Goal: Task Accomplishment & Management: Manage account settings

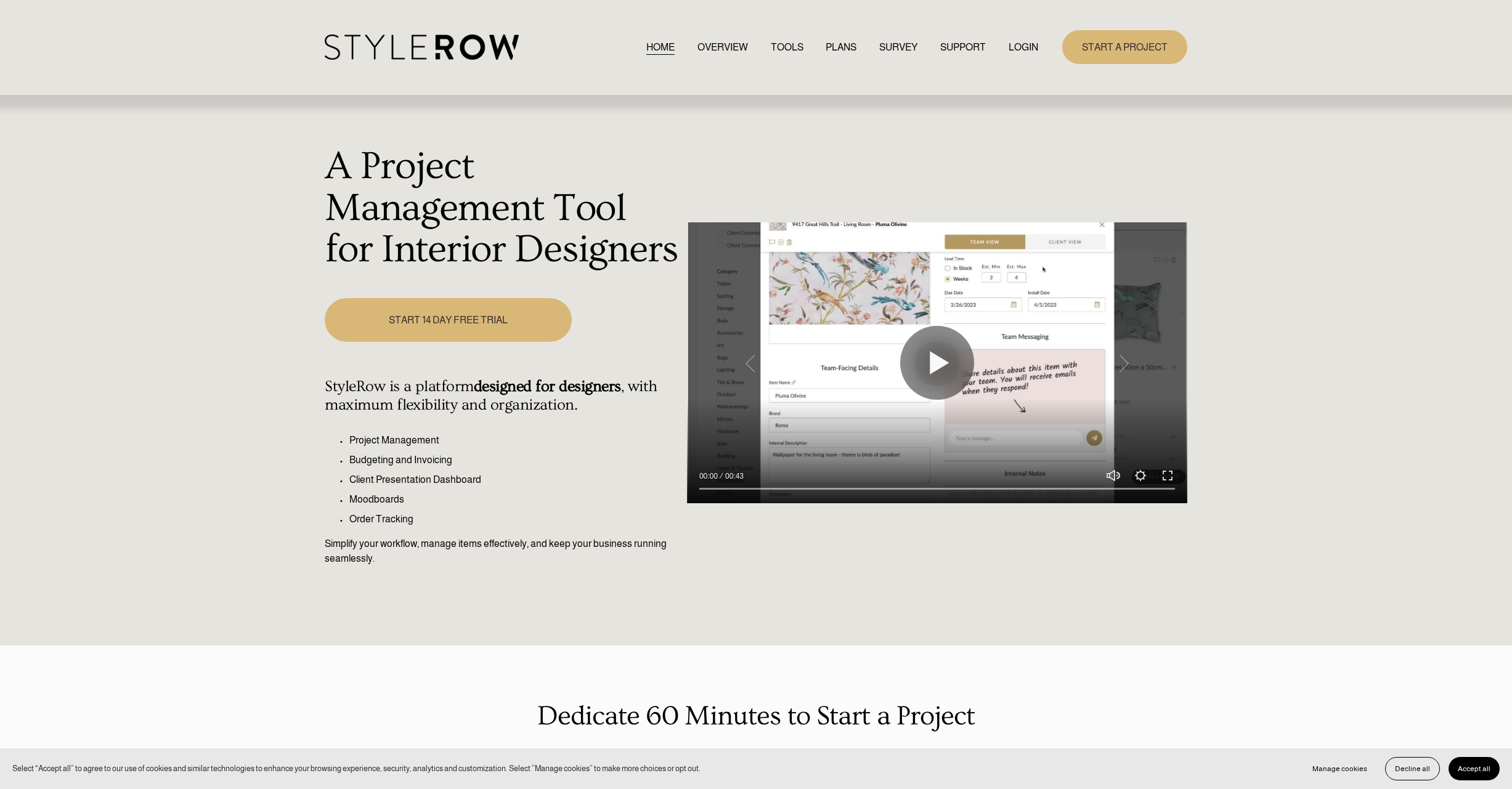
click at [1029, 47] on link "LOGIN" at bounding box center [1023, 48] width 29 height 17
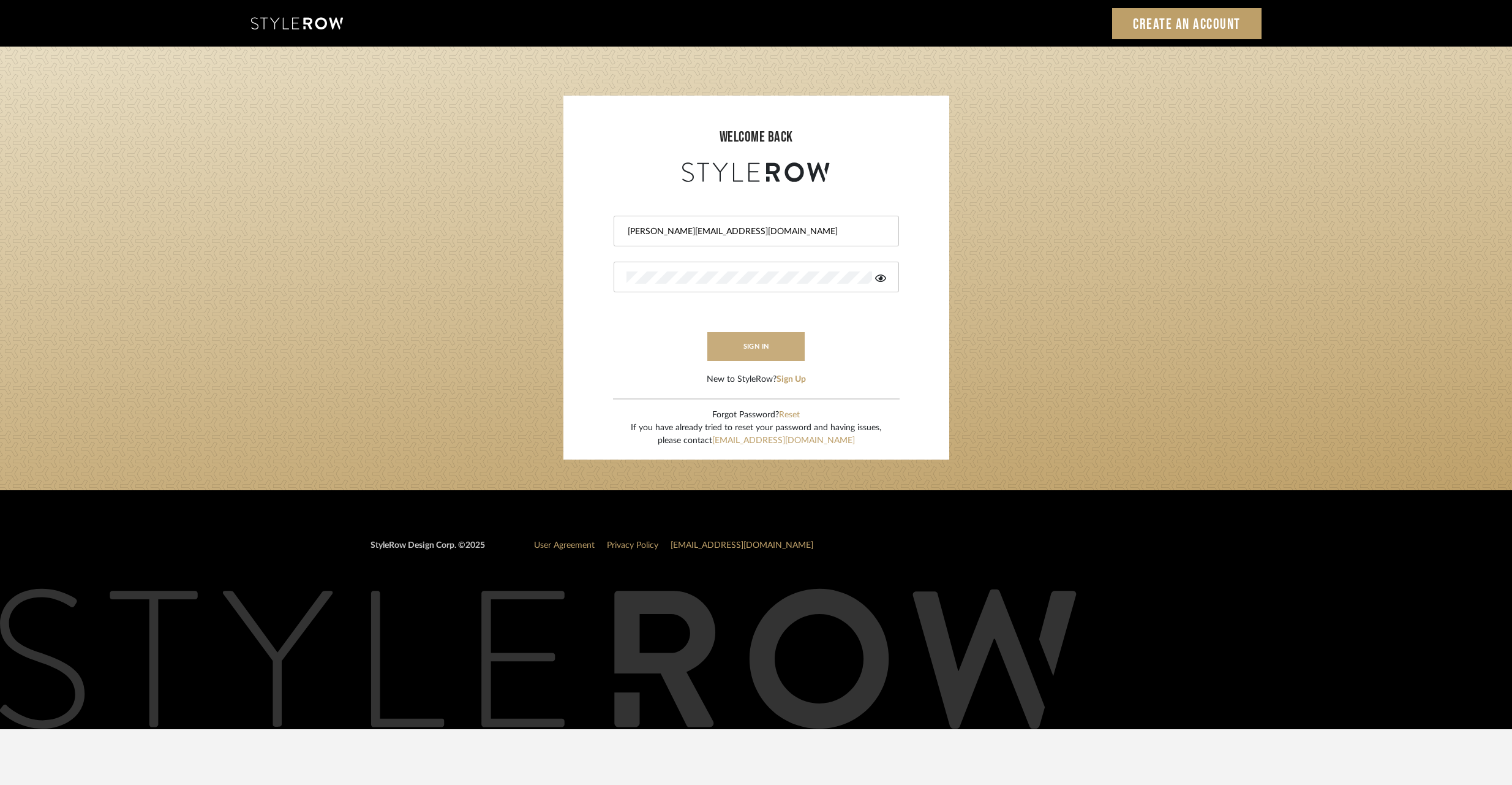
click at [744, 346] on button "sign in" at bounding box center [756, 346] width 98 height 29
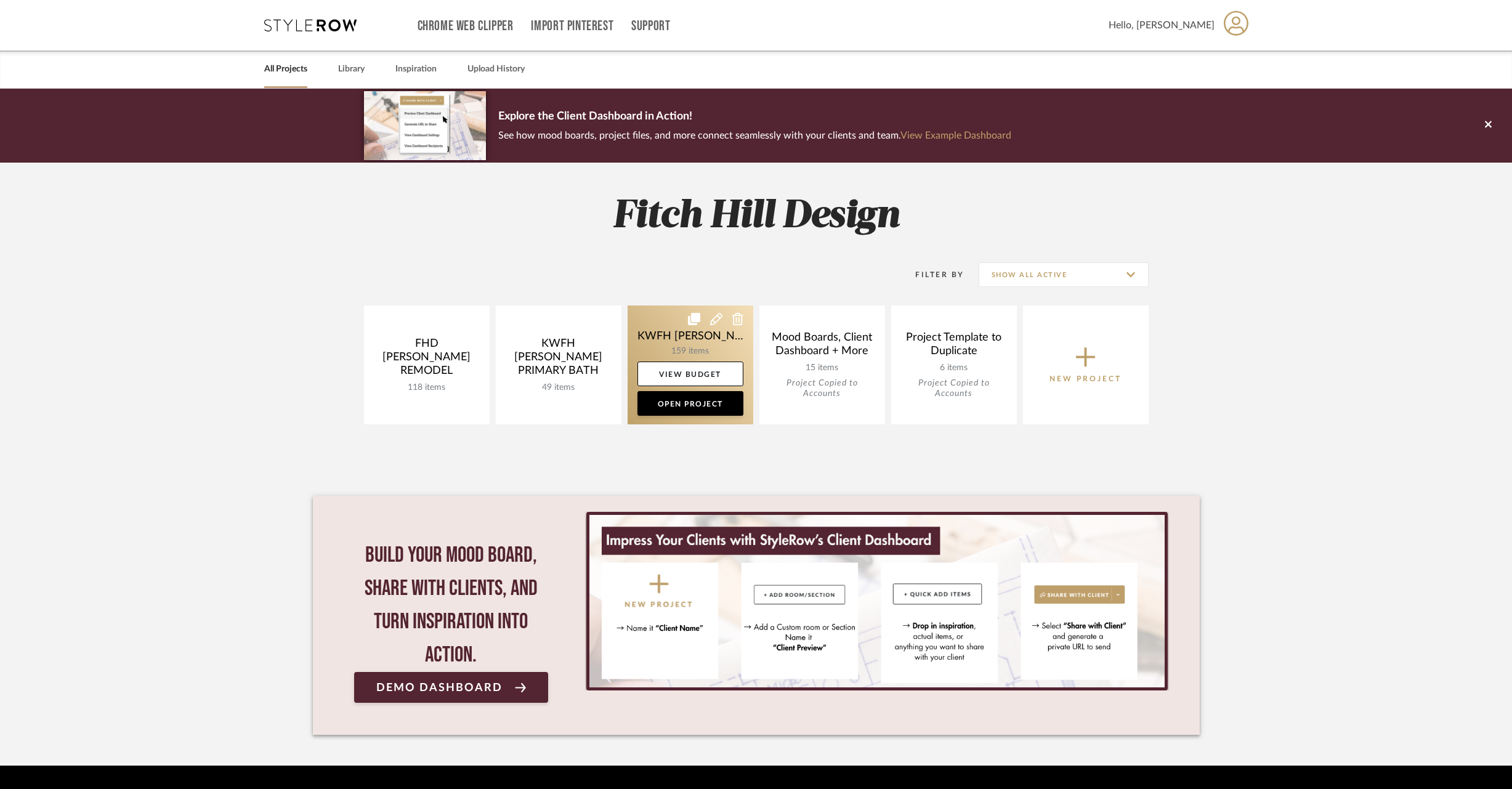
drag, startPoint x: 715, startPoint y: 368, endPoint x: 748, endPoint y: 356, distance: 35.1
click at [715, 368] on link "View Budget" at bounding box center [690, 374] width 106 height 25
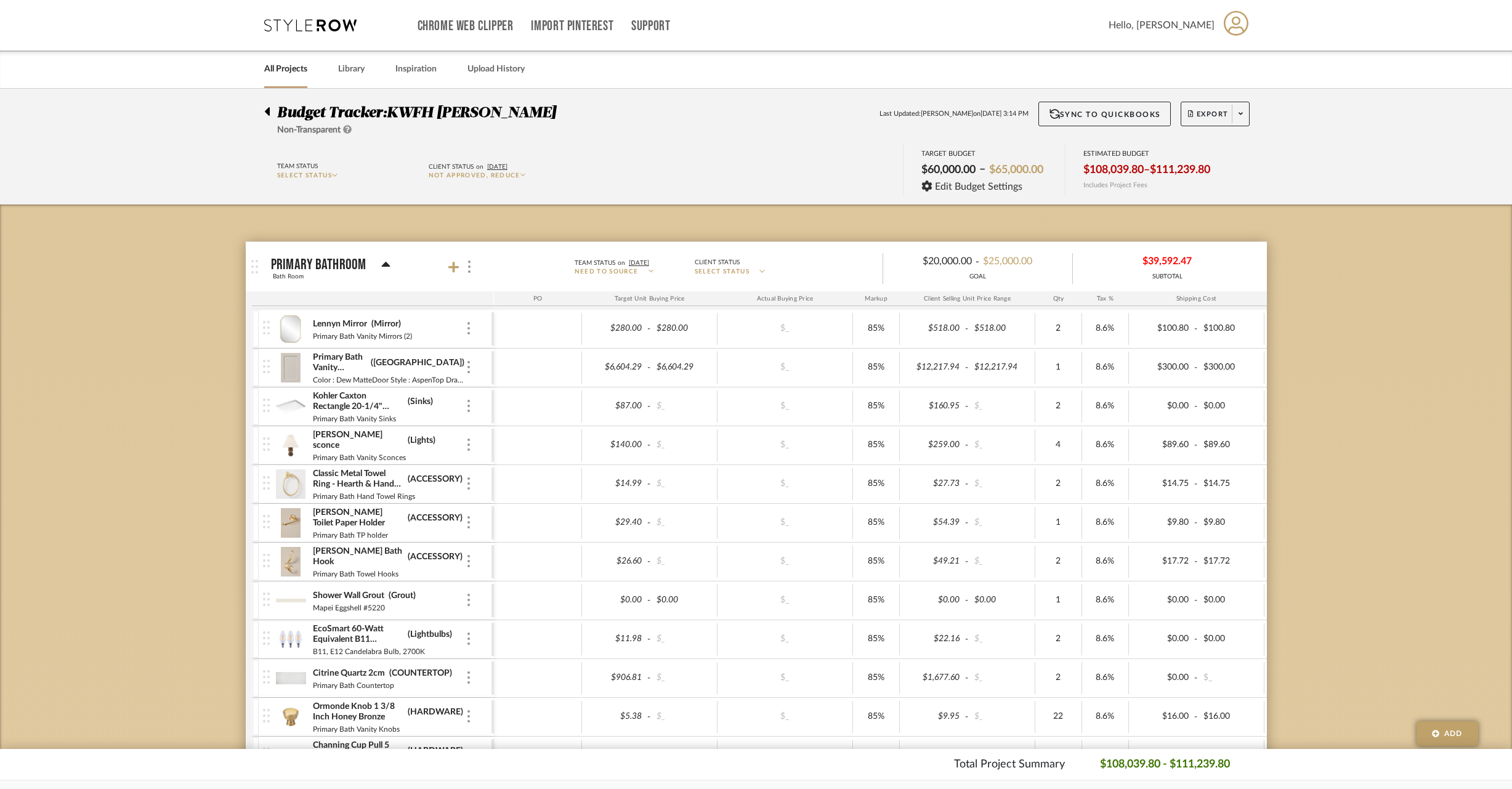
click at [265, 110] on icon at bounding box center [267, 112] width 6 height 15
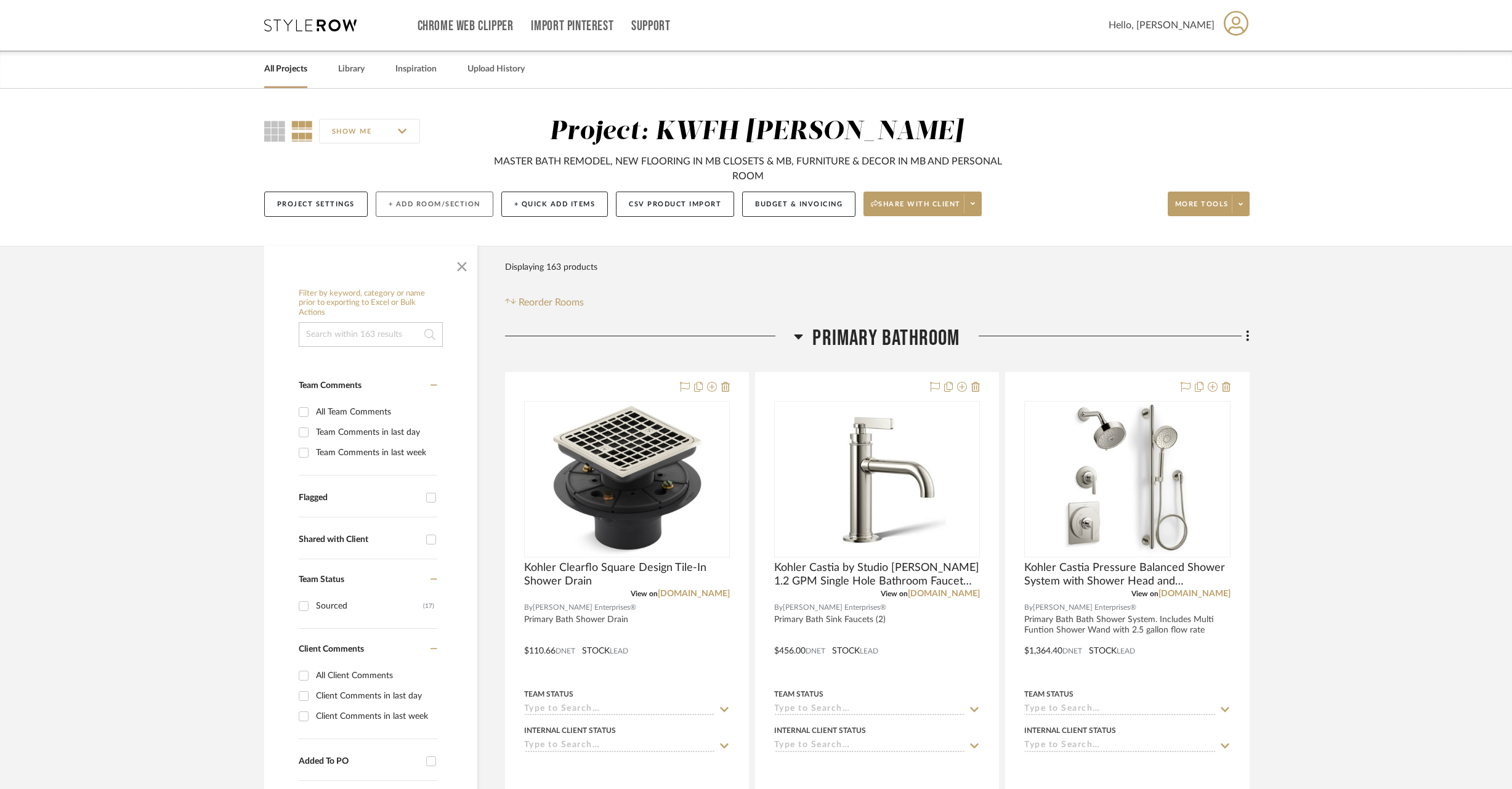
click at [426, 203] on button "+ Add Room/Section" at bounding box center [434, 204] width 117 height 25
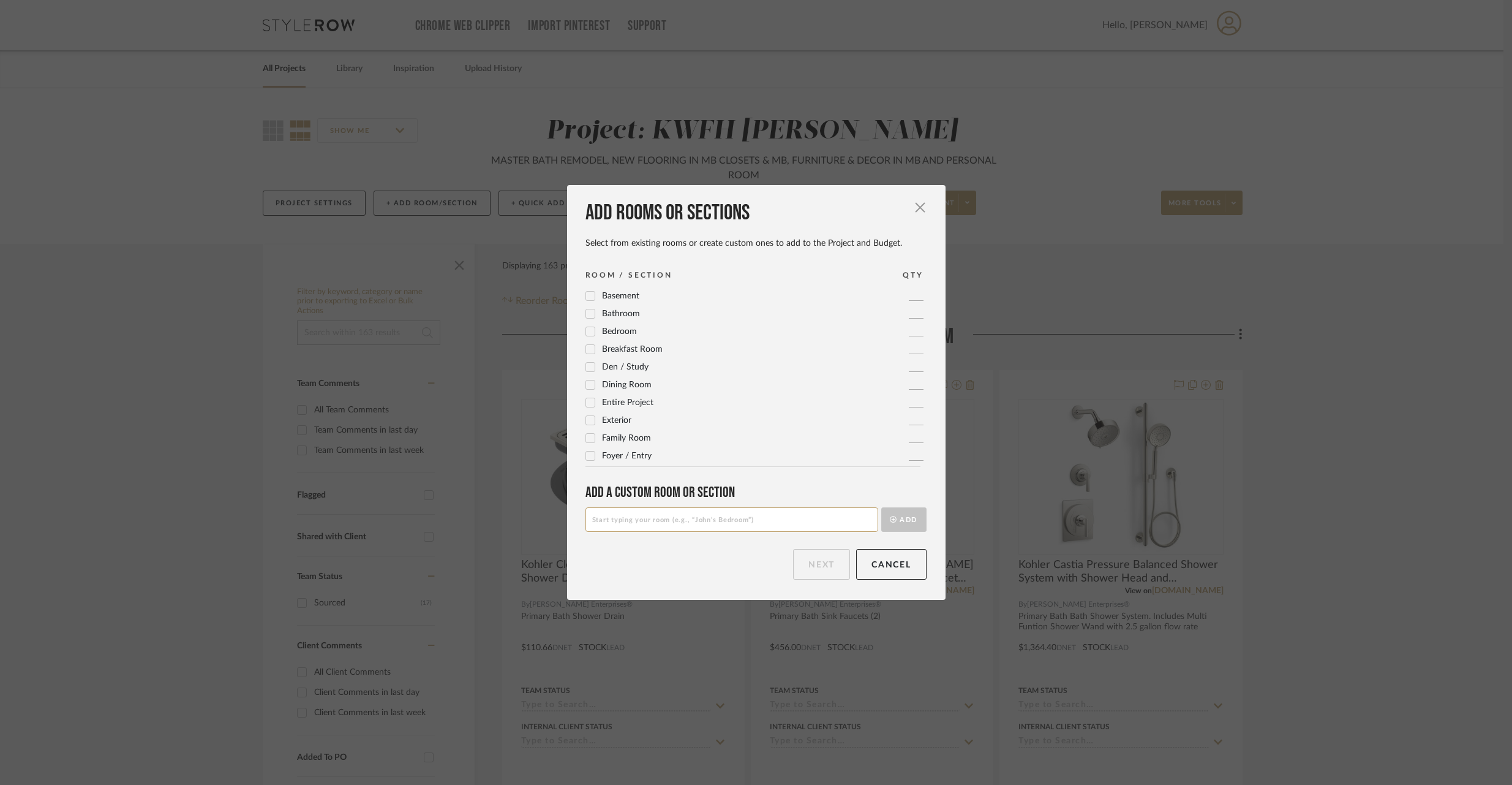
click at [632, 524] on input at bounding box center [731, 520] width 292 height 25
type input "Primary Bath Decor"
click at [899, 515] on button "Add" at bounding box center [904, 520] width 45 height 25
click at [806, 572] on button "Next" at bounding box center [821, 564] width 57 height 30
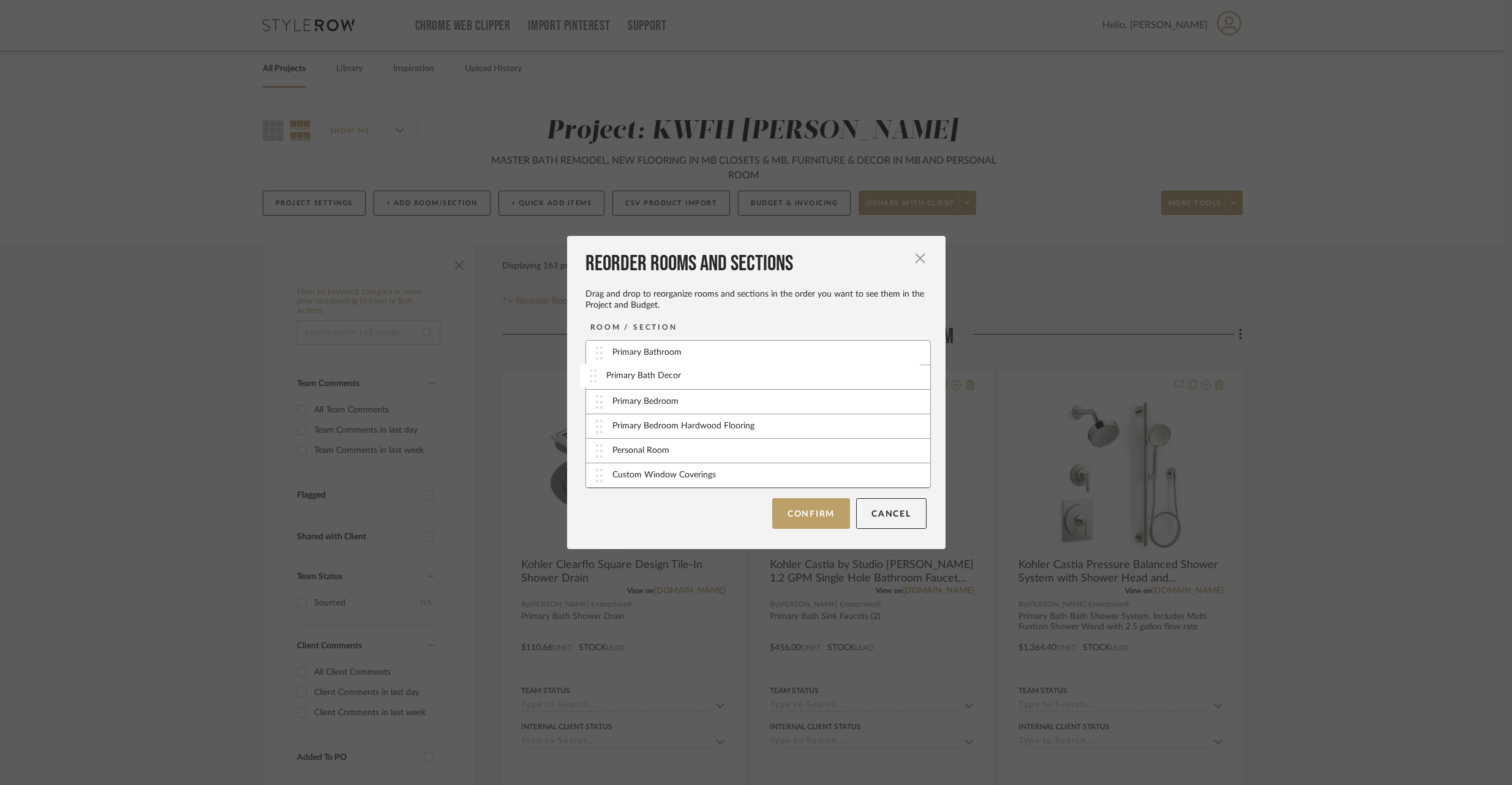
drag, startPoint x: 697, startPoint y: 477, endPoint x: 695, endPoint y: 378, distance: 99.0
click at [785, 511] on button "Confirm" at bounding box center [811, 513] width 78 height 30
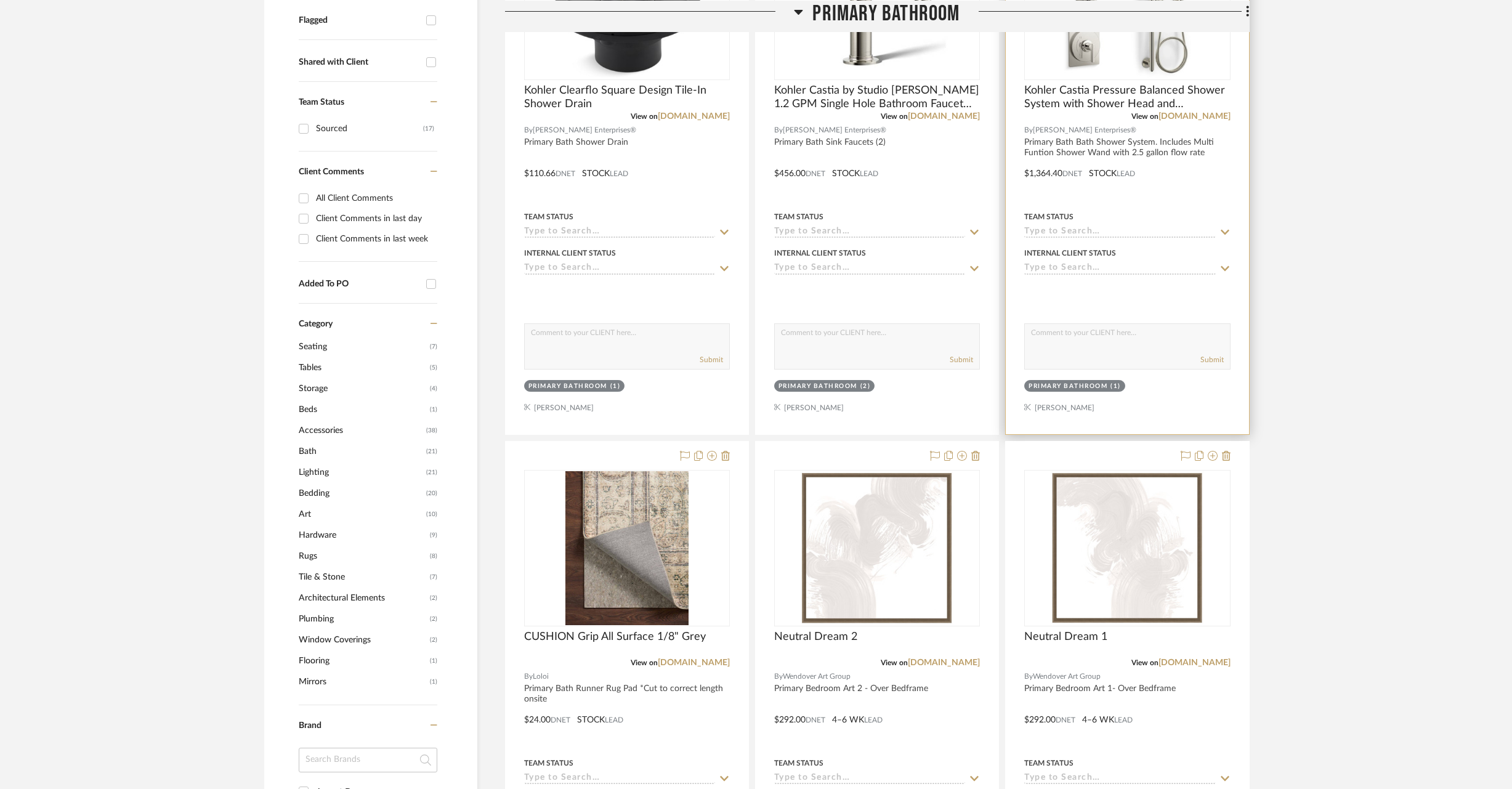
scroll to position [490, 0]
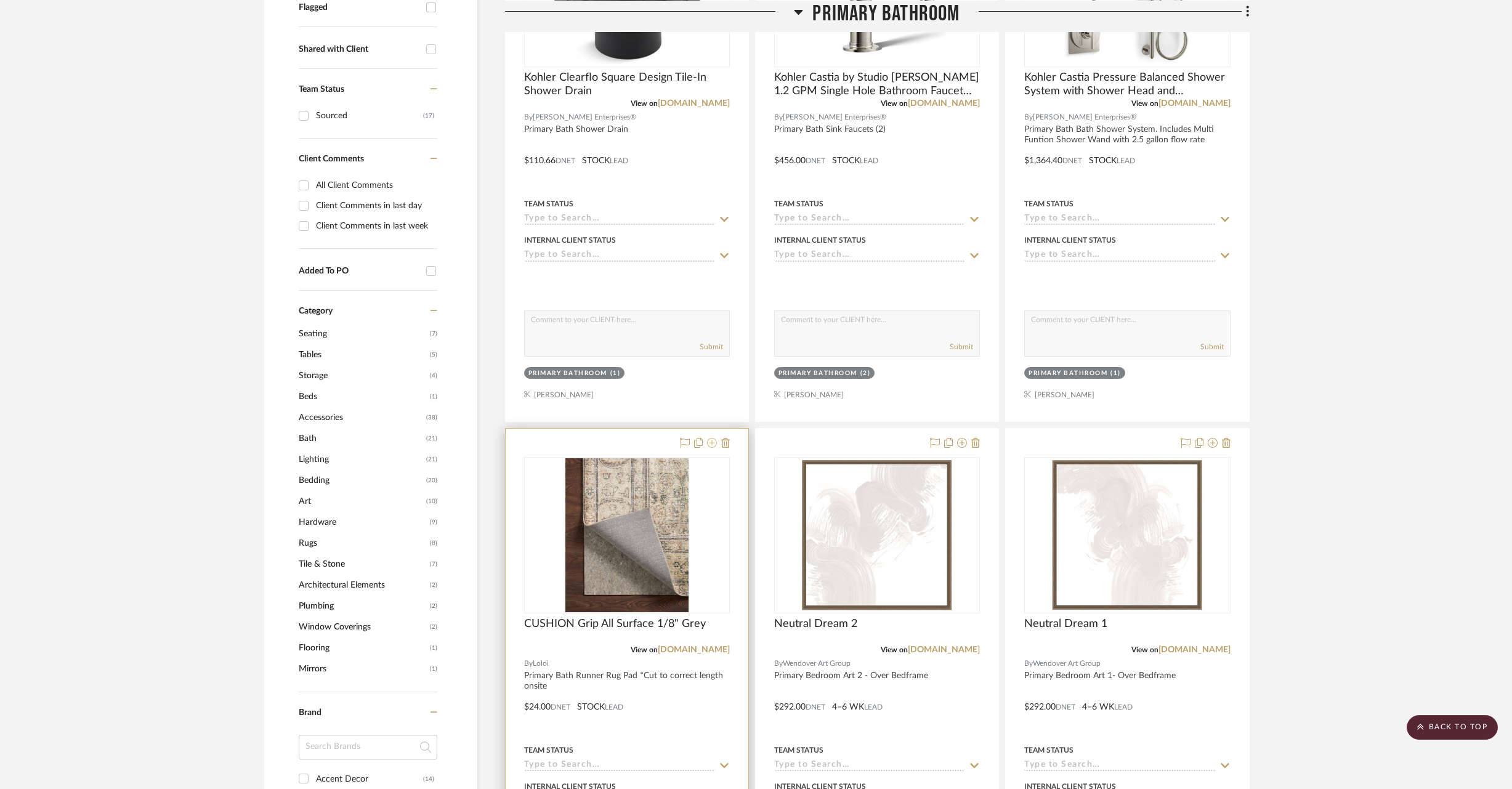
click at [715, 444] on icon at bounding box center [711, 443] width 10 height 10
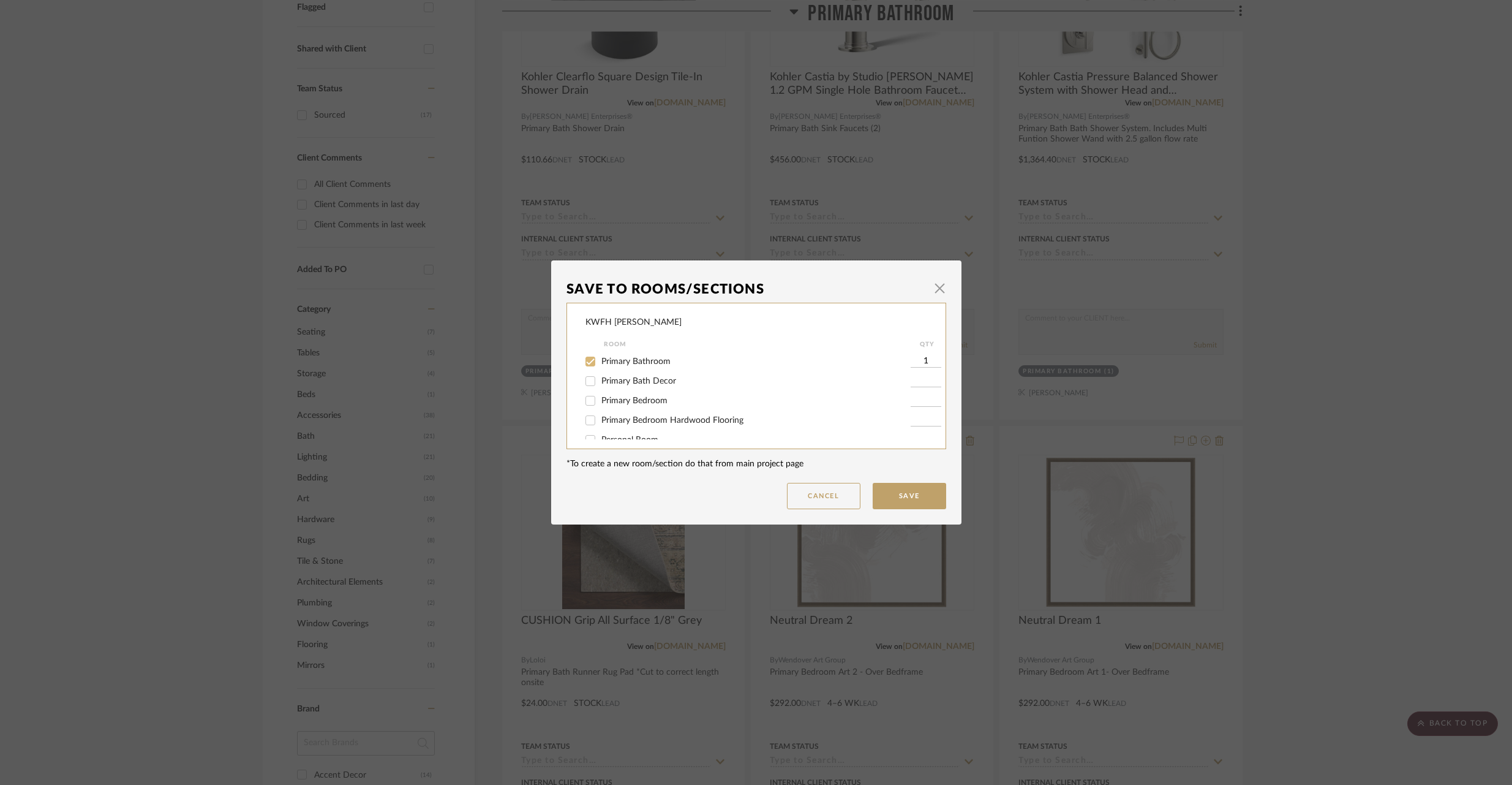
drag, startPoint x: 585, startPoint y: 381, endPoint x: 585, endPoint y: 370, distance: 11.0
click at [585, 380] on input "Primary Bath Decor" at bounding box center [590, 381] width 19 height 19
checkbox input "true"
type input "1"
click at [585, 364] on input "Primary Bathroom" at bounding box center [590, 361] width 19 height 19
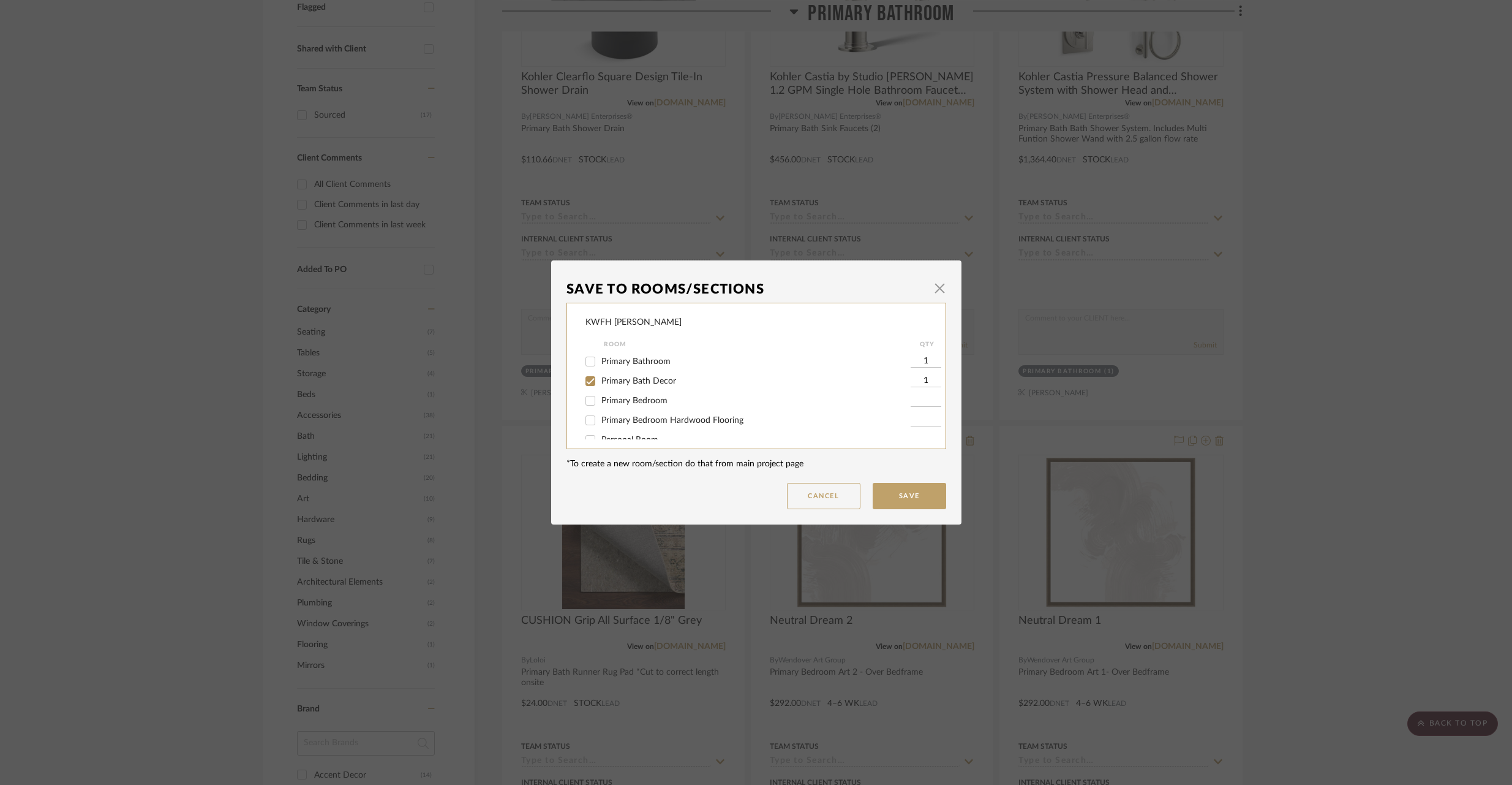
checkbox input "false"
click at [905, 498] on button "Save" at bounding box center [909, 496] width 73 height 27
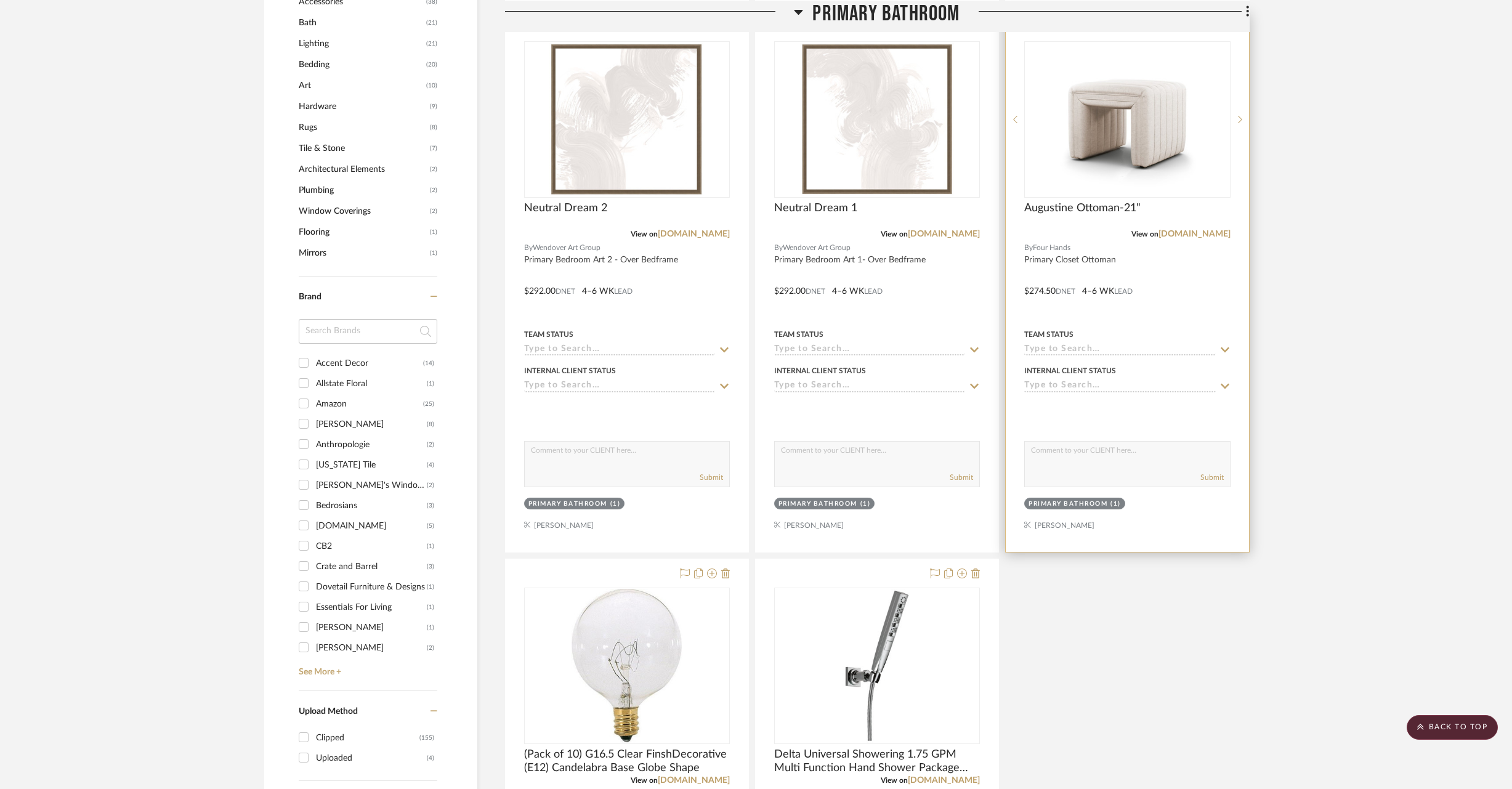
scroll to position [749, 0]
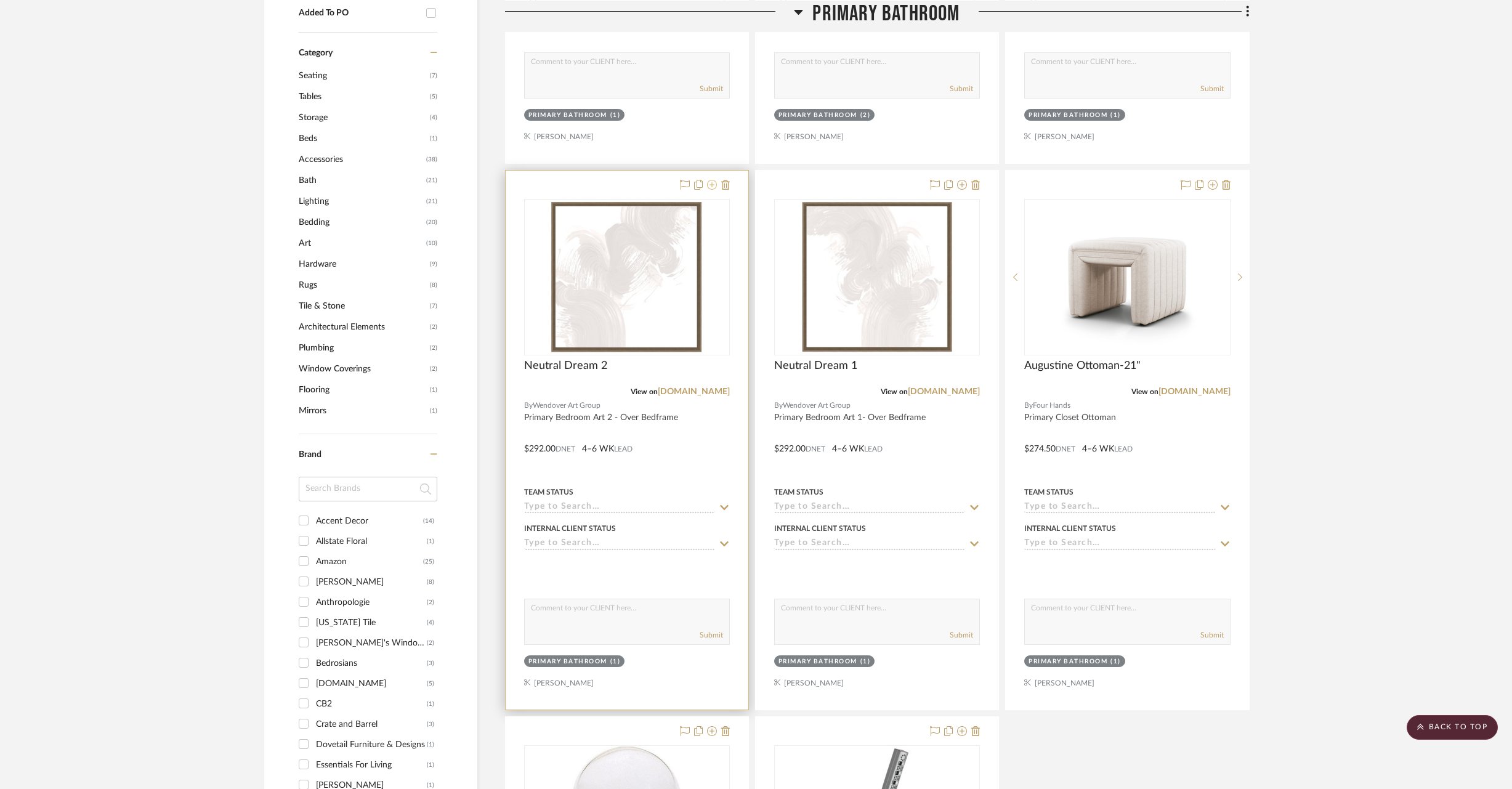
click at [710, 182] on icon at bounding box center [711, 185] width 10 height 10
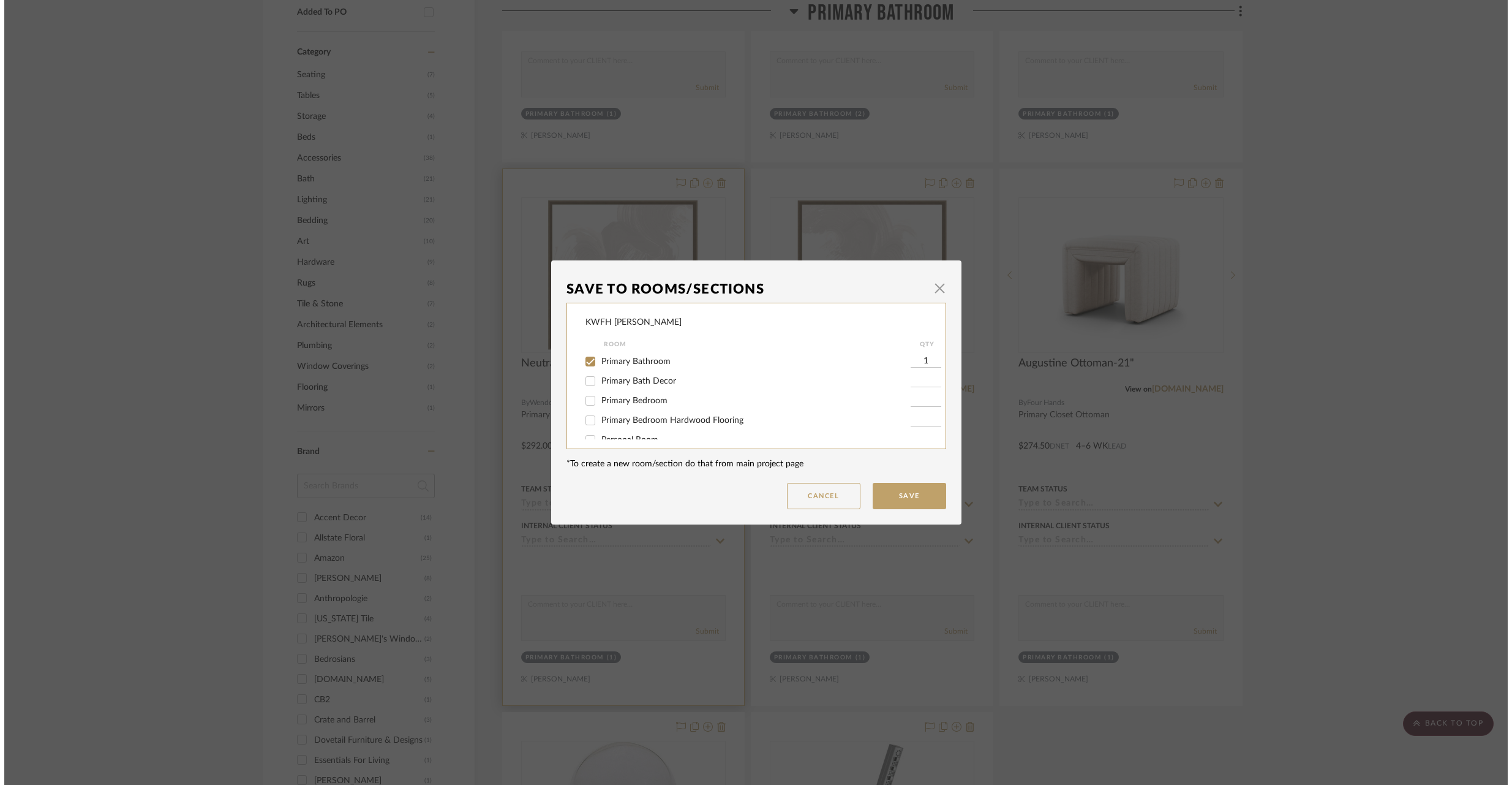
scroll to position [0, 0]
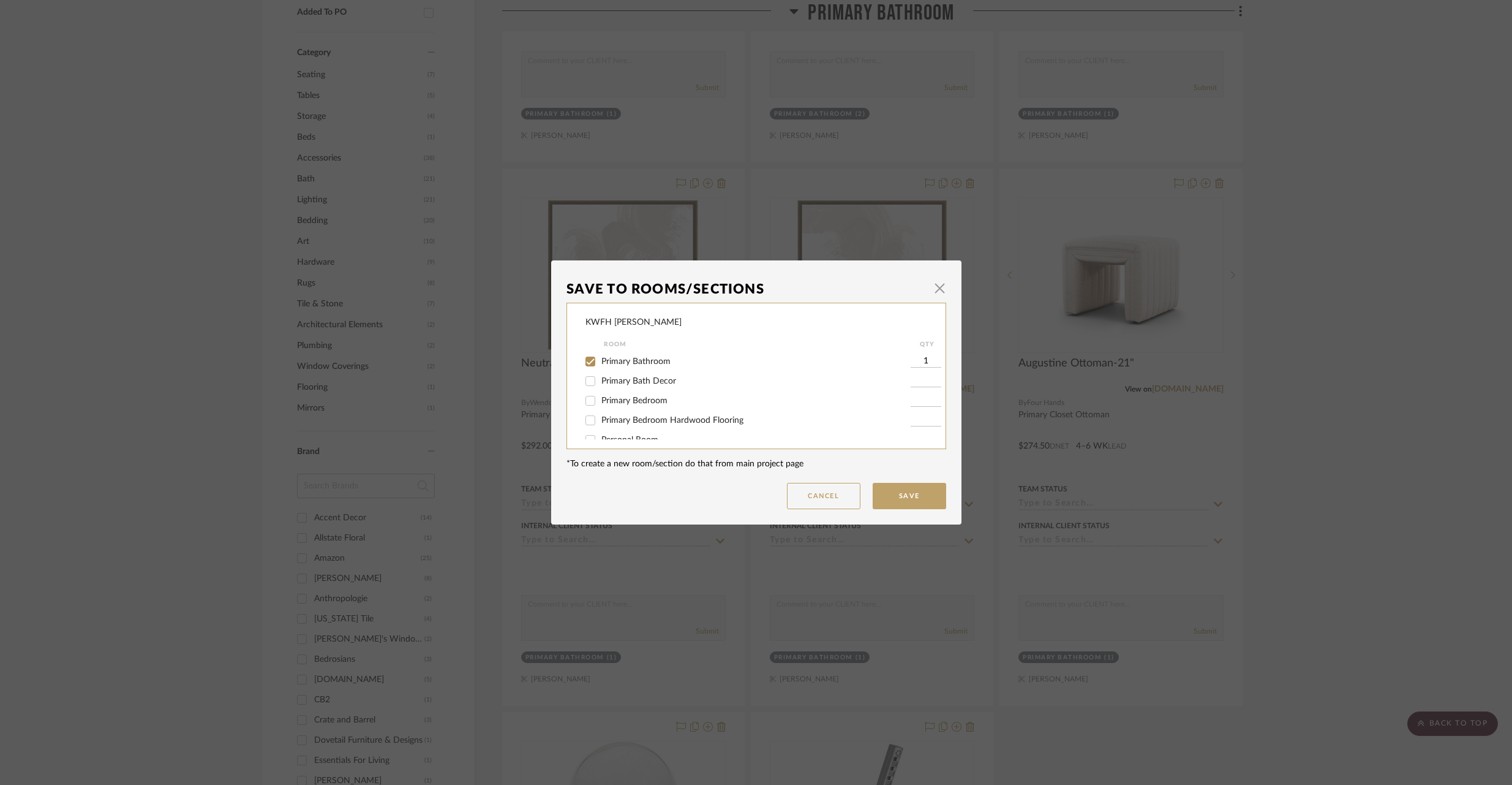
click at [584, 365] on input "Primary Bathroom" at bounding box center [590, 361] width 19 height 19
checkbox input "false"
drag, startPoint x: 584, startPoint y: 379, endPoint x: 831, endPoint y: 442, distance: 254.9
click at [584, 379] on input "Primary Bath Decor" at bounding box center [590, 381] width 19 height 19
checkbox input "true"
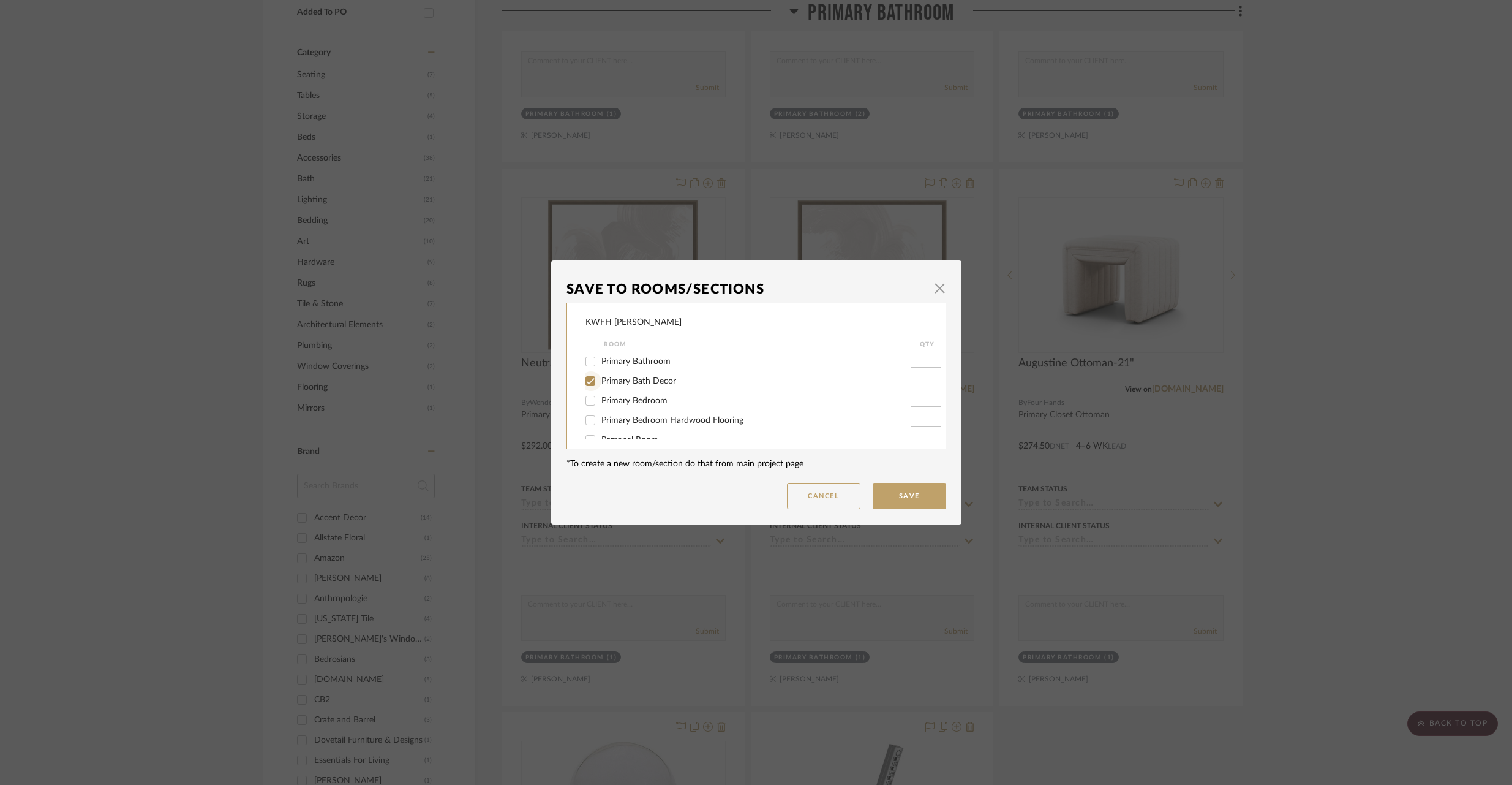
type input "1"
click at [910, 496] on button "Save" at bounding box center [909, 496] width 73 height 27
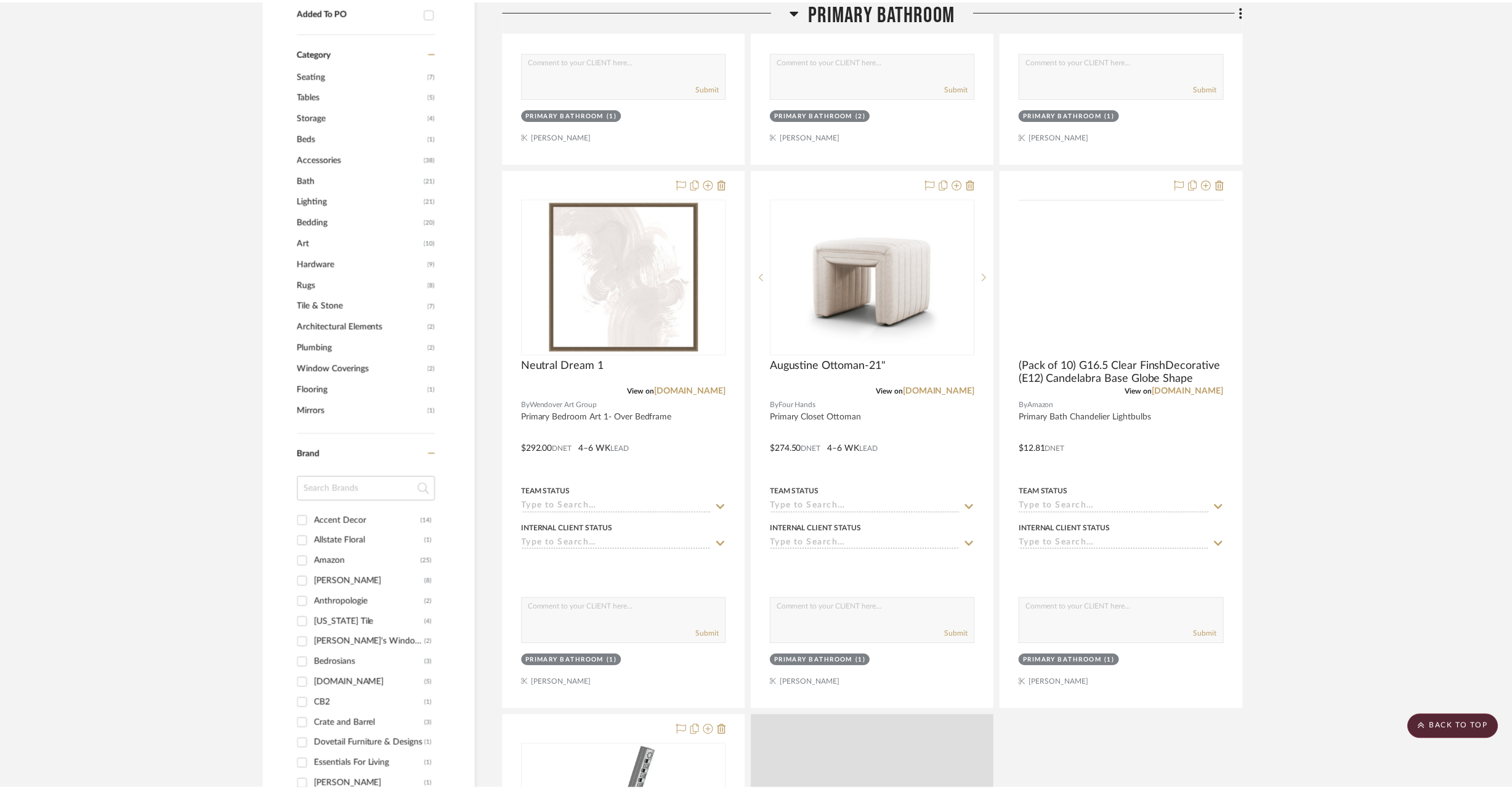
scroll to position [749, 0]
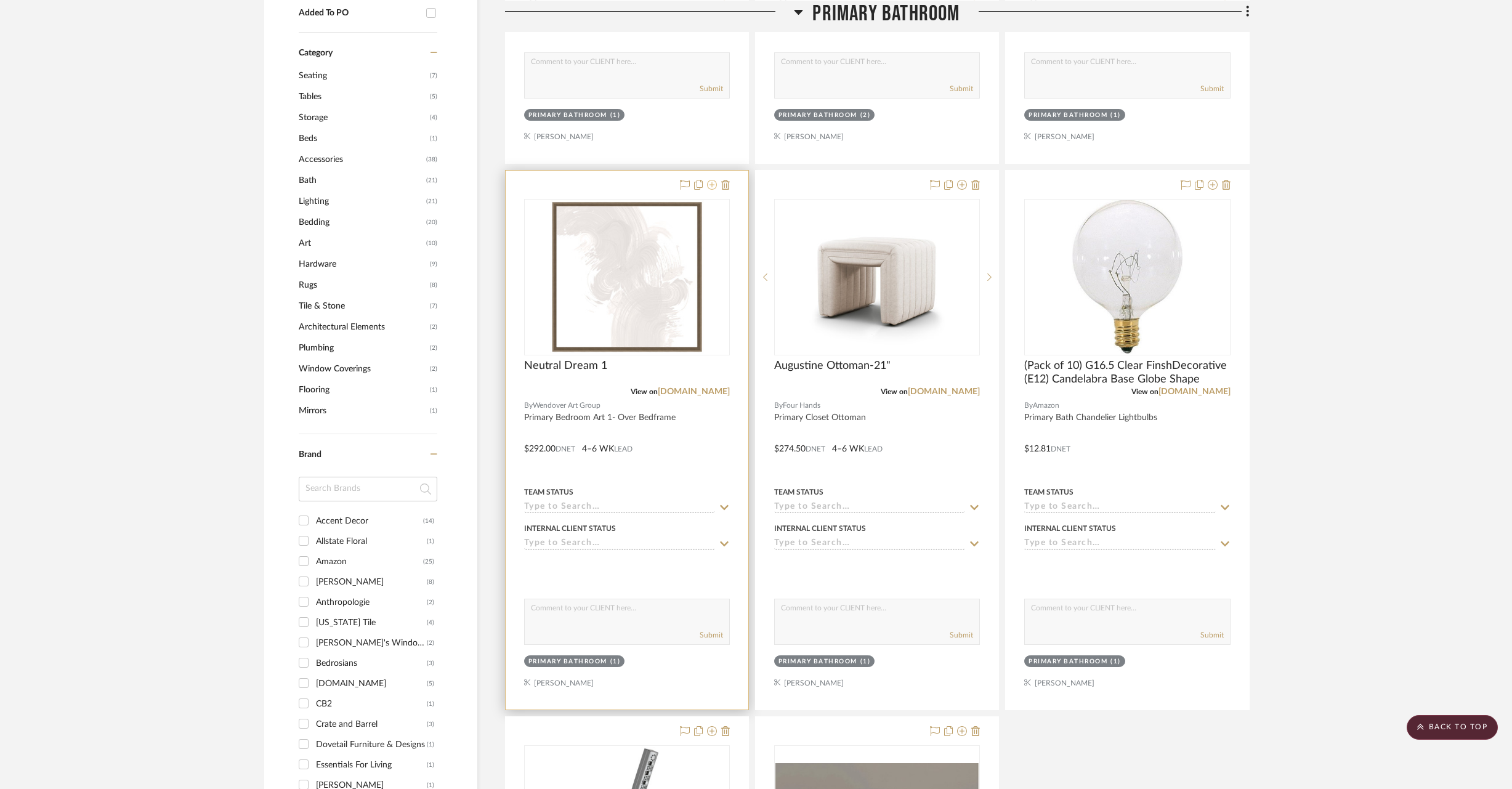
click at [713, 186] on icon at bounding box center [711, 185] width 10 height 10
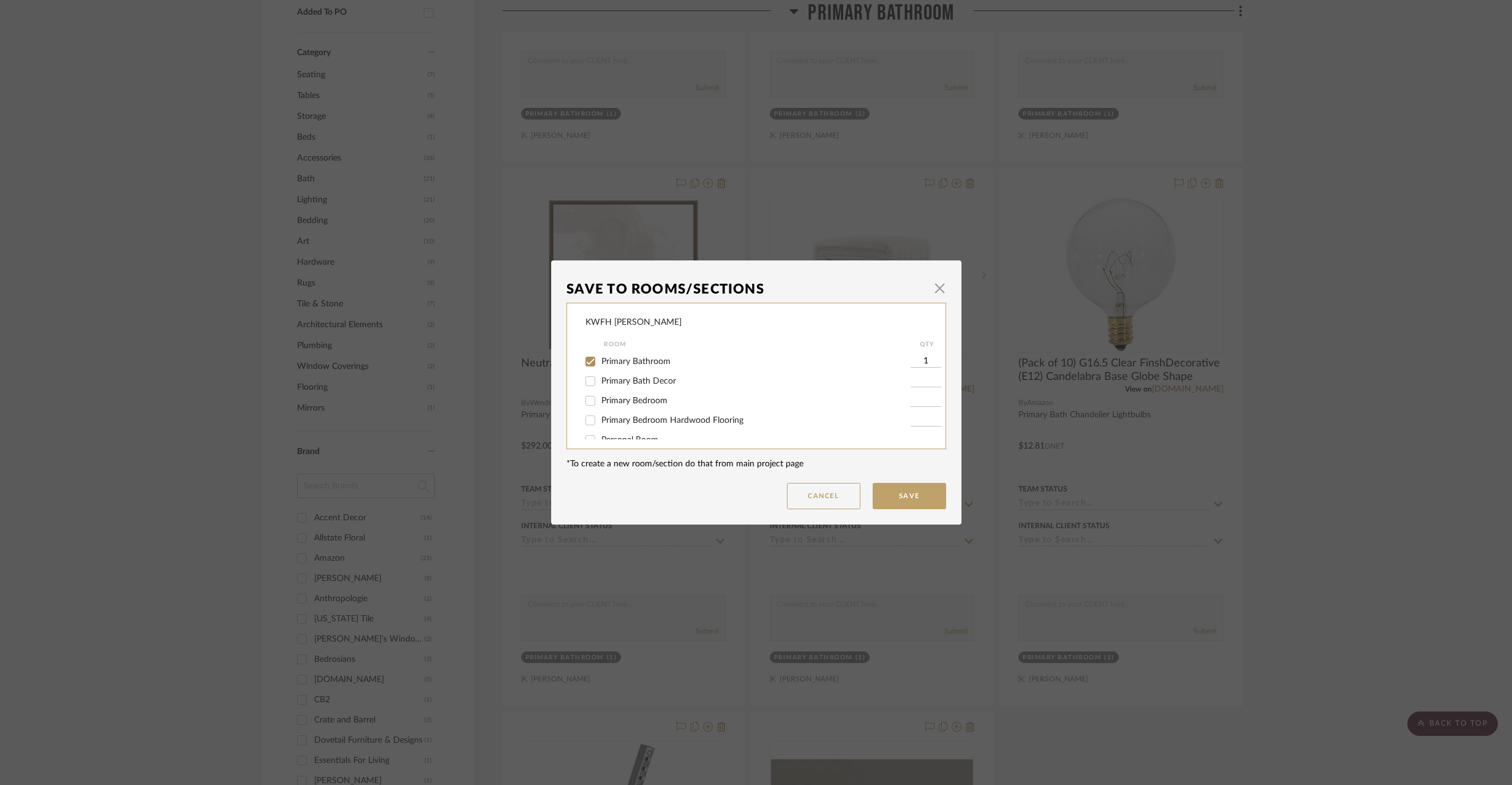
click at [584, 382] on input "Primary Bath Decor" at bounding box center [590, 381] width 19 height 19
checkbox input "true"
type input "1"
click at [585, 359] on input "Primary Bathroom" at bounding box center [590, 361] width 19 height 19
checkbox input "false"
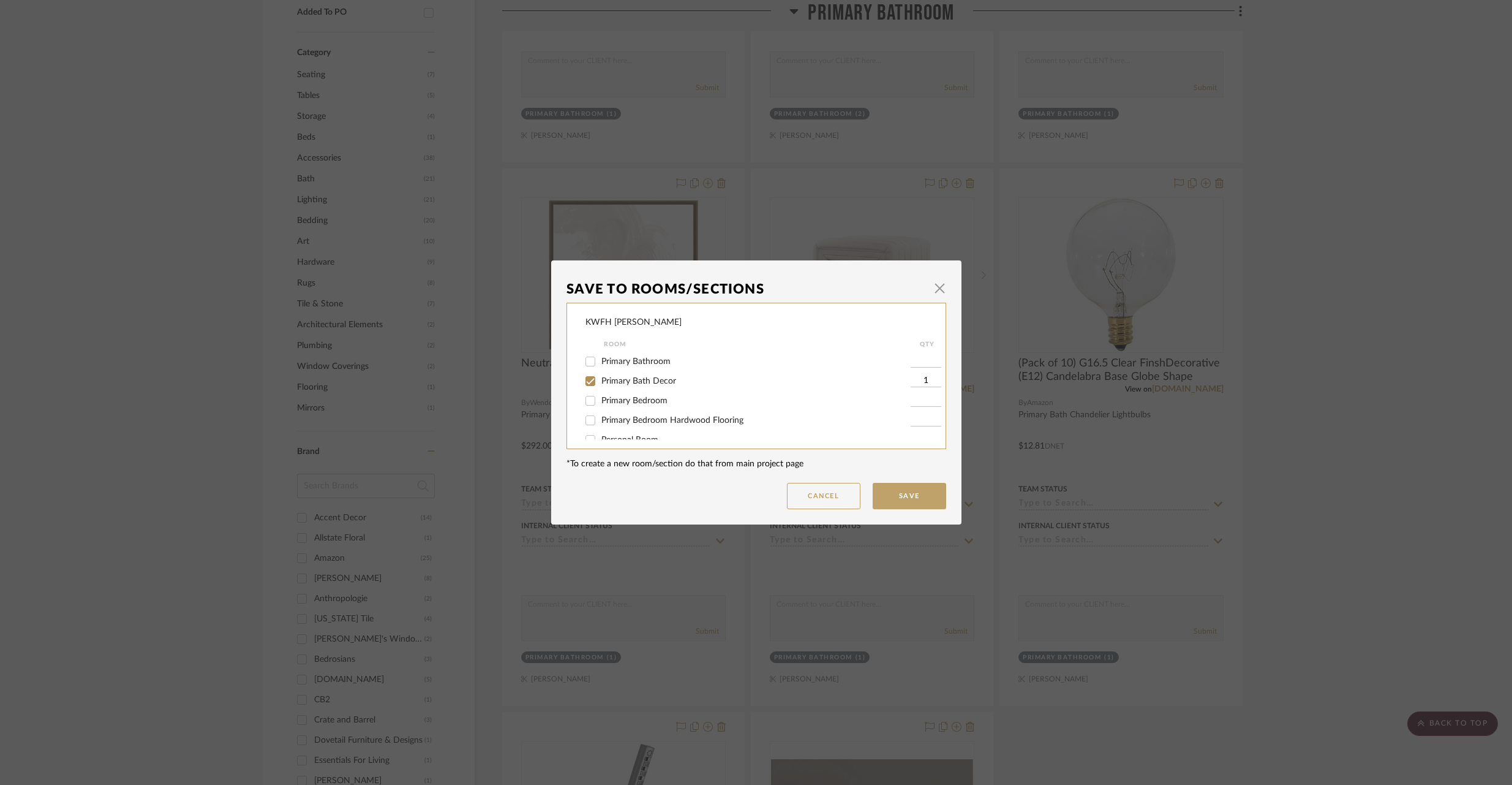
click at [920, 492] on button "Save" at bounding box center [909, 496] width 73 height 27
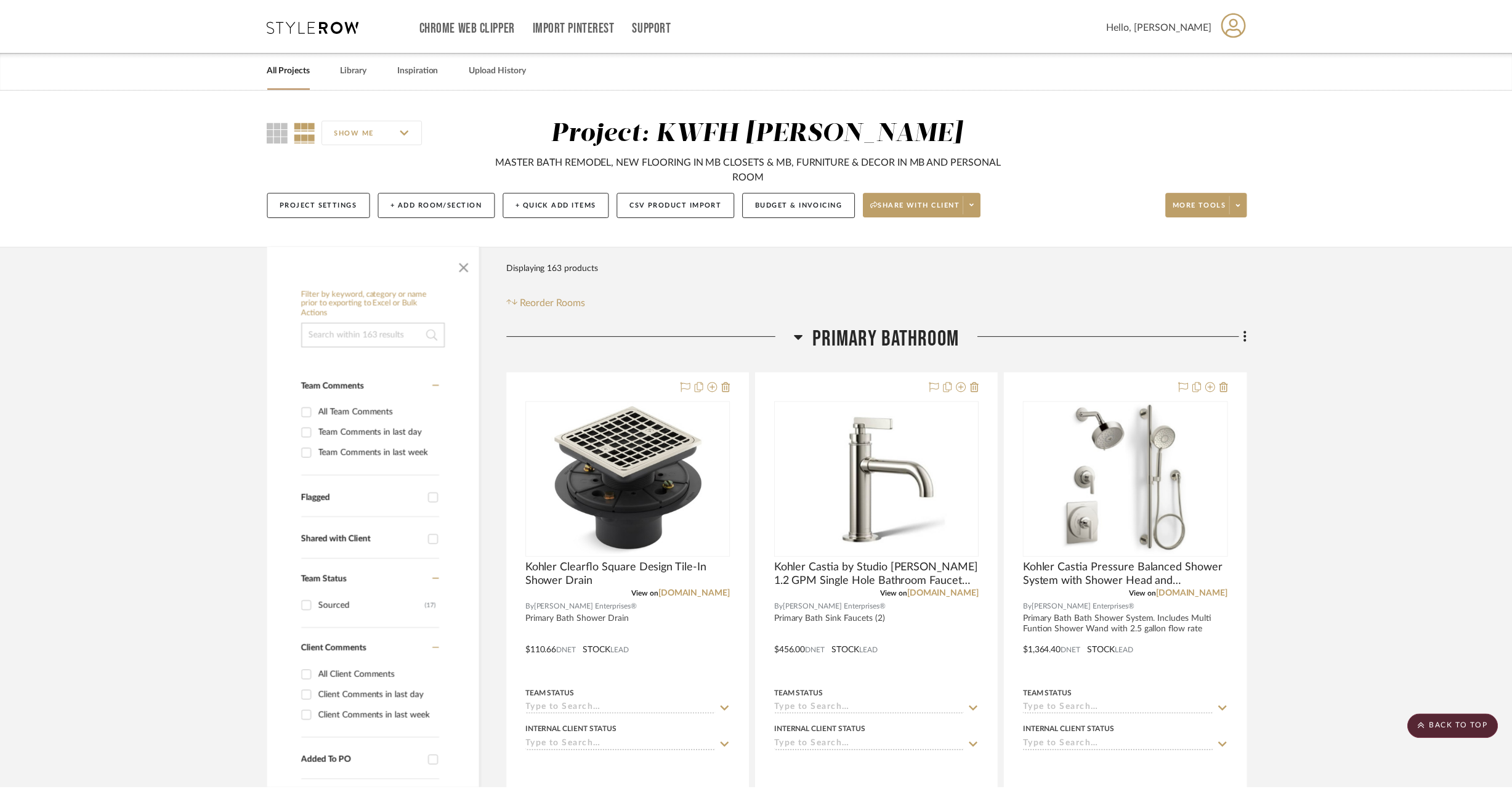
scroll to position [749, 0]
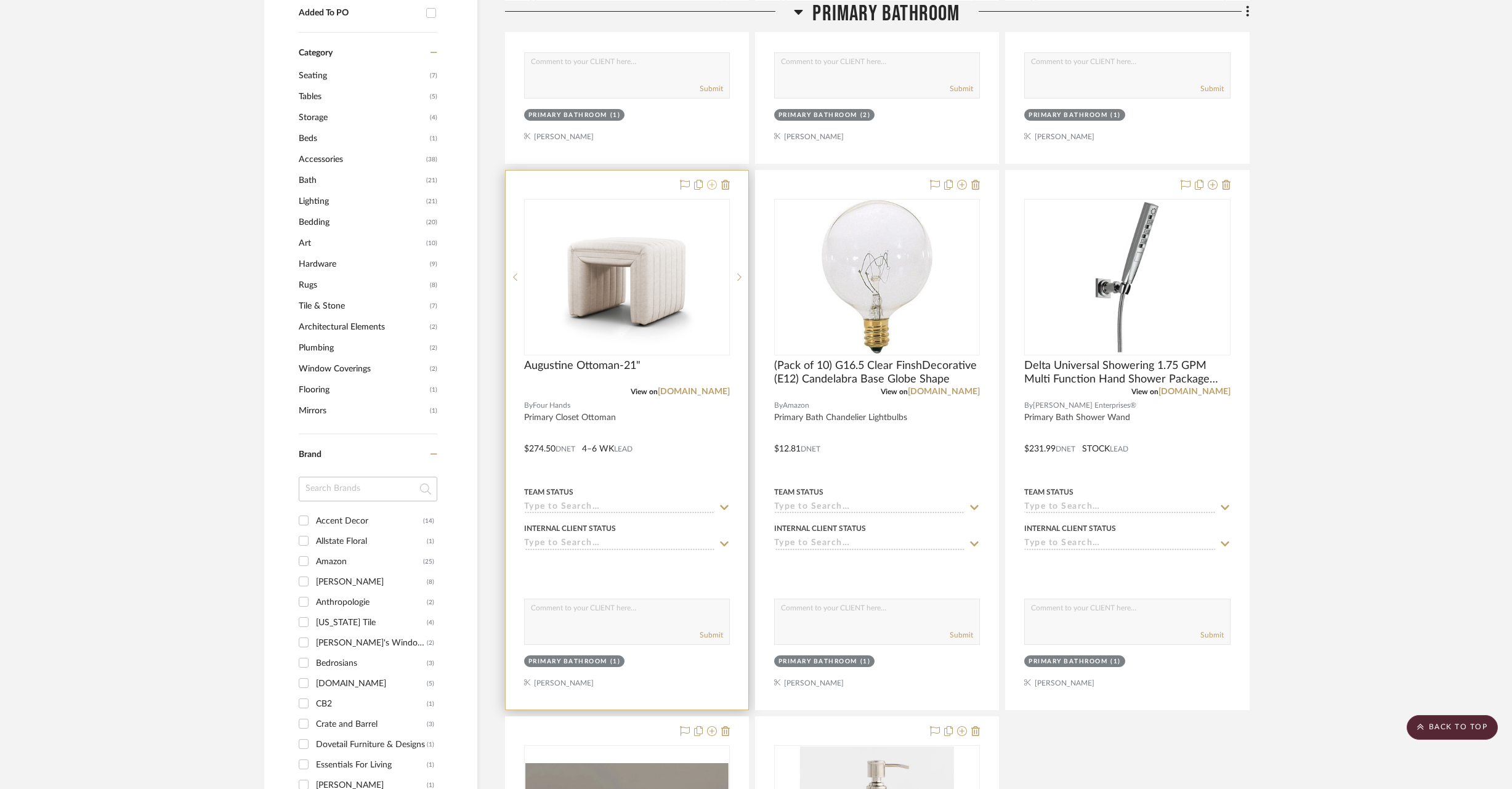
click at [711, 183] on icon at bounding box center [711, 185] width 10 height 10
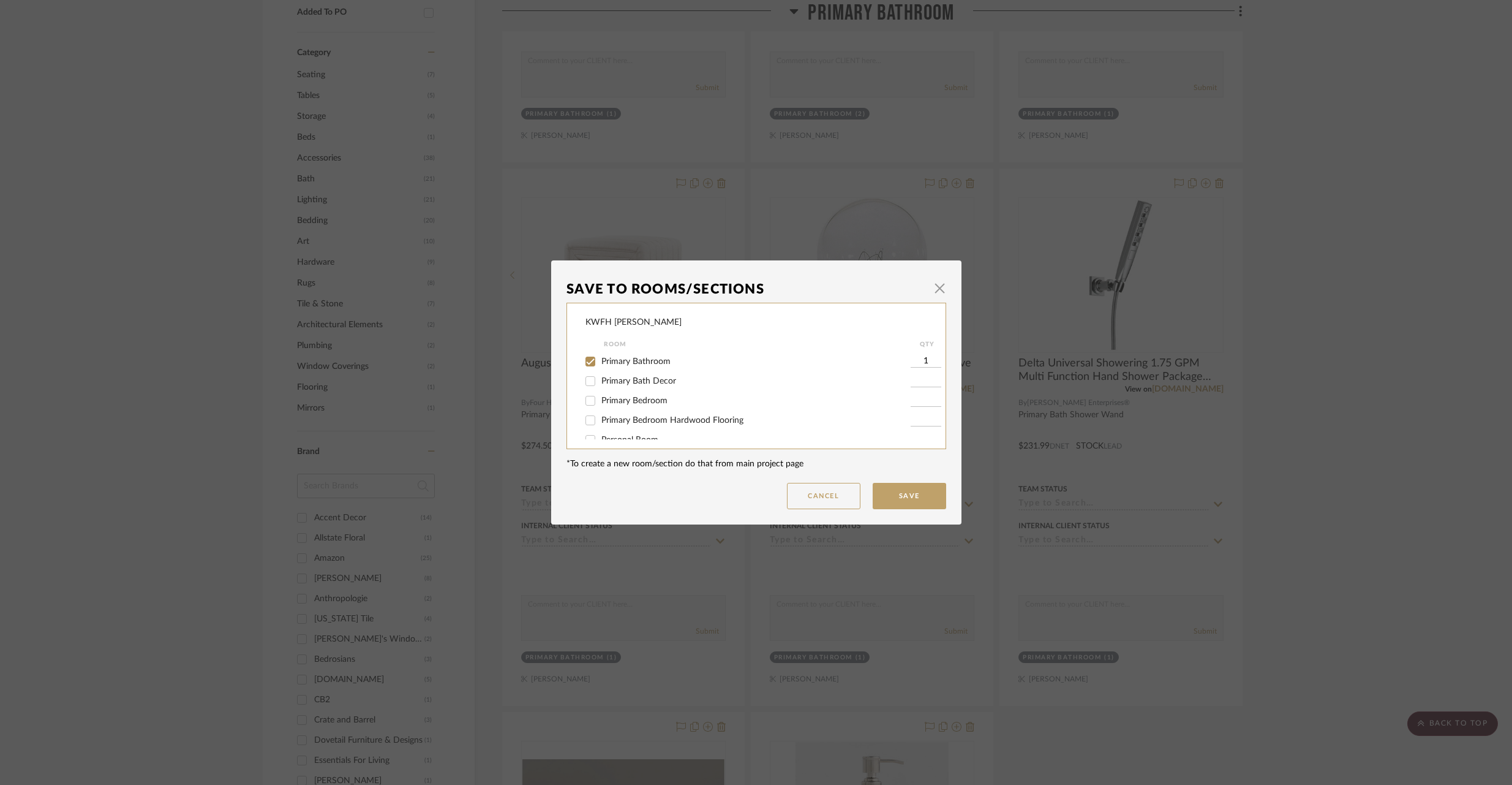
click at [585, 382] on input "Primary Bath Decor" at bounding box center [590, 381] width 19 height 19
checkbox input "true"
type input "1"
click at [584, 364] on input "Primary Bathroom" at bounding box center [590, 361] width 19 height 19
checkbox input "false"
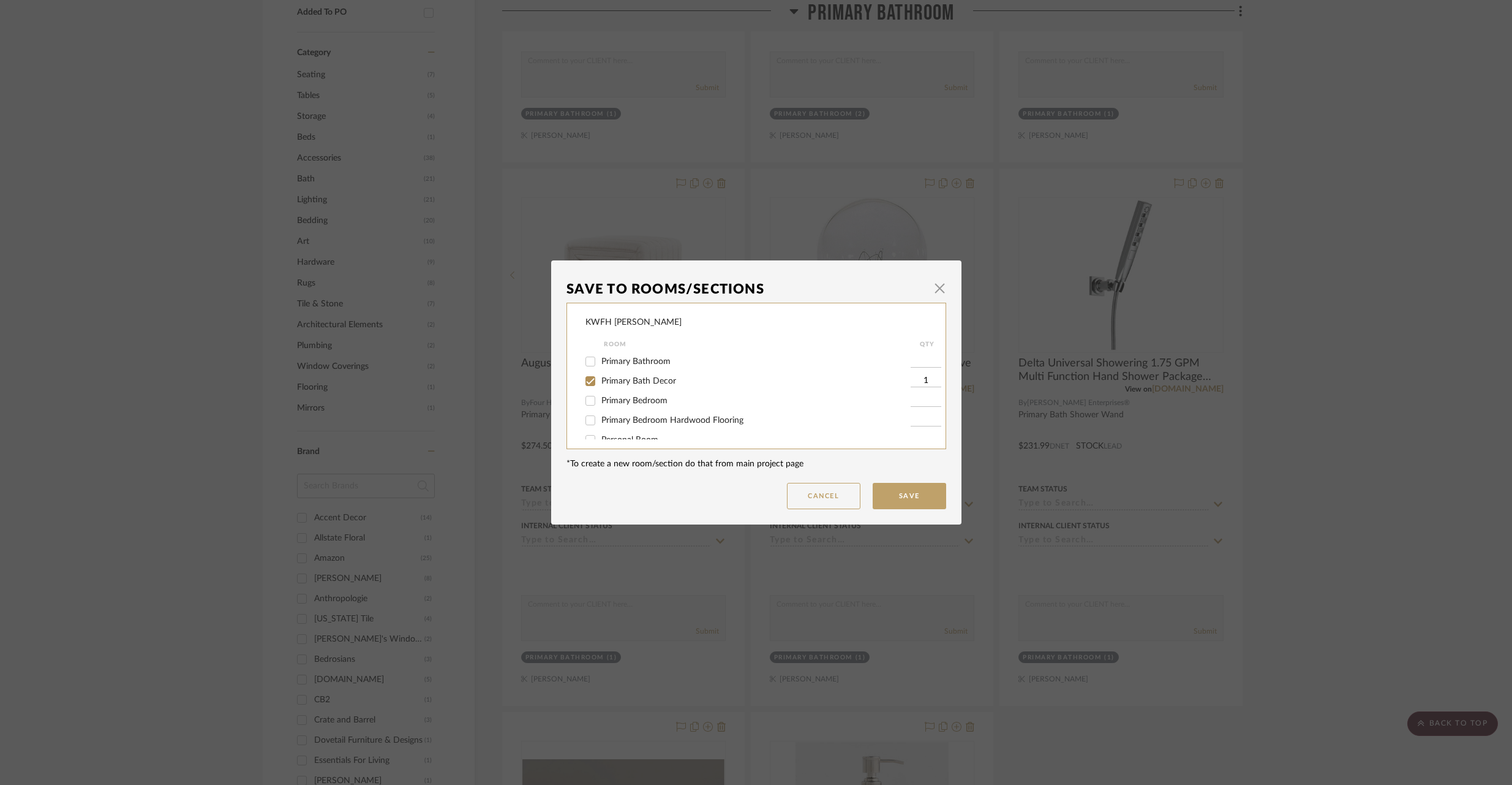
click at [892, 492] on button "Save" at bounding box center [909, 496] width 73 height 27
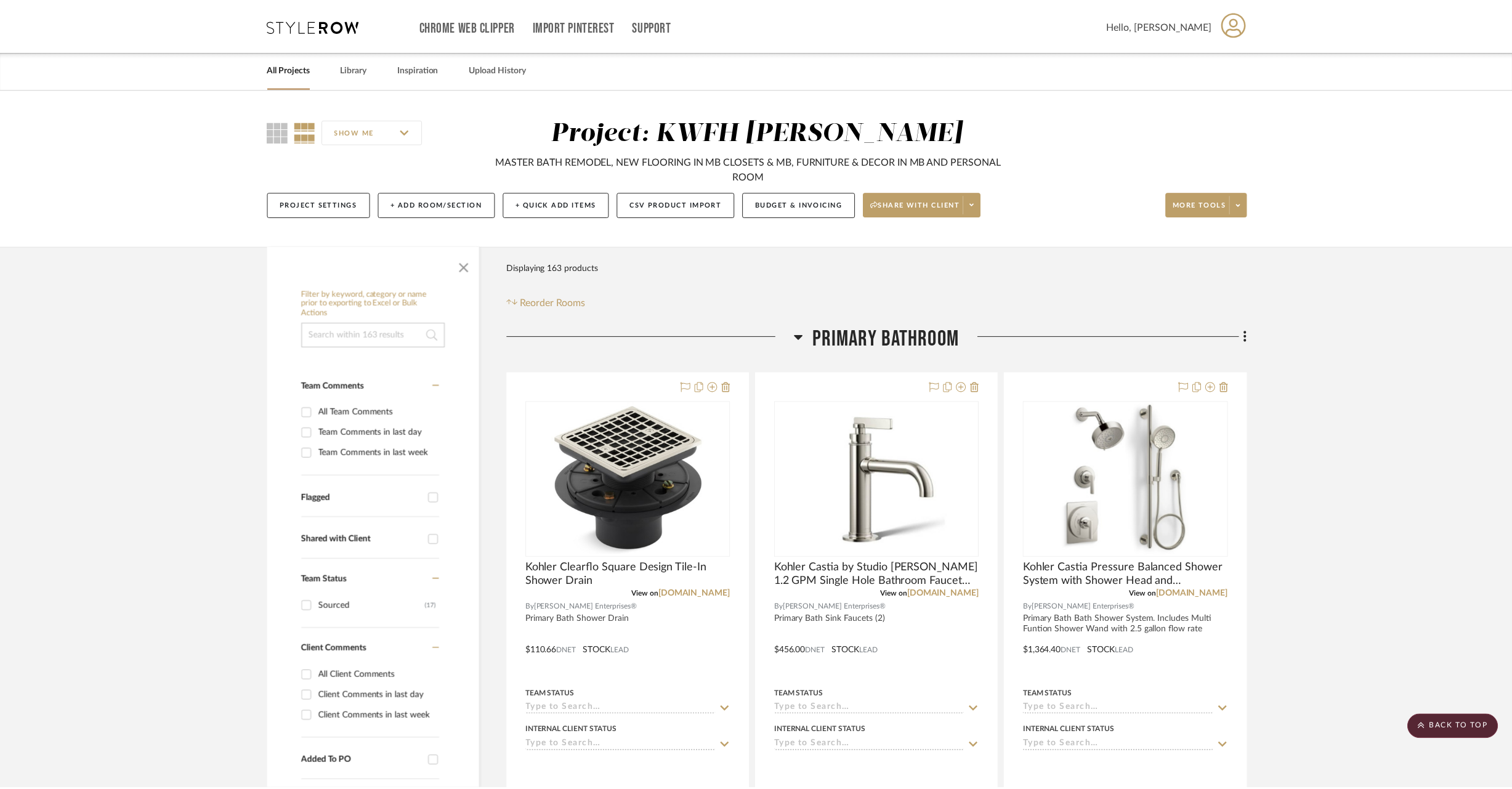
scroll to position [749, 0]
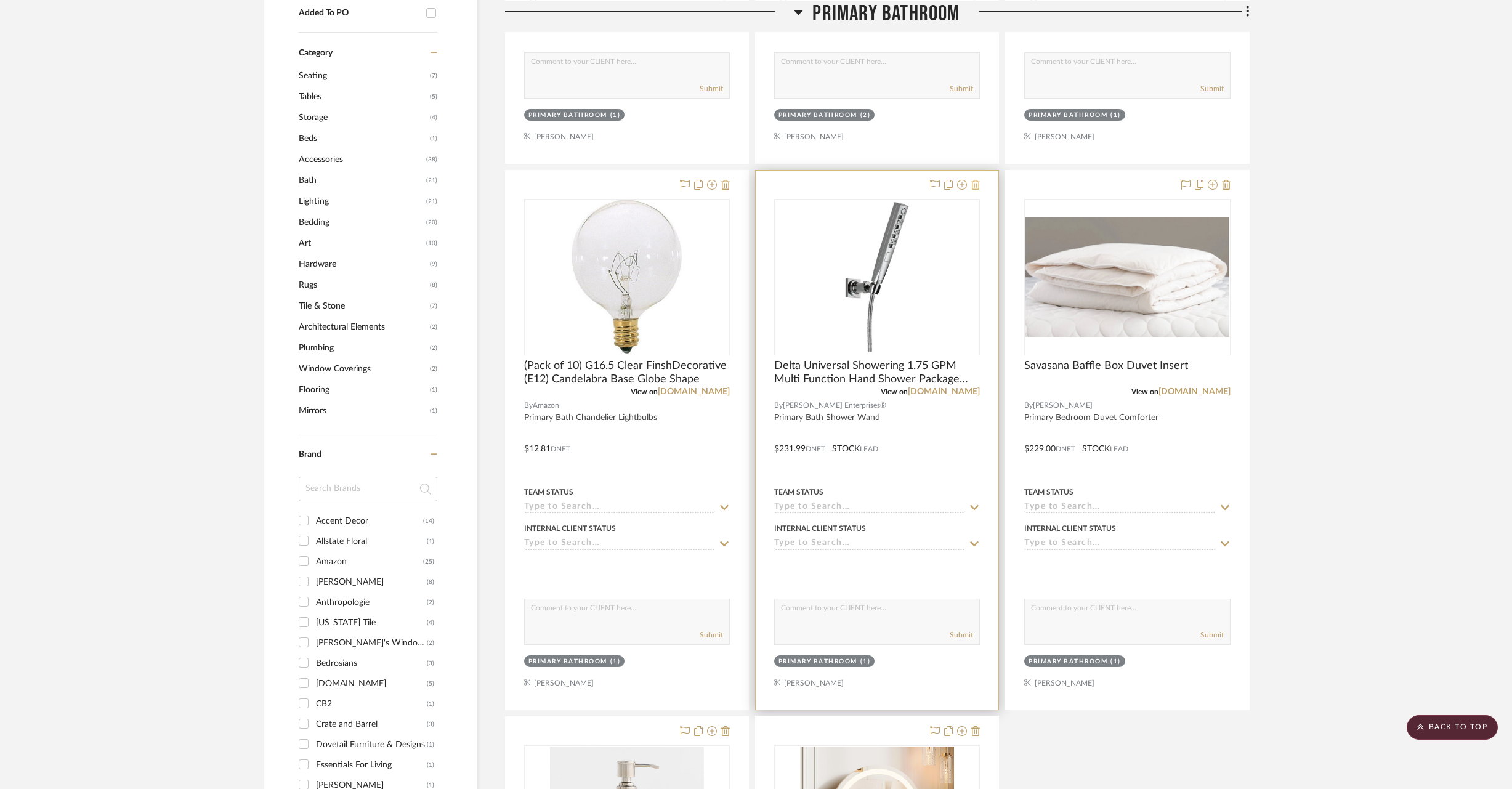
click at [974, 183] on icon at bounding box center [975, 185] width 8 height 10
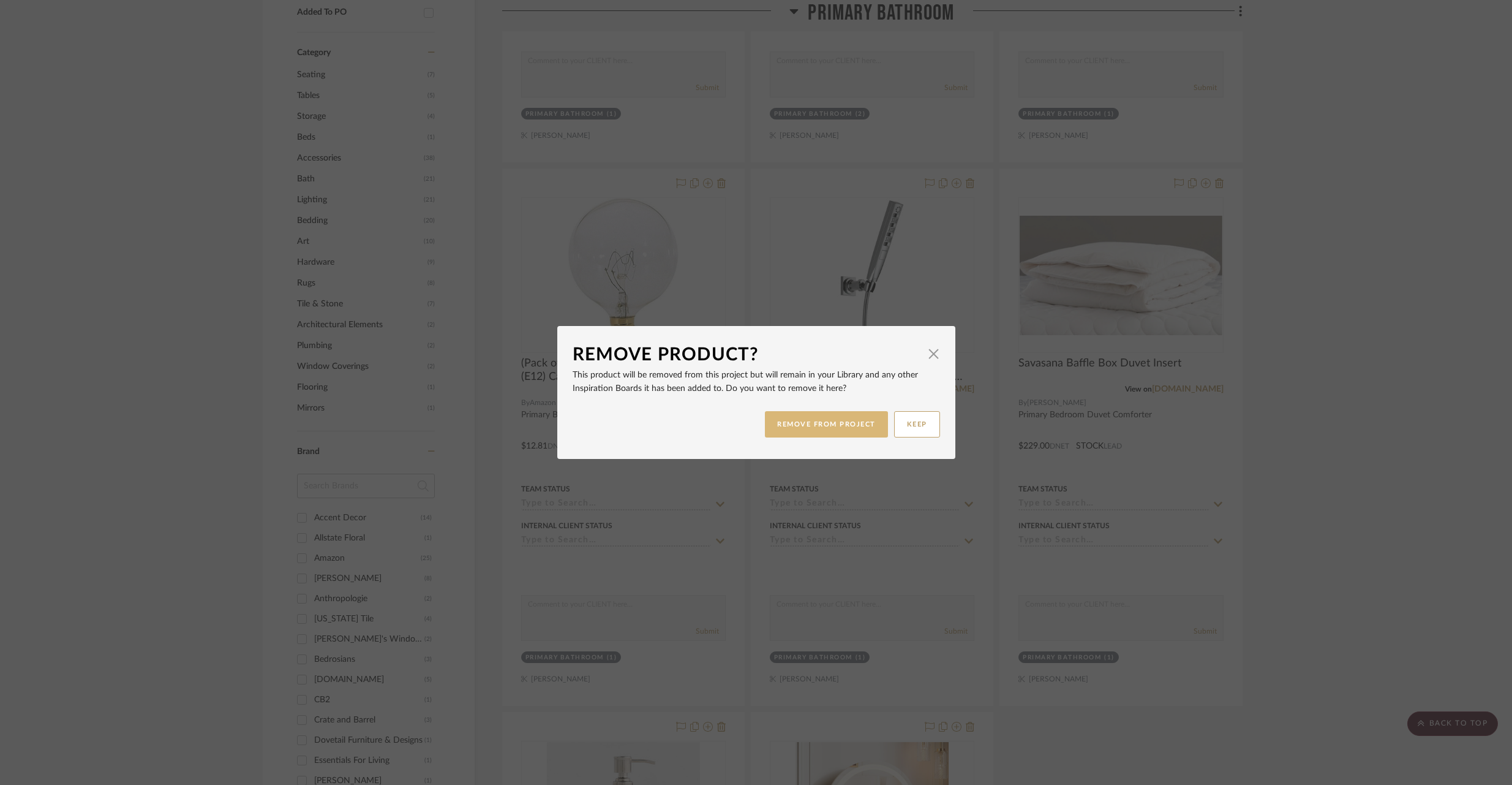
click at [832, 428] on button "REMOVE FROM PROJECT" at bounding box center [827, 424] width 123 height 27
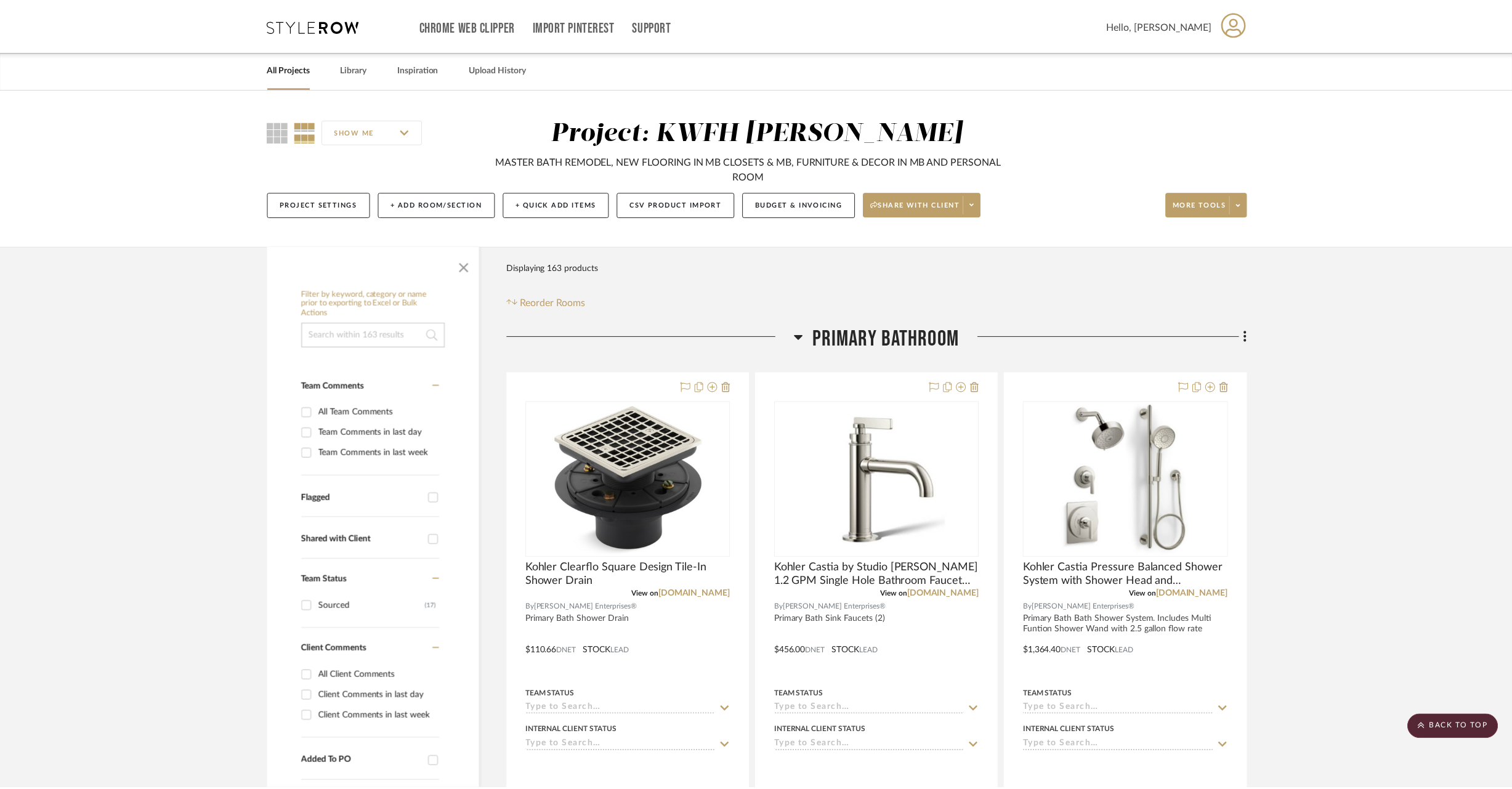
scroll to position [749, 0]
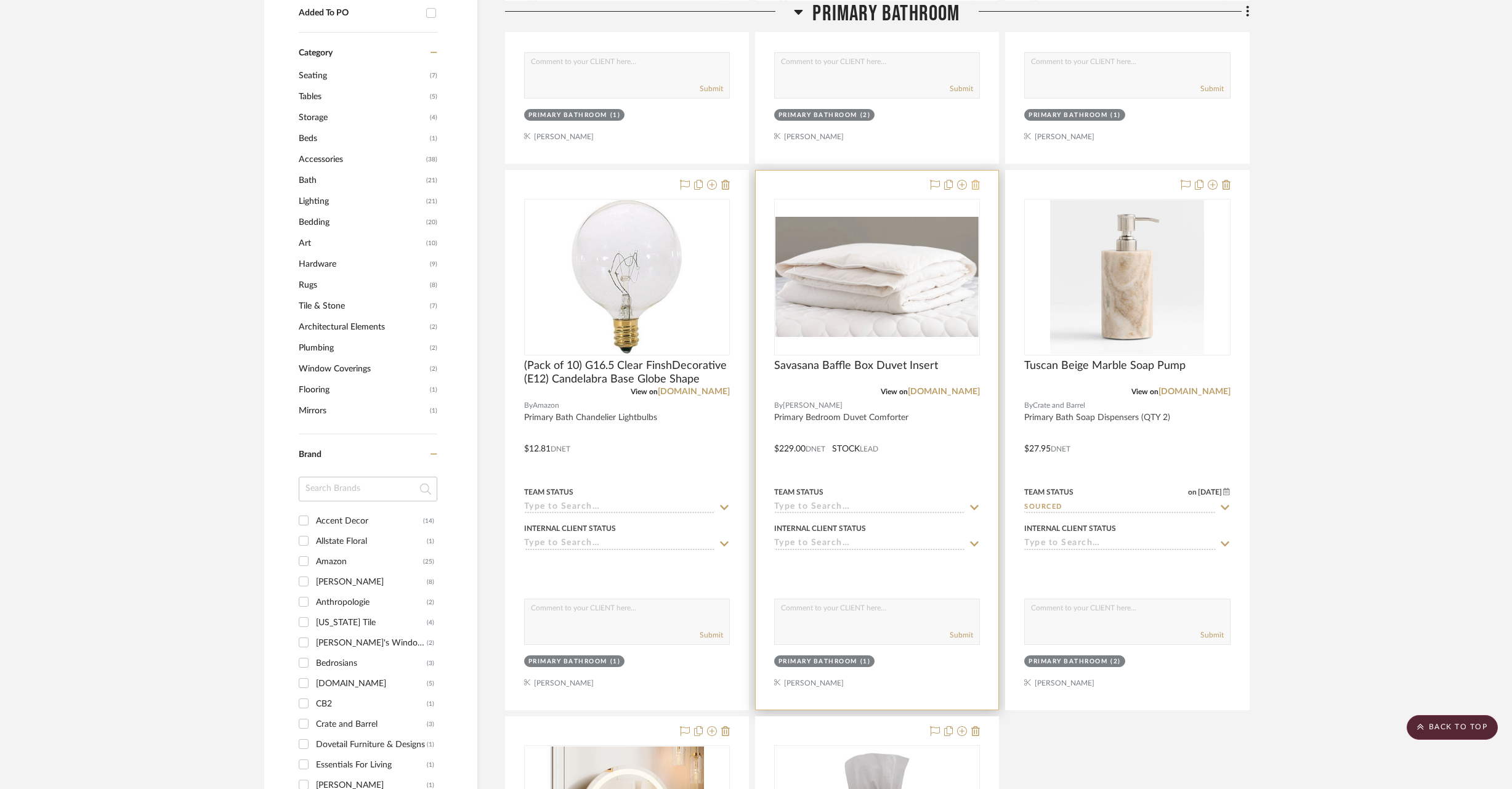
click at [979, 183] on icon at bounding box center [975, 185] width 8 height 10
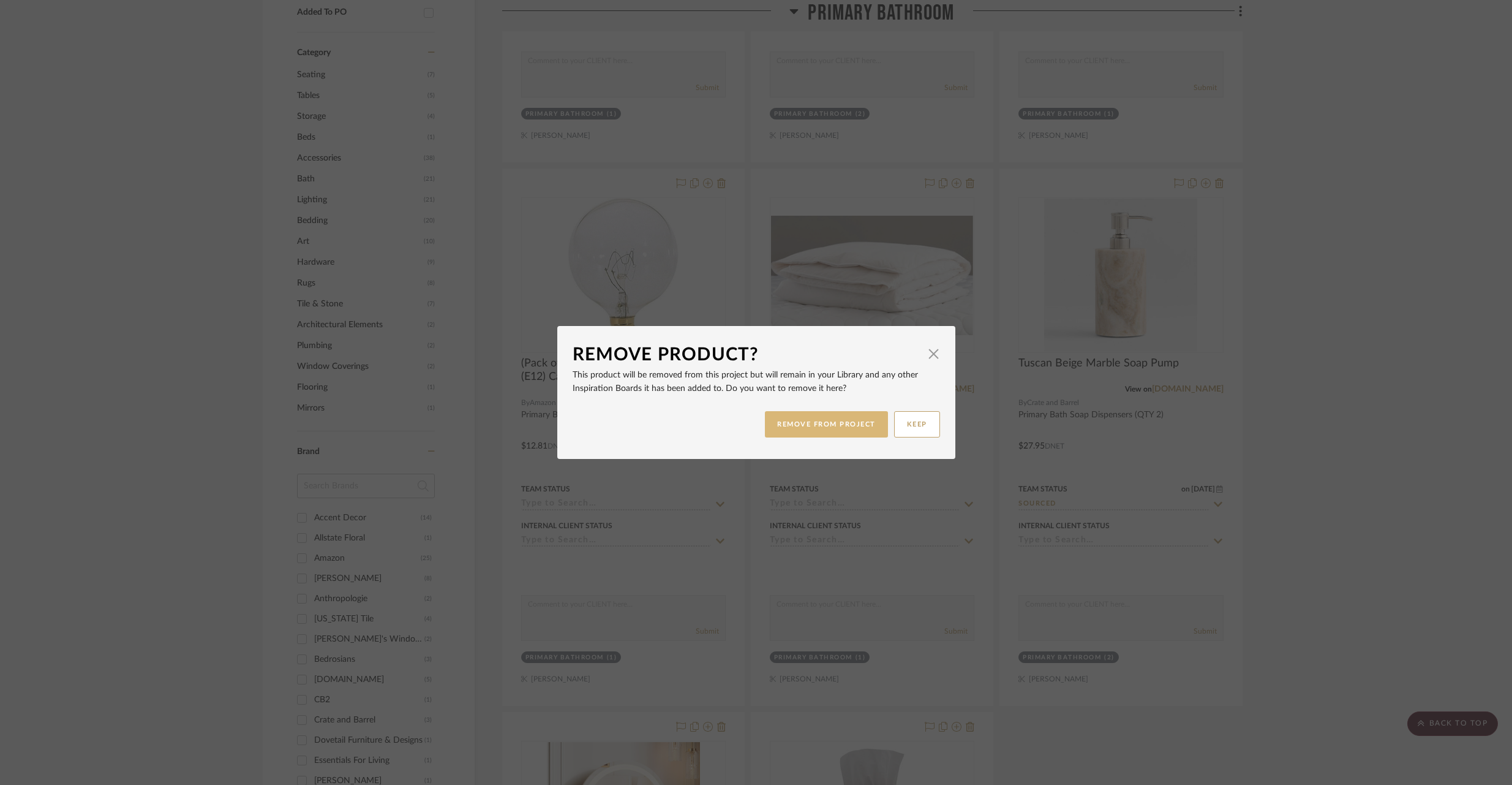
click at [784, 424] on button "REMOVE FROM PROJECT" at bounding box center [827, 424] width 123 height 27
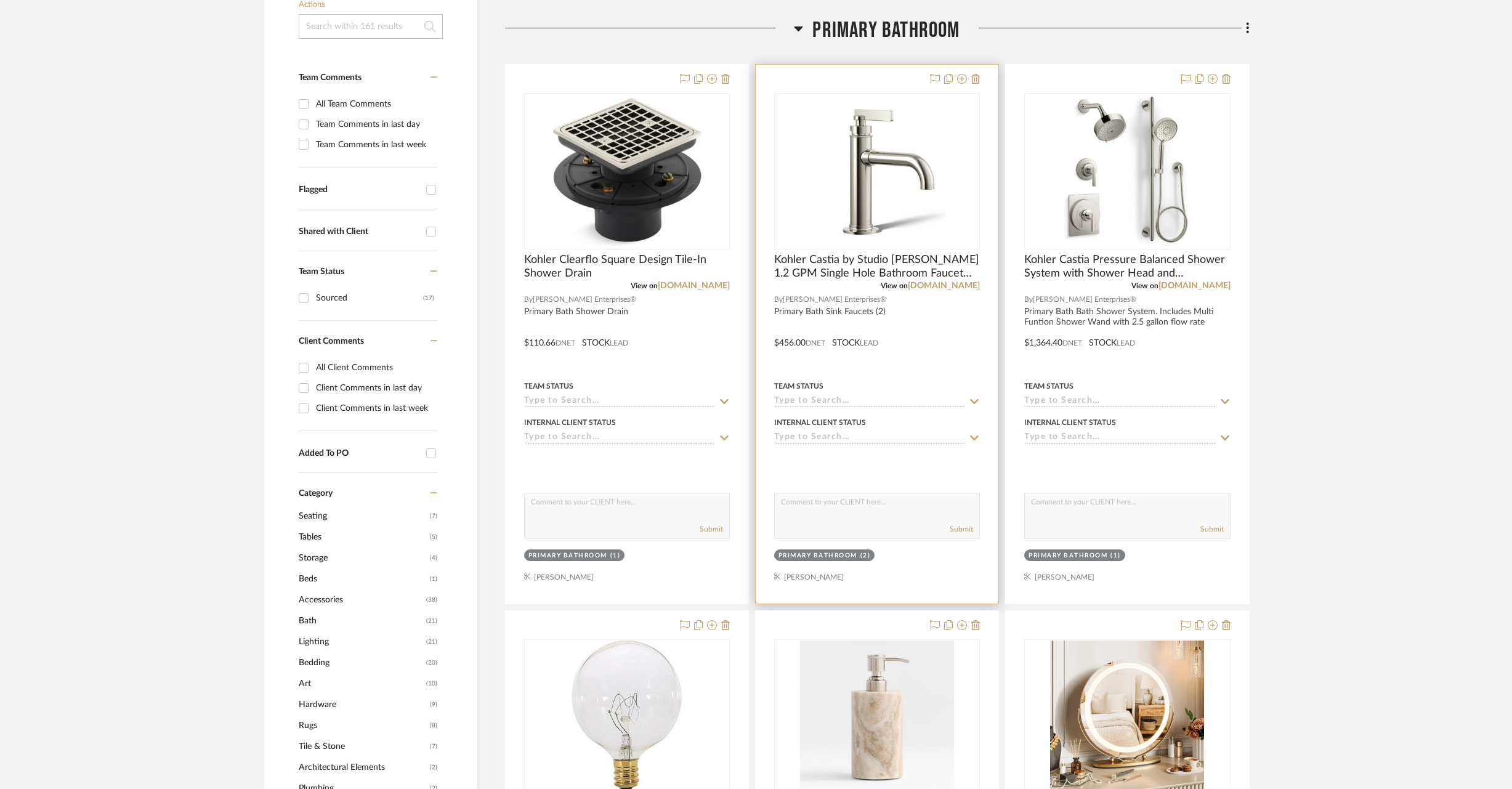
scroll to position [663, 0]
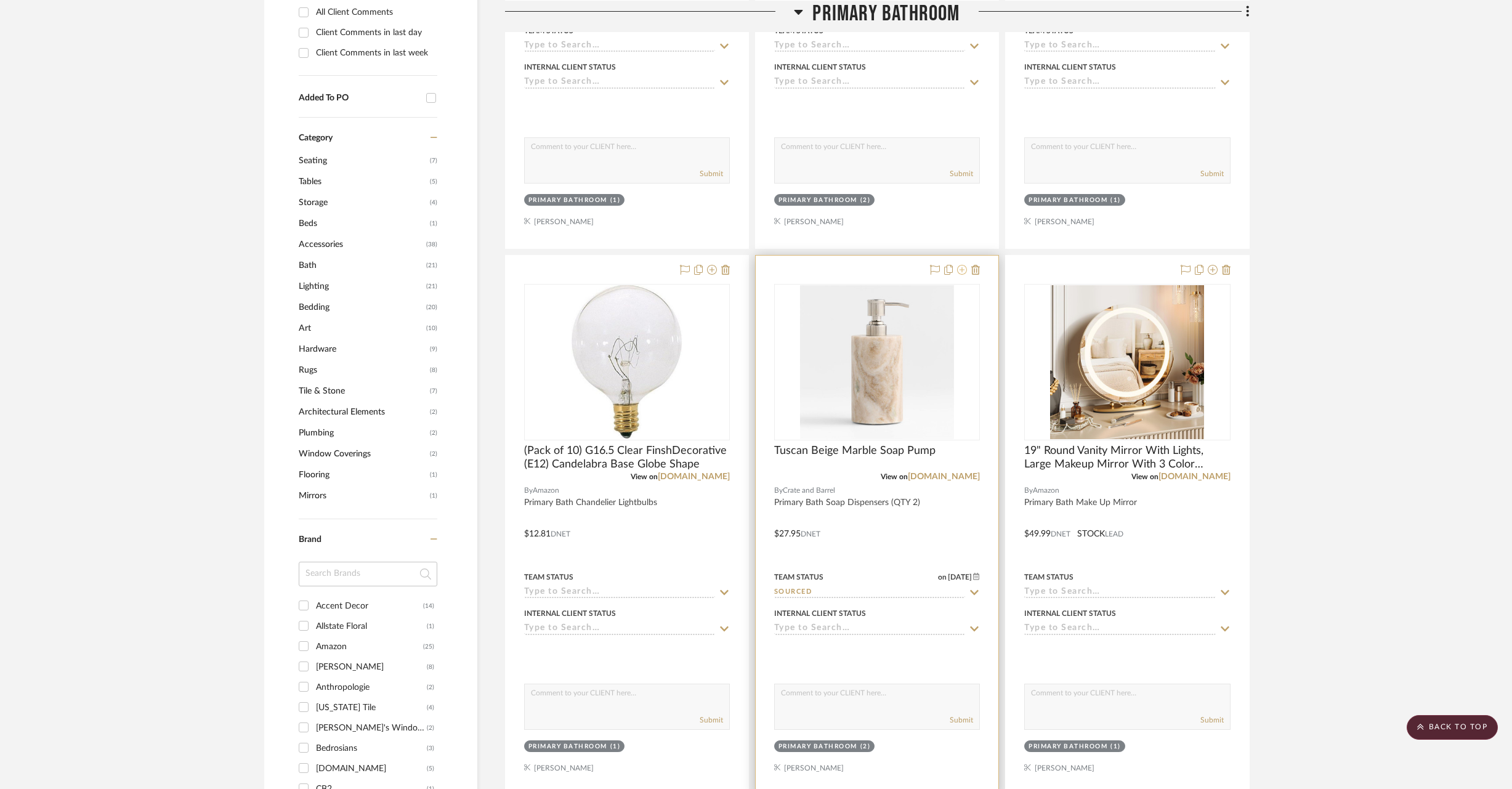
click at [961, 266] on icon at bounding box center [962, 269] width 10 height 10
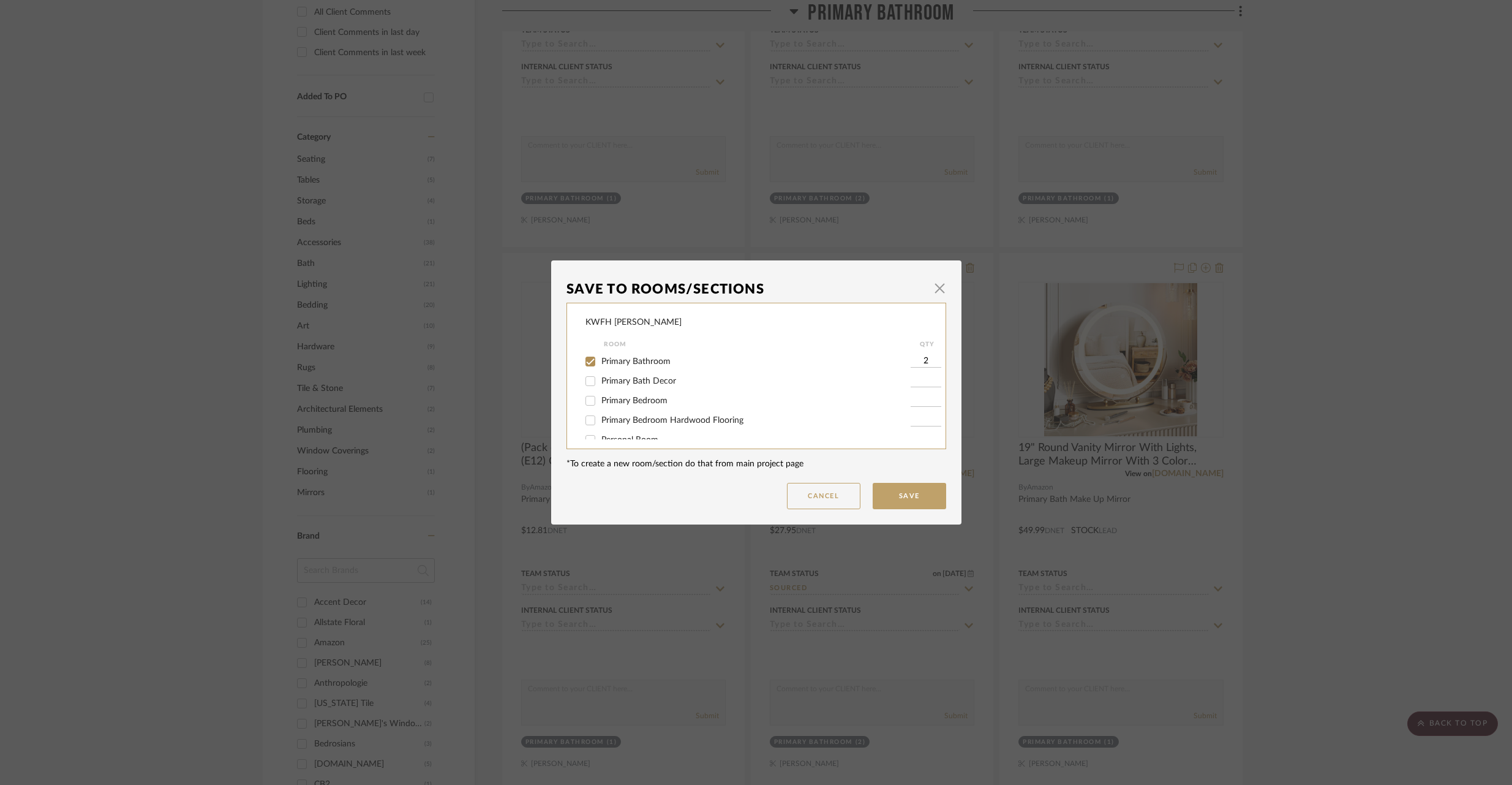
click at [584, 359] on input "Primary Bathroom" at bounding box center [590, 361] width 19 height 19
checkbox input "false"
click at [589, 381] on input "Primary Bath Decor" at bounding box center [590, 381] width 19 height 19
checkbox input "true"
type input "1"
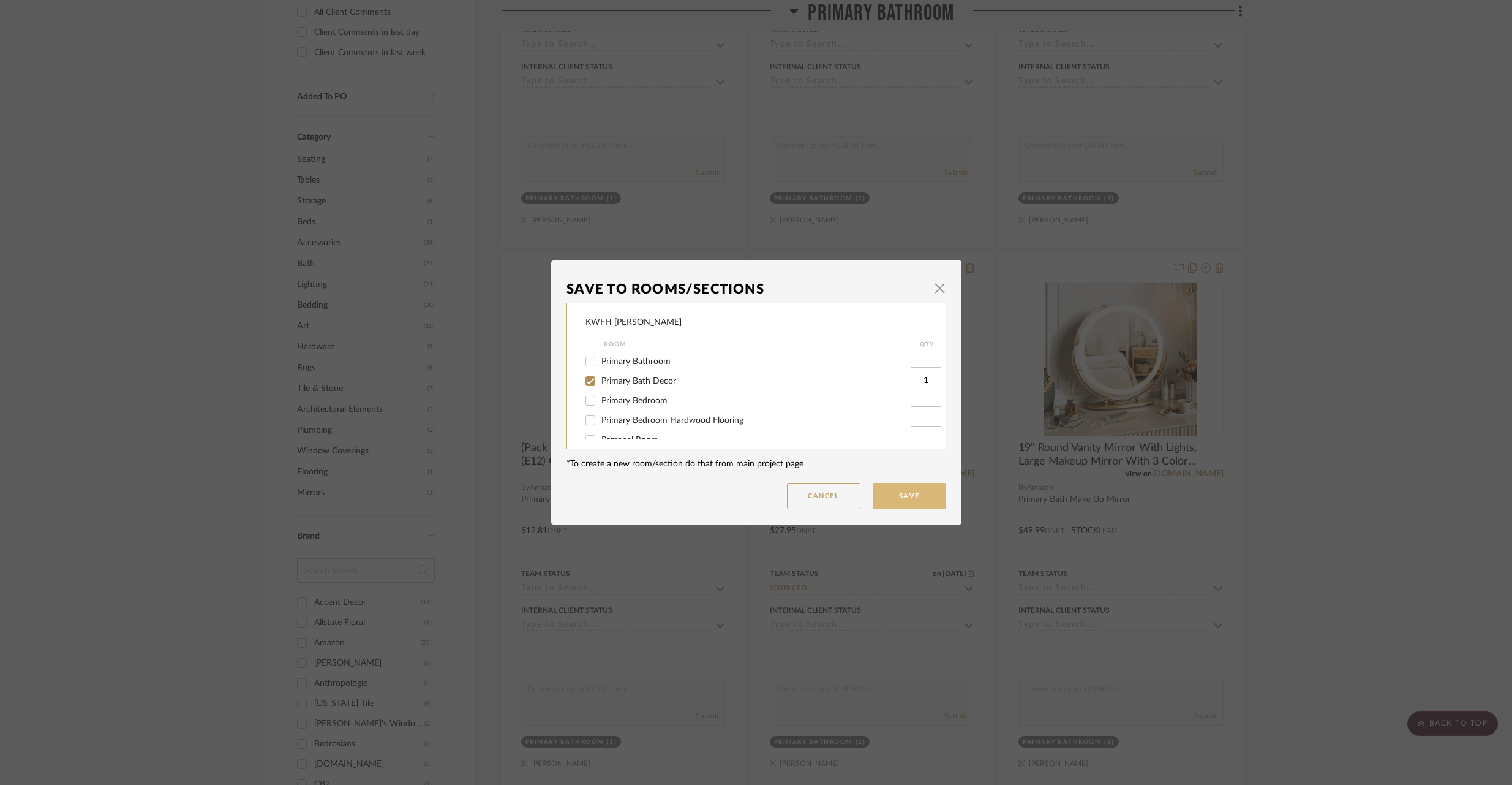
click at [924, 499] on button "Save" at bounding box center [909, 496] width 73 height 27
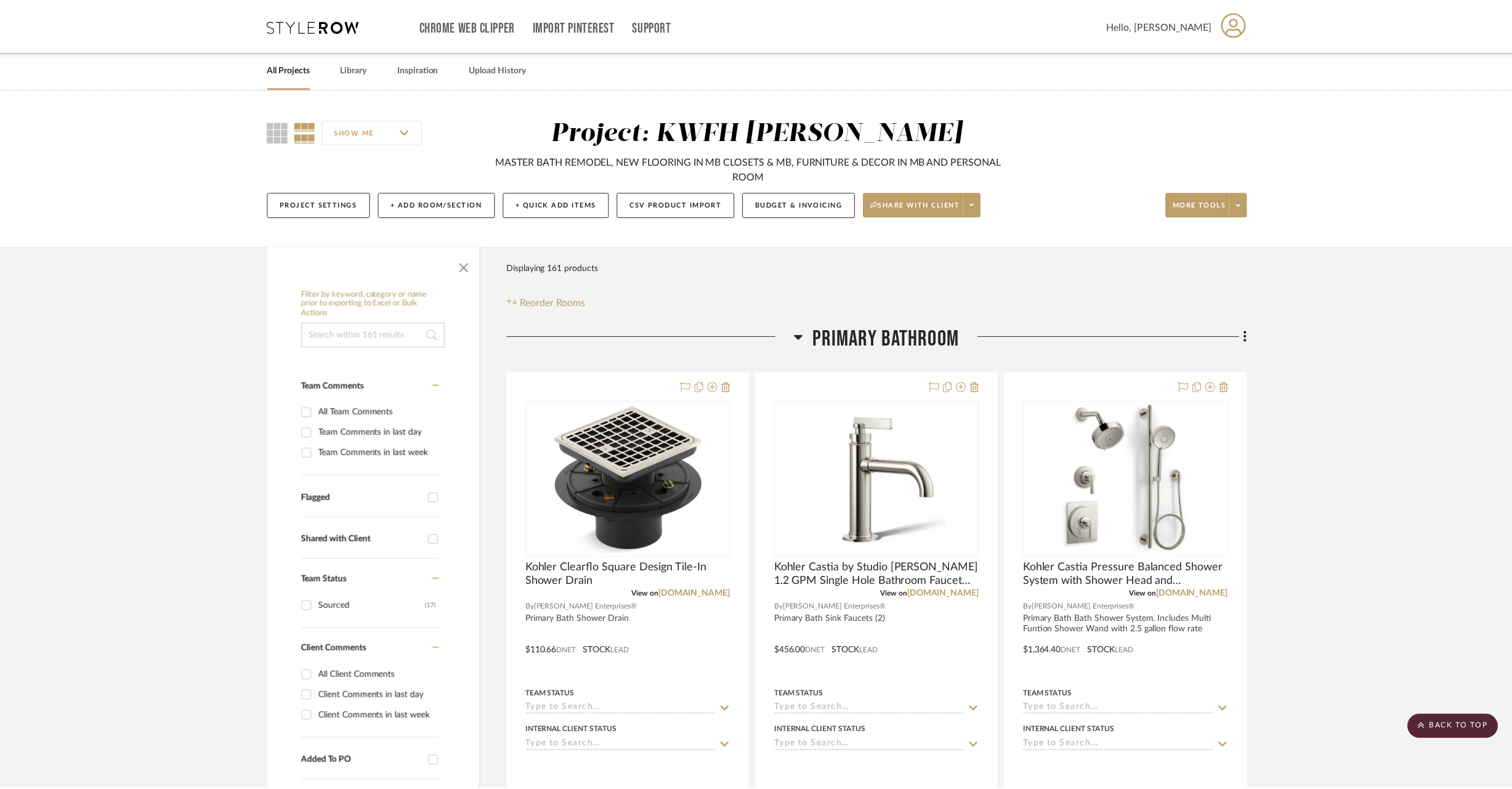
scroll to position [663, 0]
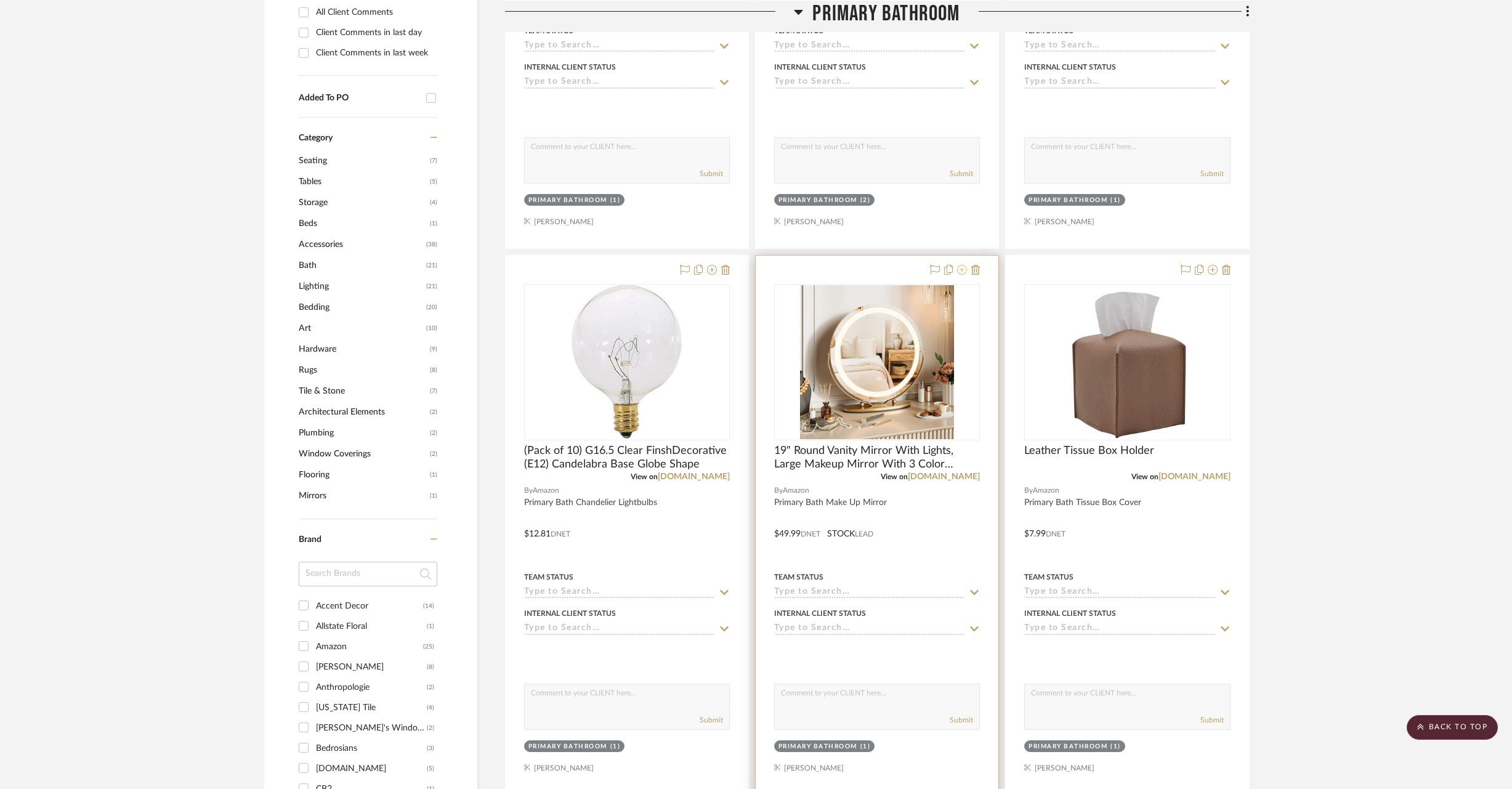
click at [963, 272] on icon at bounding box center [962, 269] width 10 height 10
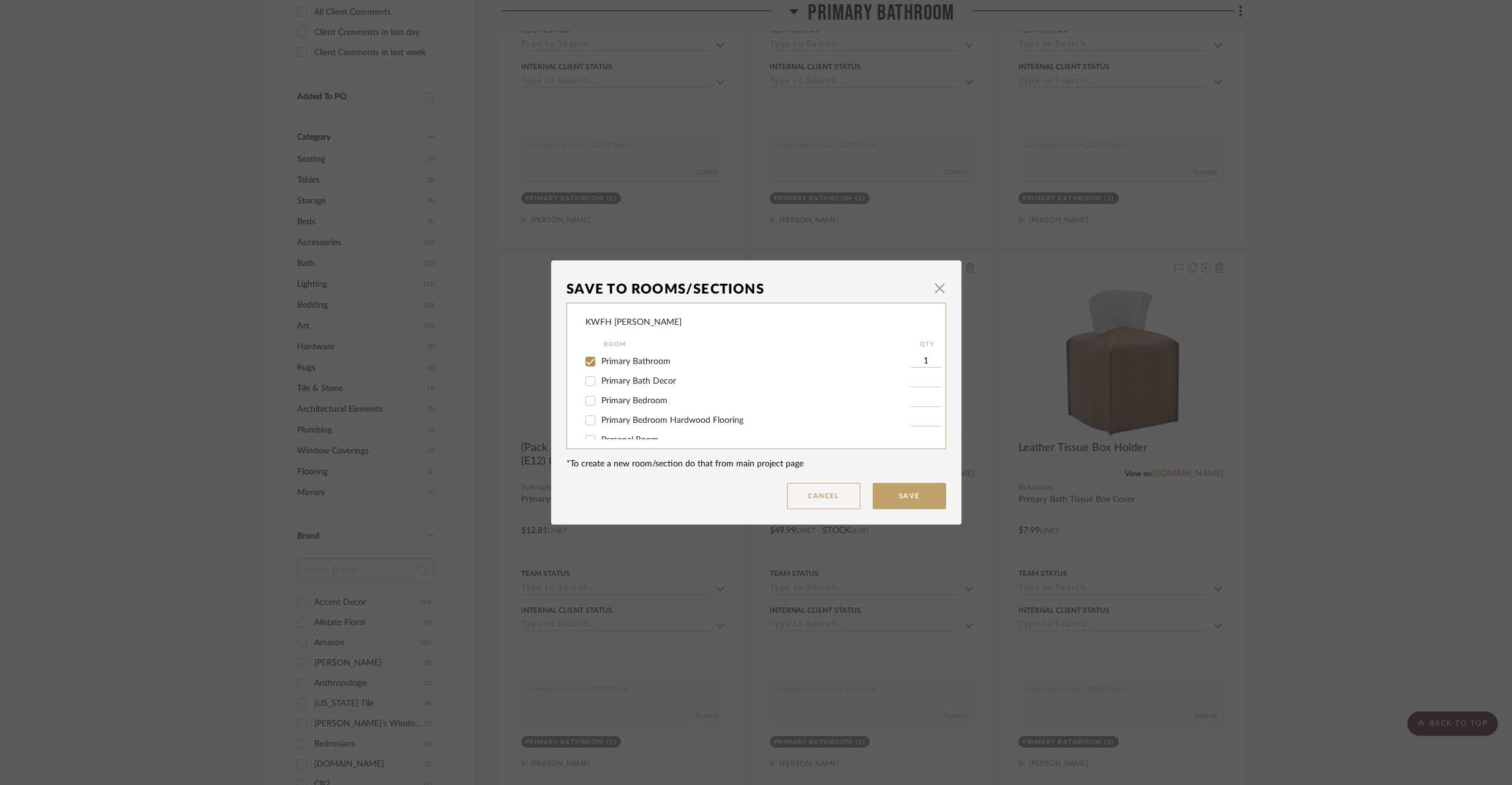
click at [585, 359] on input "Primary Bathroom" at bounding box center [590, 361] width 19 height 19
checkbox input "false"
click at [585, 381] on input "Primary Bath Decor" at bounding box center [590, 381] width 19 height 19
checkbox input "true"
type input "1"
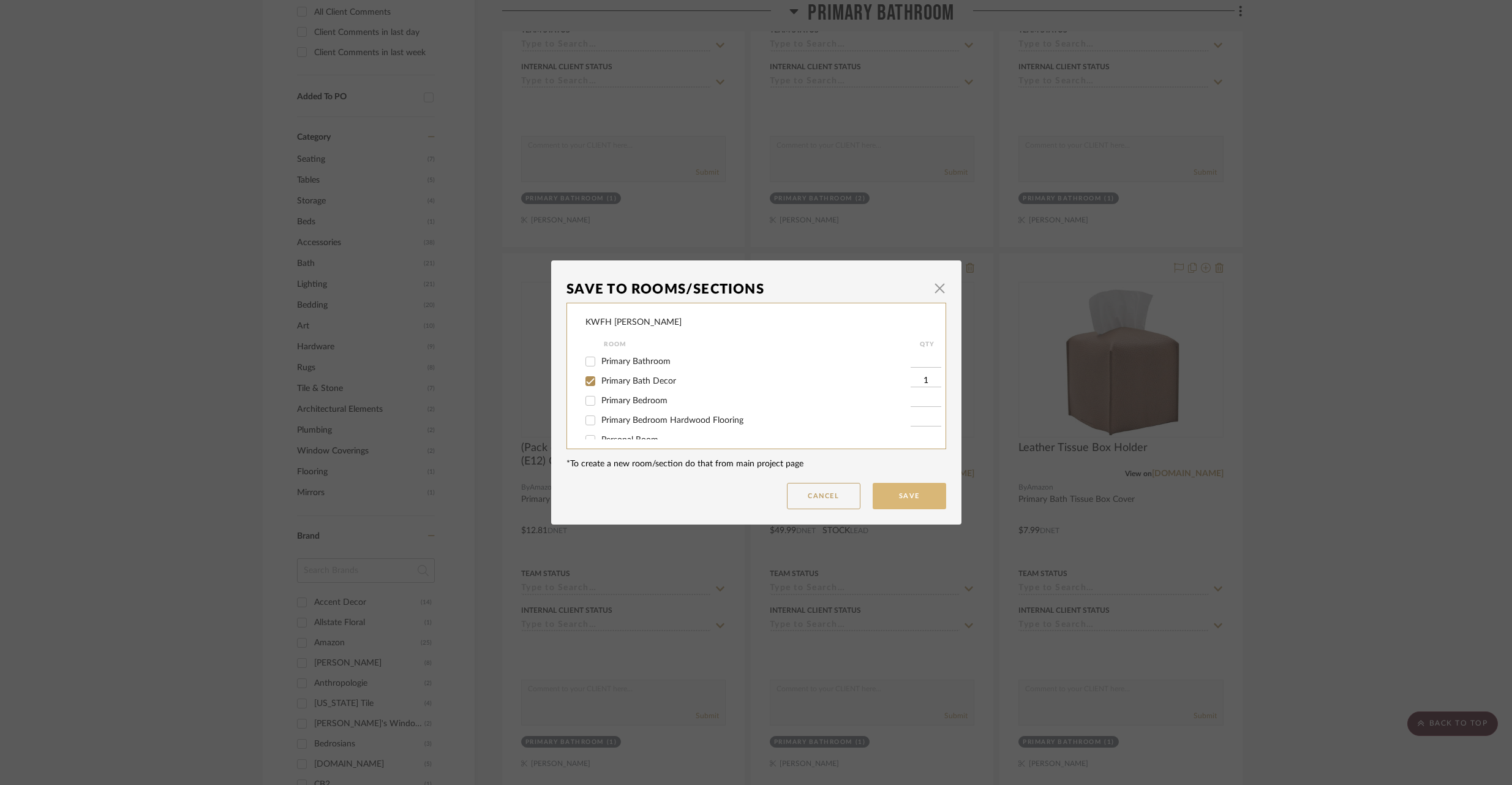
click at [923, 501] on button "Save" at bounding box center [909, 496] width 73 height 27
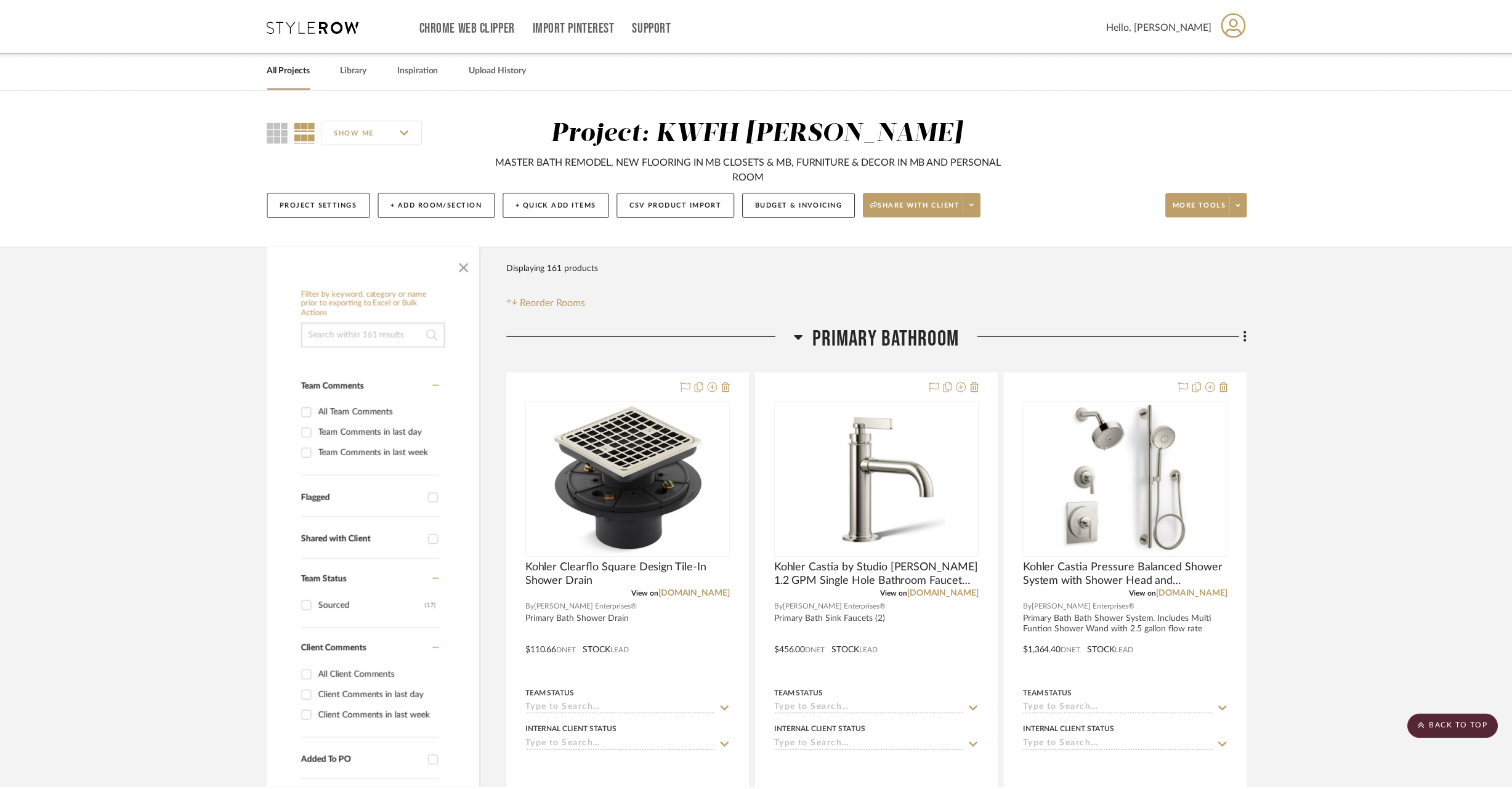
scroll to position [663, 0]
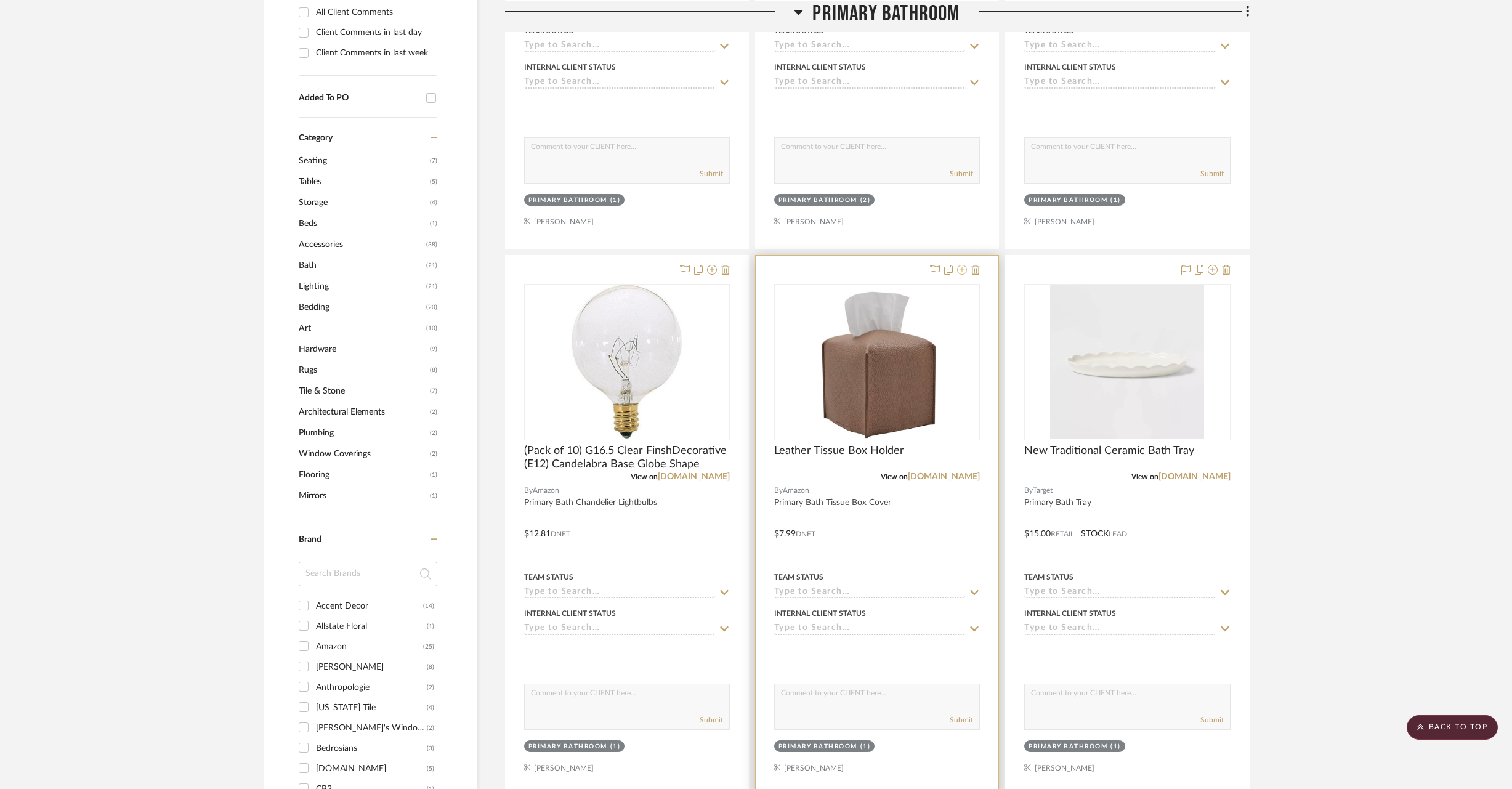
click at [964, 267] on icon at bounding box center [962, 269] width 10 height 10
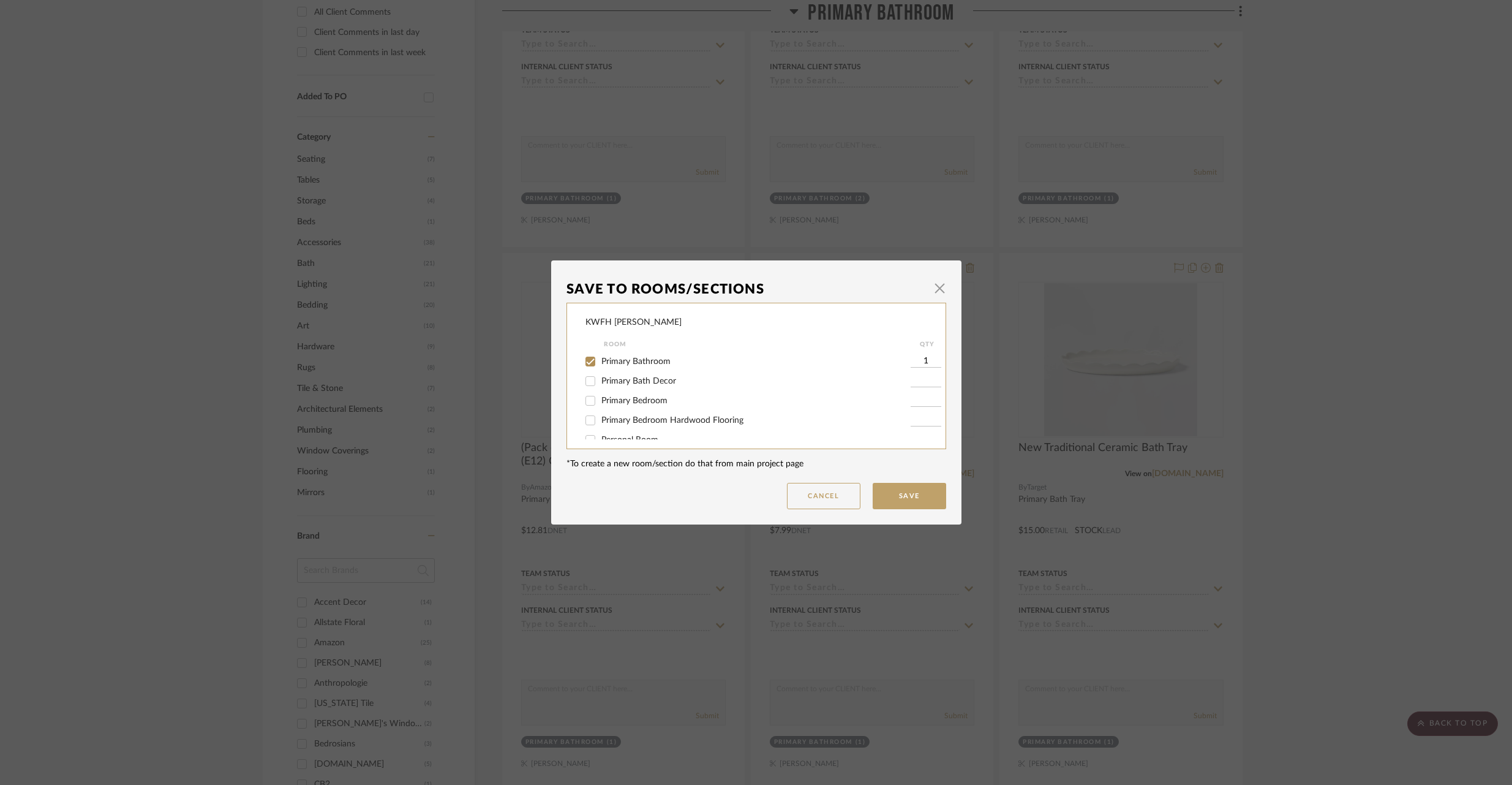
click at [588, 359] on input "Primary Bathroom" at bounding box center [590, 361] width 19 height 19
checkbox input "false"
drag, startPoint x: 584, startPoint y: 378, endPoint x: 682, endPoint y: 402, distance: 100.9
click at [584, 378] on input "Primary Bath Decor" at bounding box center [590, 381] width 19 height 19
checkbox input "true"
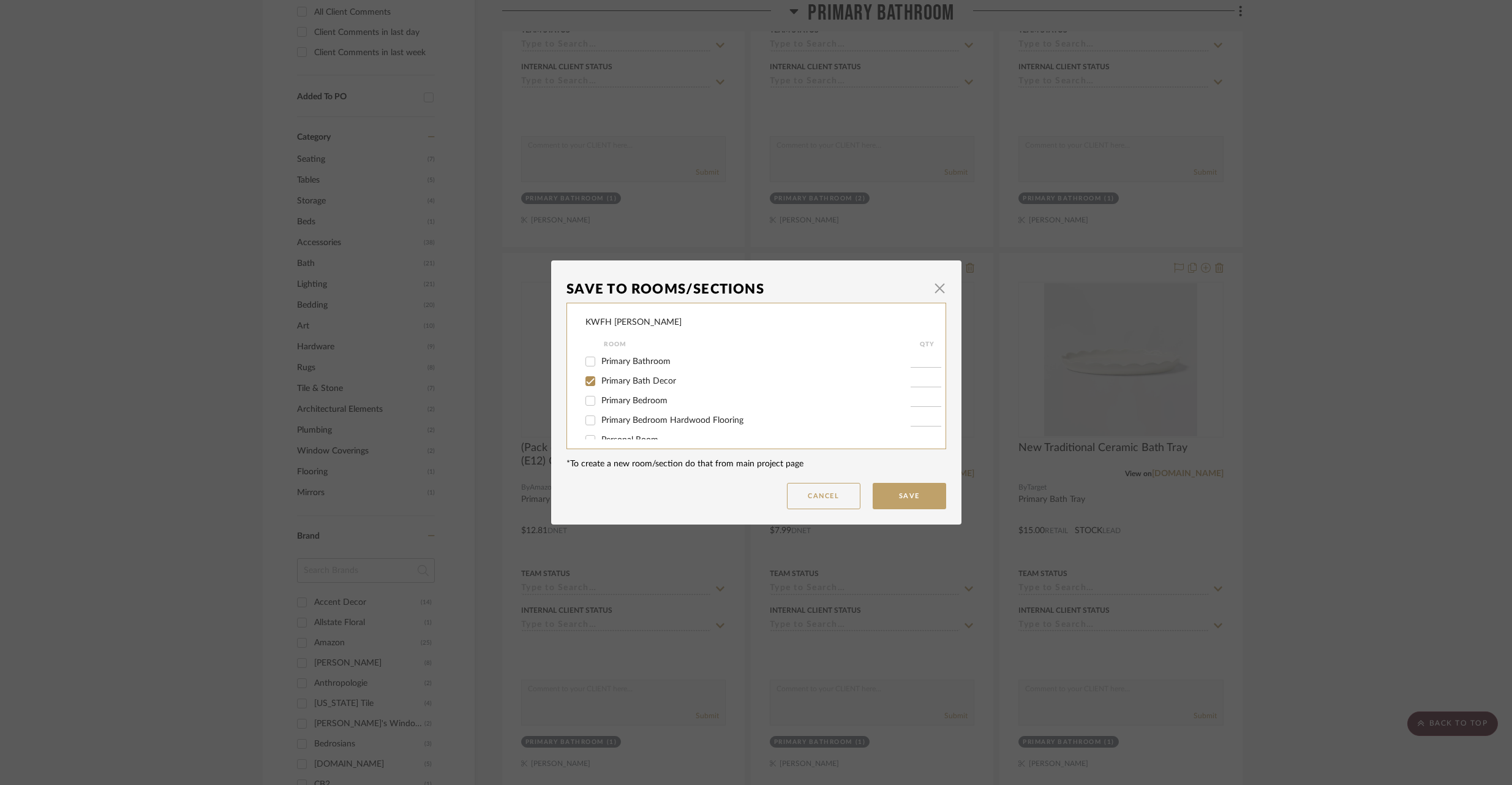
type input "1"
click at [925, 494] on button "Save" at bounding box center [909, 496] width 73 height 27
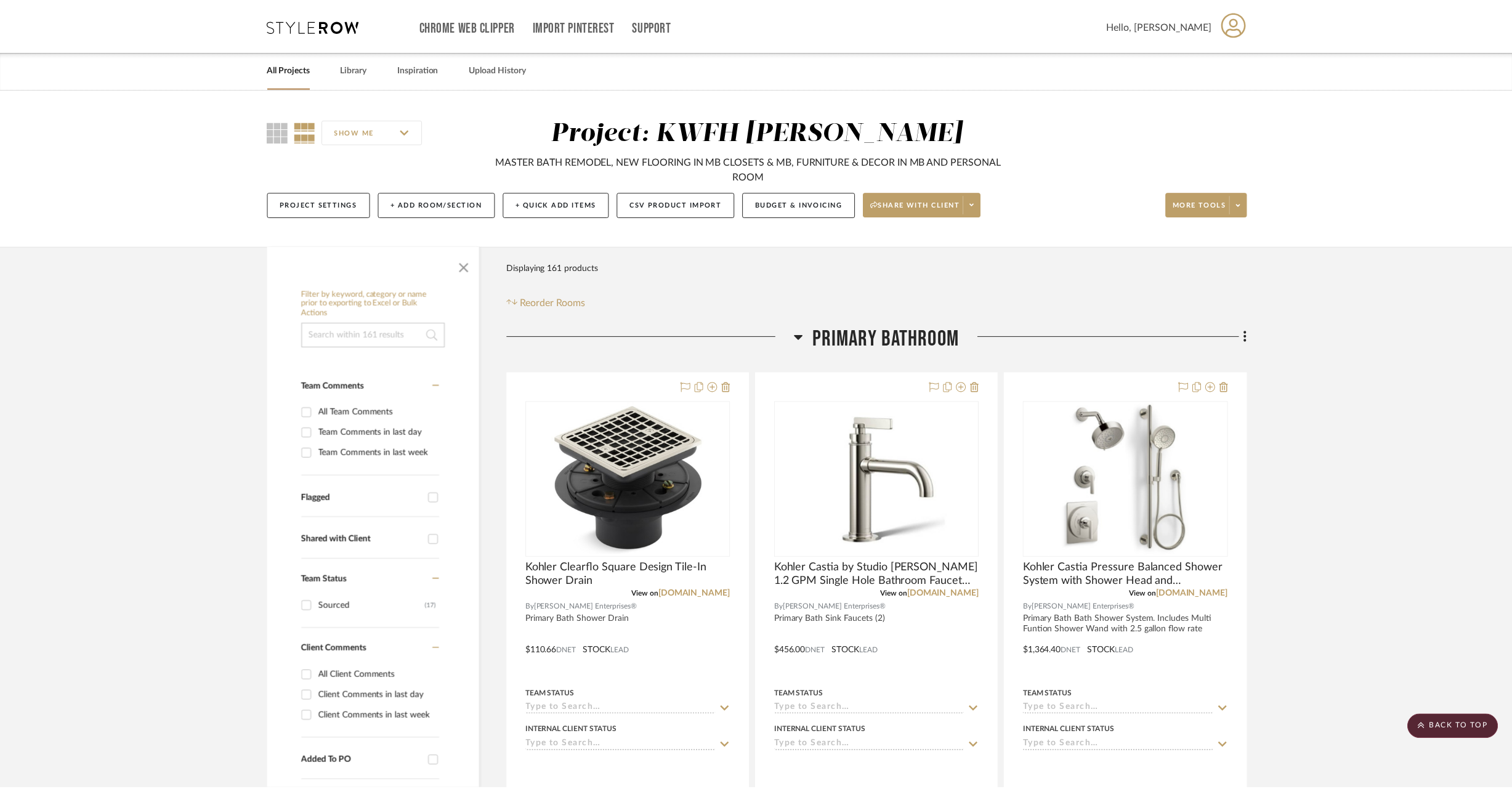
scroll to position [663, 0]
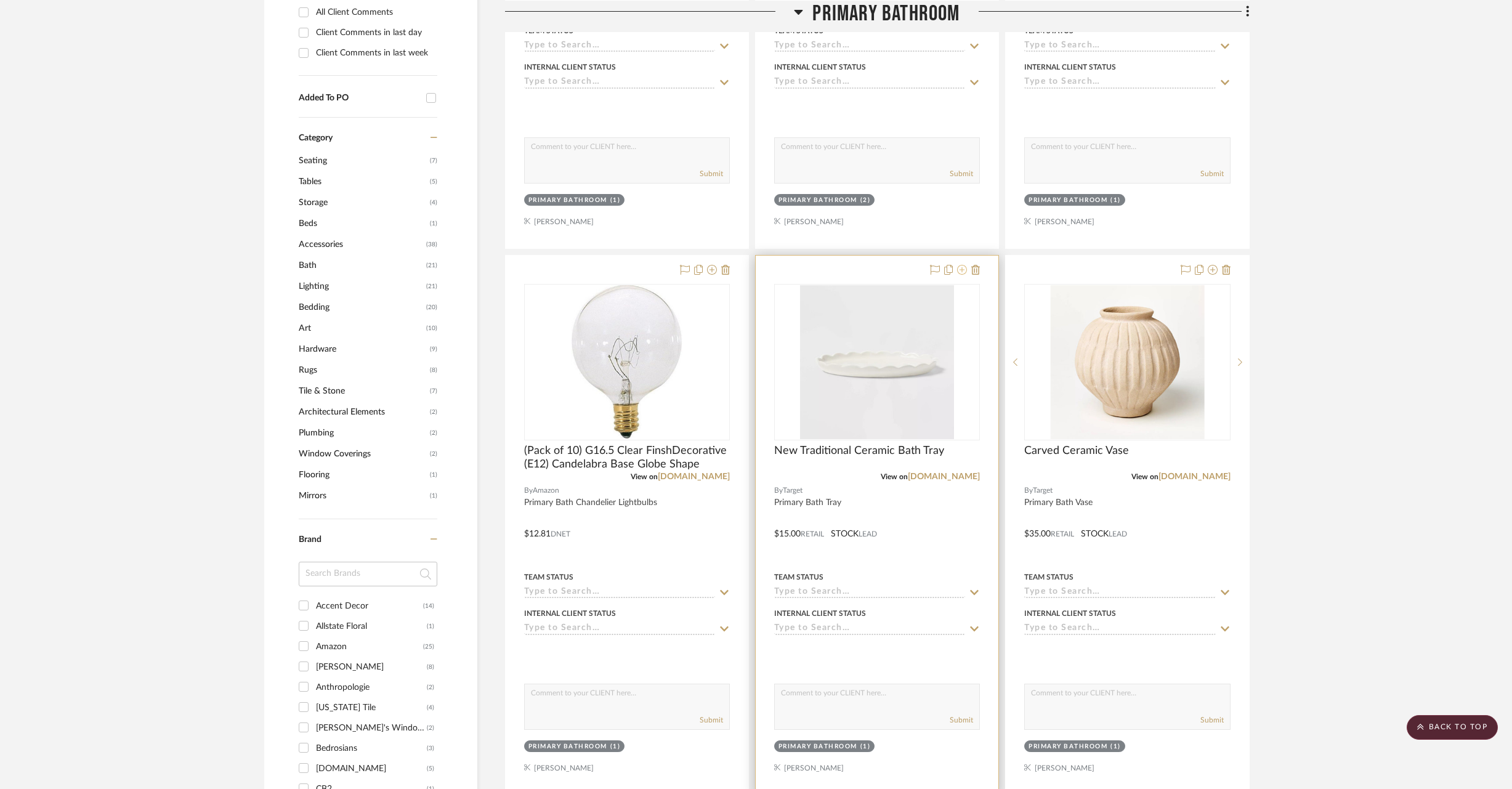
click at [962, 271] on icon at bounding box center [962, 269] width 10 height 10
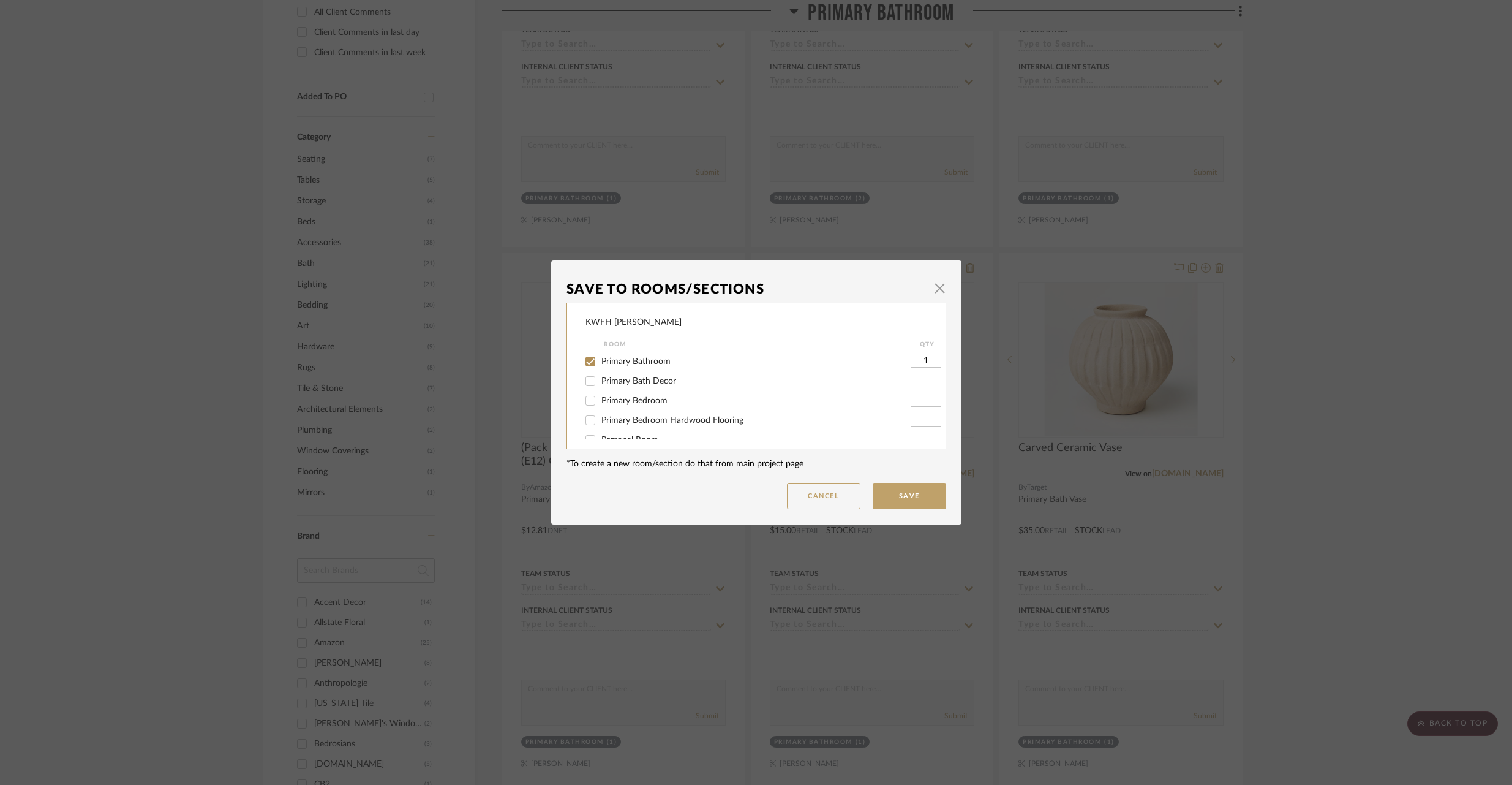
click at [589, 381] on input "Primary Bath Decor" at bounding box center [590, 381] width 19 height 19
checkbox input "true"
type input "1"
click at [590, 357] on input "Primary Bathroom" at bounding box center [590, 361] width 19 height 19
checkbox input "false"
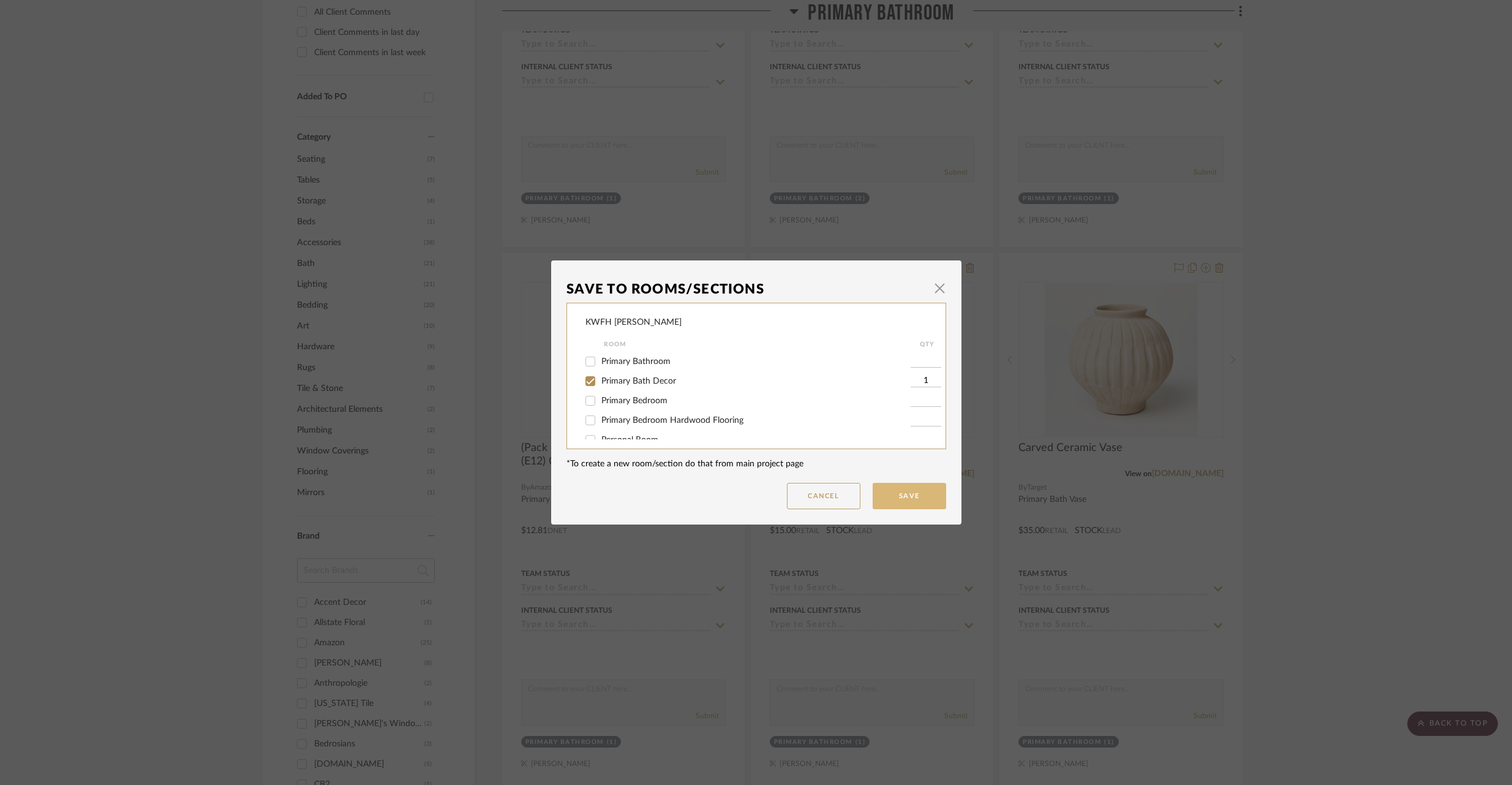
click at [906, 499] on button "Save" at bounding box center [909, 496] width 73 height 27
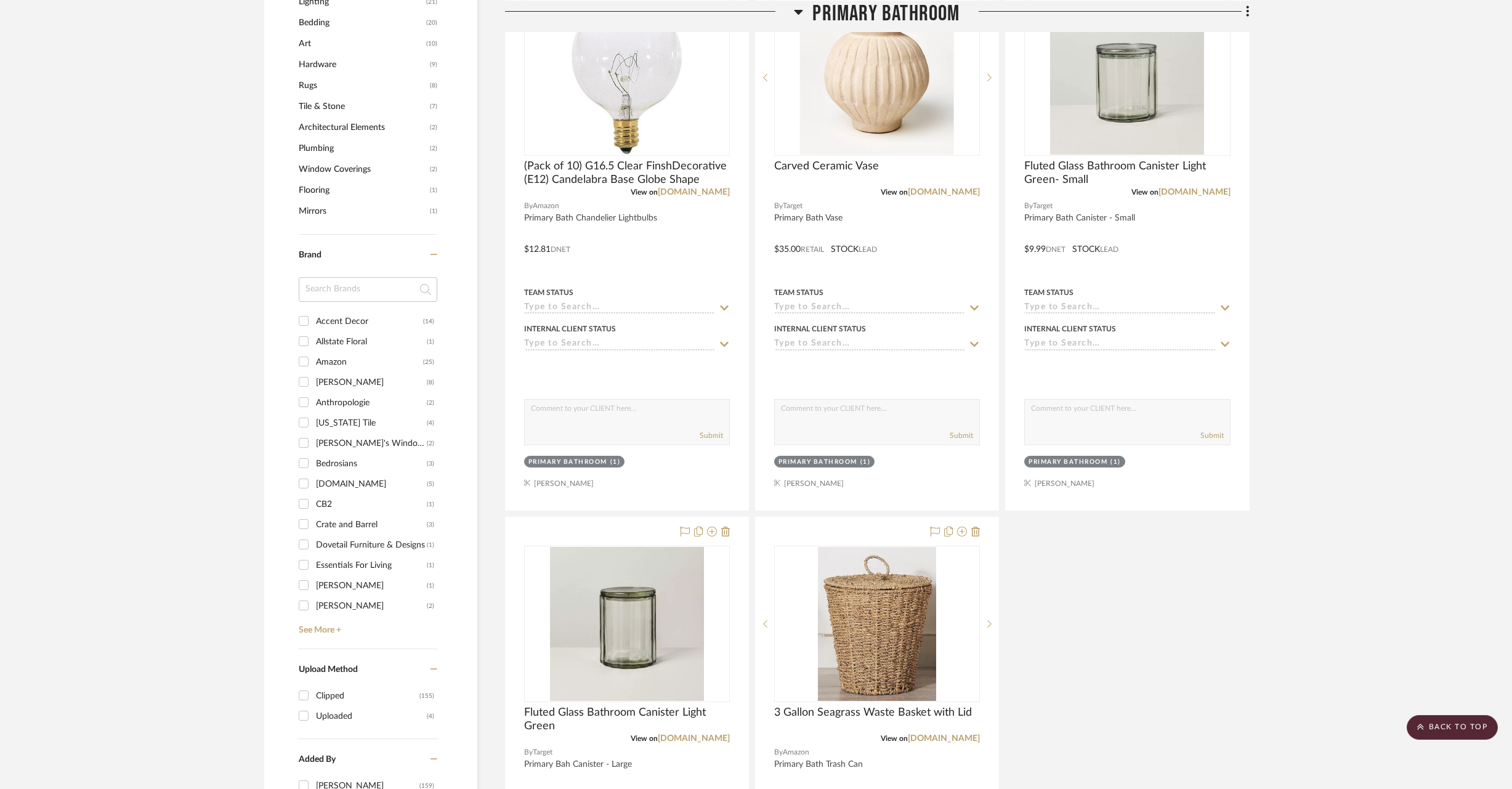
scroll to position [650, 0]
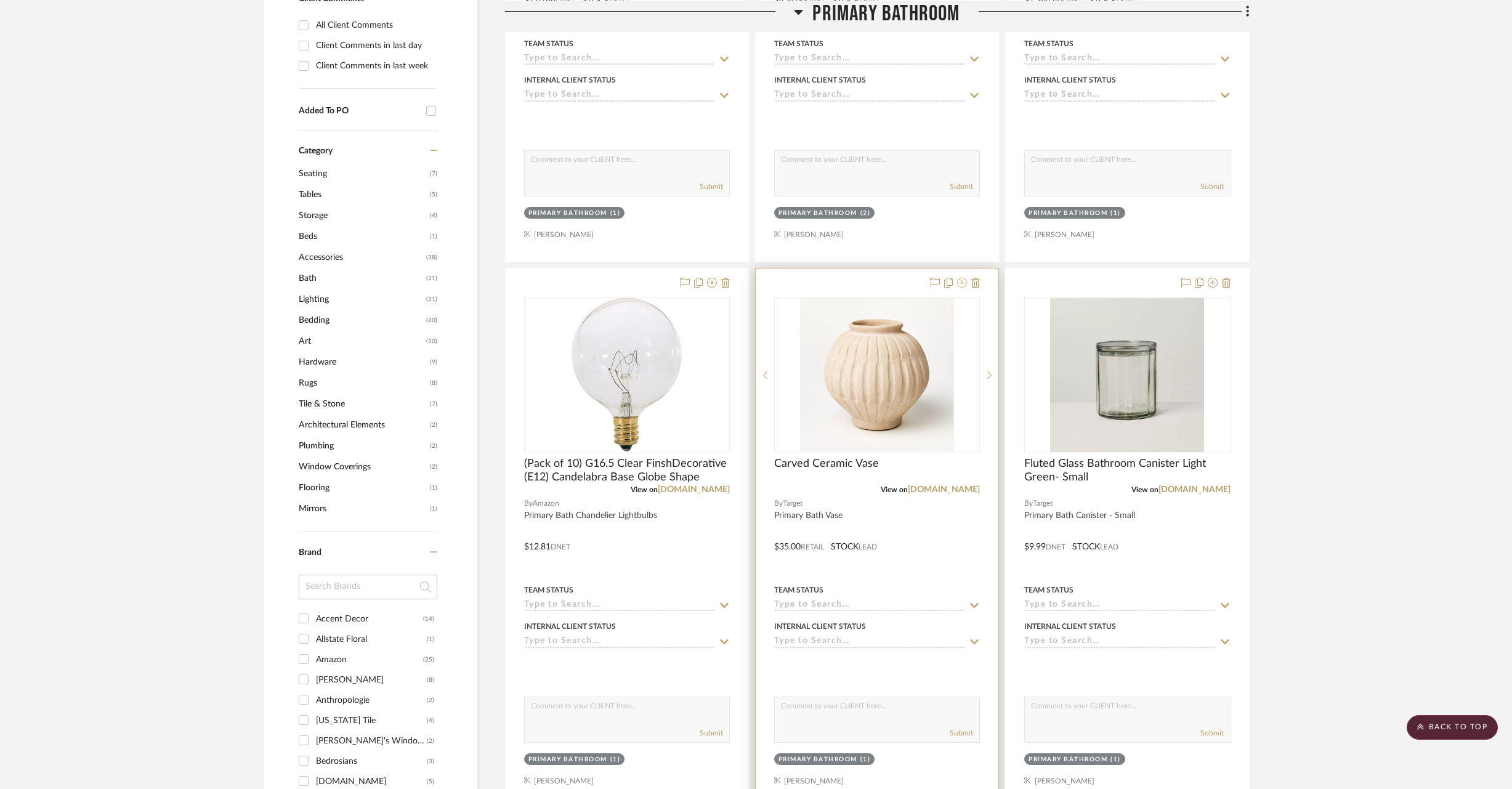
click at [962, 284] on icon at bounding box center [962, 282] width 10 height 10
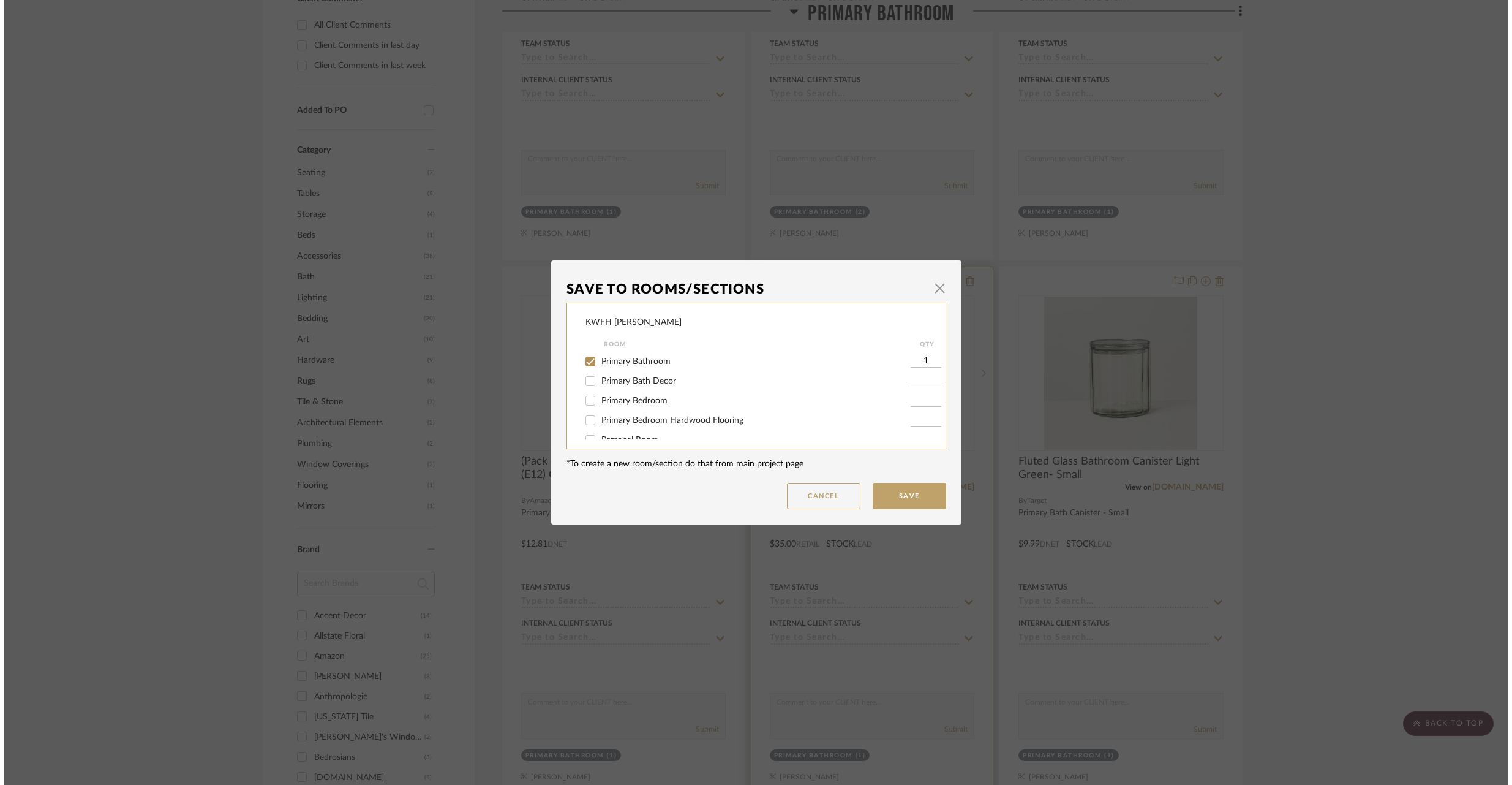
scroll to position [0, 0]
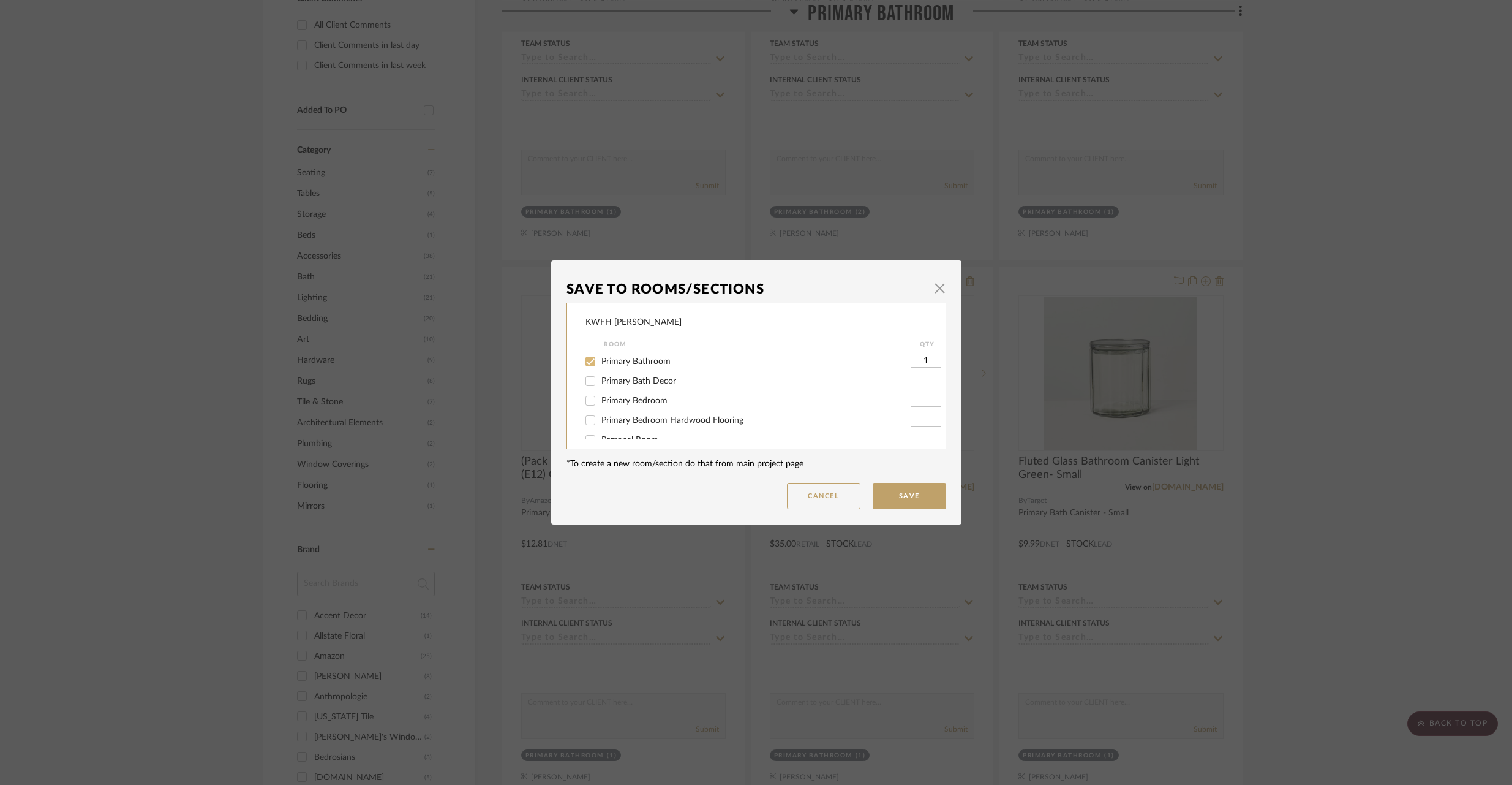
drag, startPoint x: 589, startPoint y: 380, endPoint x: 589, endPoint y: 357, distance: 23.0
click at [589, 380] on input "Primary Bath Decor" at bounding box center [590, 381] width 19 height 19
checkbox input "true"
type input "1"
click at [588, 359] on input "Primary Bathroom" at bounding box center [590, 361] width 19 height 19
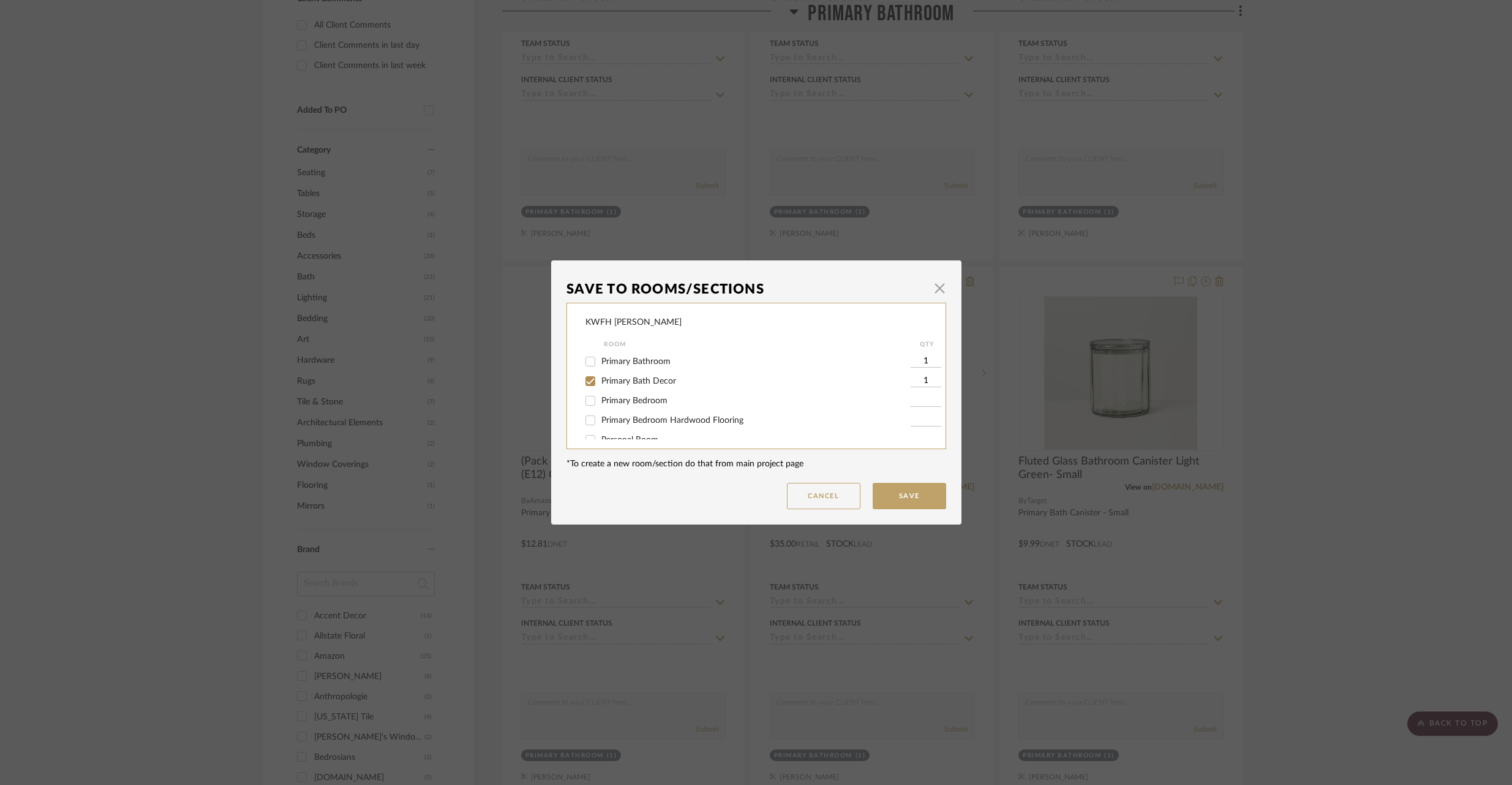
checkbox input "false"
drag, startPoint x: 922, startPoint y: 493, endPoint x: 928, endPoint y: 490, distance: 6.7
click at [923, 492] on button "Save" at bounding box center [909, 496] width 73 height 27
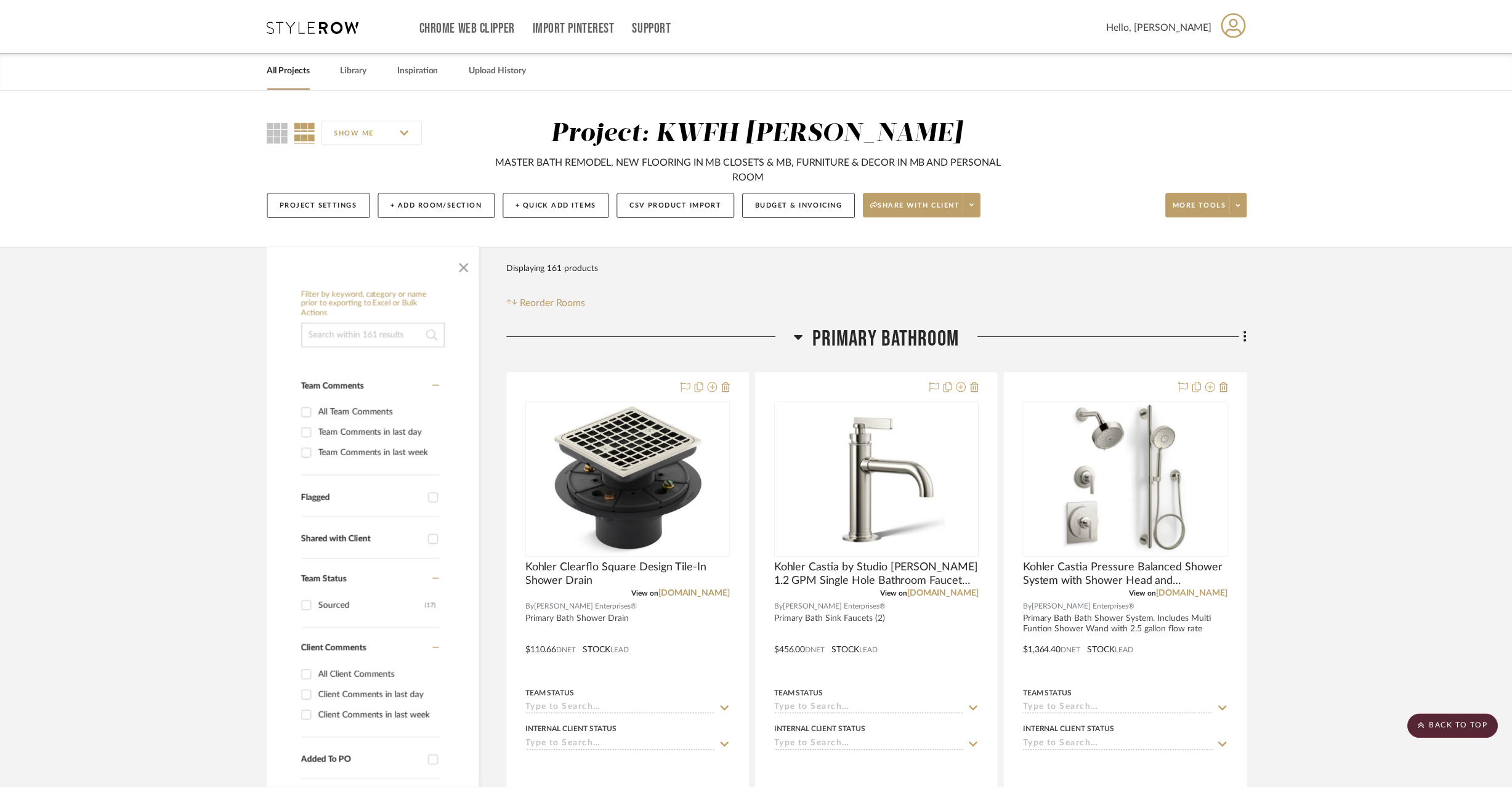
scroll to position [650, 0]
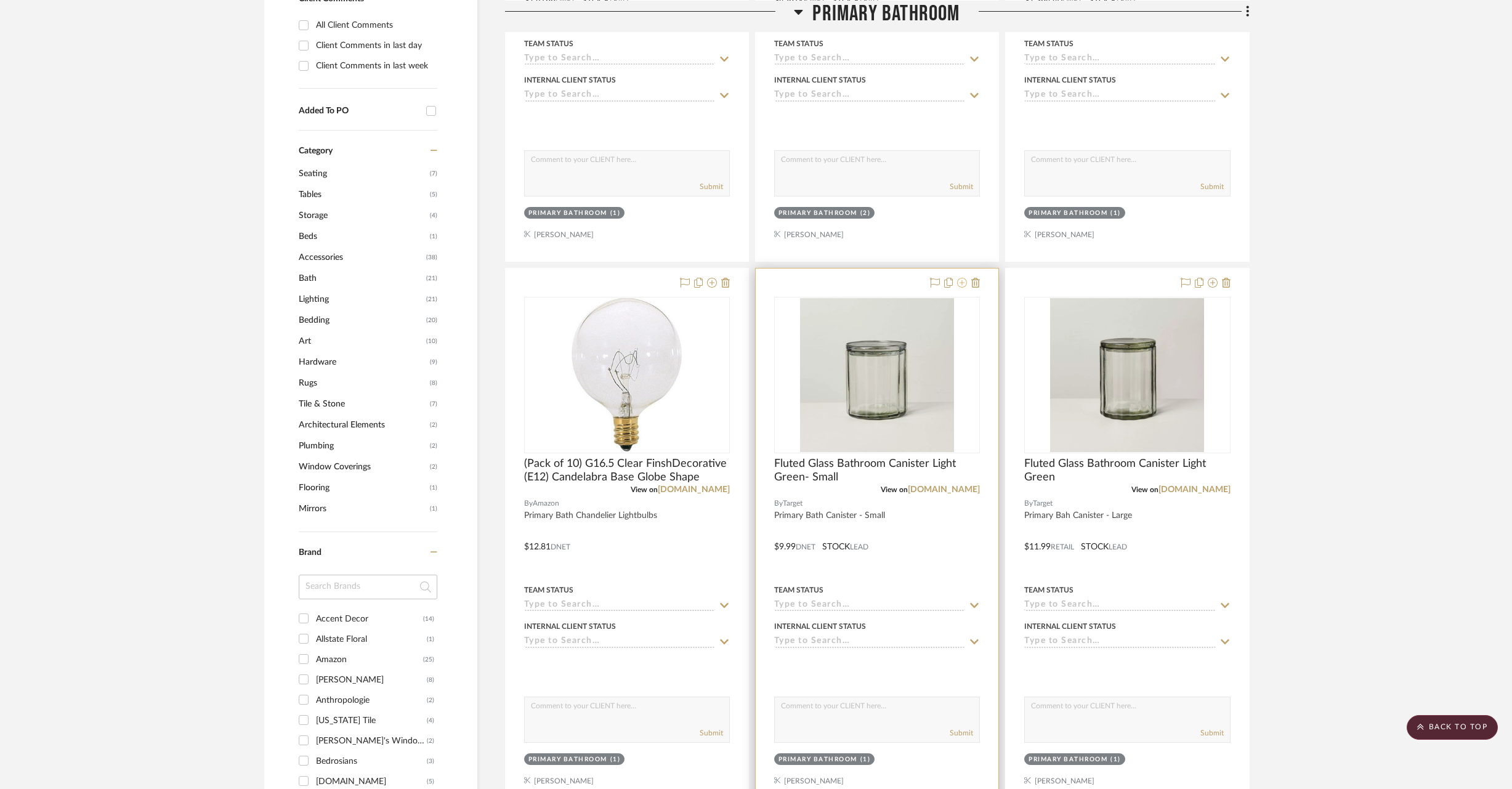
click at [963, 284] on icon at bounding box center [962, 282] width 10 height 10
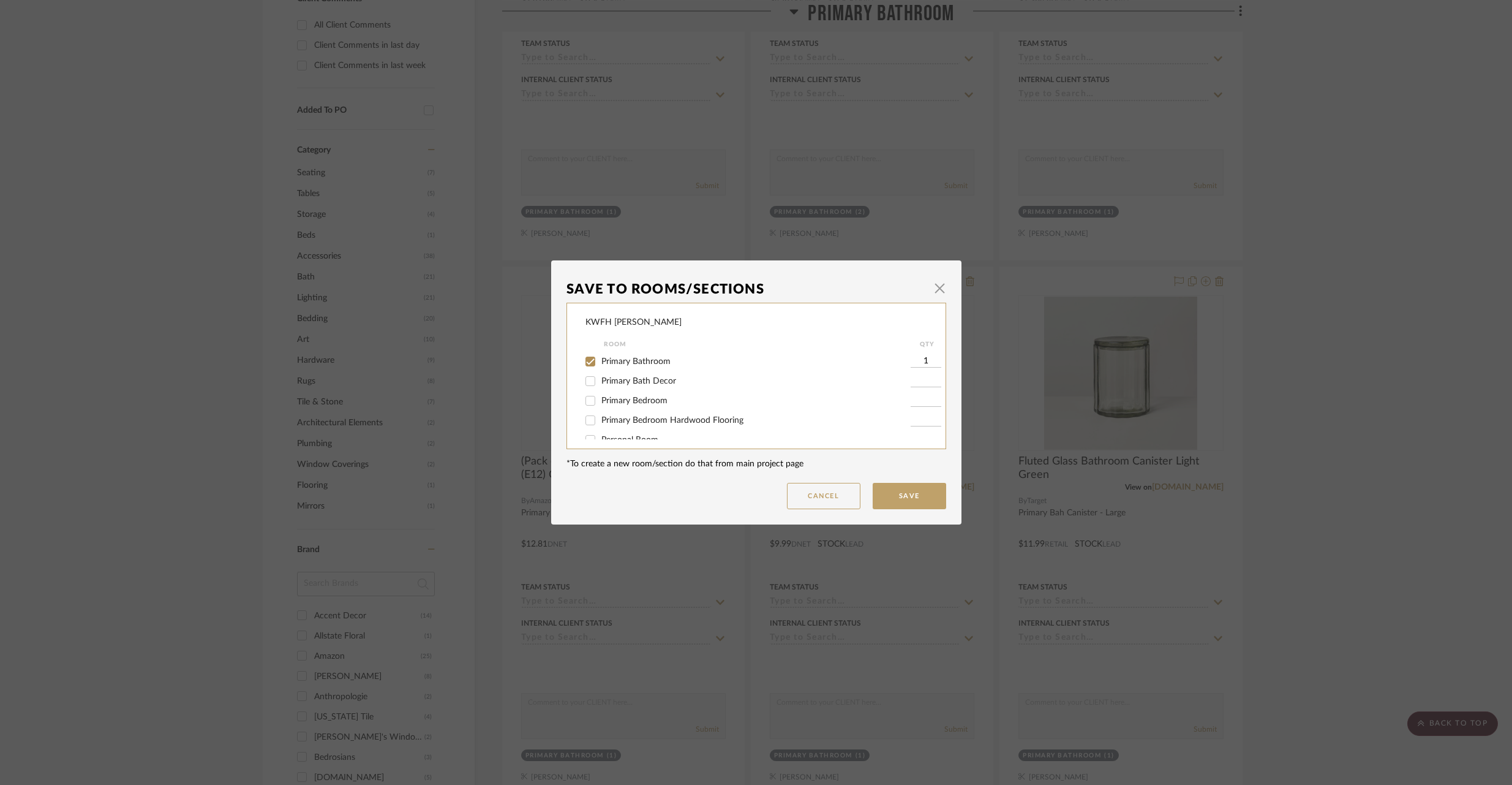
click at [590, 381] on input "Primary Bath Decor" at bounding box center [590, 381] width 19 height 19
checkbox input "true"
type input "1"
click at [584, 359] on input "Primary Bathroom" at bounding box center [590, 361] width 19 height 19
checkbox input "false"
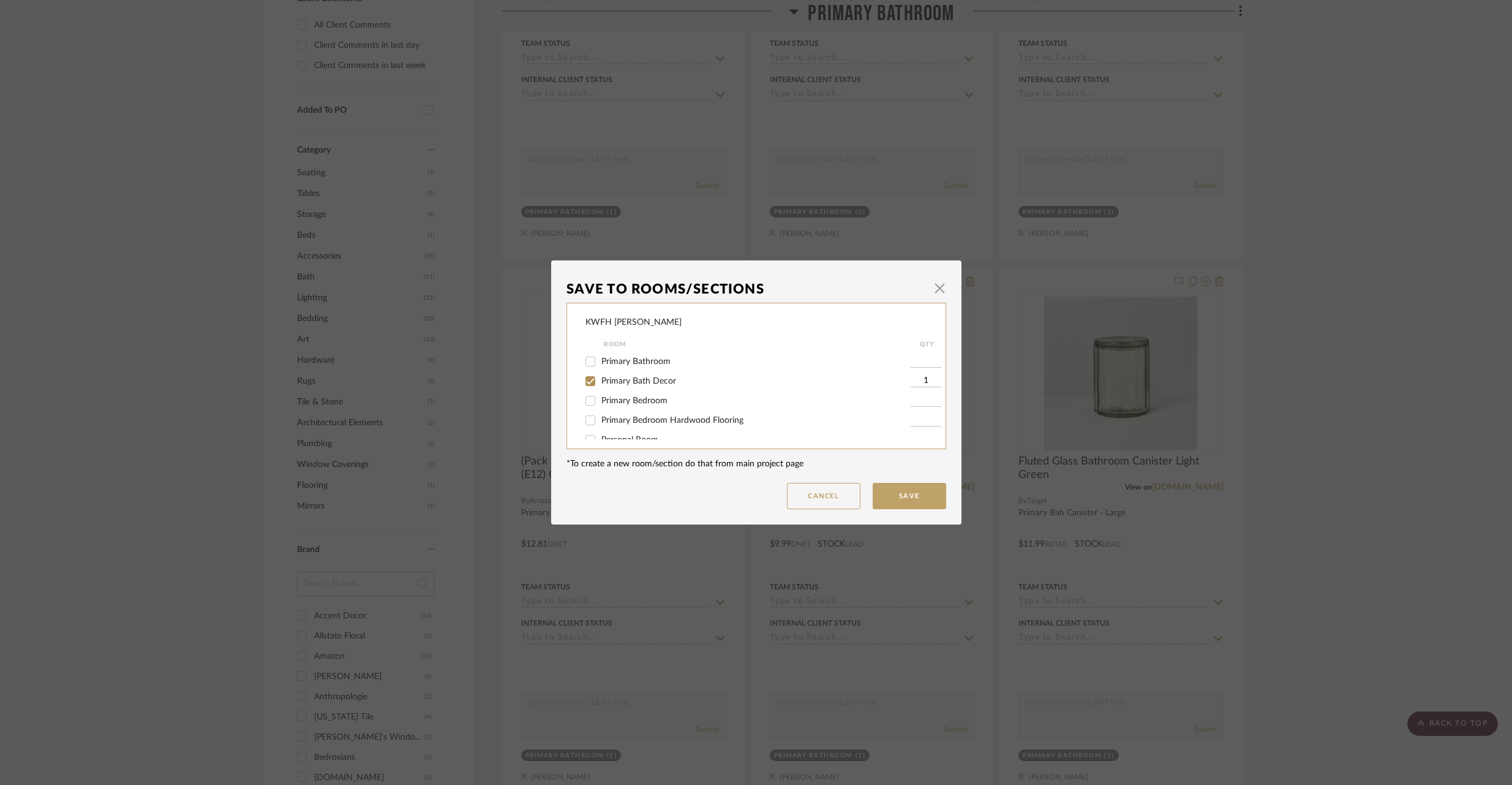
drag, startPoint x: 924, startPoint y: 494, endPoint x: 932, endPoint y: 487, distance: 10.6
click at [924, 494] on button "Save" at bounding box center [909, 496] width 73 height 27
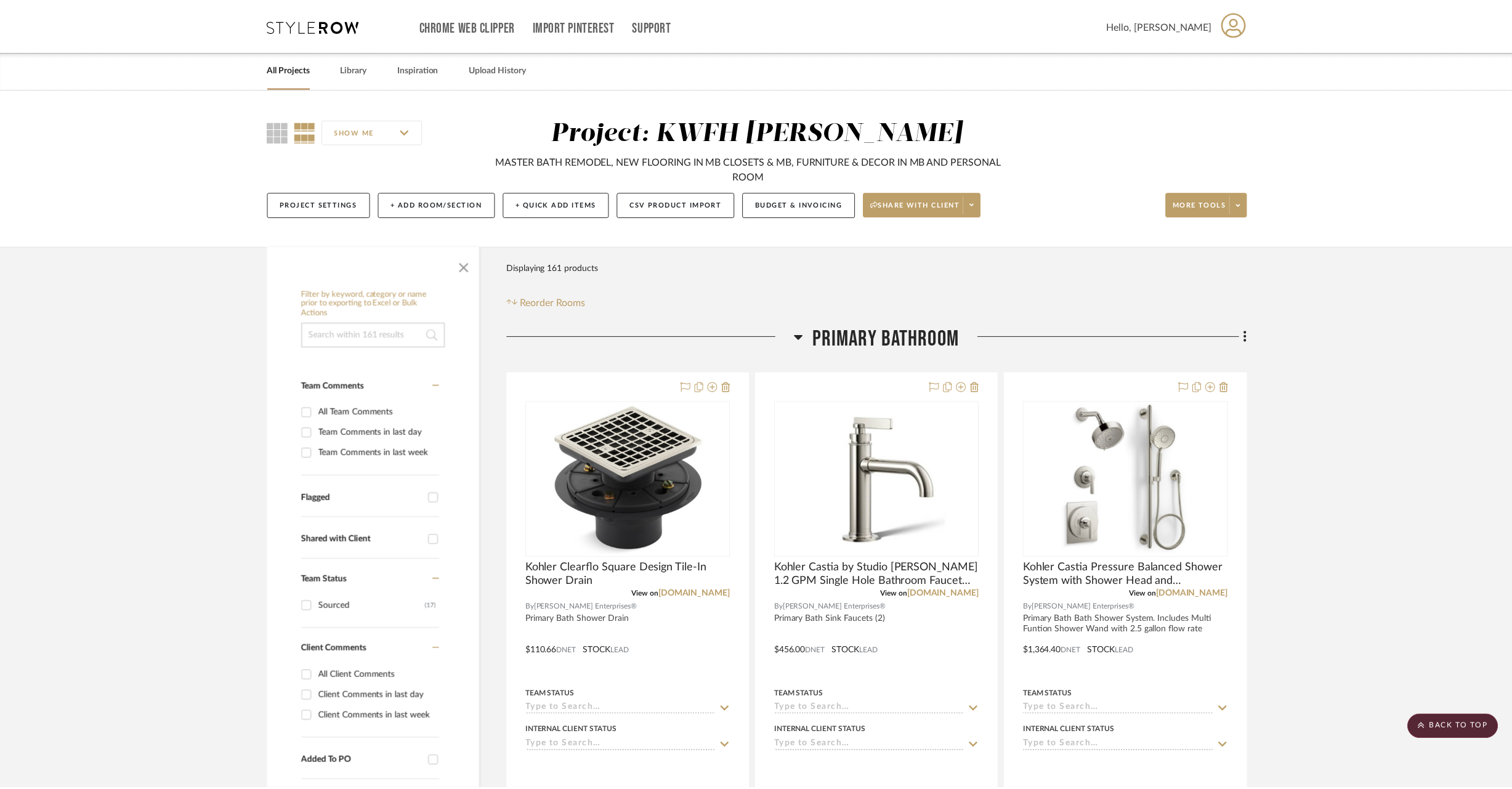
scroll to position [650, 0]
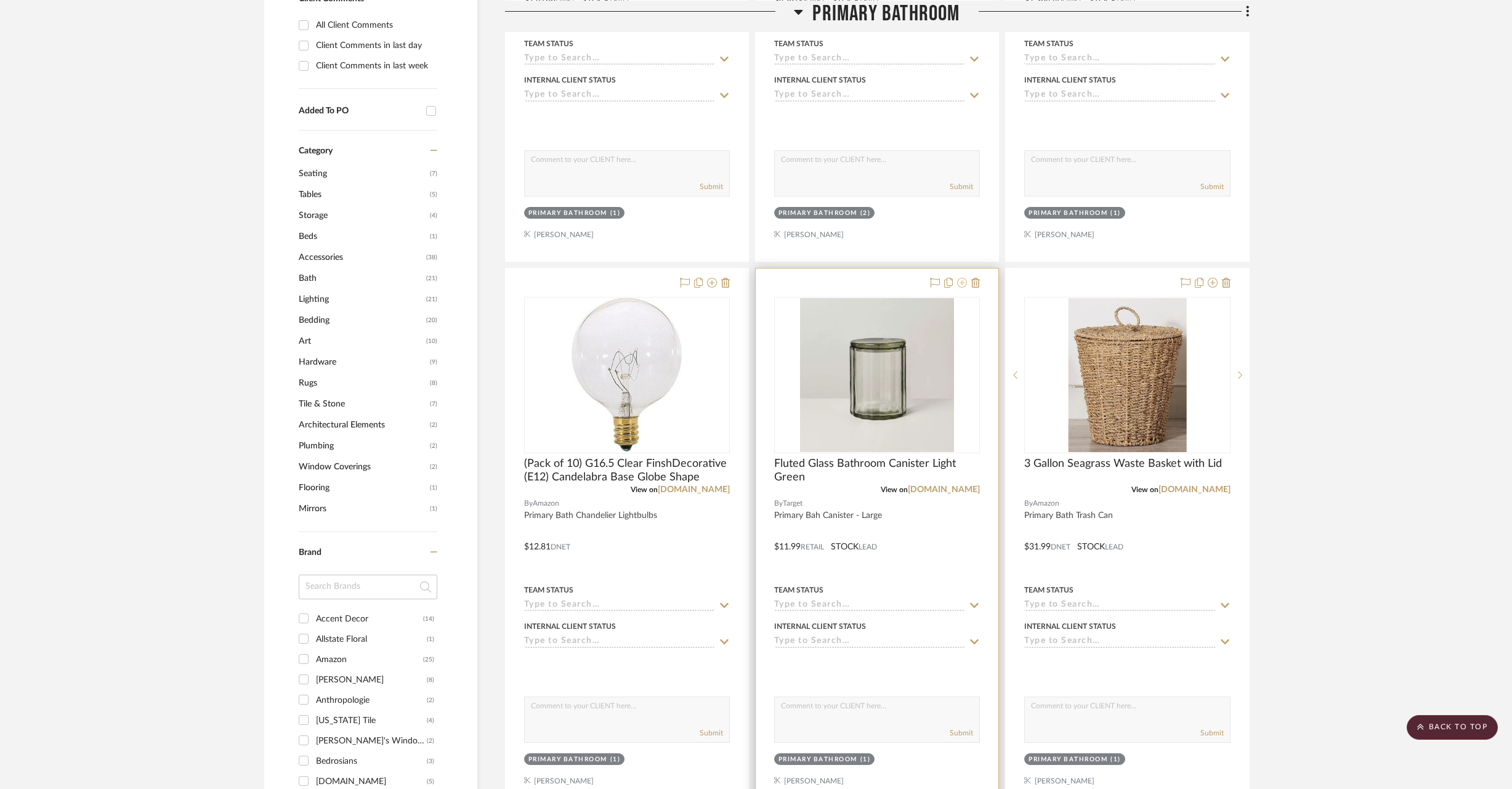
click at [965, 284] on icon at bounding box center [962, 282] width 10 height 10
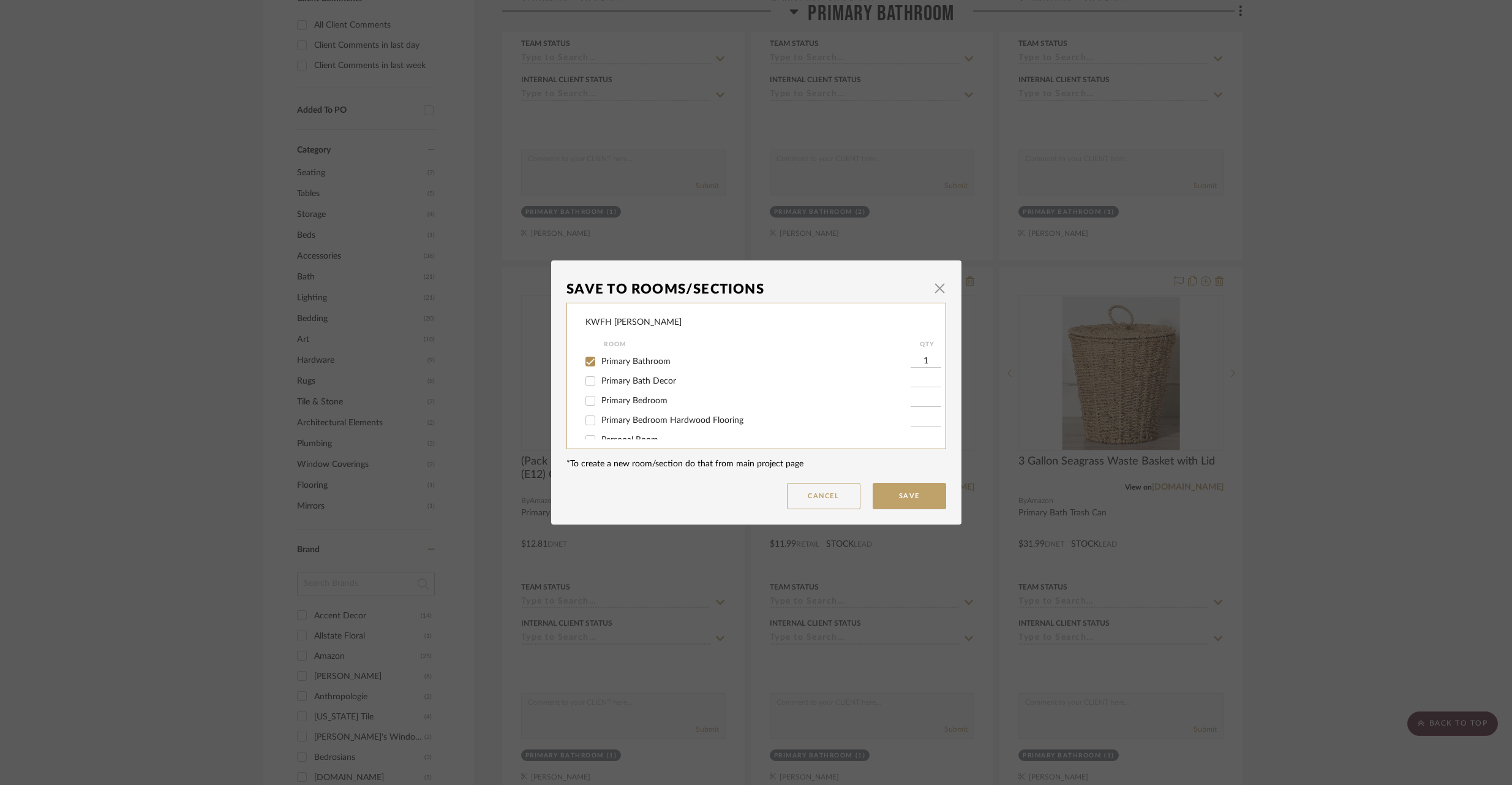
click at [588, 382] on input "Primary Bath Decor" at bounding box center [590, 381] width 19 height 19
checkbox input "true"
type input "1"
click at [585, 359] on input "Primary Bathroom" at bounding box center [590, 361] width 19 height 19
checkbox input "false"
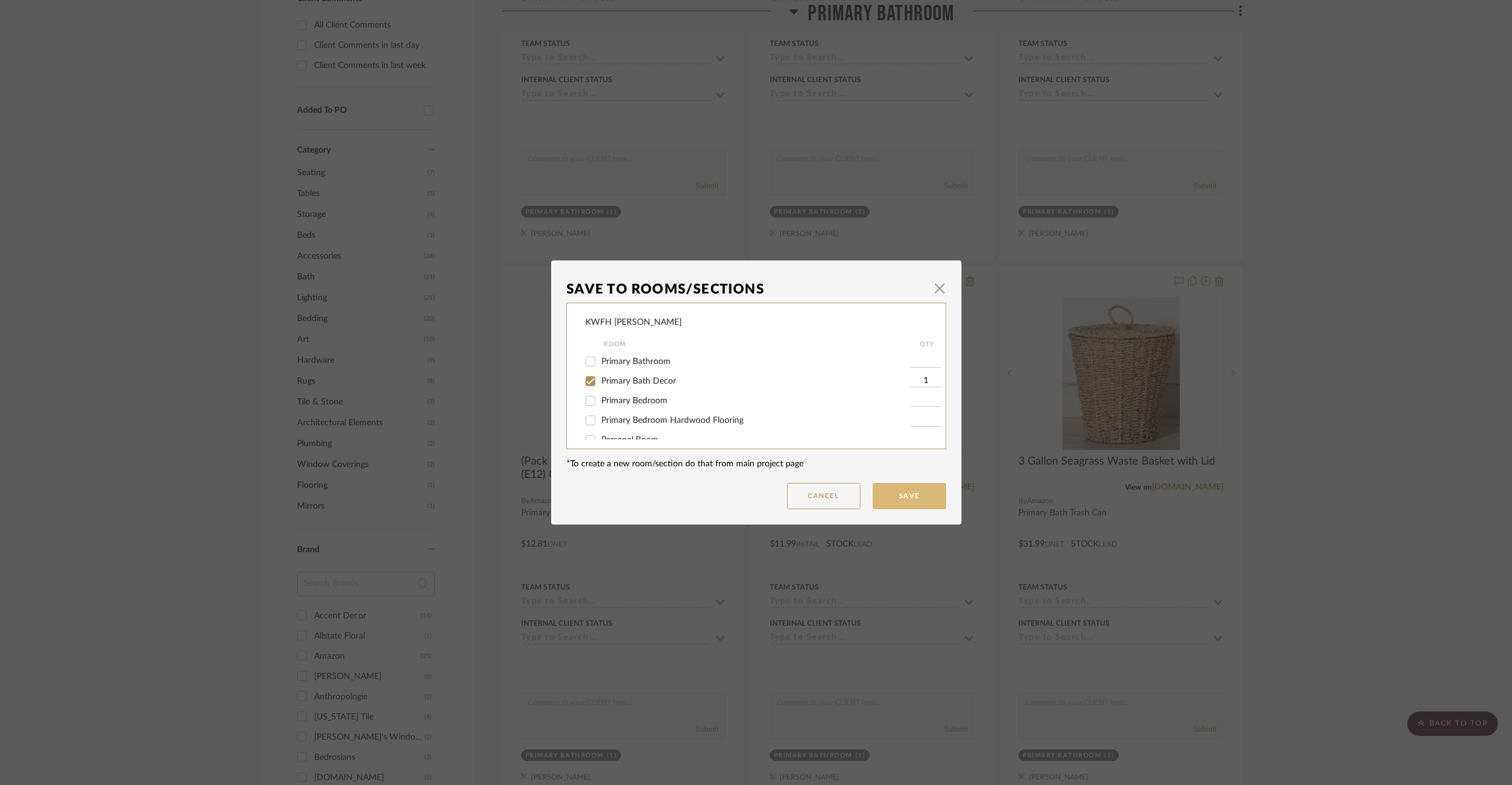
click at [932, 495] on button "Save" at bounding box center [909, 496] width 73 height 27
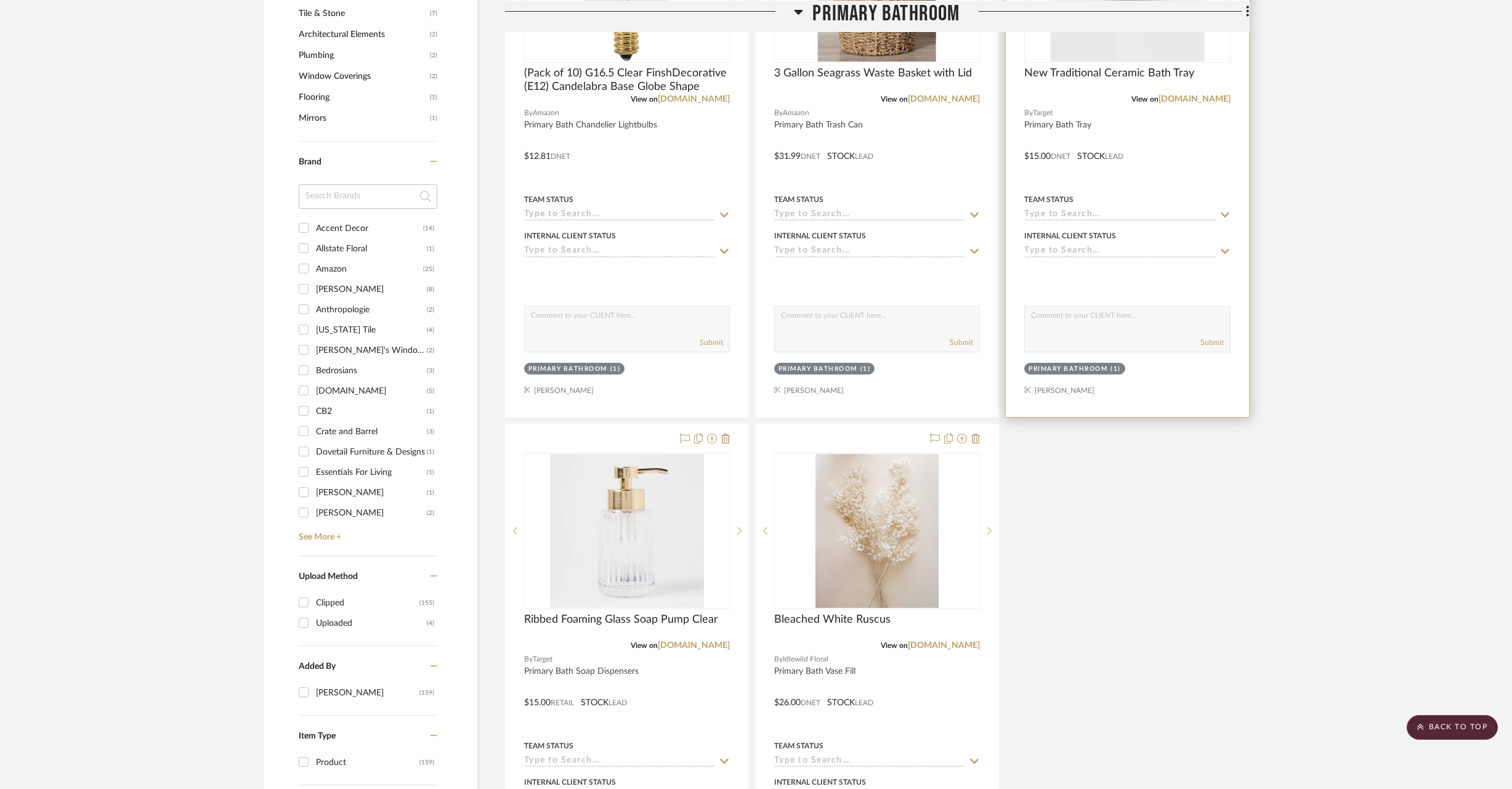
scroll to position [693, 0]
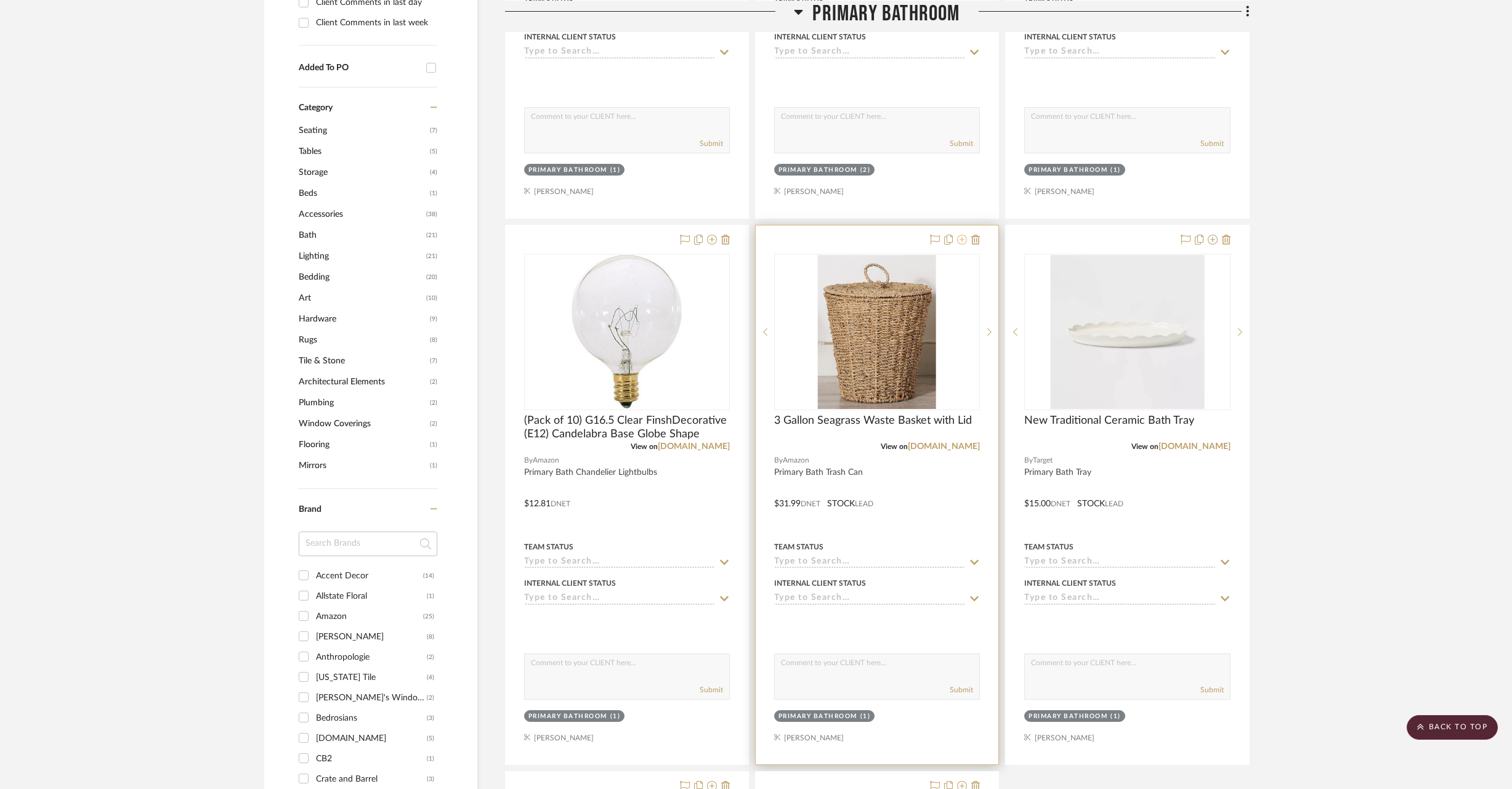
click at [964, 240] on icon at bounding box center [962, 239] width 10 height 10
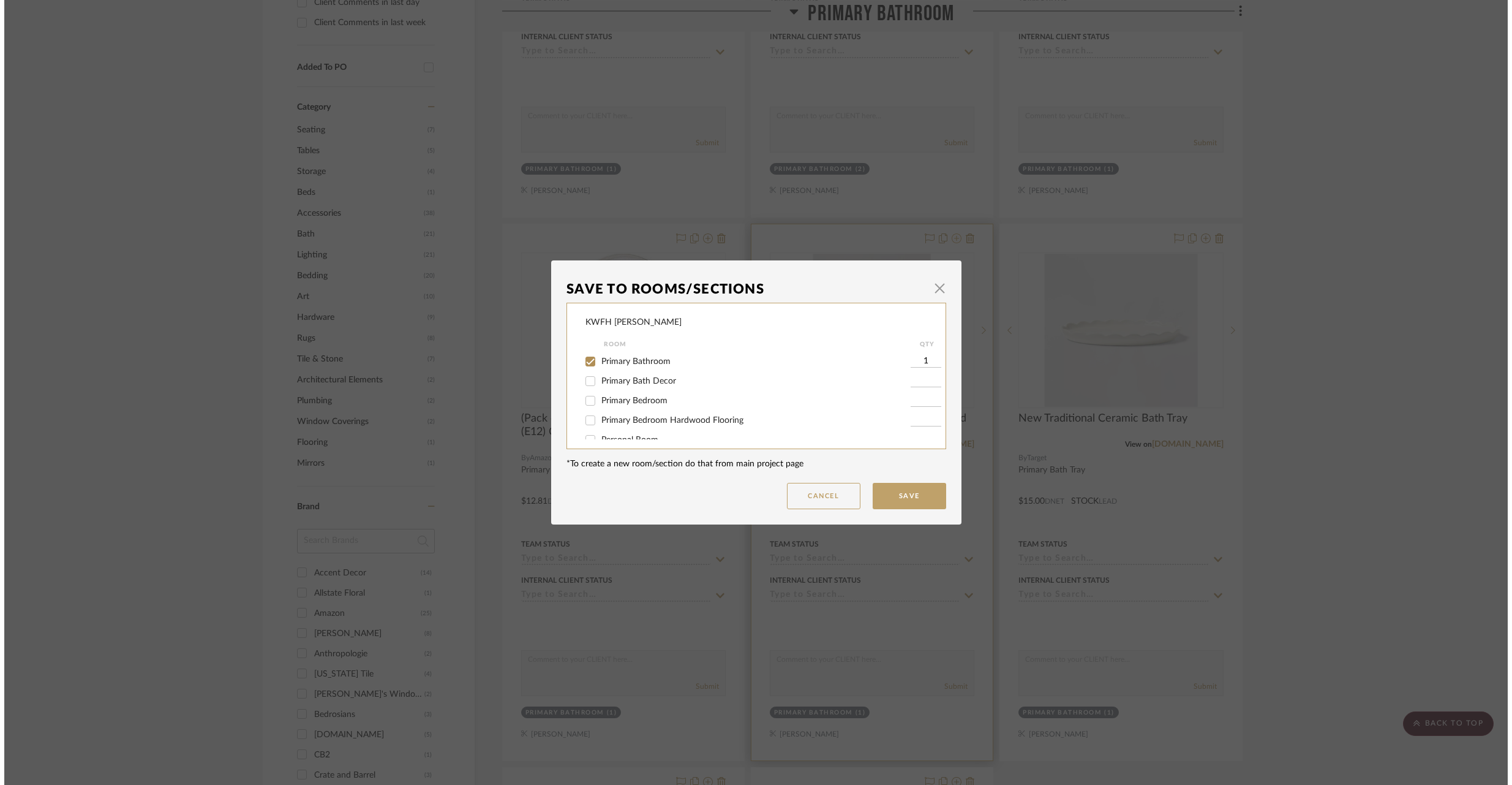
scroll to position [0, 0]
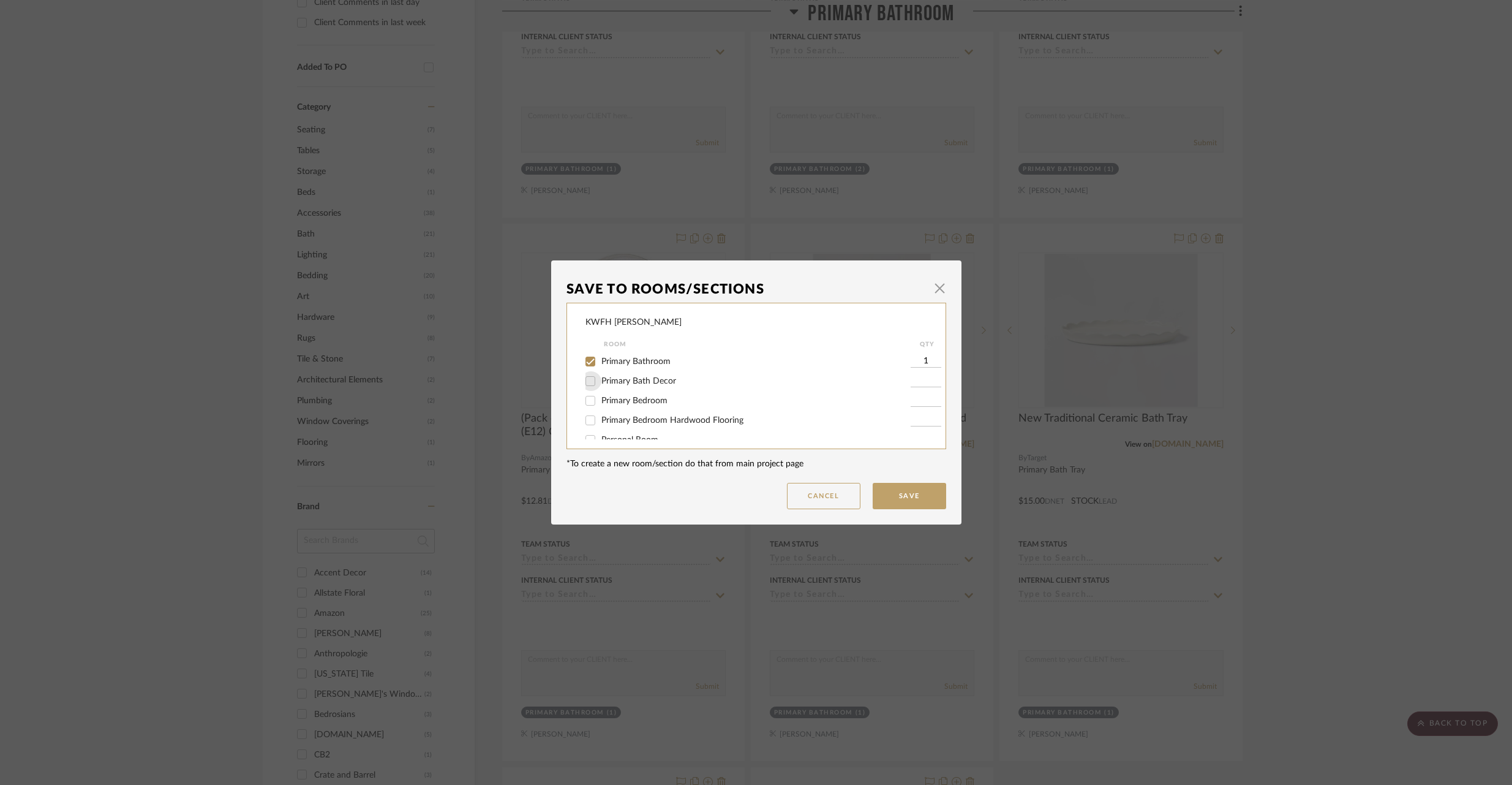
click at [585, 381] on input "Primary Bath Decor" at bounding box center [590, 381] width 19 height 19
checkbox input "true"
type input "1"
click at [589, 359] on input "Primary Bathroom" at bounding box center [590, 361] width 19 height 19
checkbox input "false"
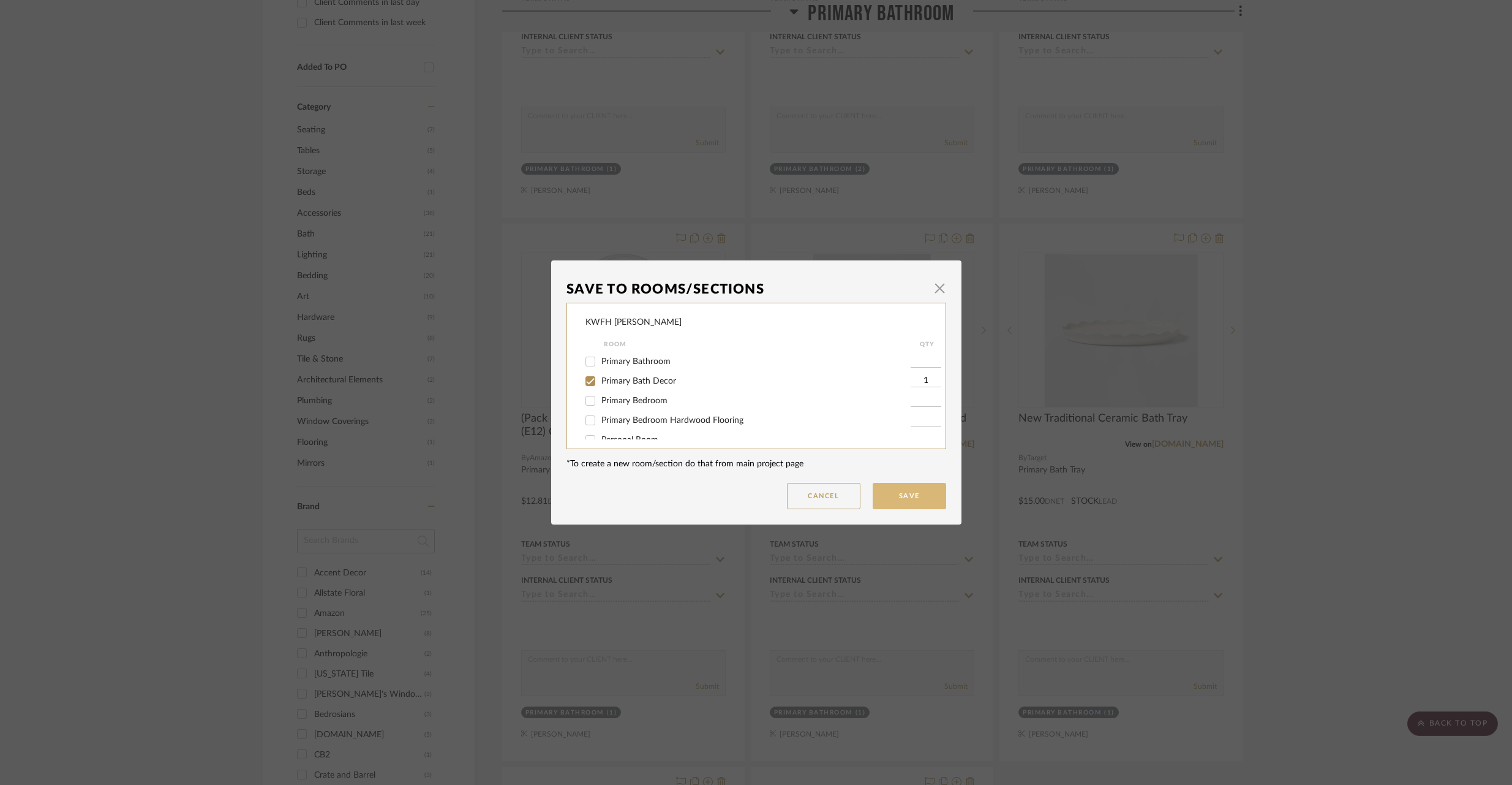
click at [899, 500] on button "Save" at bounding box center [909, 496] width 73 height 27
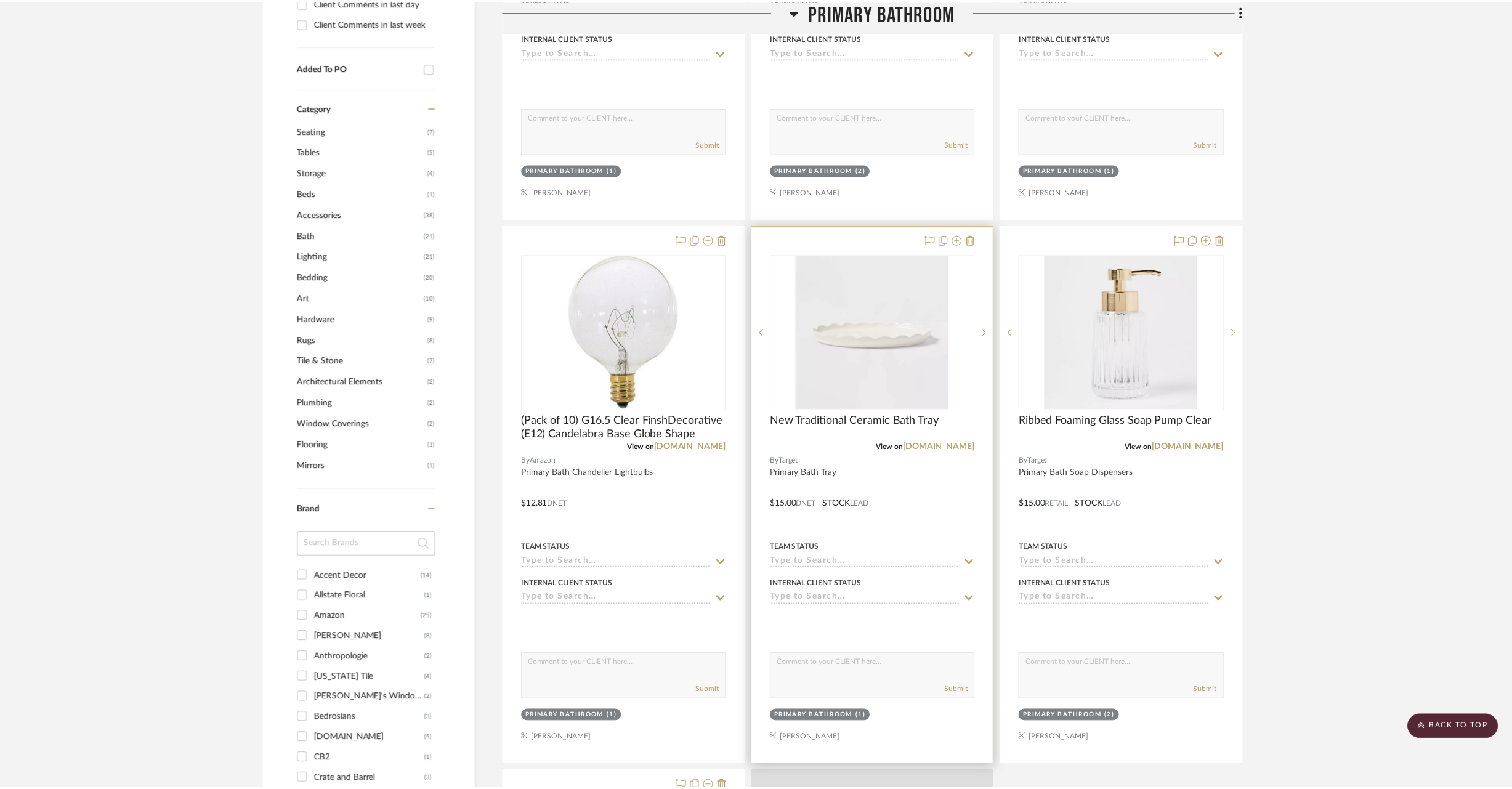
scroll to position [693, 0]
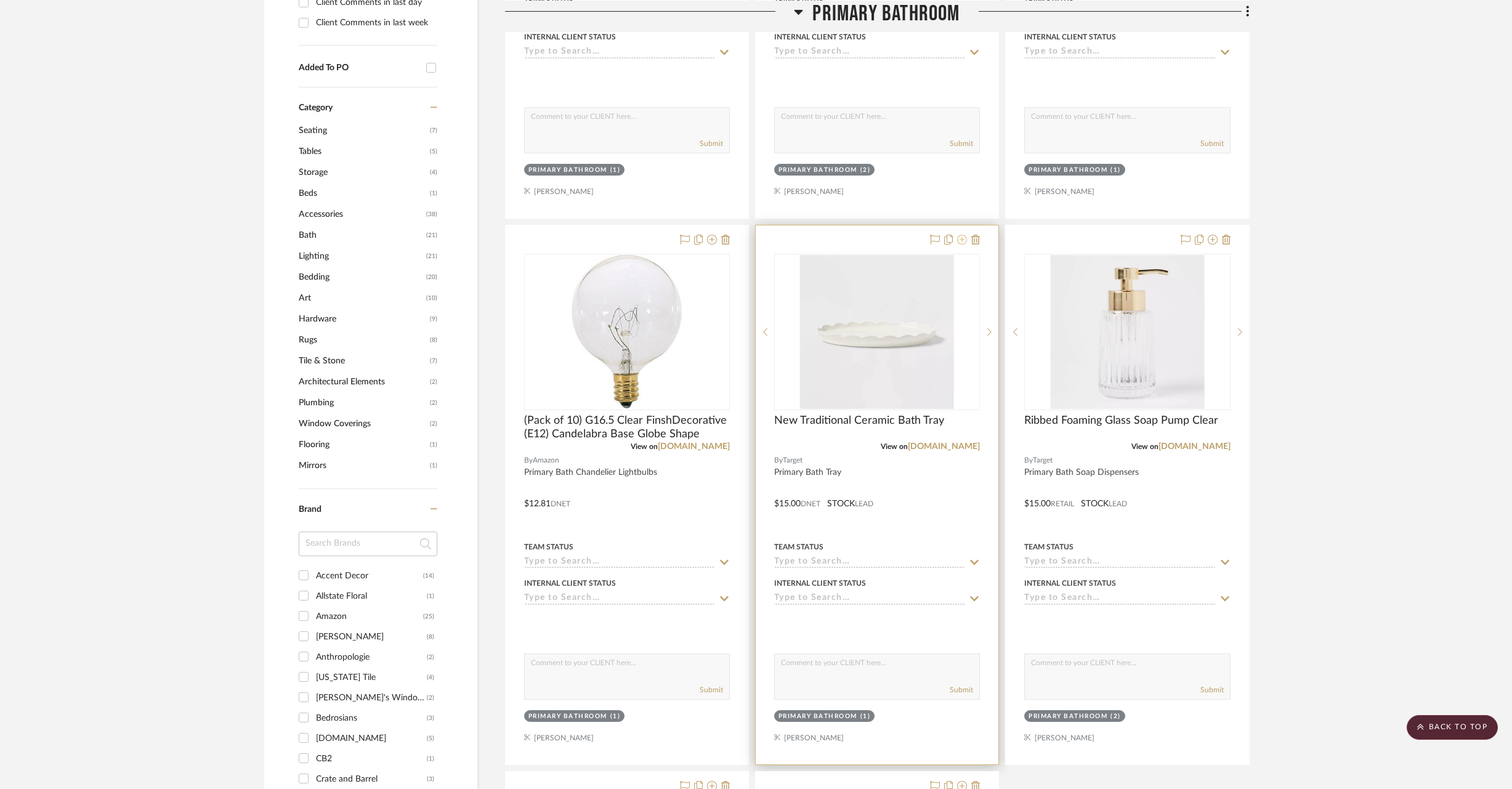
click at [961, 242] on icon at bounding box center [962, 239] width 10 height 10
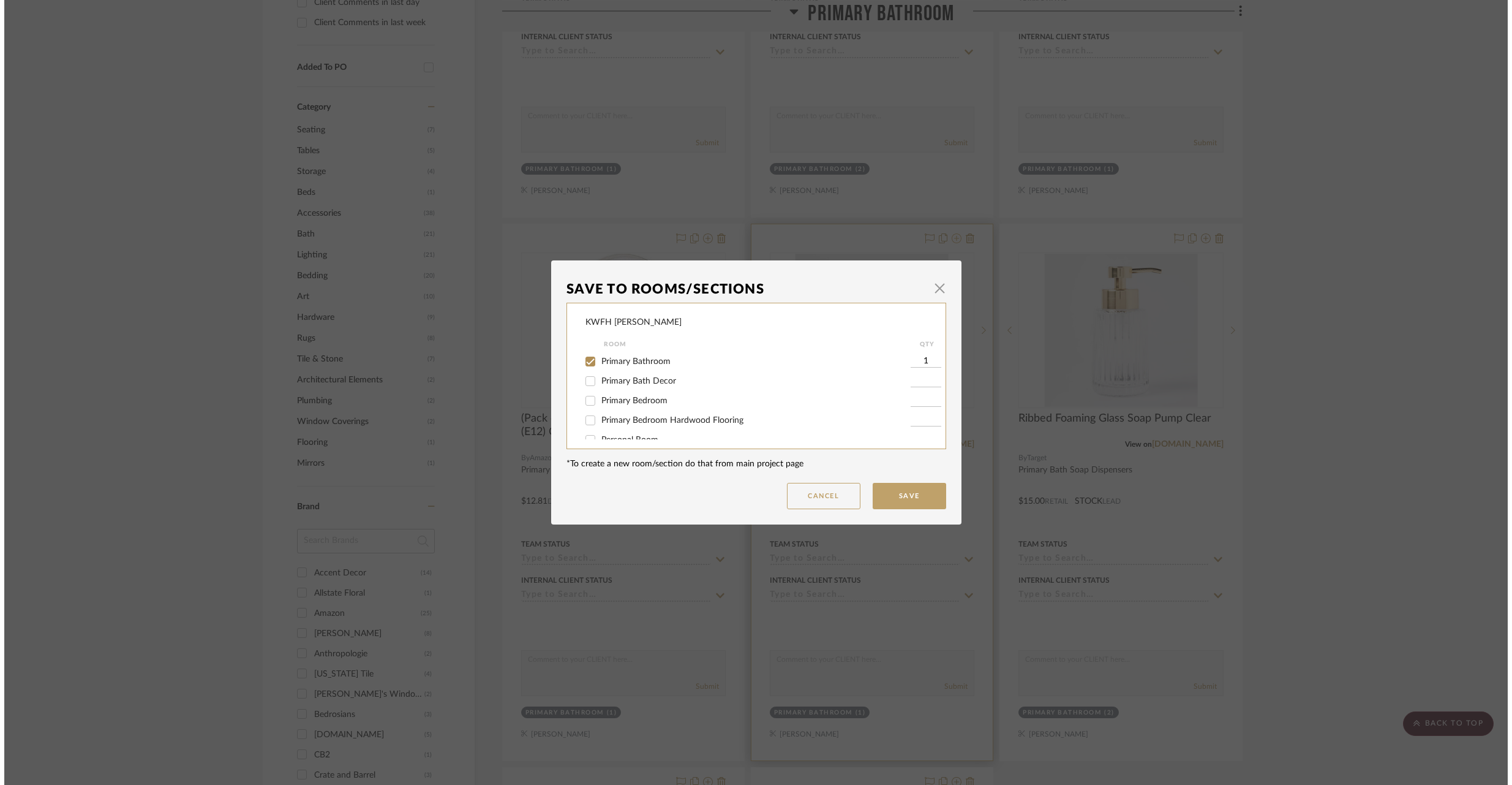
scroll to position [0, 0]
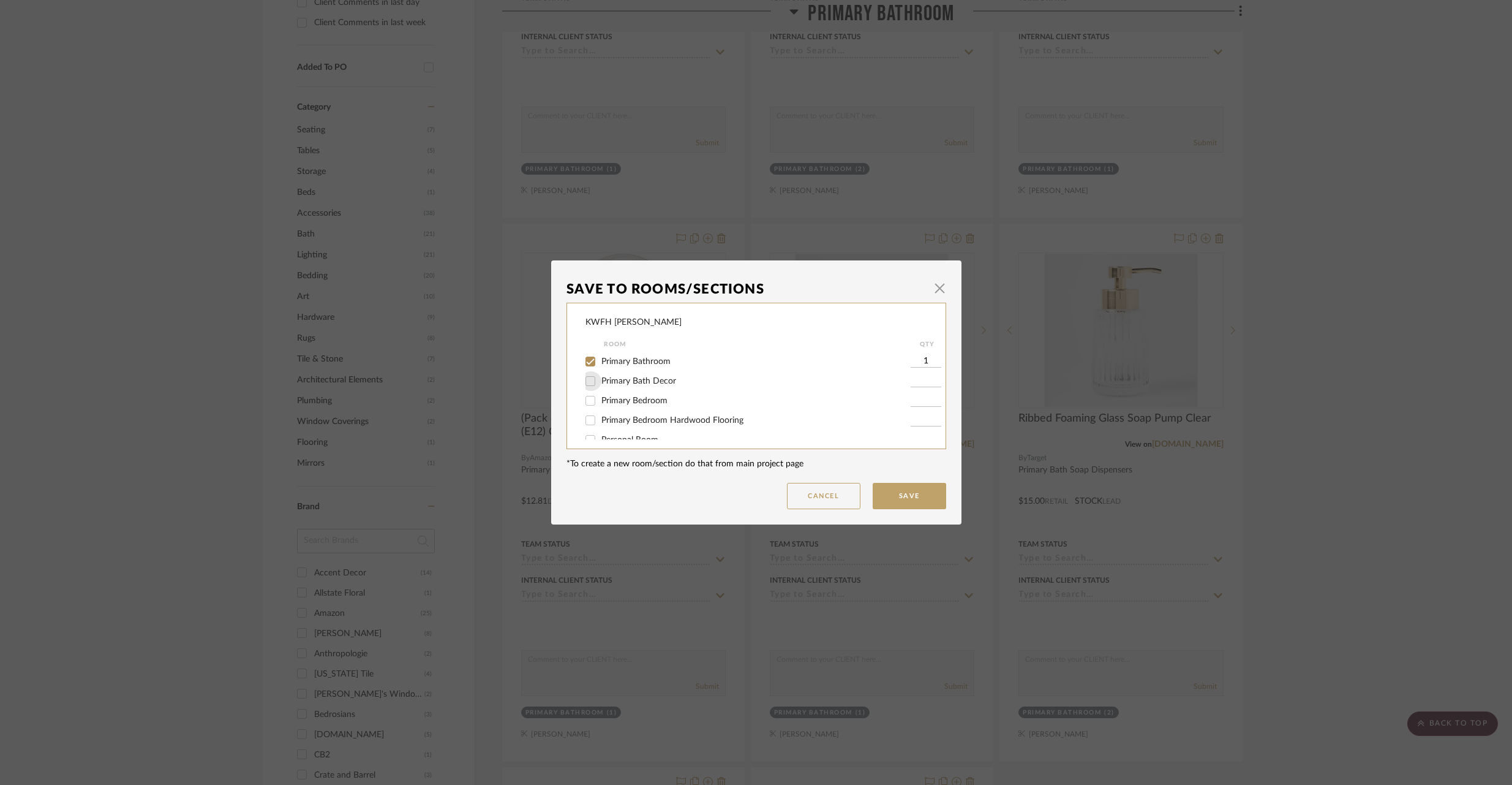
click at [590, 383] on input "Primary Bath Decor" at bounding box center [590, 381] width 19 height 19
checkbox input "true"
type input "1"
click at [589, 359] on input "Primary Bathroom" at bounding box center [590, 361] width 19 height 19
checkbox input "false"
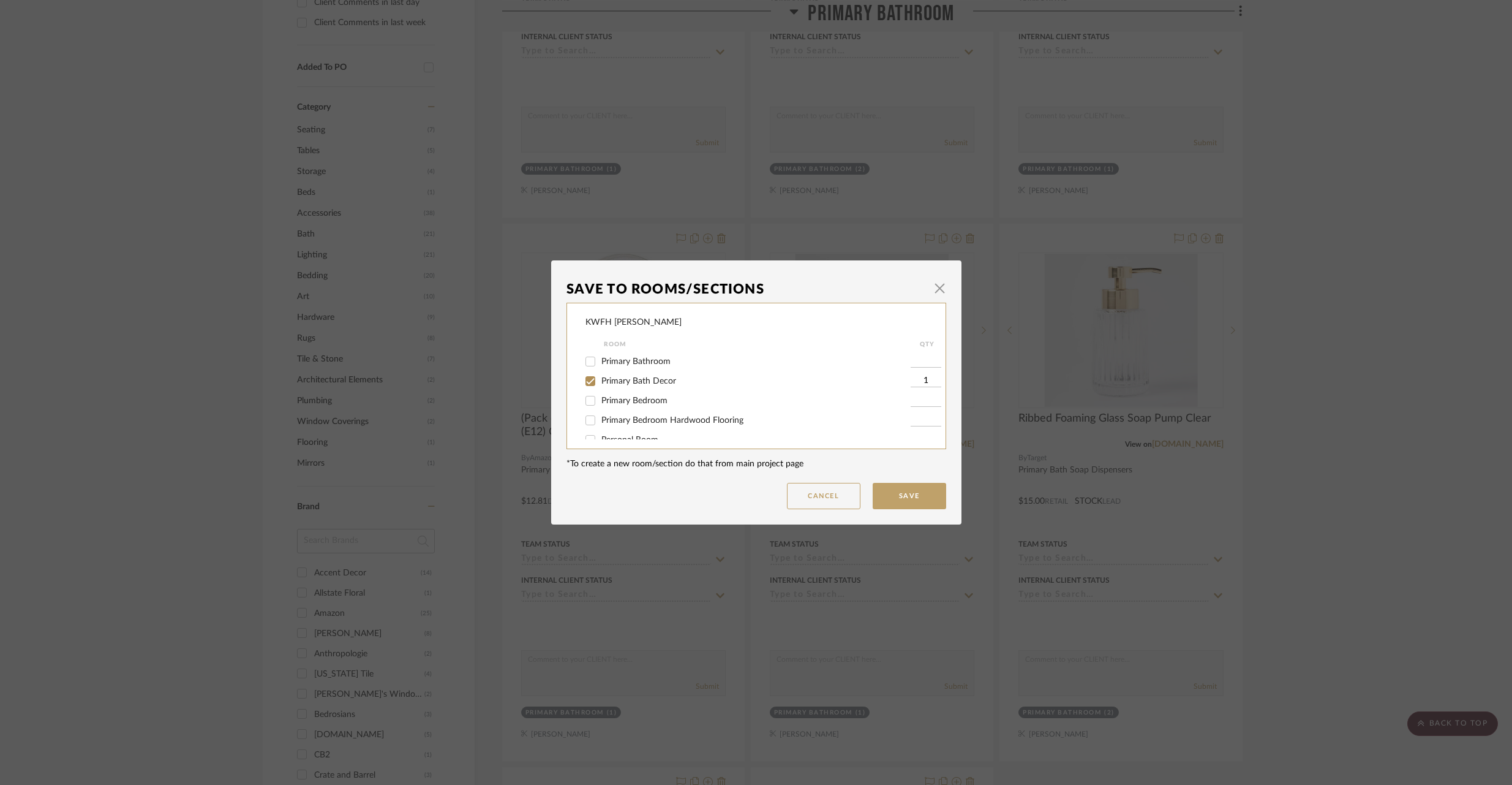
click at [921, 499] on button "Save" at bounding box center [909, 496] width 73 height 27
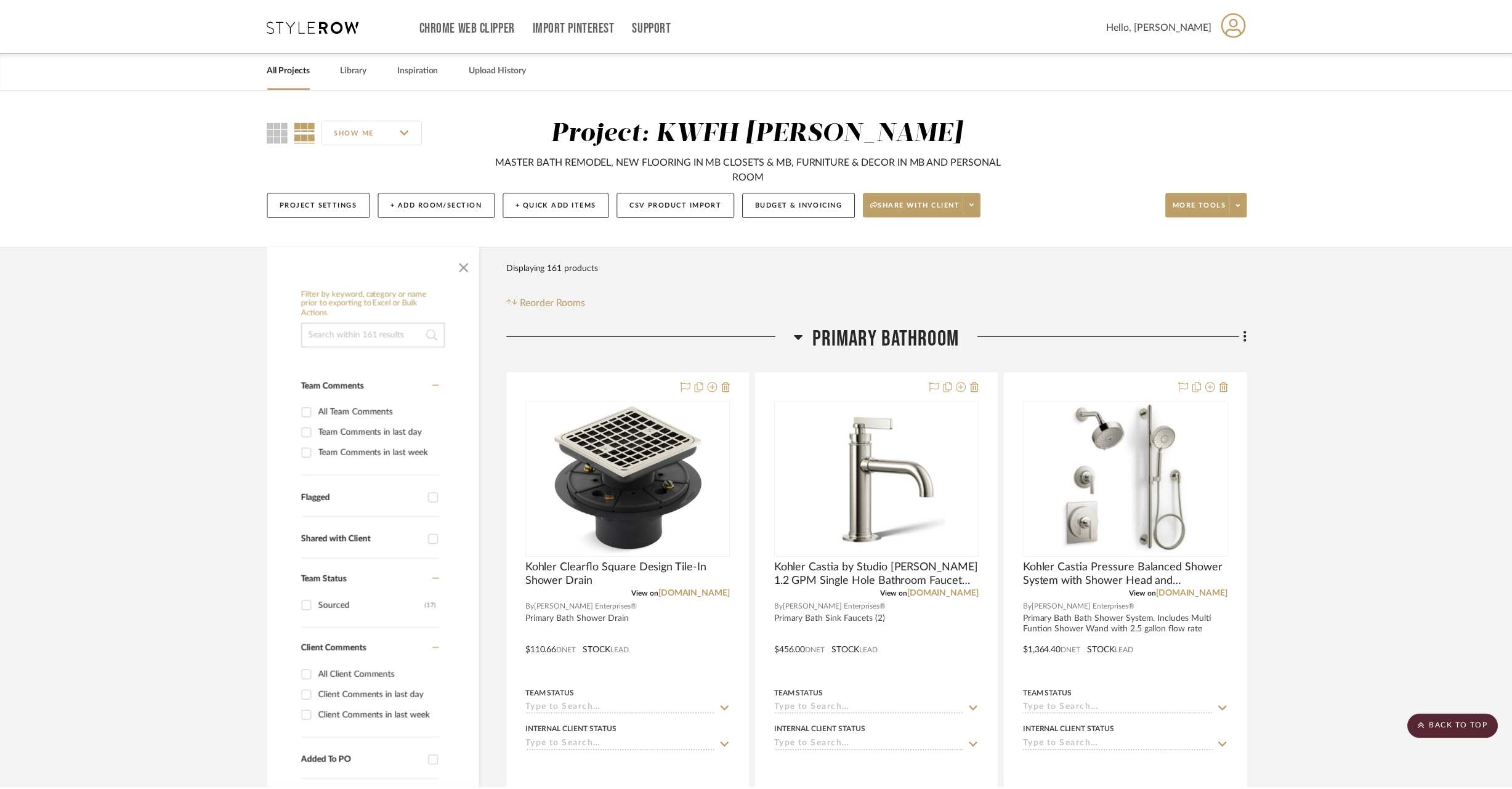
scroll to position [693, 0]
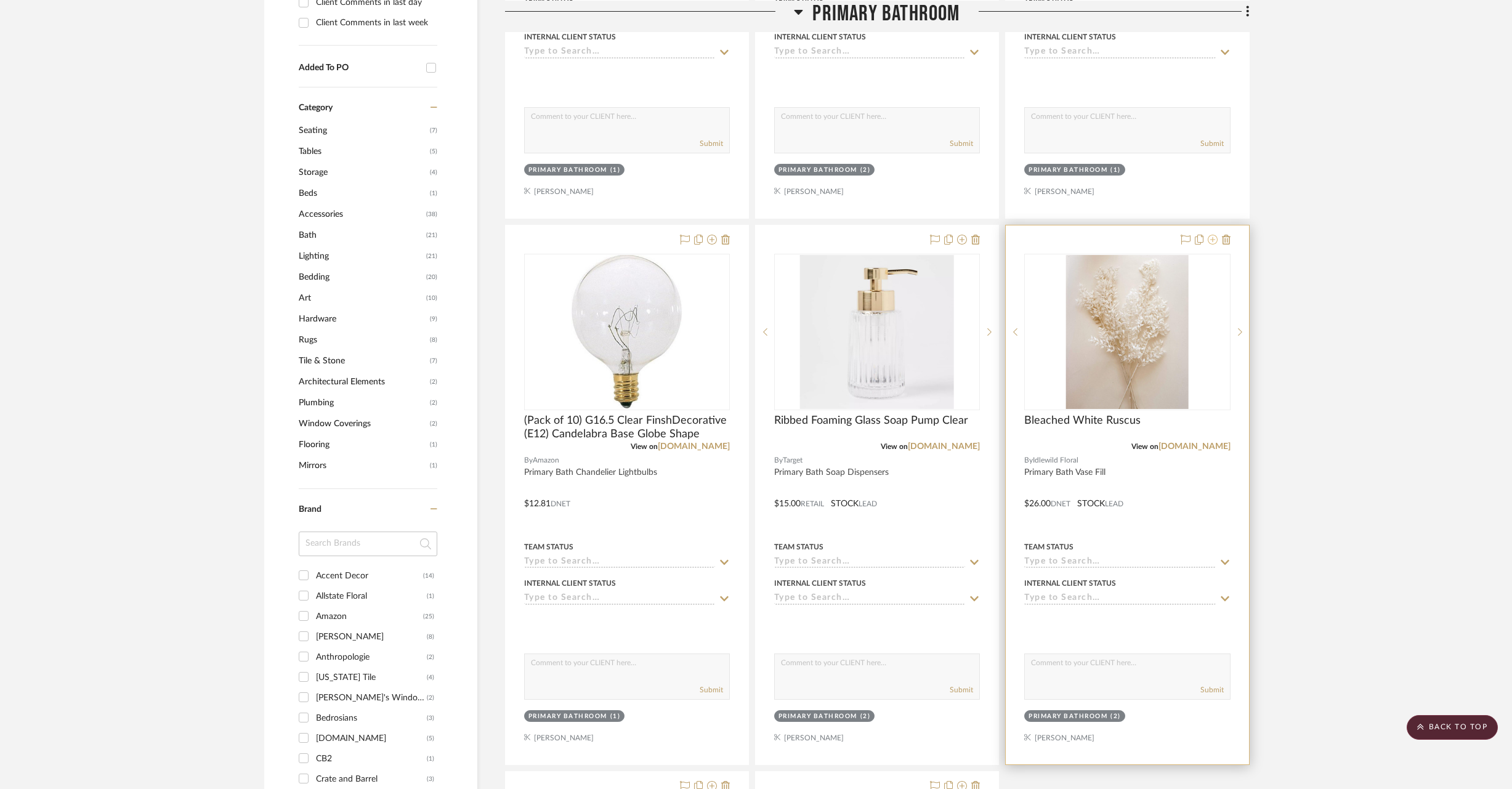
click at [1214, 241] on icon at bounding box center [1212, 239] width 10 height 10
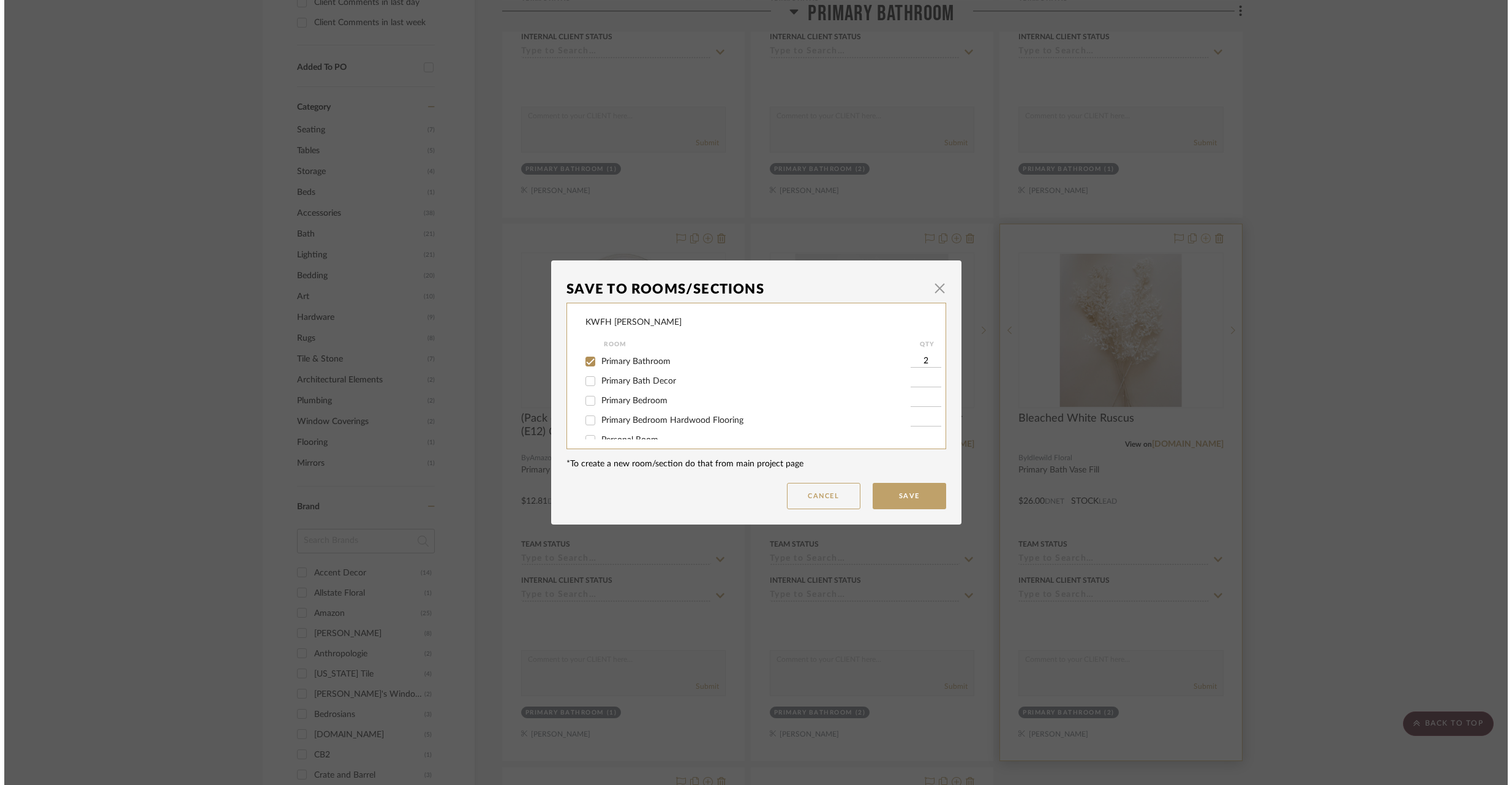
scroll to position [0, 0]
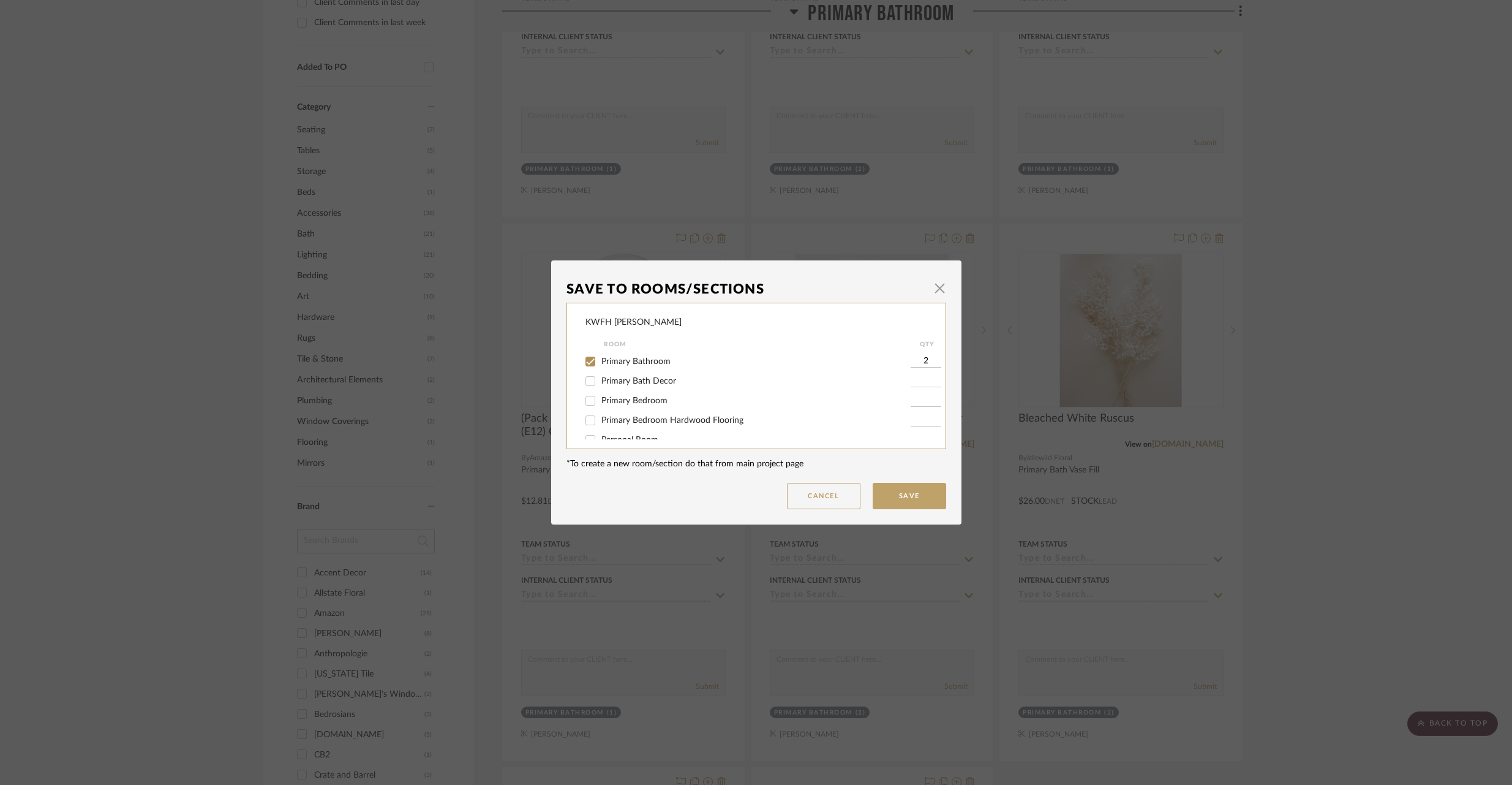
drag, startPoint x: 586, startPoint y: 382, endPoint x: 587, endPoint y: 375, distance: 7.1
click at [587, 382] on input "Primary Bath Decor" at bounding box center [590, 381] width 19 height 19
checkbox input "true"
type input "1"
click at [587, 365] on input "Primary Bathroom" at bounding box center [590, 361] width 19 height 19
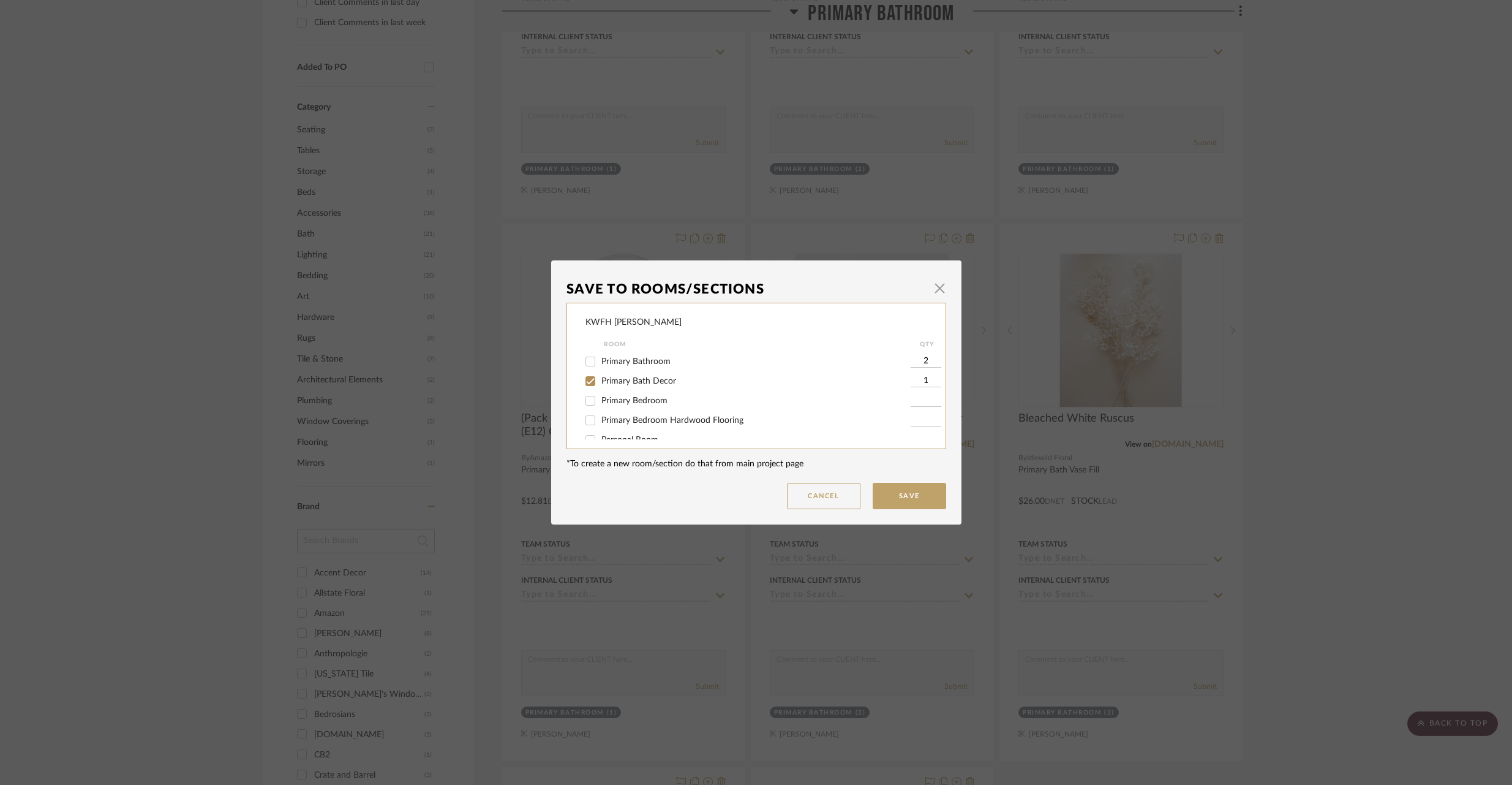
checkbox input "false"
drag, startPoint x: 927, startPoint y: 379, endPoint x: 912, endPoint y: 377, distance: 15.1
click at [912, 377] on input "1" at bounding box center [925, 381] width 30 height 12
drag, startPoint x: 926, startPoint y: 380, endPoint x: 903, endPoint y: 375, distance: 23.5
click at [910, 375] on div "1" at bounding box center [927, 381] width 34 height 19
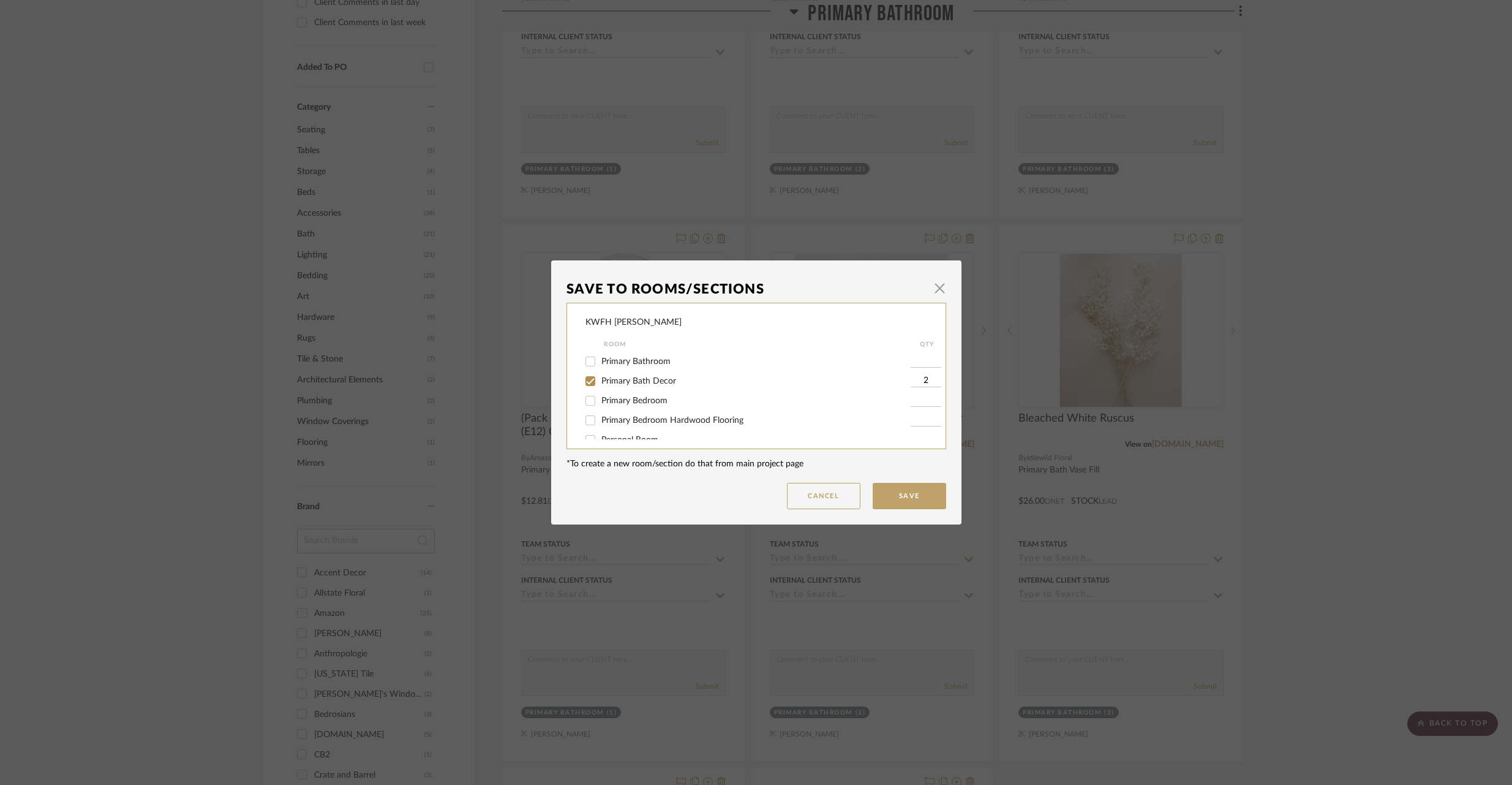
type input "2"
click at [919, 498] on button "Save" at bounding box center [909, 496] width 73 height 27
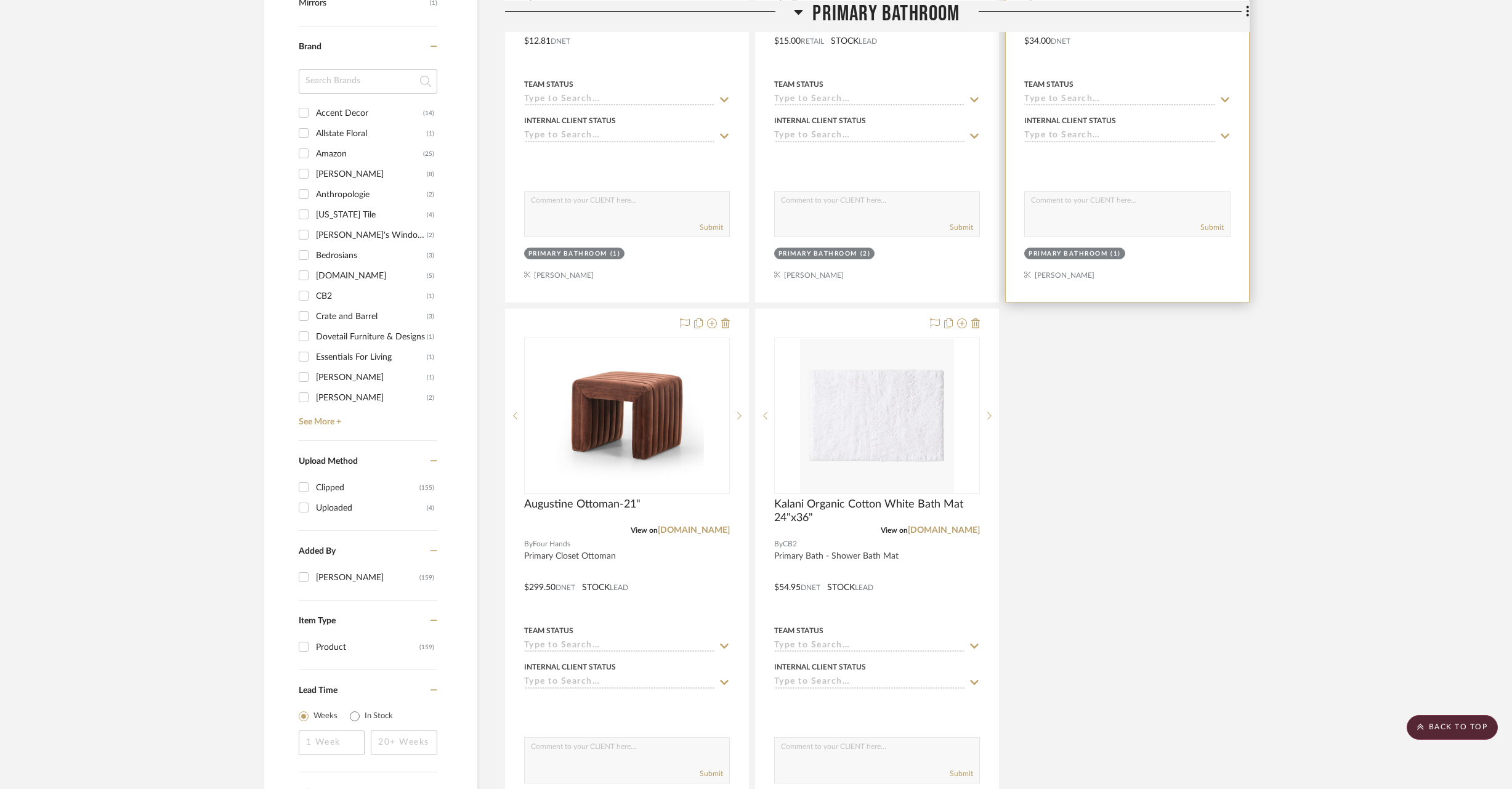
scroll to position [1162, 0]
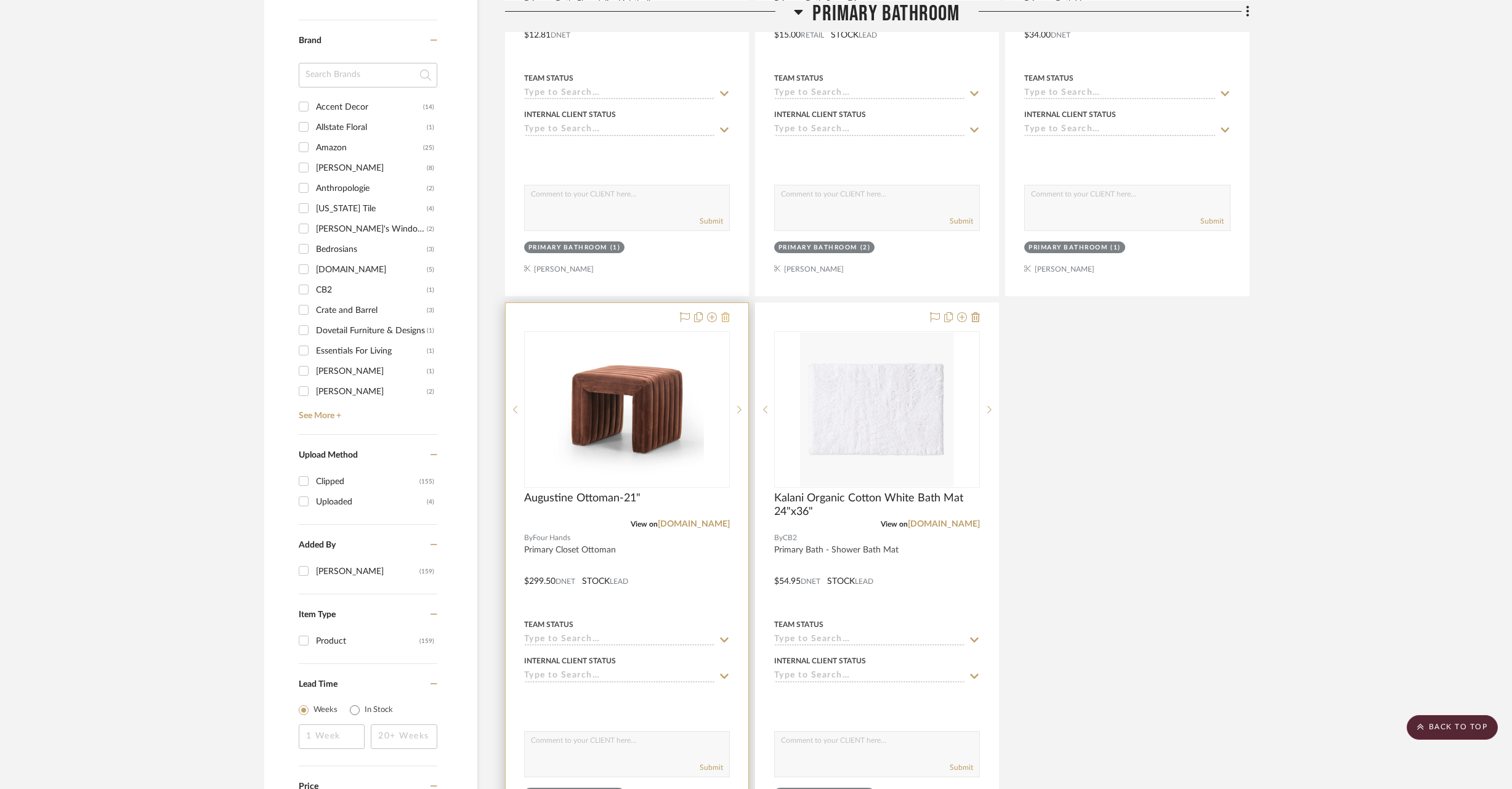
click at [728, 316] on icon at bounding box center [725, 317] width 8 height 10
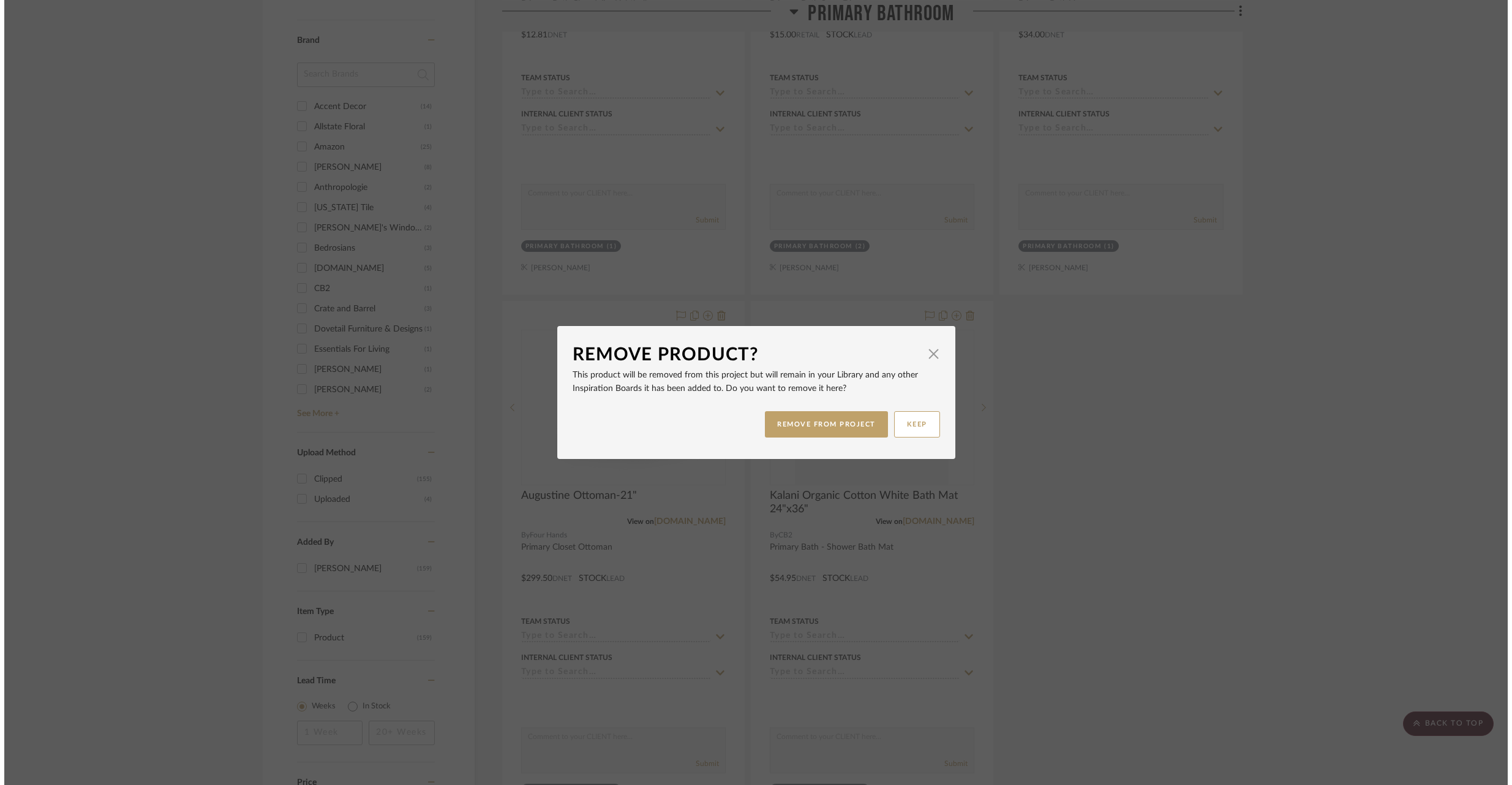
scroll to position [0, 0]
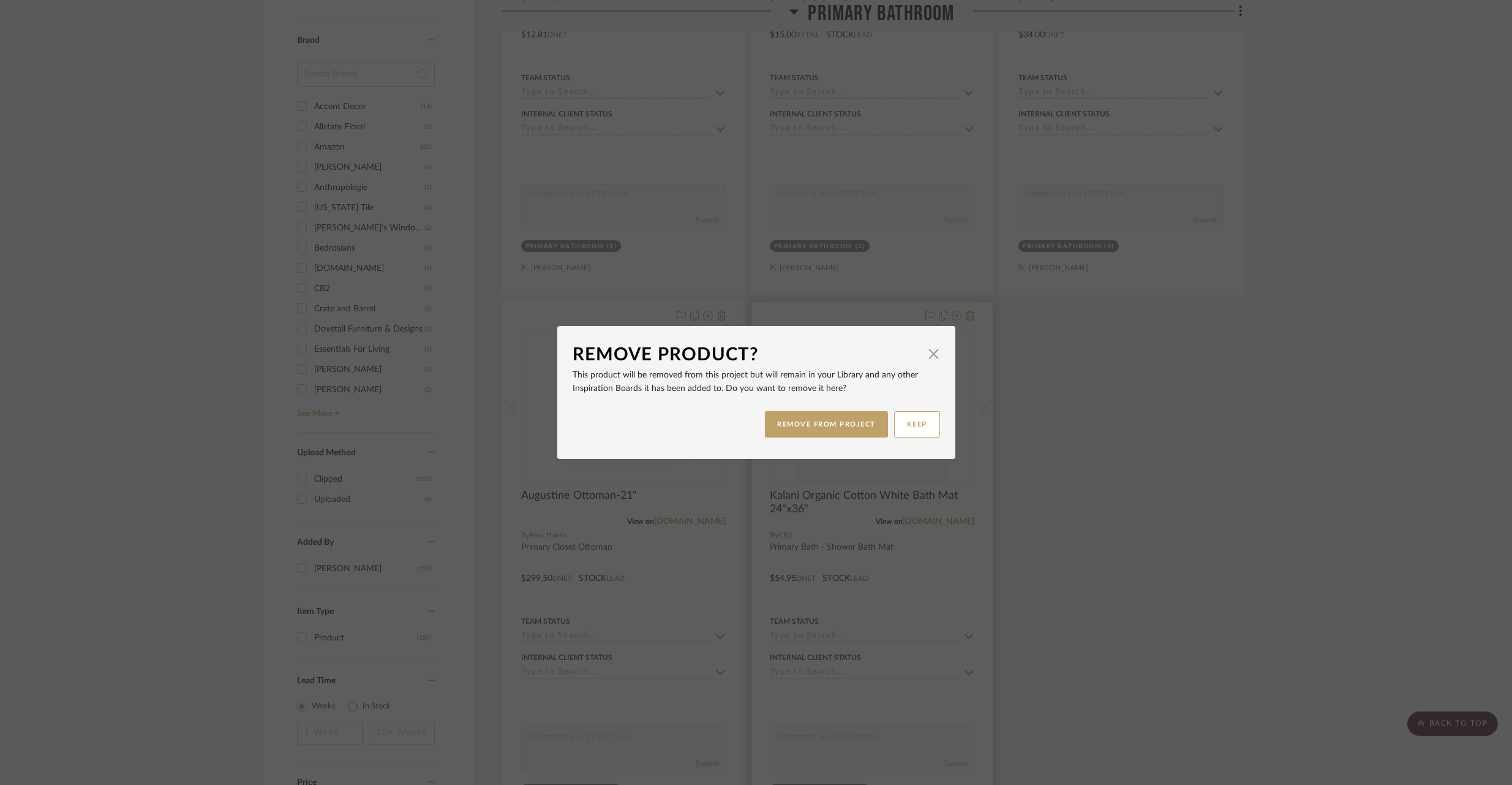
click at [868, 422] on button "REMOVE FROM PROJECT" at bounding box center [827, 424] width 123 height 27
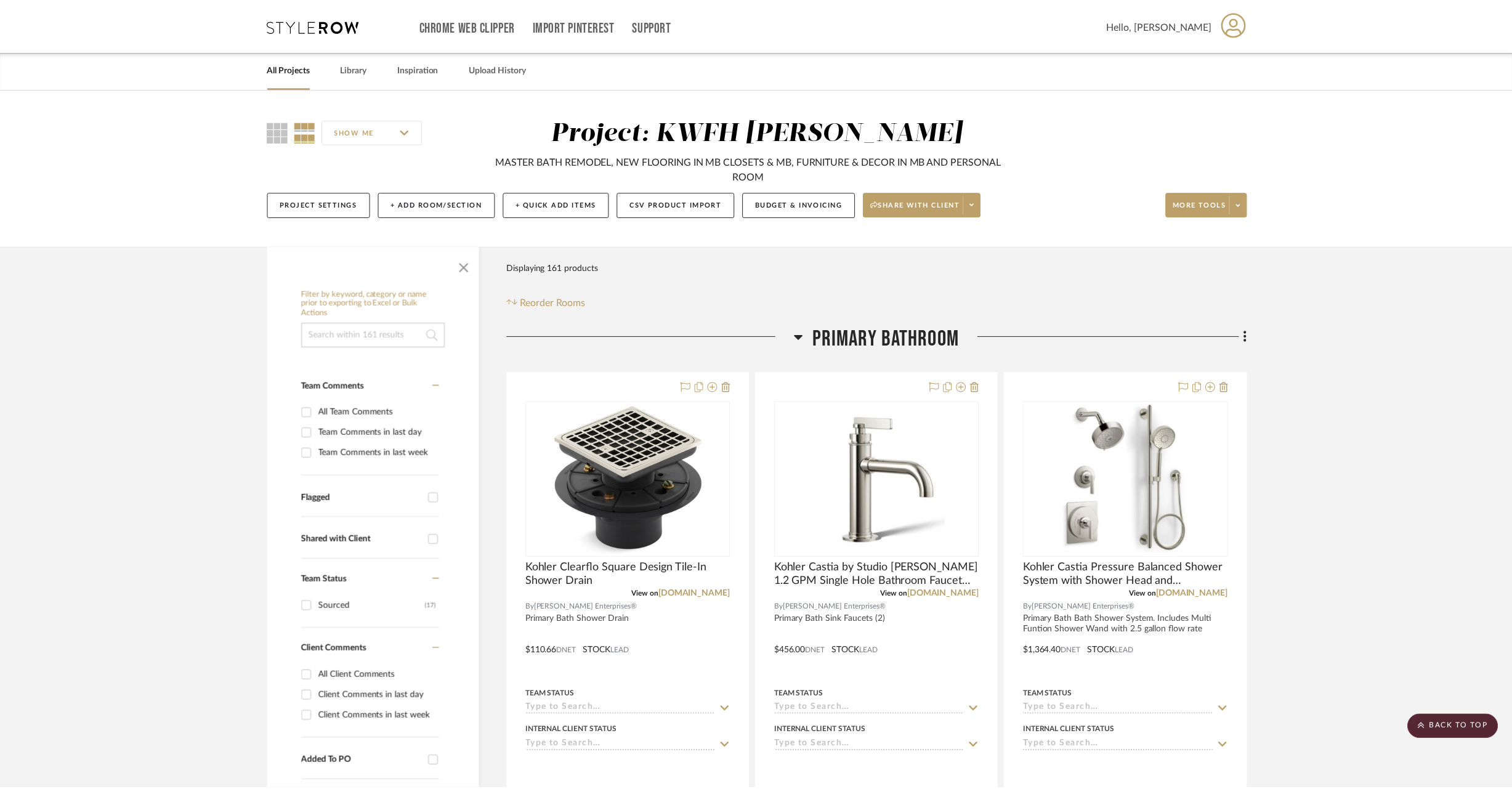
scroll to position [1162, 0]
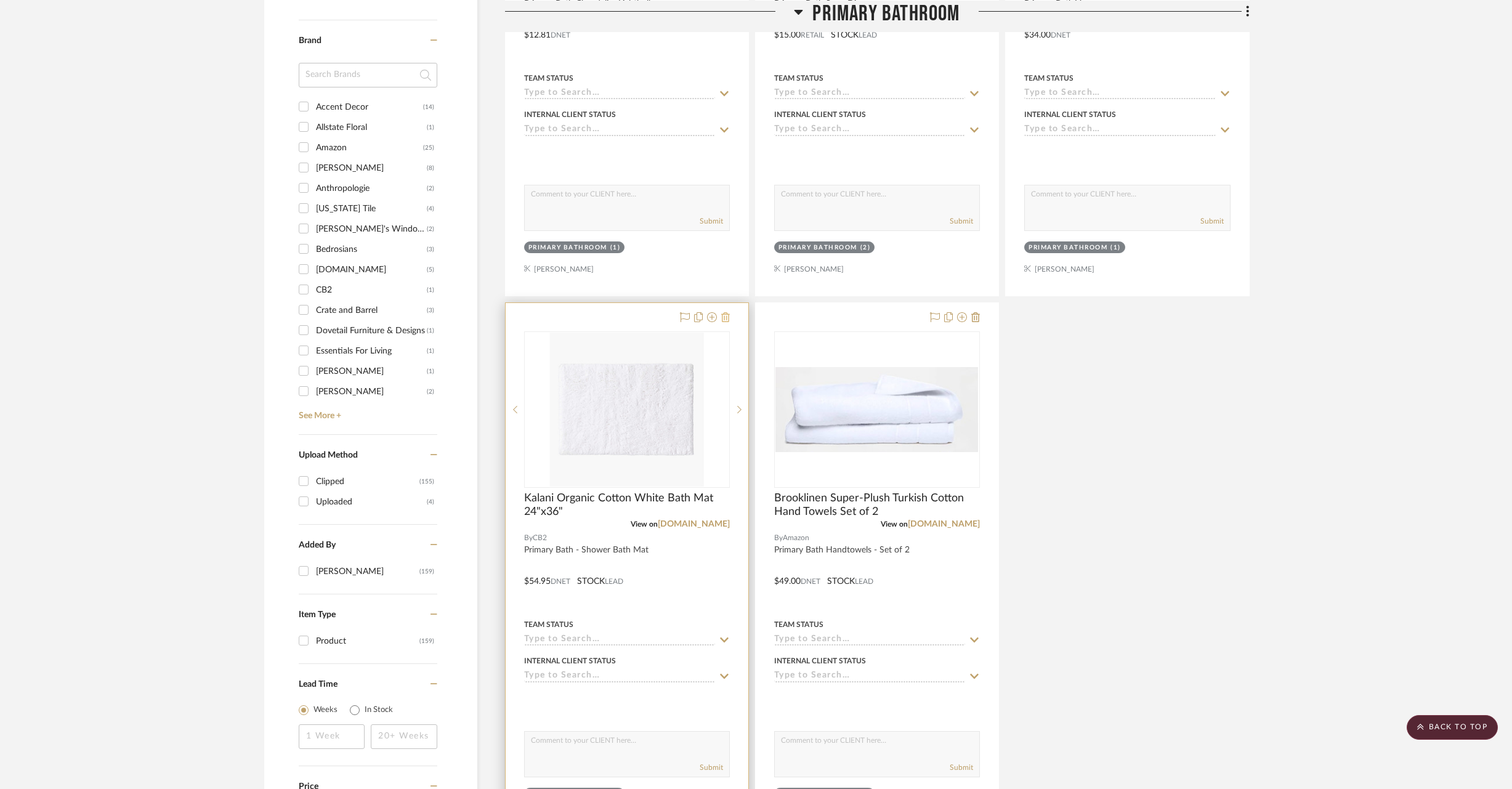
click at [728, 317] on icon at bounding box center [725, 317] width 8 height 10
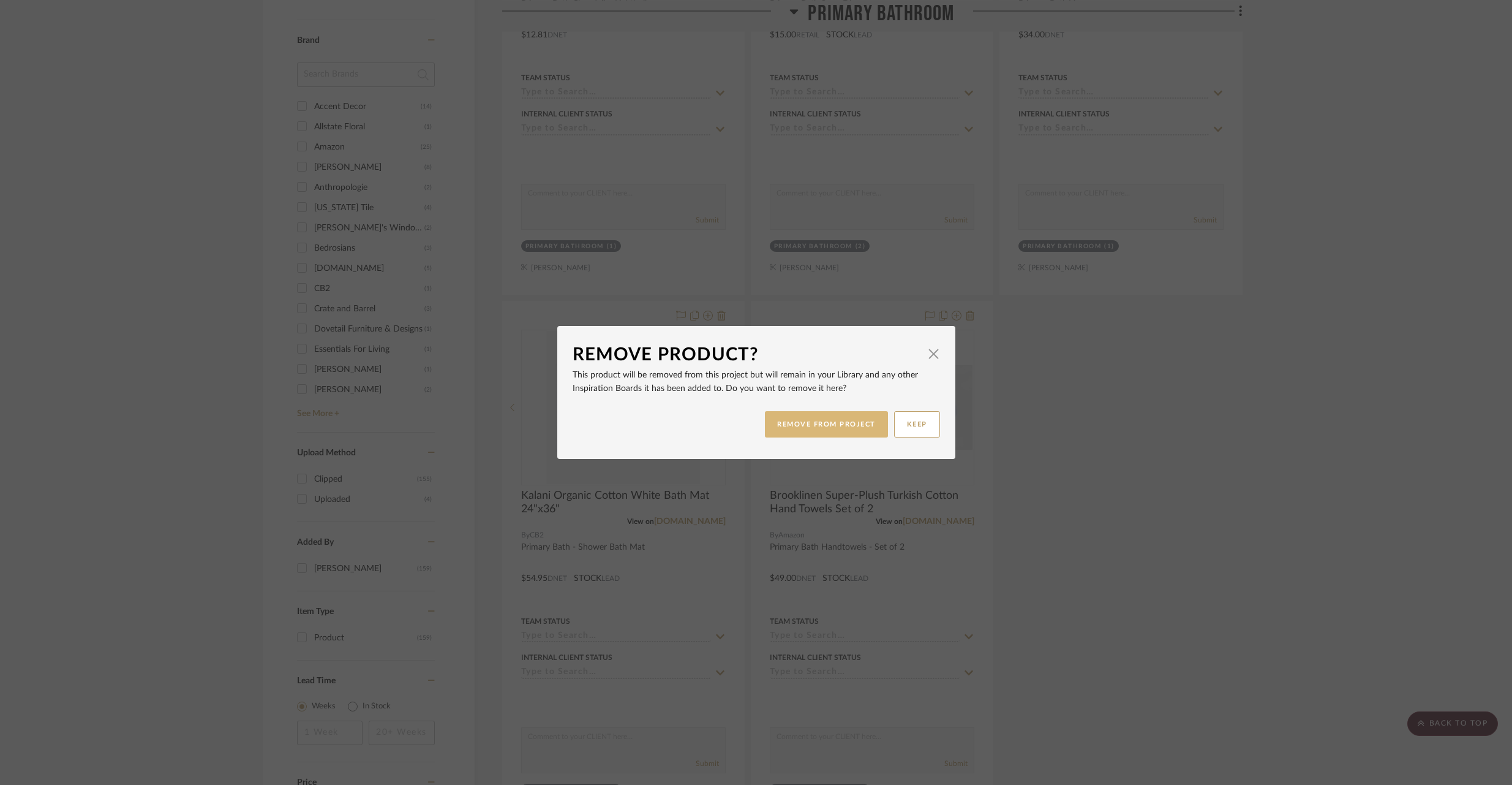
click at [868, 424] on button "REMOVE FROM PROJECT" at bounding box center [827, 424] width 123 height 27
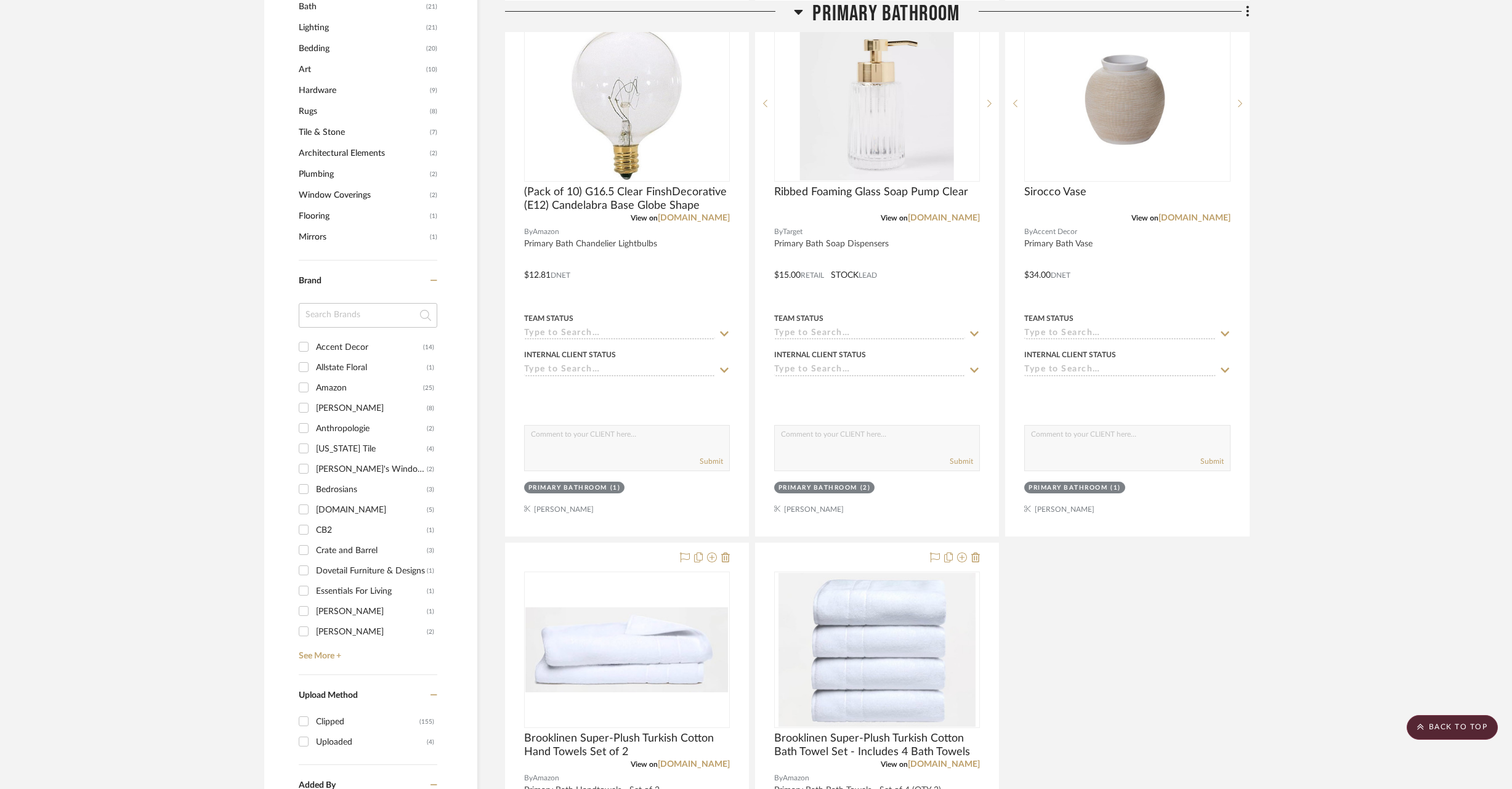
scroll to position [801, 0]
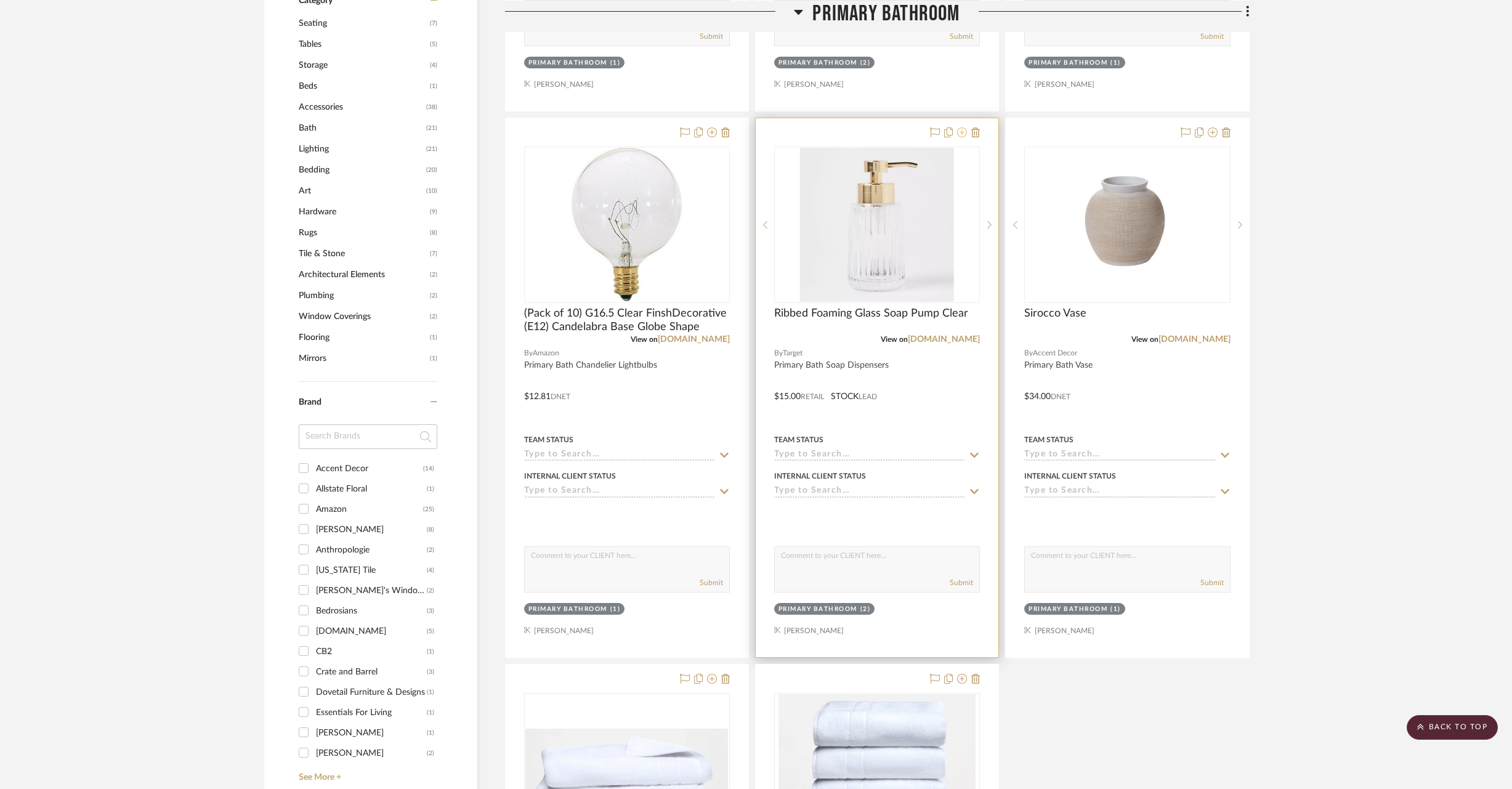
click at [963, 134] on icon at bounding box center [962, 132] width 10 height 10
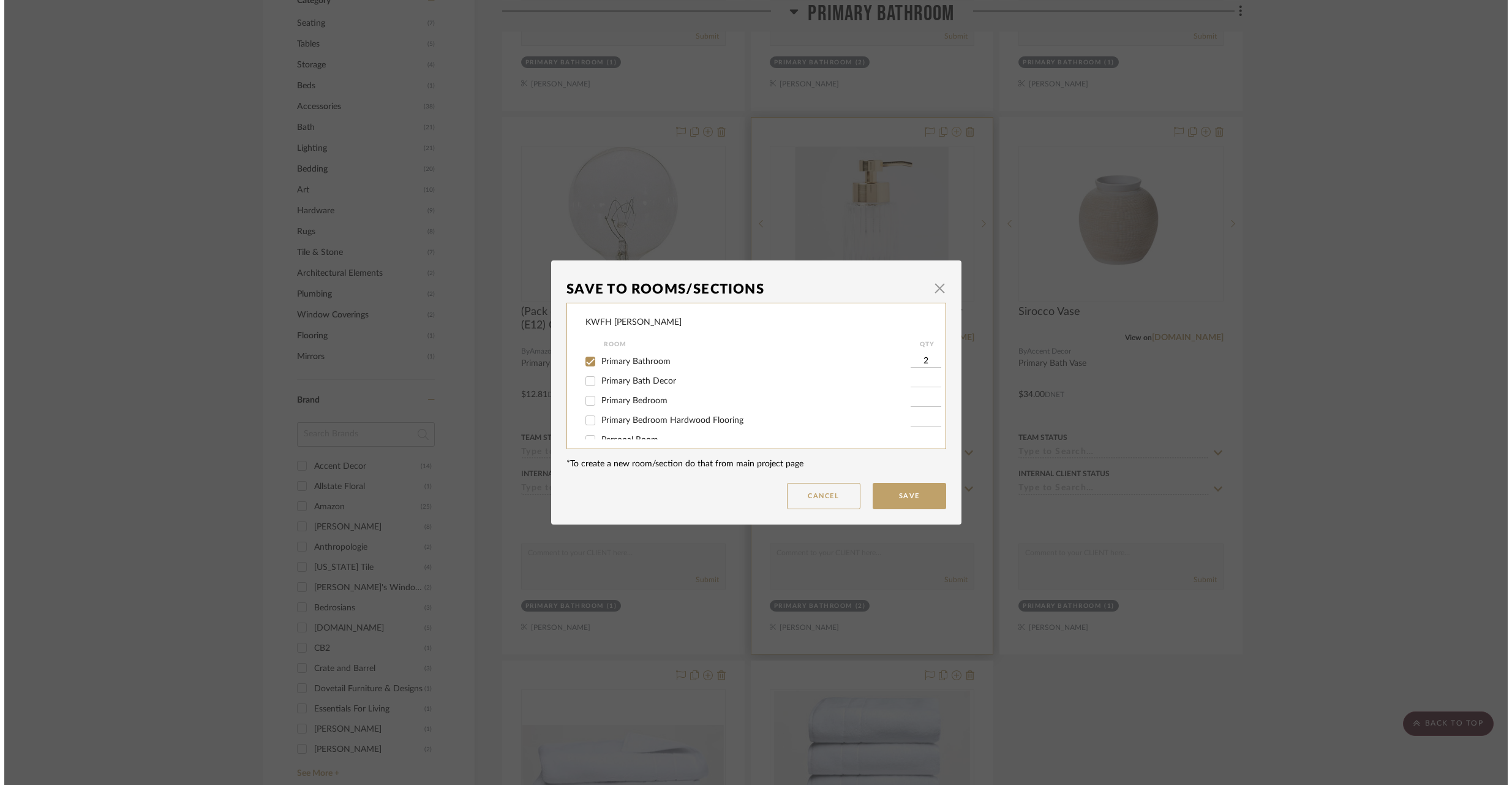
scroll to position [0, 0]
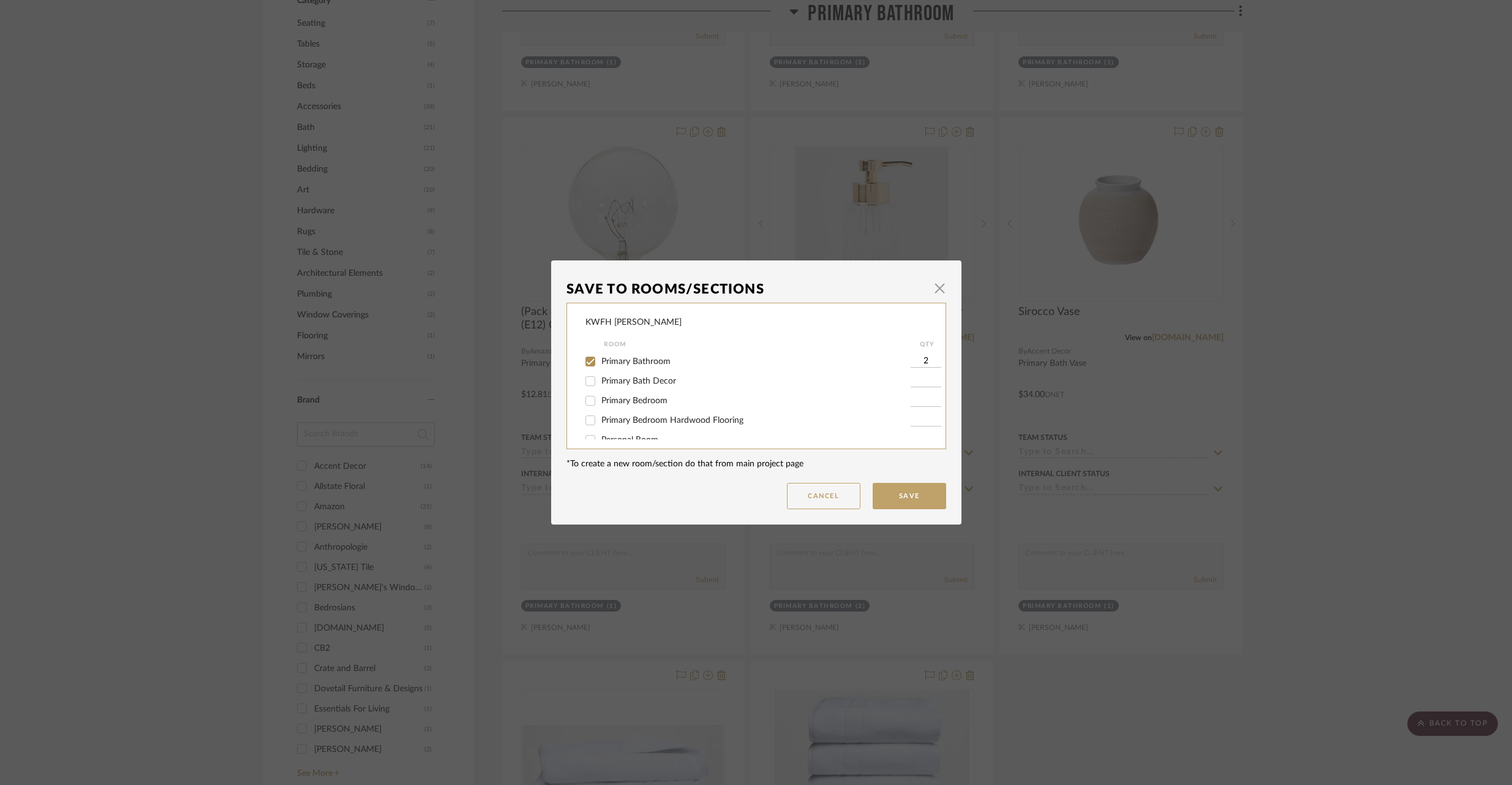
click at [585, 384] on input "Primary Bath Decor" at bounding box center [590, 381] width 19 height 19
checkbox input "true"
type input "1"
drag, startPoint x: 588, startPoint y: 363, endPoint x: 632, endPoint y: 368, distance: 44.3
click at [588, 363] on input "Primary Bathroom" at bounding box center [590, 361] width 19 height 19
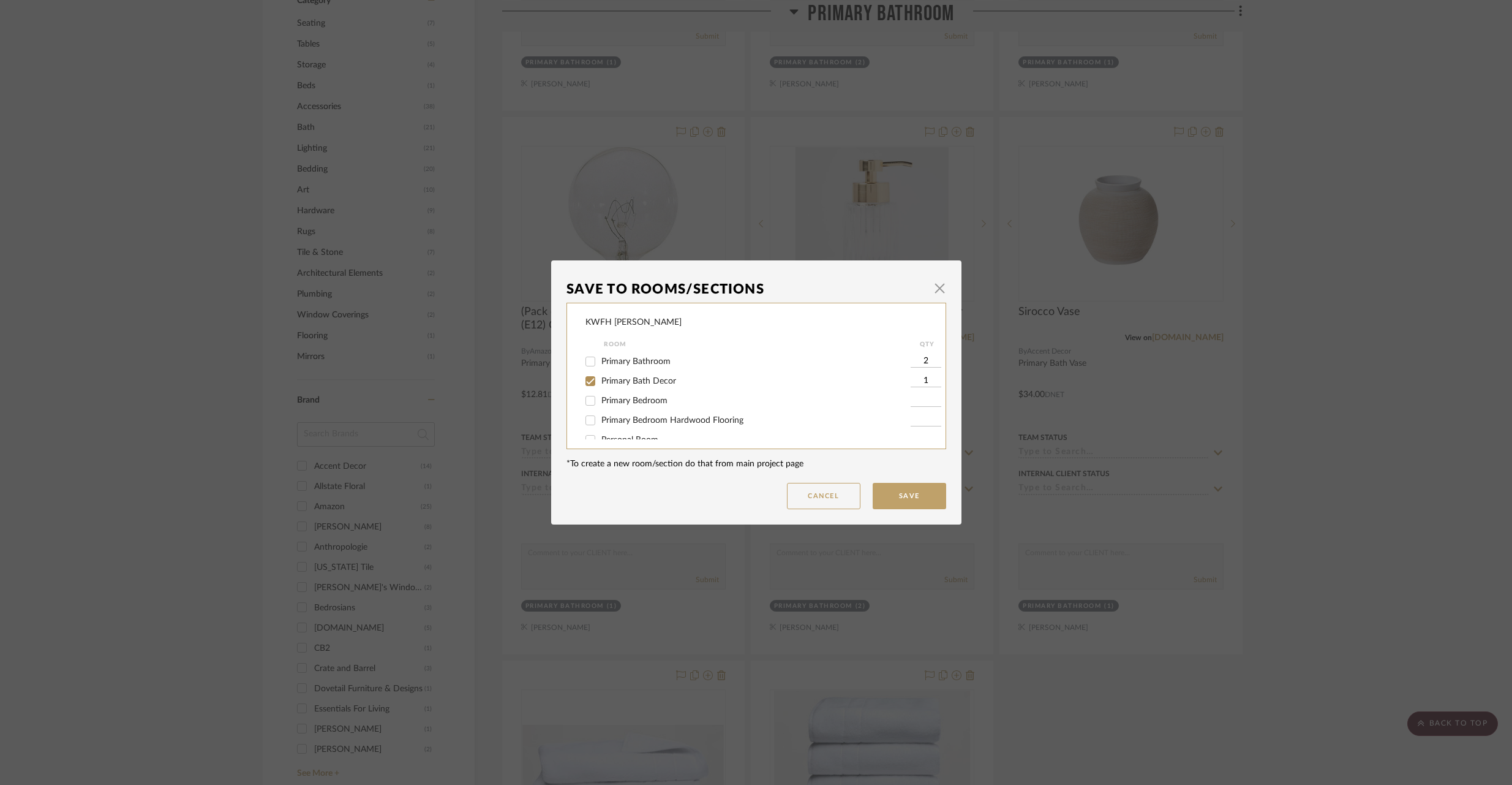
checkbox input "false"
drag, startPoint x: 888, startPoint y: 490, endPoint x: 896, endPoint y: 474, distance: 17.9
click at [888, 490] on button "Save" at bounding box center [909, 496] width 73 height 27
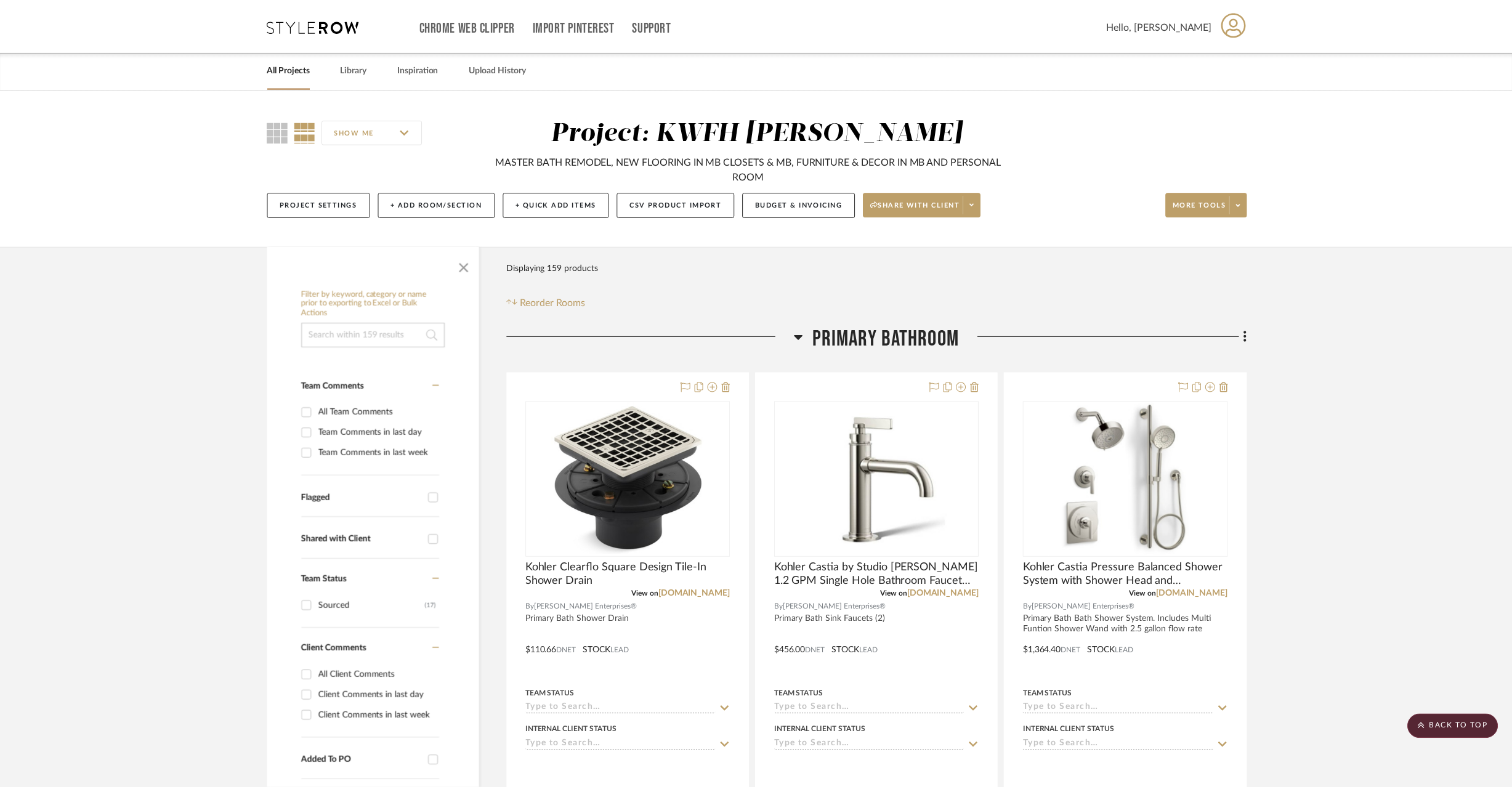
scroll to position [801, 0]
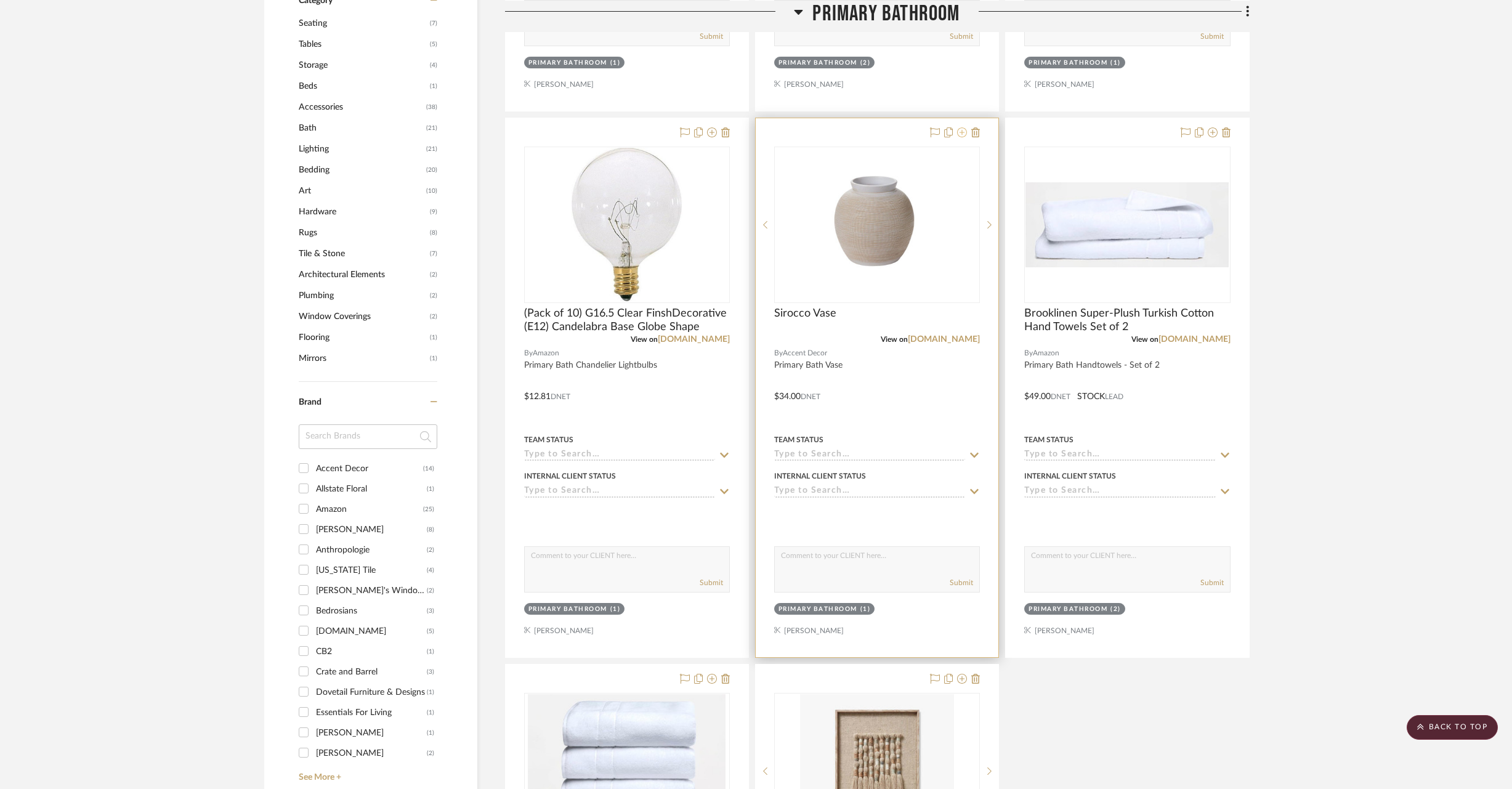
click at [960, 132] on icon at bounding box center [962, 132] width 10 height 10
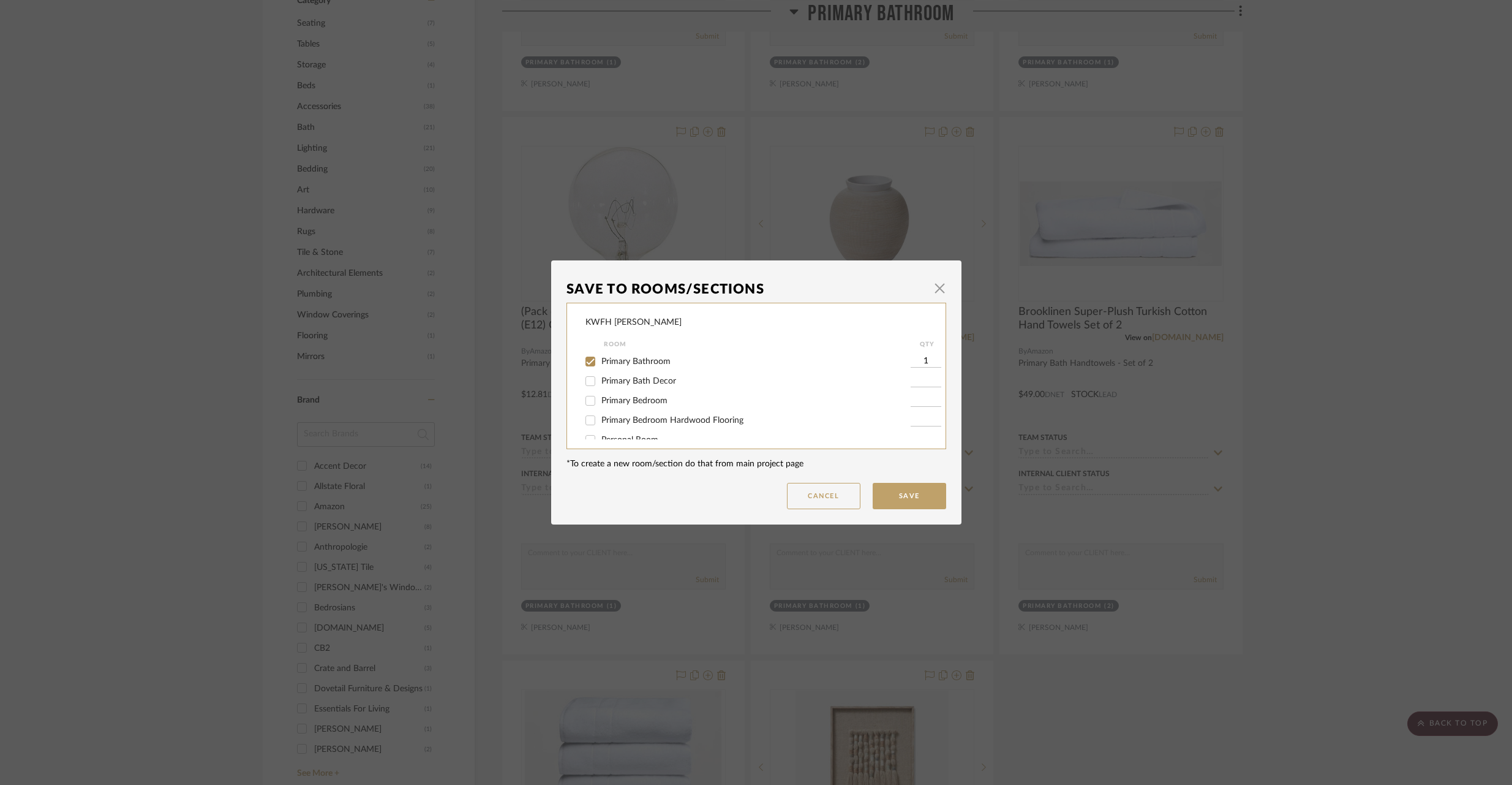
click at [587, 383] on input "Primary Bath Decor" at bounding box center [590, 381] width 19 height 19
checkbox input "true"
type input "1"
click at [589, 362] on input "Primary Bathroom" at bounding box center [590, 361] width 19 height 19
checkbox input "false"
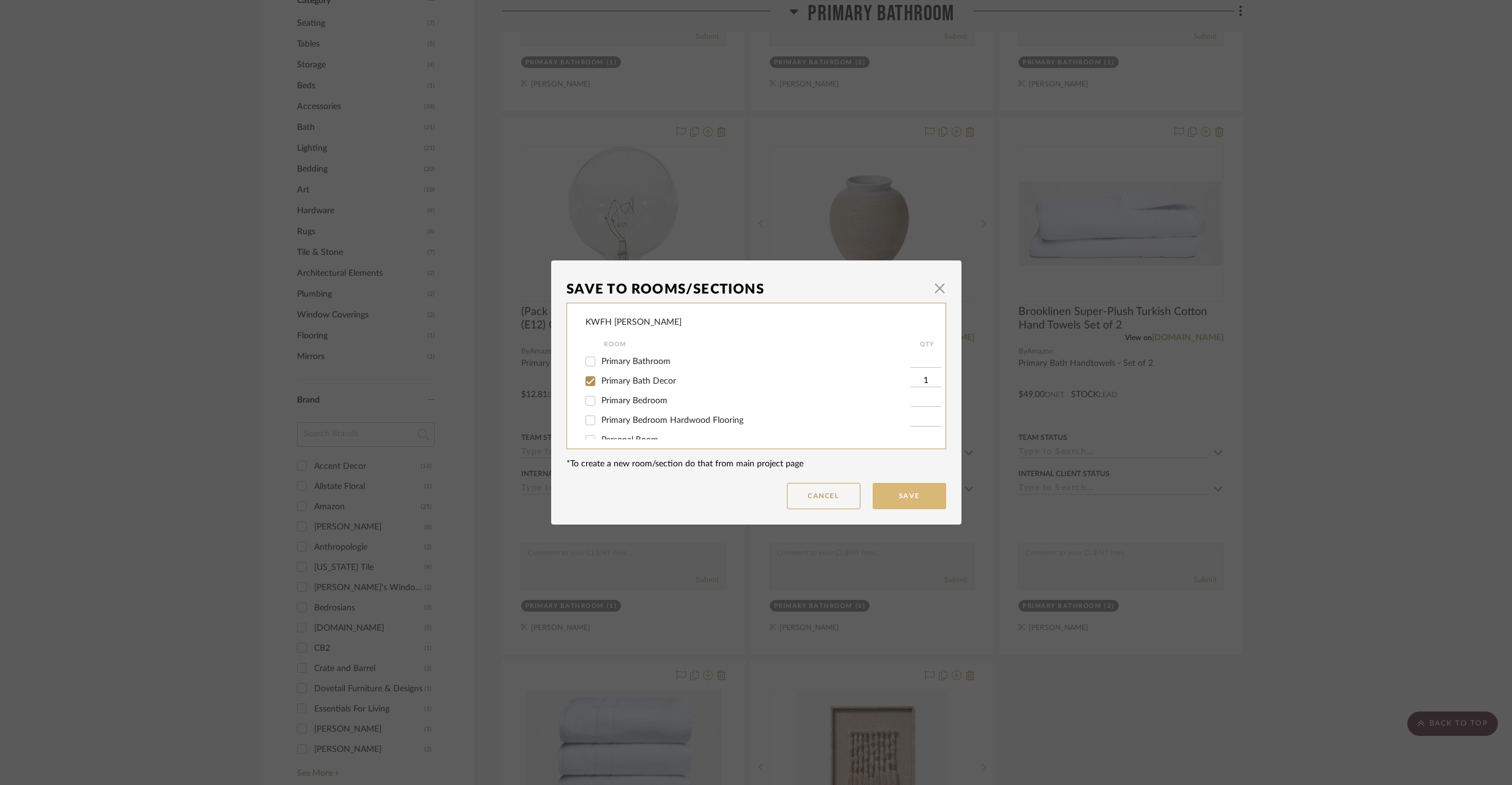
click at [899, 502] on button "Save" at bounding box center [909, 496] width 73 height 27
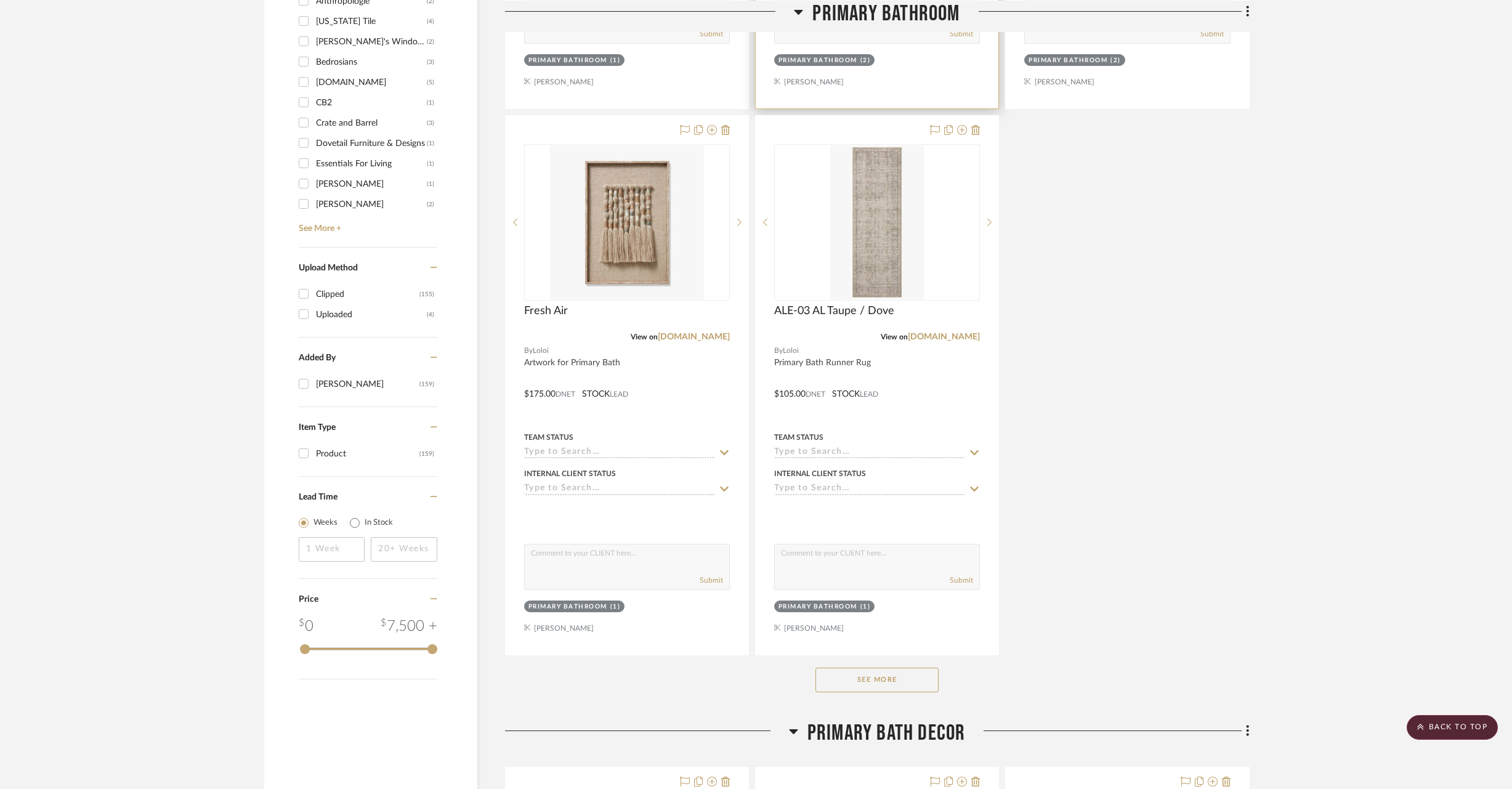
scroll to position [1356, 0]
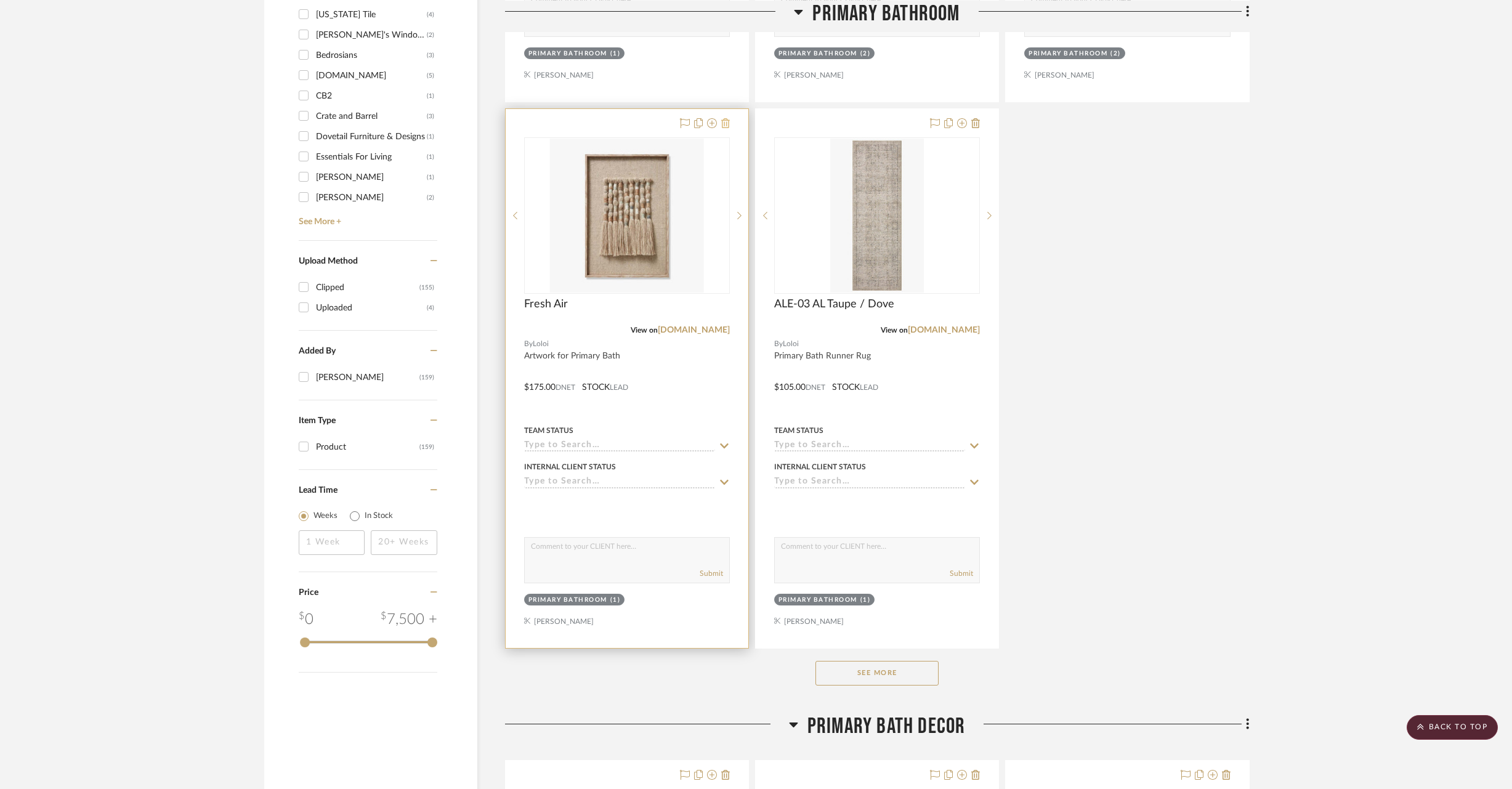
click at [723, 121] on icon at bounding box center [725, 123] width 8 height 10
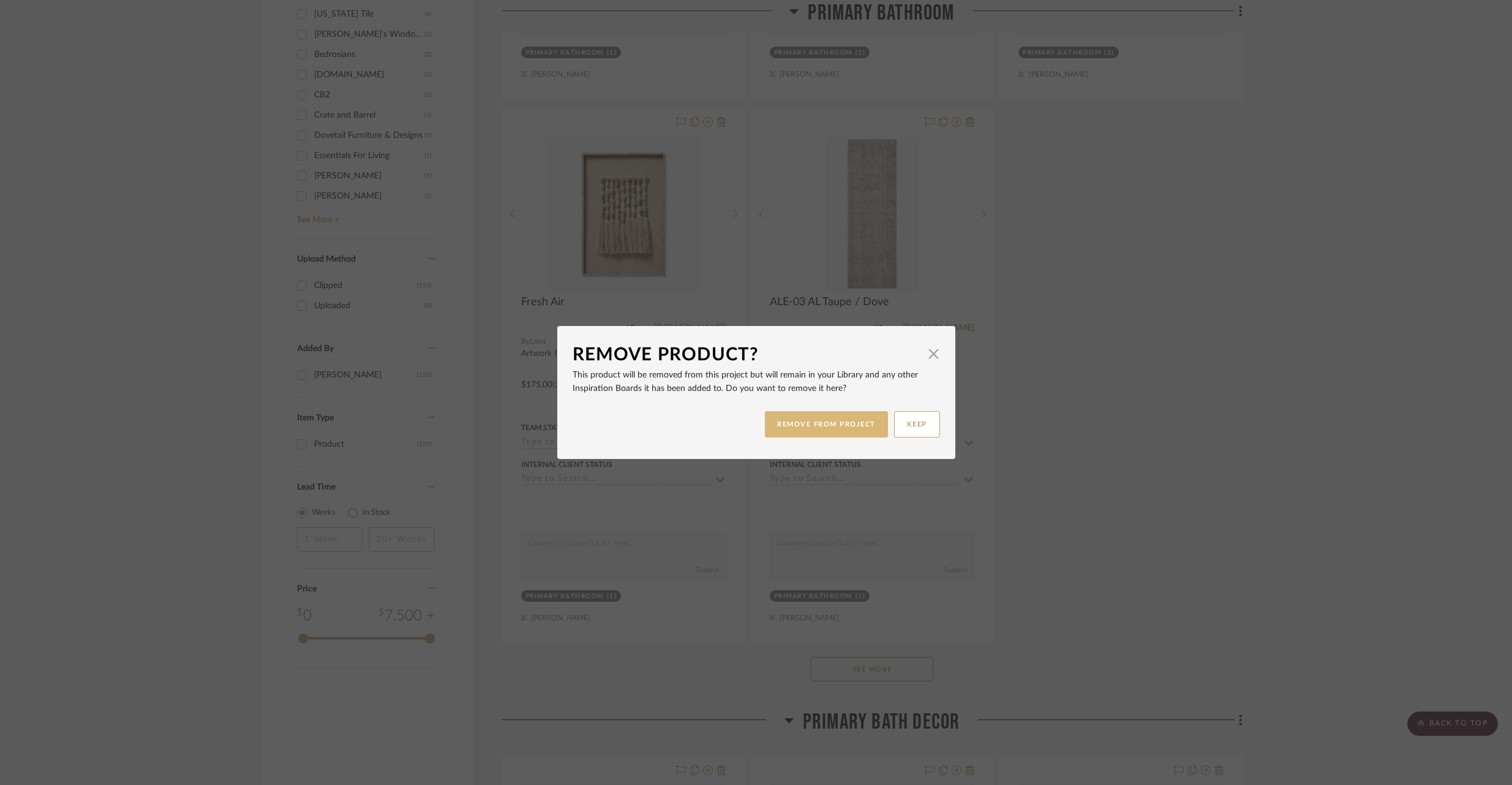
click at [799, 430] on button "REMOVE FROM PROJECT" at bounding box center [827, 424] width 123 height 27
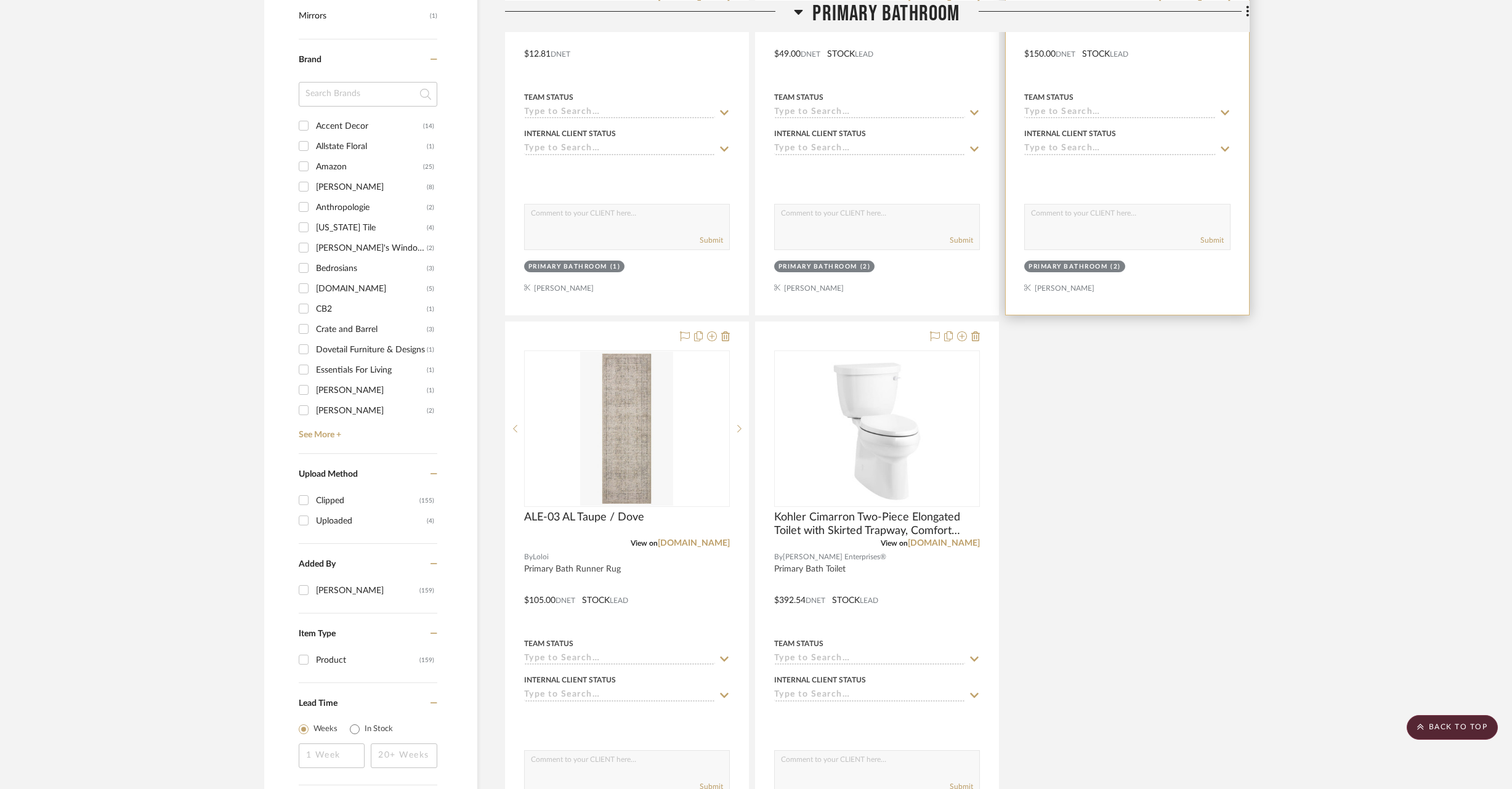
scroll to position [829, 0]
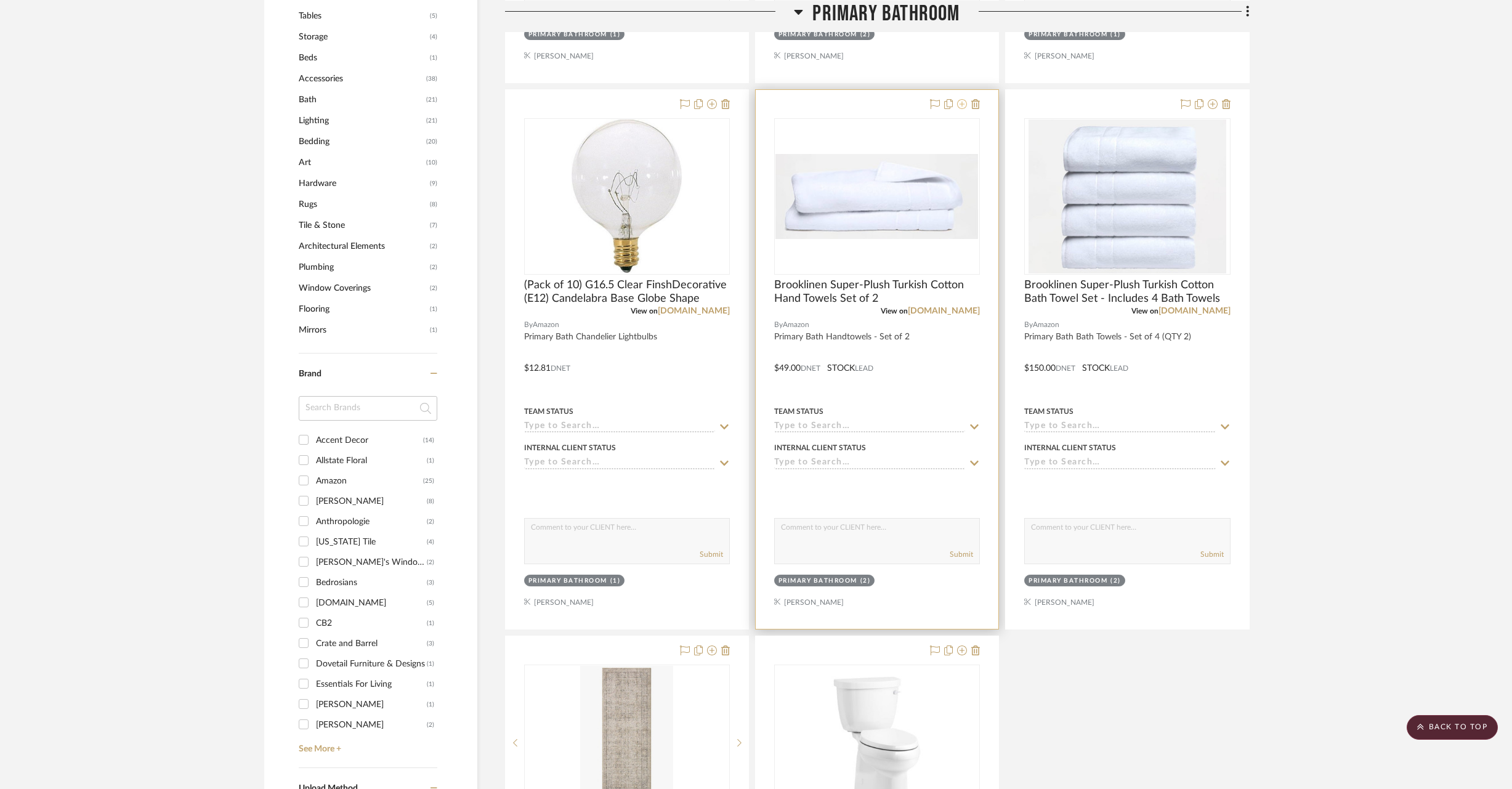
click at [961, 103] on icon at bounding box center [962, 104] width 10 height 10
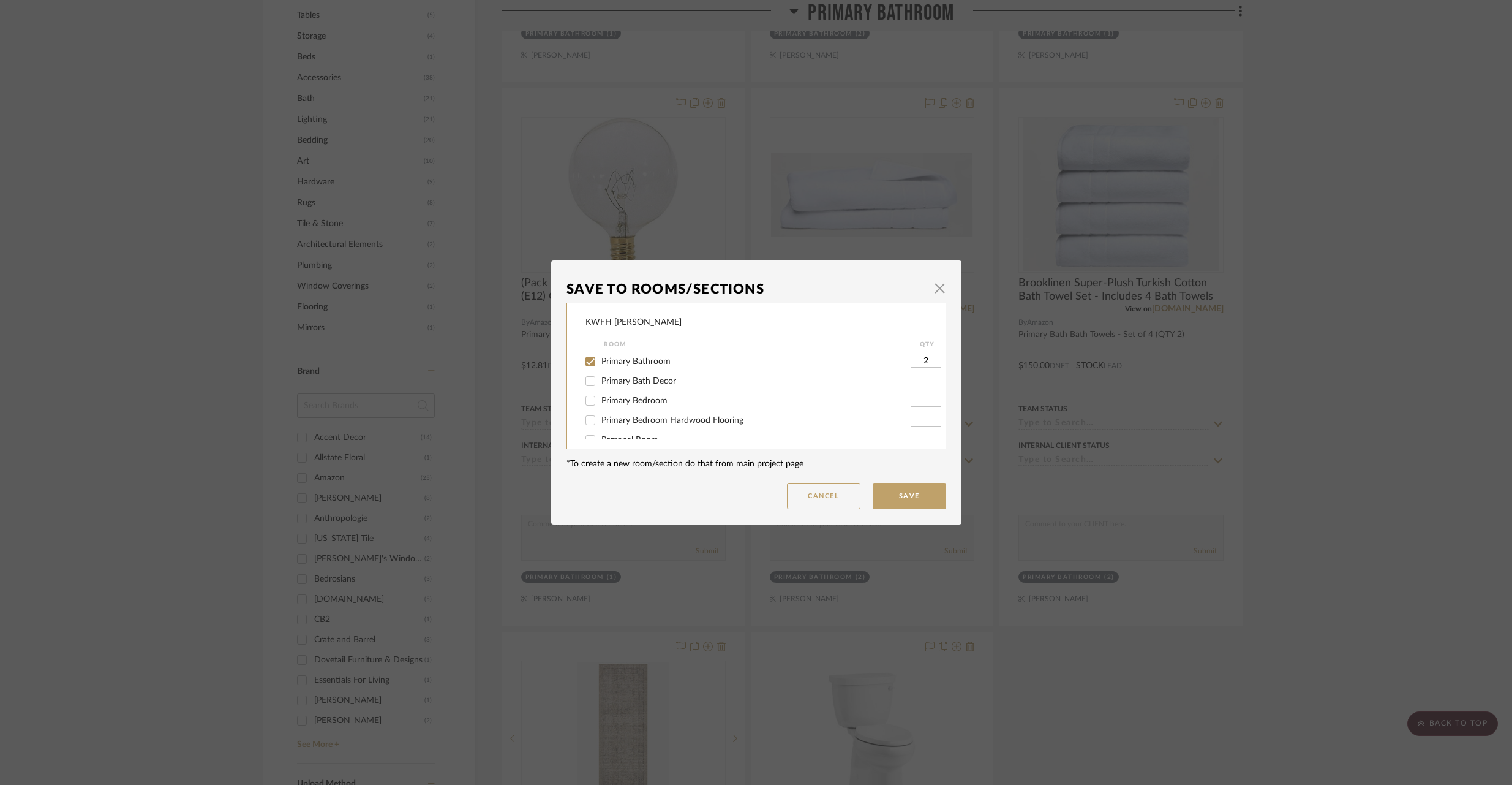
click at [585, 382] on input "Primary Bath Decor" at bounding box center [590, 381] width 19 height 19
checkbox input "true"
type input "1"
click at [588, 358] on input "Primary Bathroom" at bounding box center [590, 361] width 19 height 19
checkbox input "false"
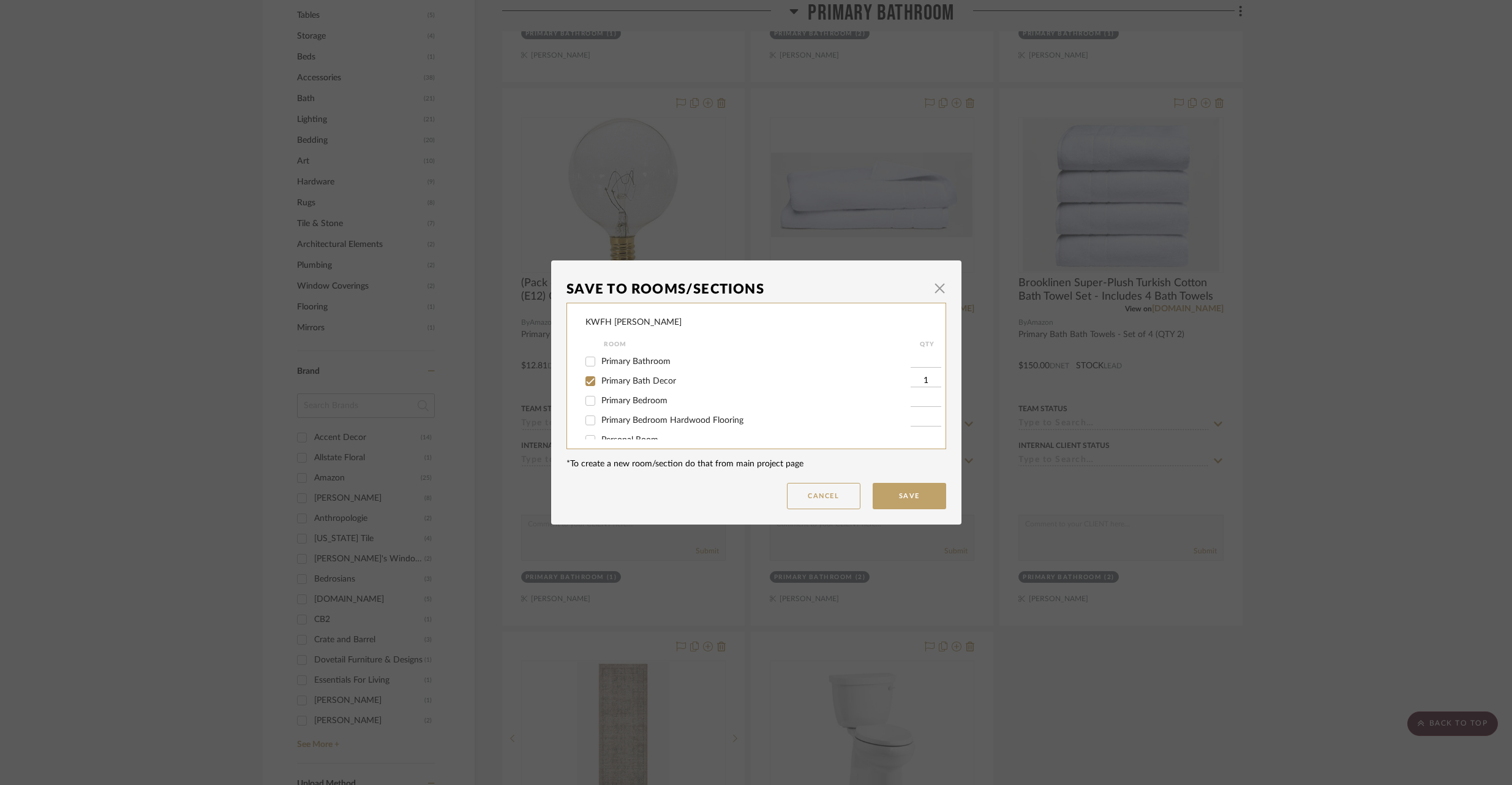
click at [919, 381] on input "1" at bounding box center [925, 381] width 30 height 12
type input "2"
drag, startPoint x: 921, startPoint y: 490, endPoint x: 925, endPoint y: 483, distance: 8.1
click at [921, 490] on button "Save" at bounding box center [909, 496] width 73 height 27
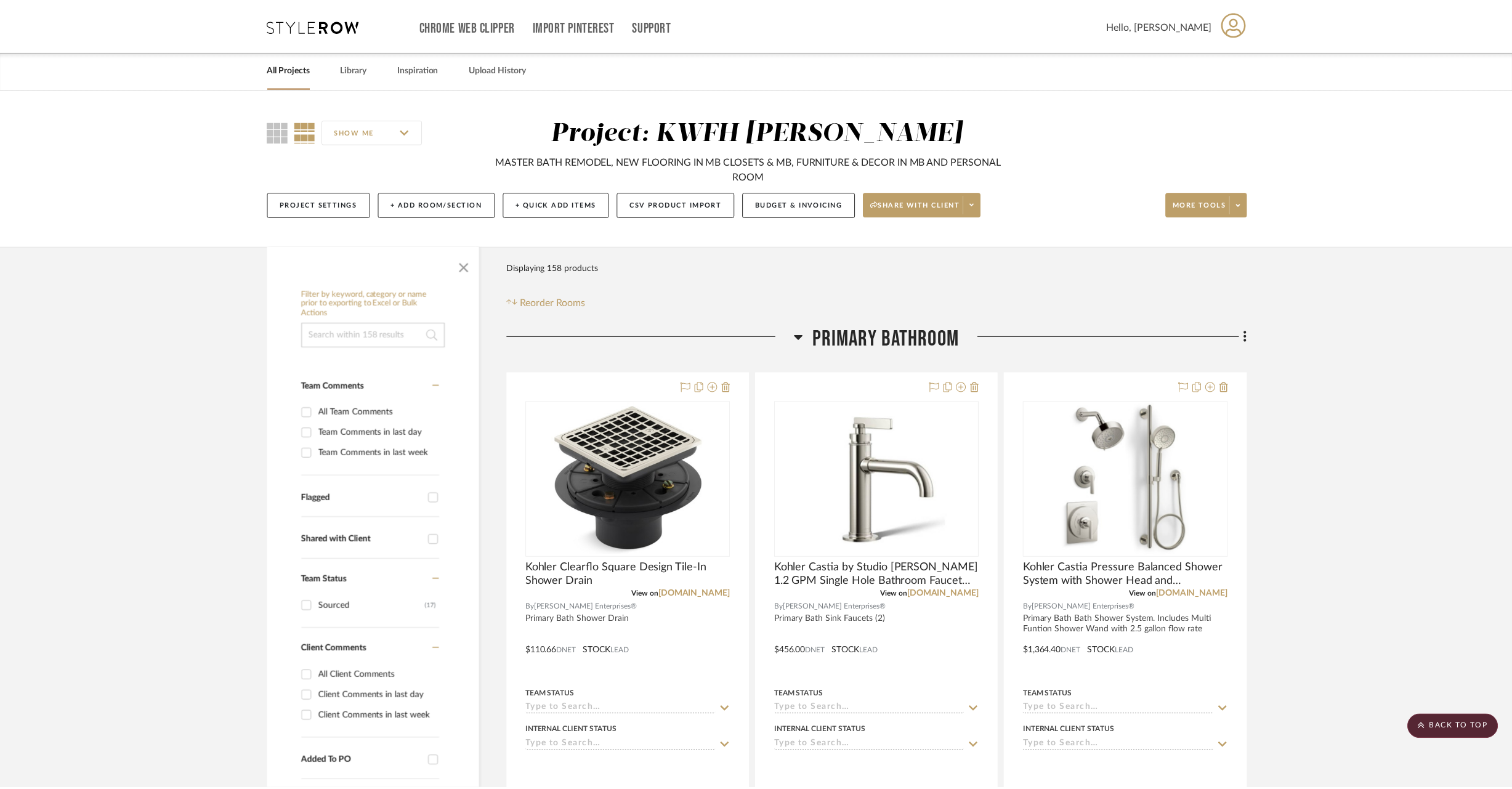
scroll to position [829, 0]
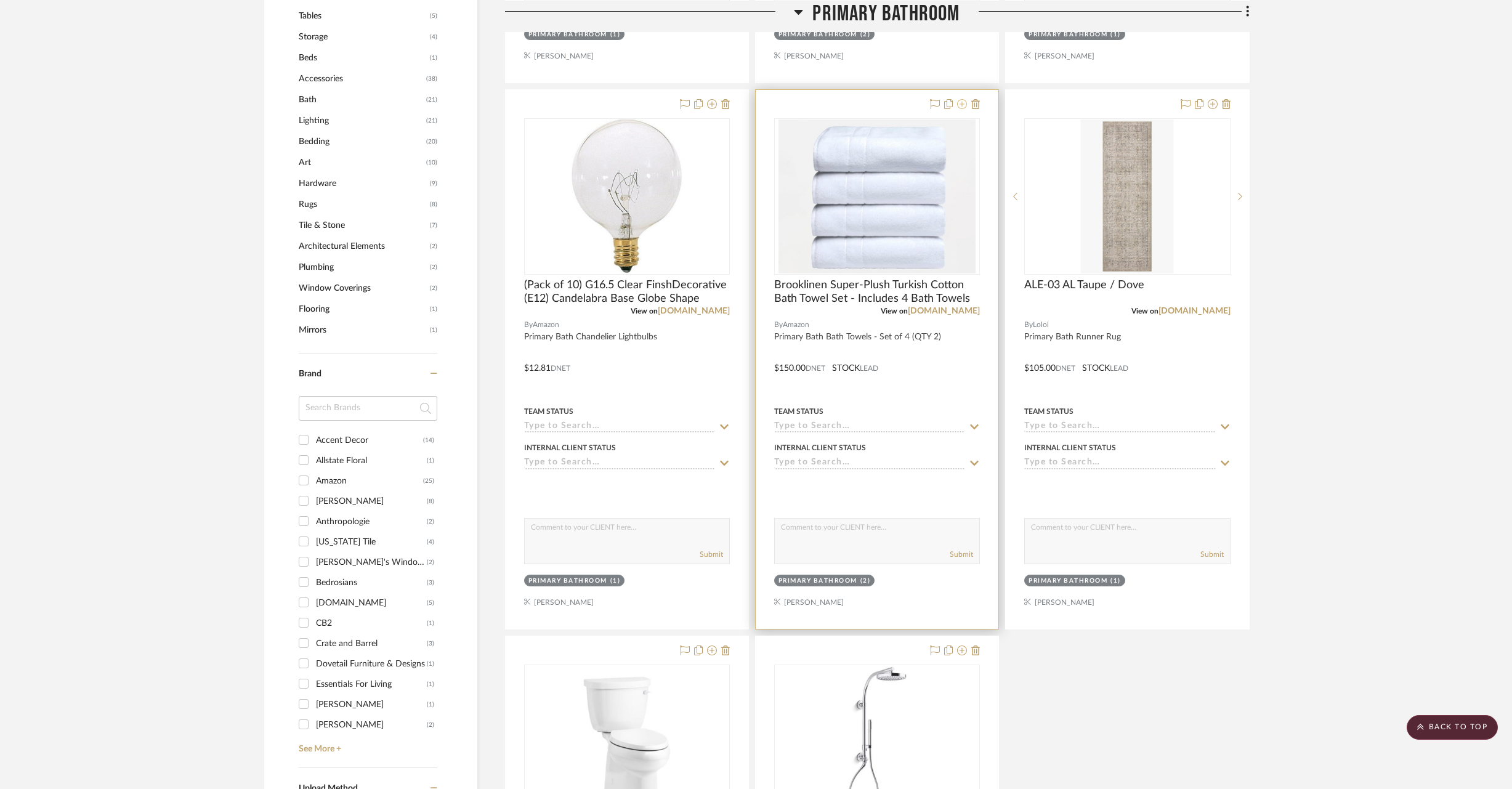
click at [965, 106] on icon at bounding box center [962, 104] width 10 height 10
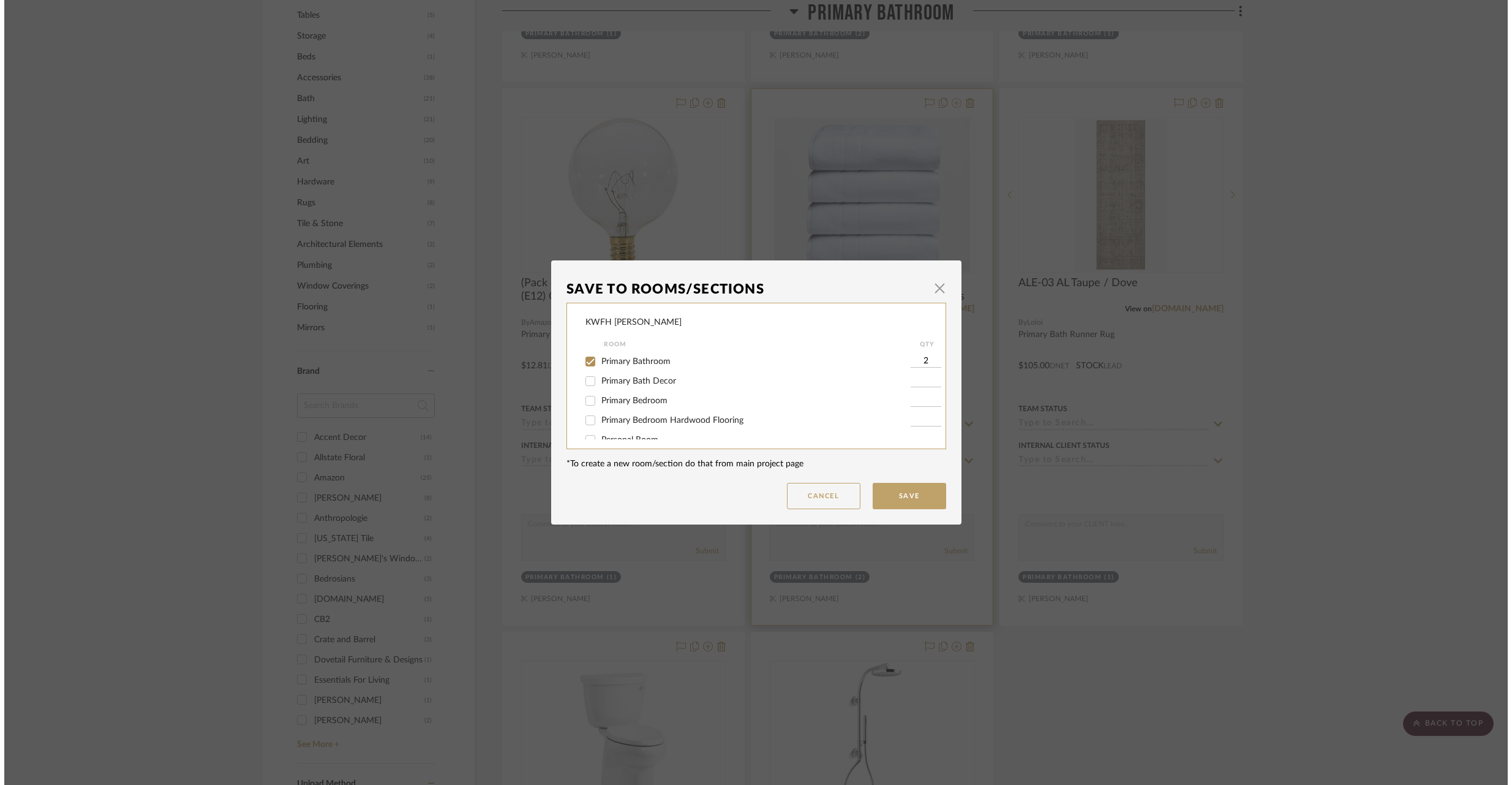
scroll to position [0, 0]
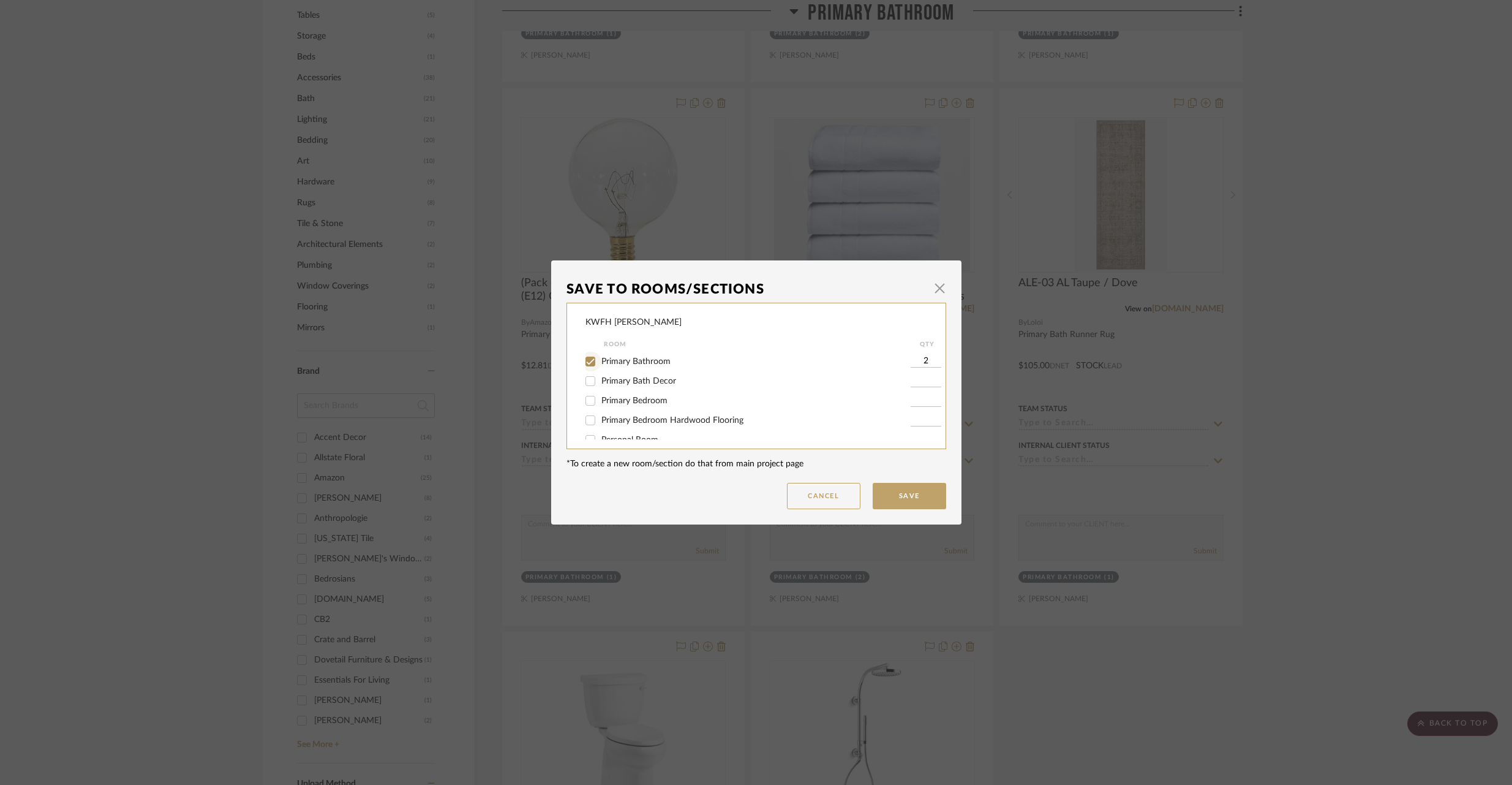
click at [586, 364] on input "Primary Bathroom" at bounding box center [590, 361] width 19 height 19
checkbox input "false"
drag, startPoint x: 585, startPoint y: 383, endPoint x: 931, endPoint y: 392, distance: 346.1
click at [586, 383] on input "Primary Bath Decor" at bounding box center [590, 381] width 19 height 19
checkbox input "true"
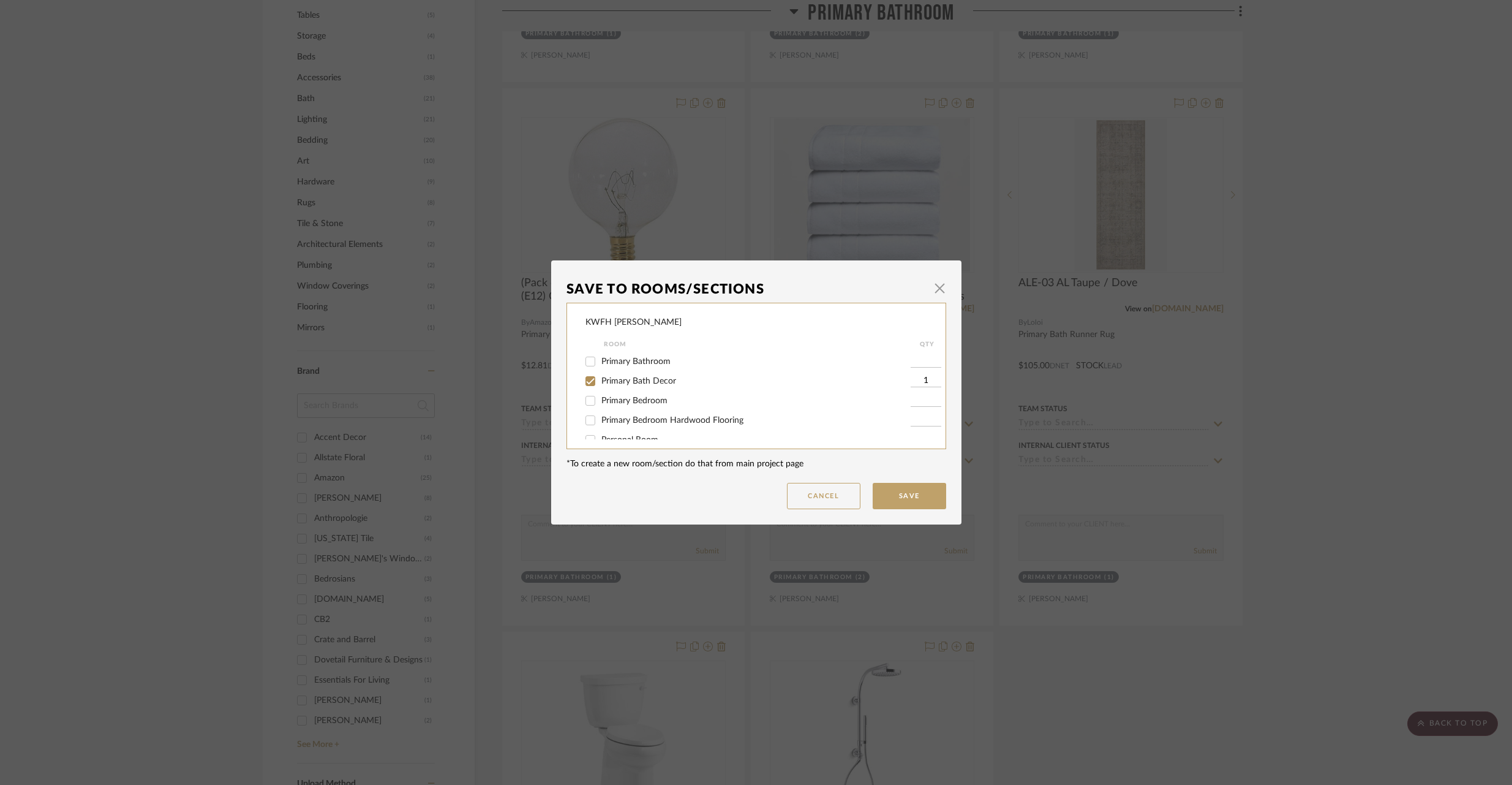
click at [919, 378] on input "1" at bounding box center [925, 381] width 30 height 12
type input "2"
click at [910, 490] on button "Save" at bounding box center [909, 496] width 73 height 27
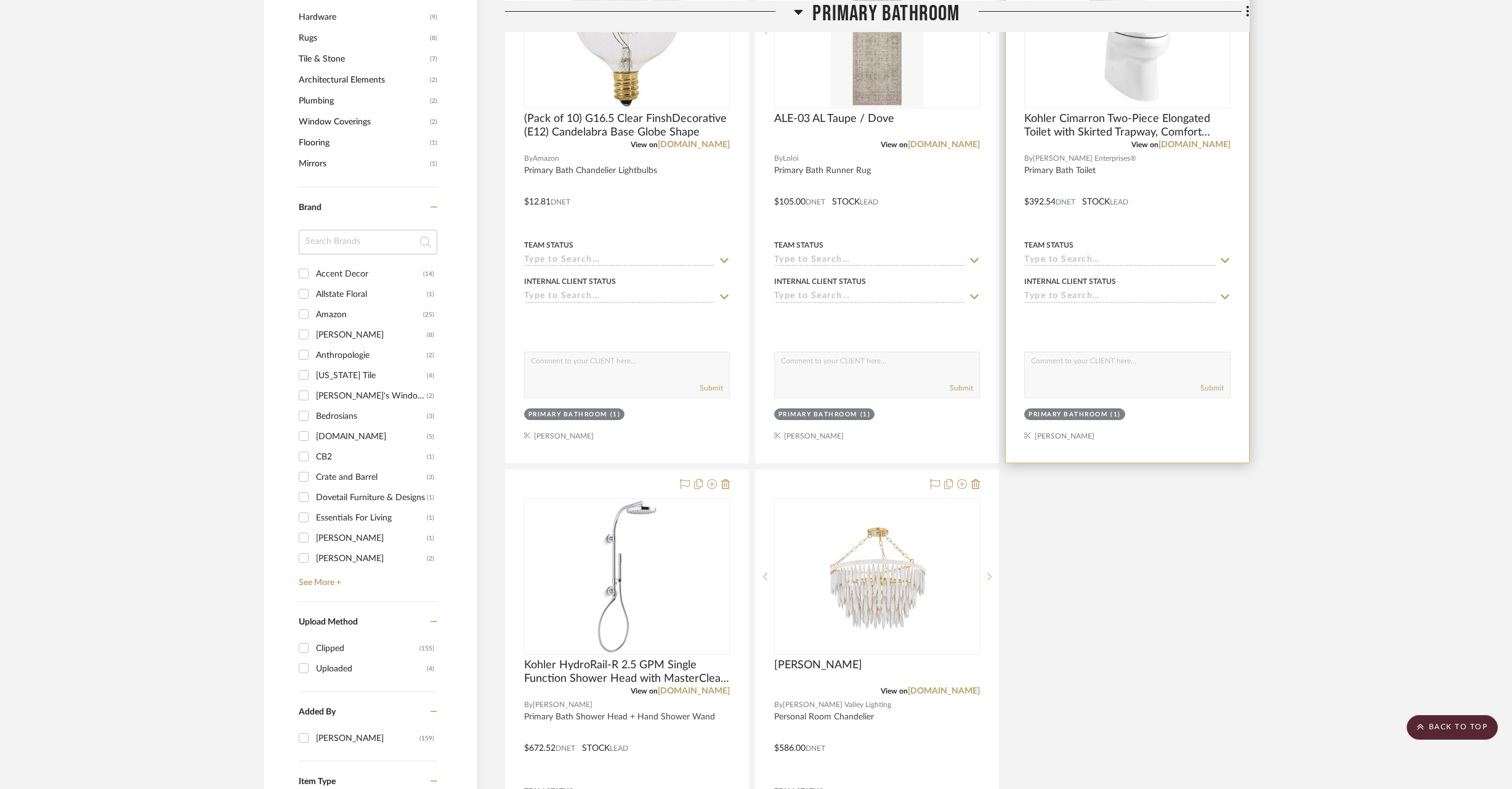
scroll to position [1122, 0]
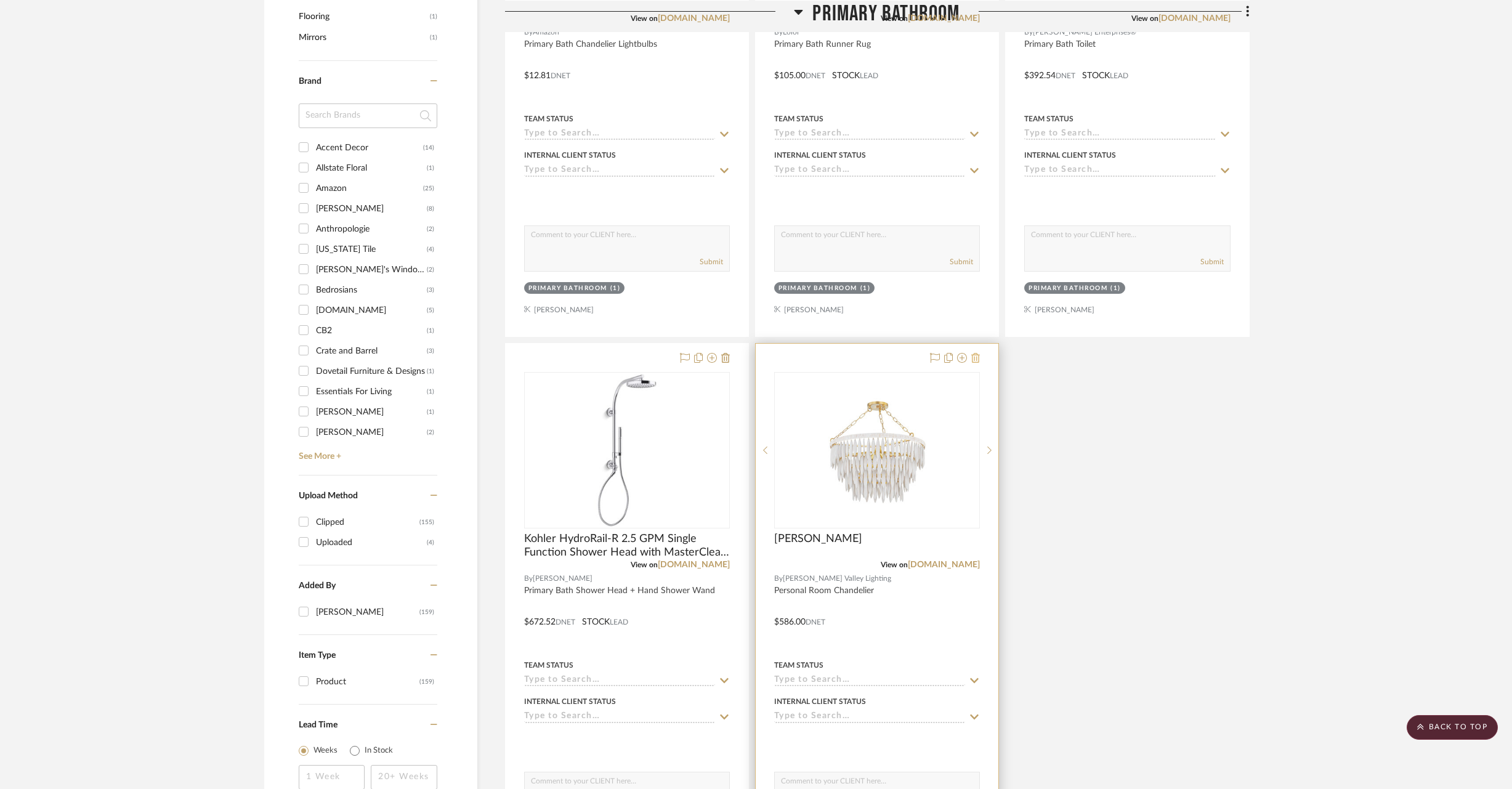
click at [975, 354] on icon at bounding box center [975, 357] width 8 height 10
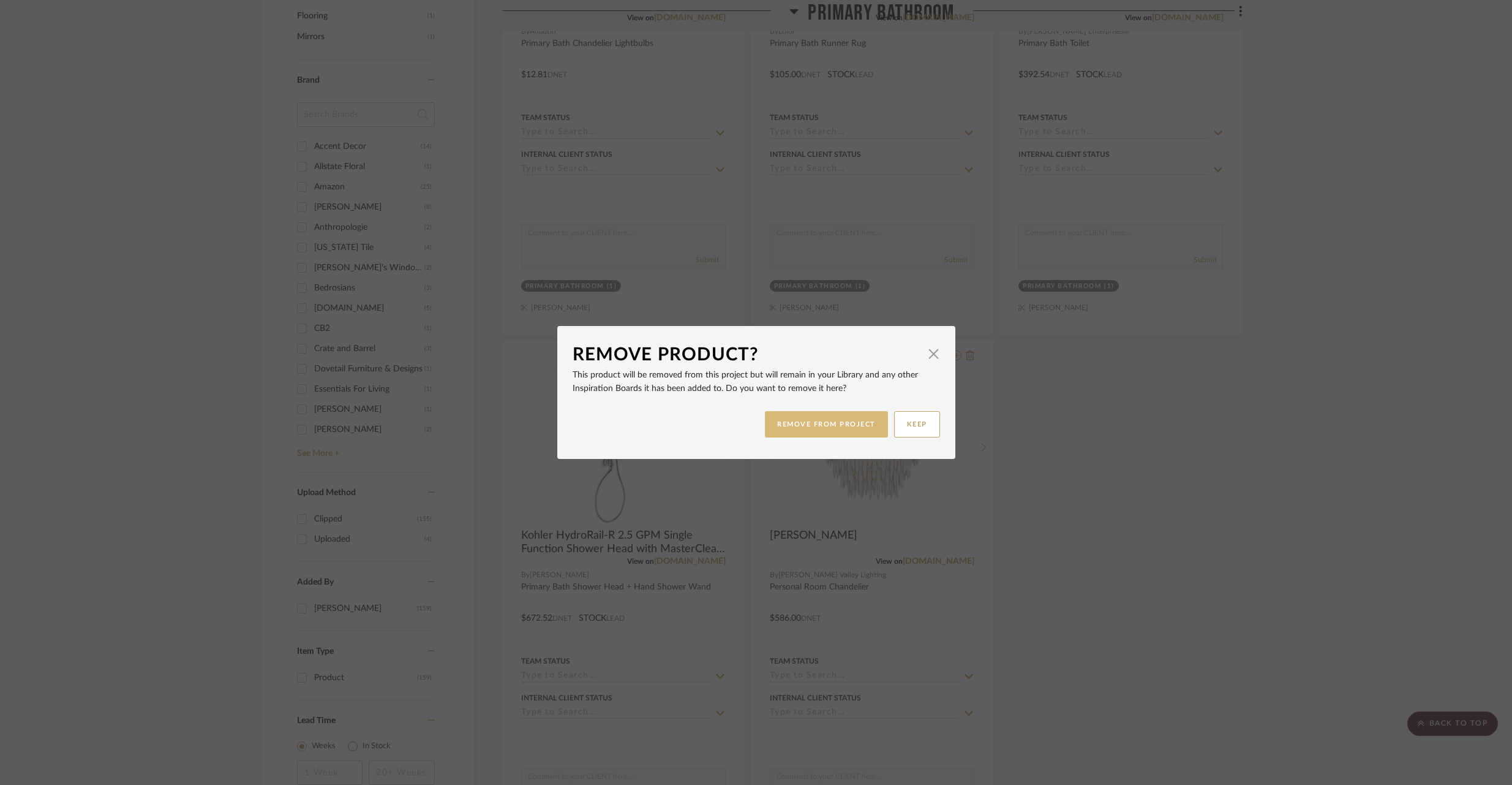
click at [867, 426] on button "REMOVE FROM PROJECT" at bounding box center [827, 424] width 123 height 27
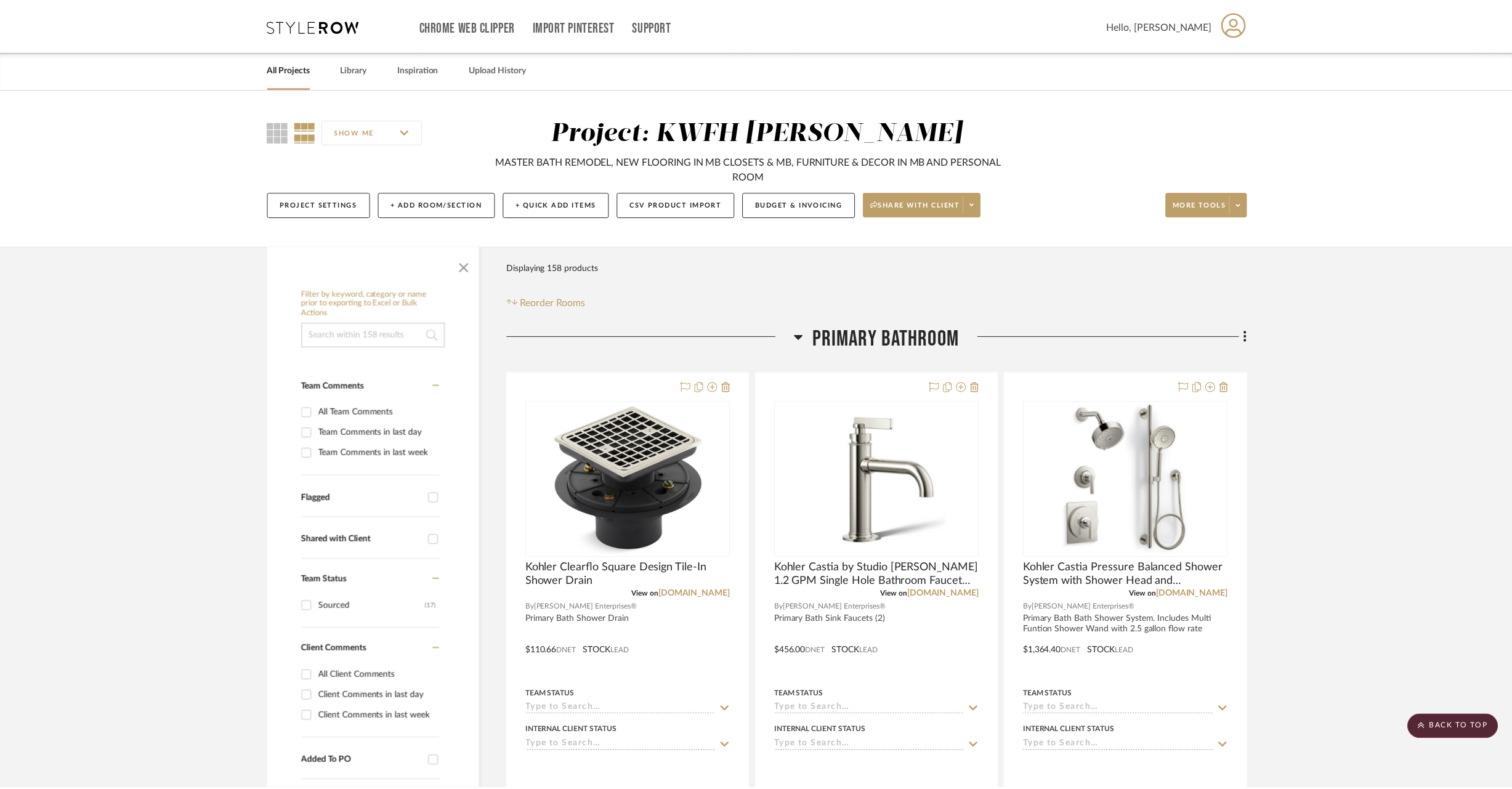
scroll to position [1122, 0]
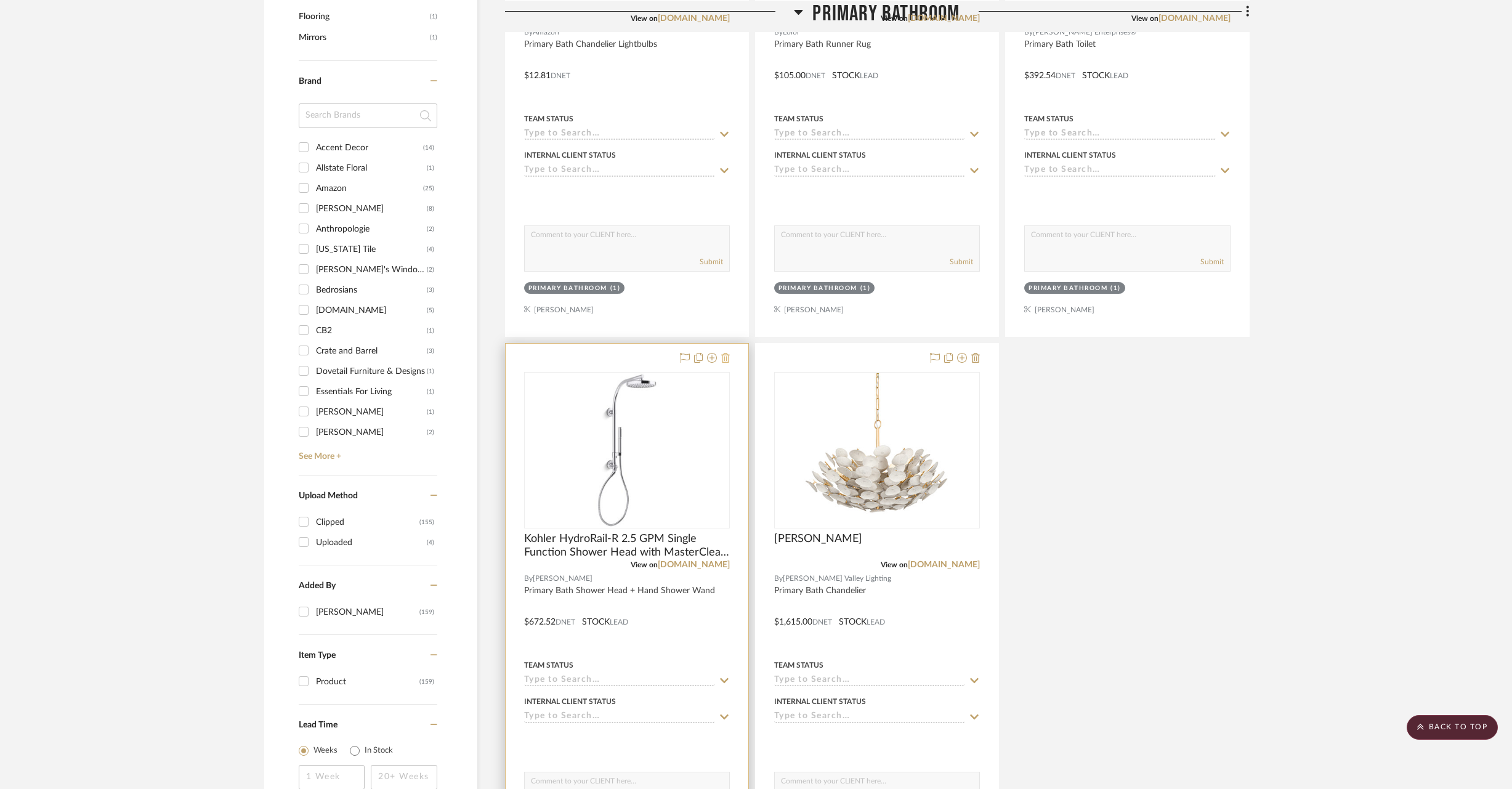
click at [725, 355] on icon at bounding box center [725, 357] width 8 height 10
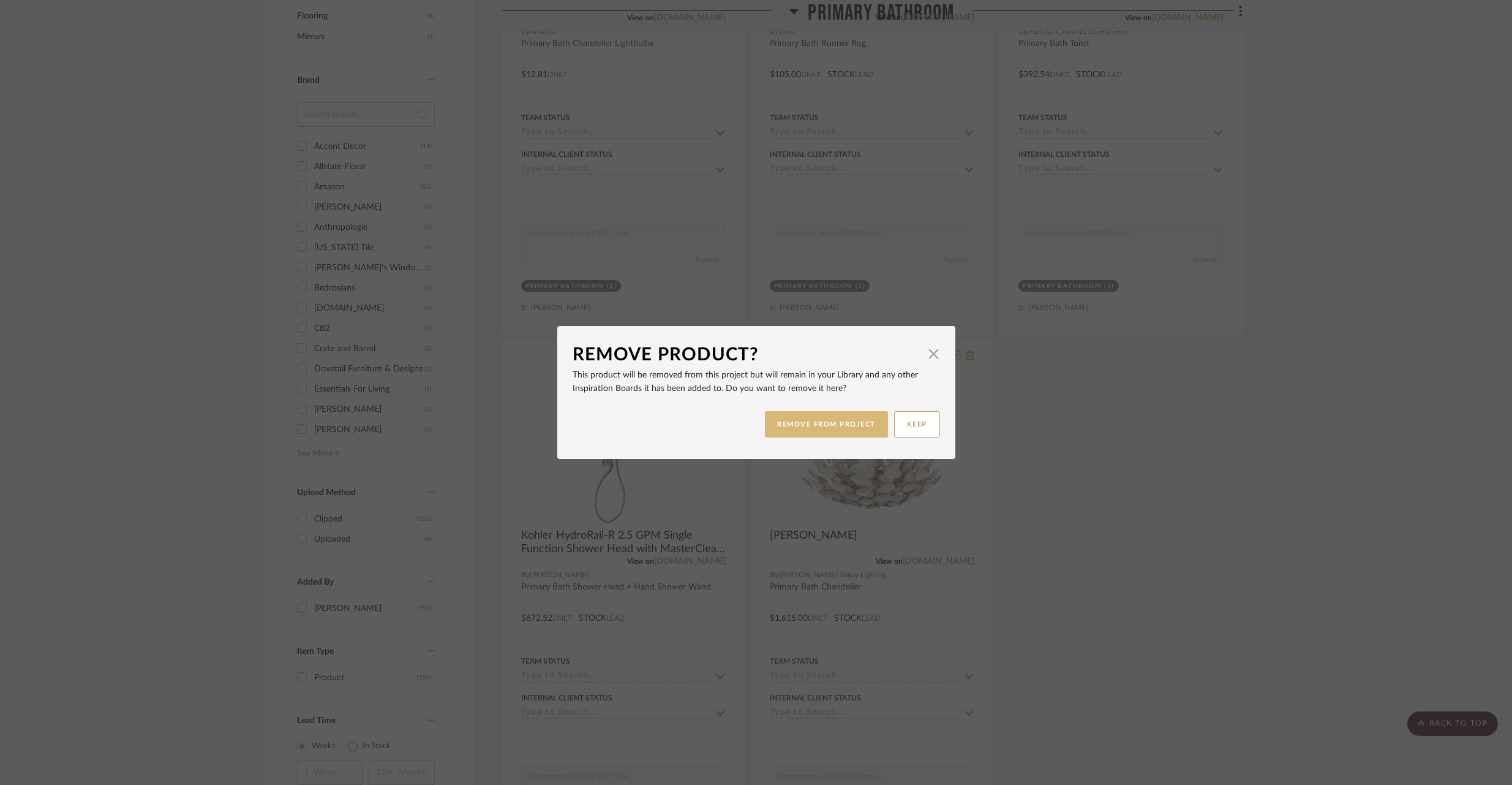
click at [816, 430] on button "REMOVE FROM PROJECT" at bounding box center [827, 424] width 123 height 27
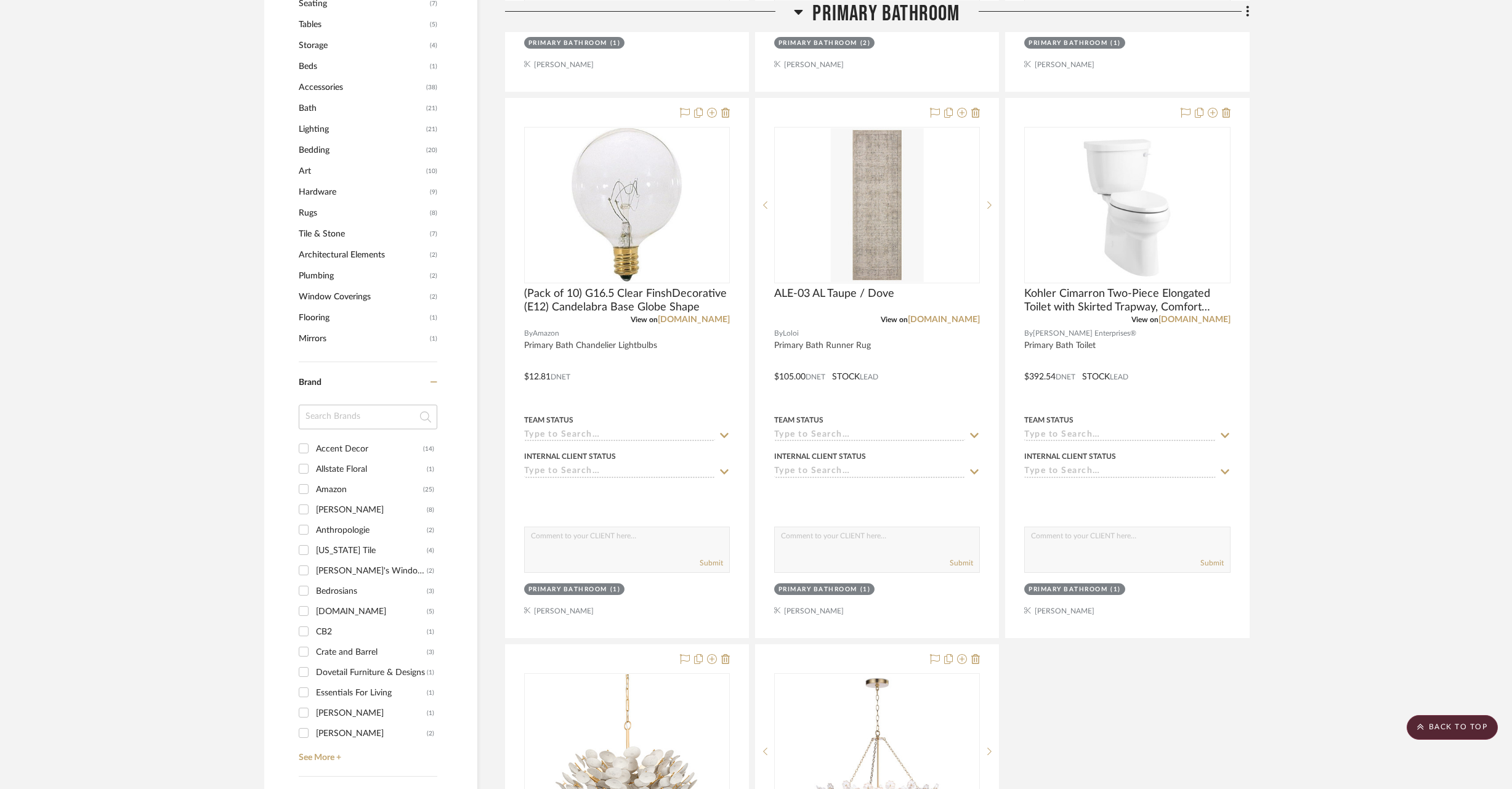
scroll to position [805, 0]
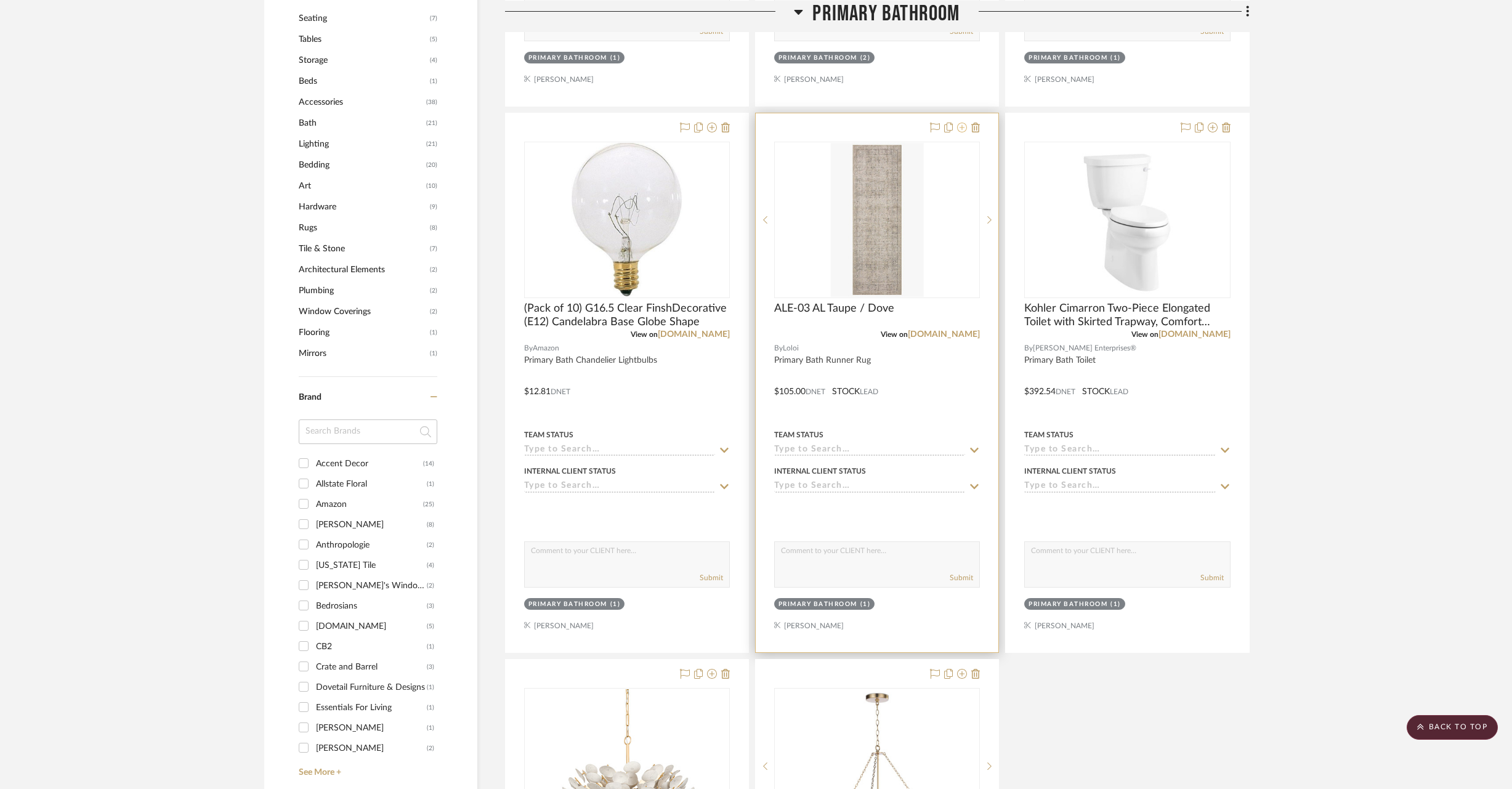
click at [962, 127] on icon at bounding box center [962, 127] width 10 height 10
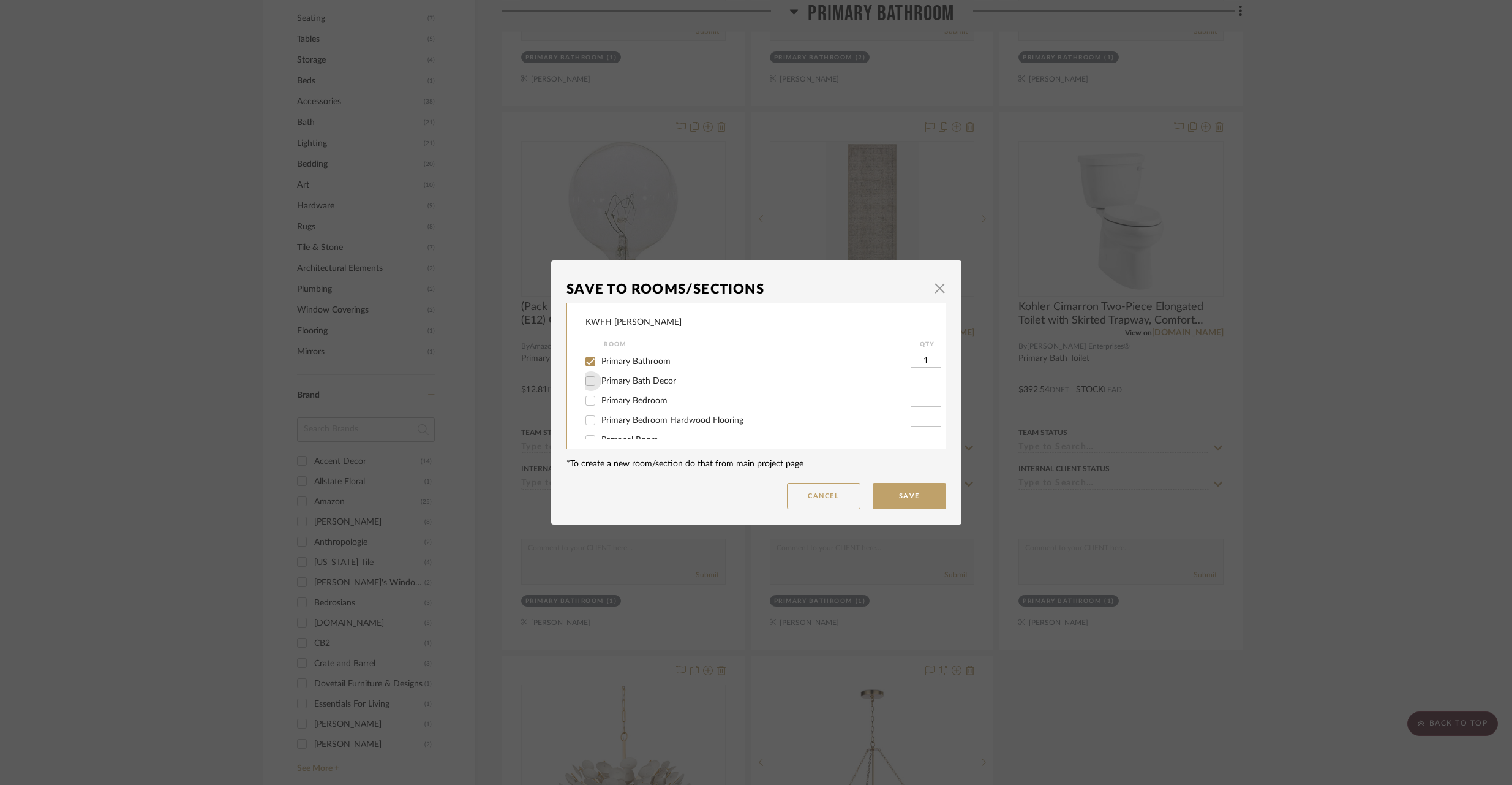
click at [585, 381] on input "Primary Bath Decor" at bounding box center [590, 381] width 19 height 19
checkbox input "true"
type input "1"
click at [585, 365] on input "Primary Bathroom" at bounding box center [590, 361] width 19 height 19
checkbox input "false"
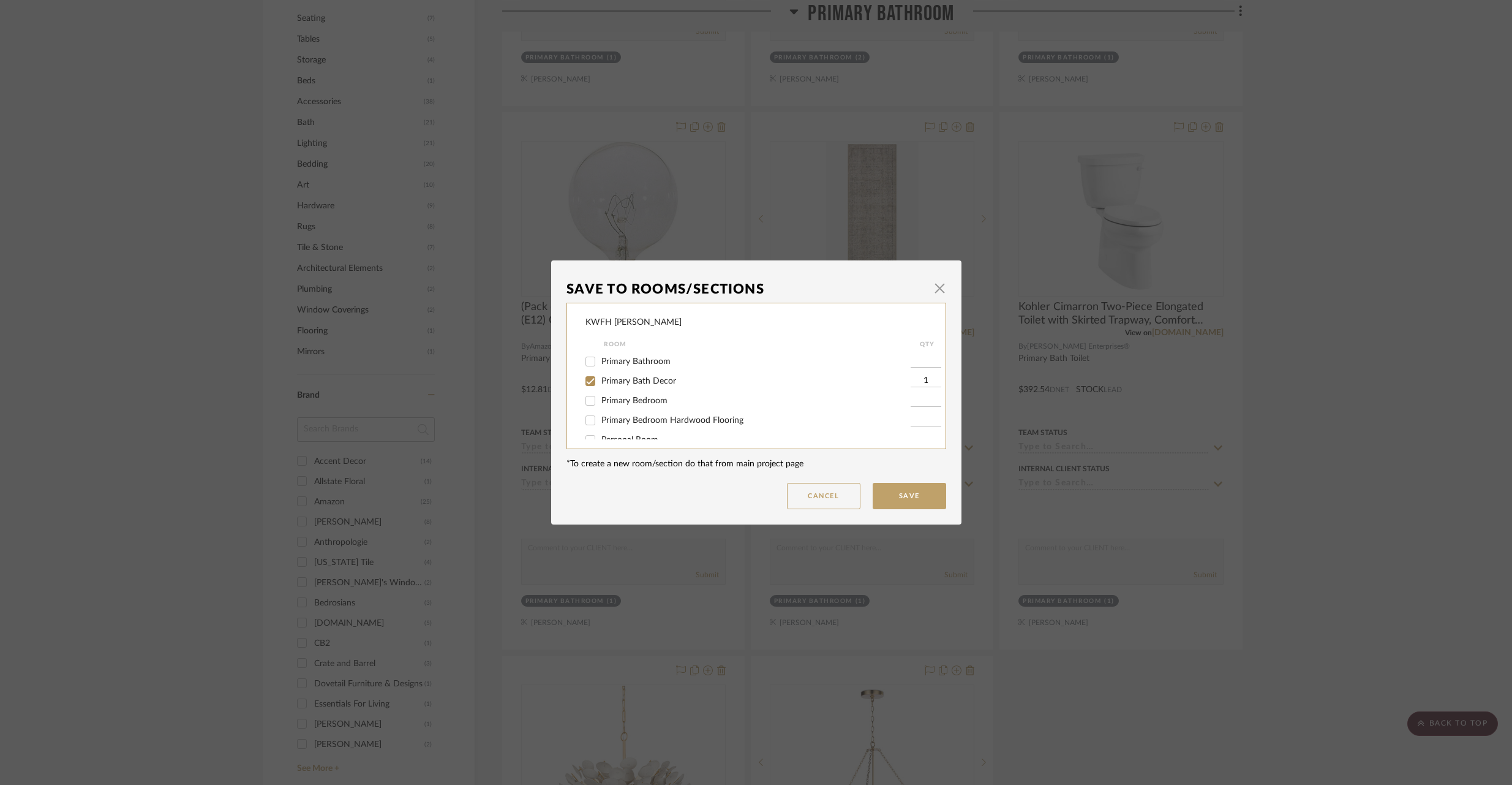
click at [912, 498] on button "Save" at bounding box center [909, 496] width 73 height 27
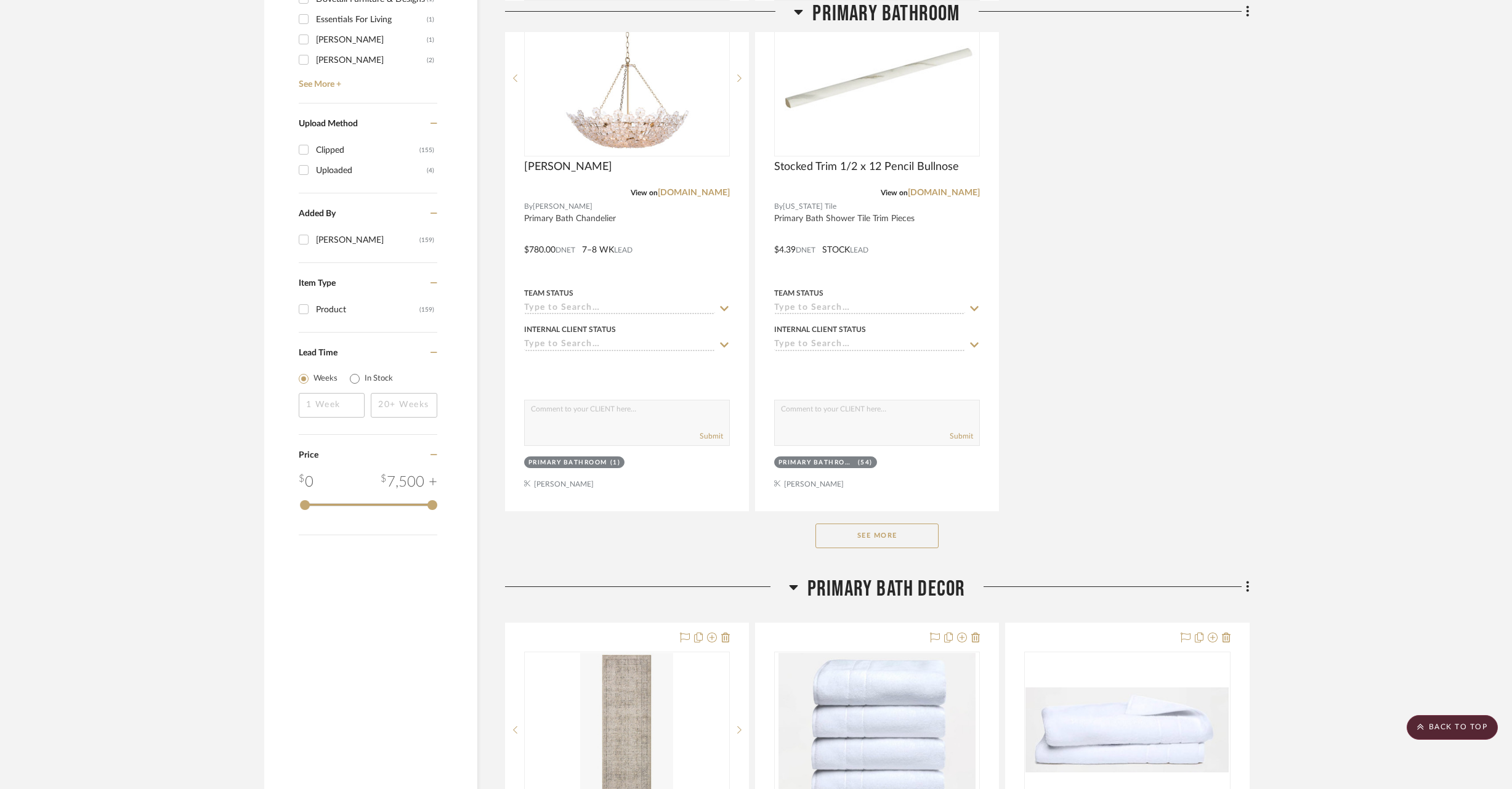
scroll to position [1676, 0]
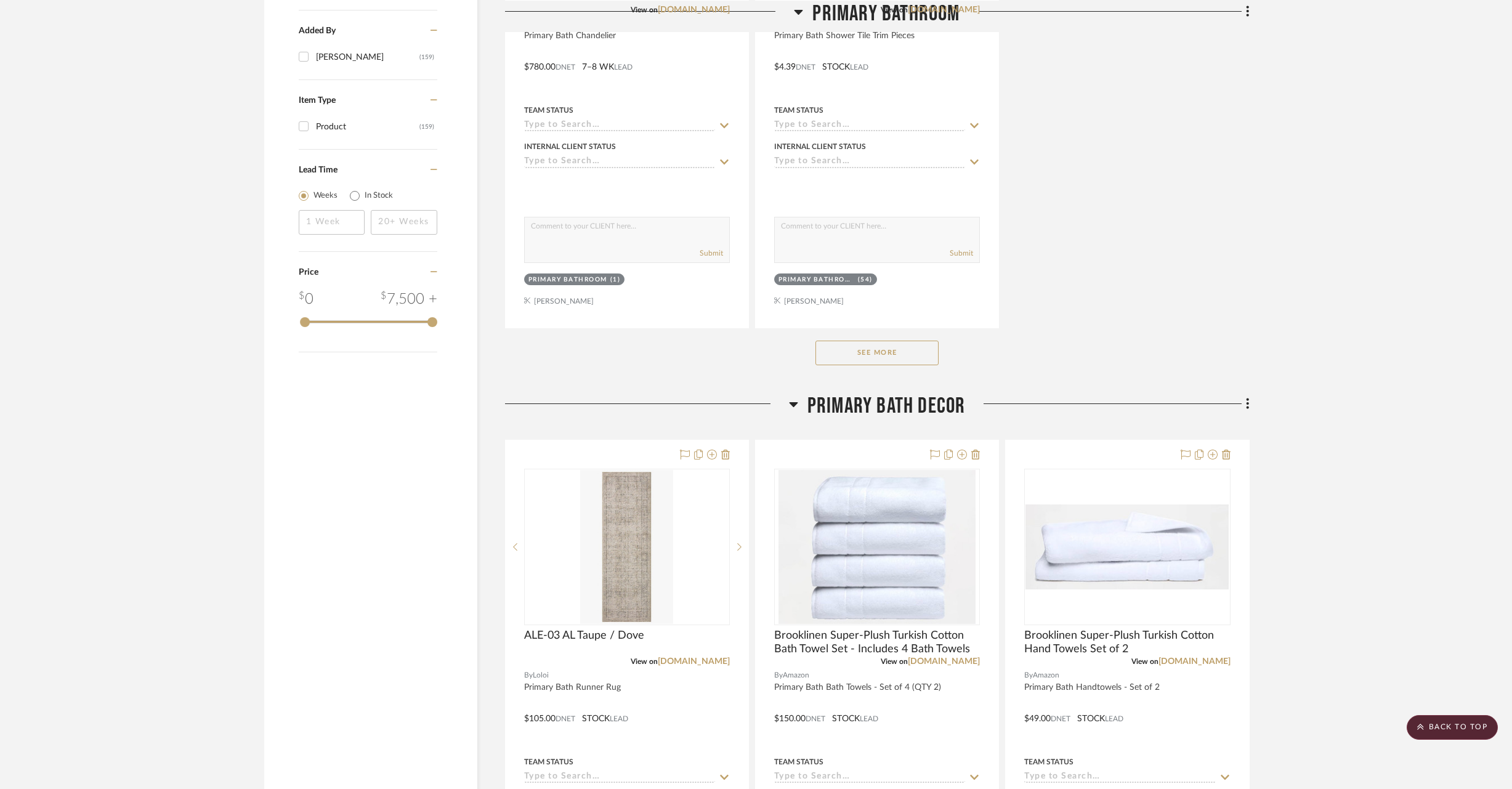
click at [875, 344] on button "See More" at bounding box center [876, 353] width 123 height 25
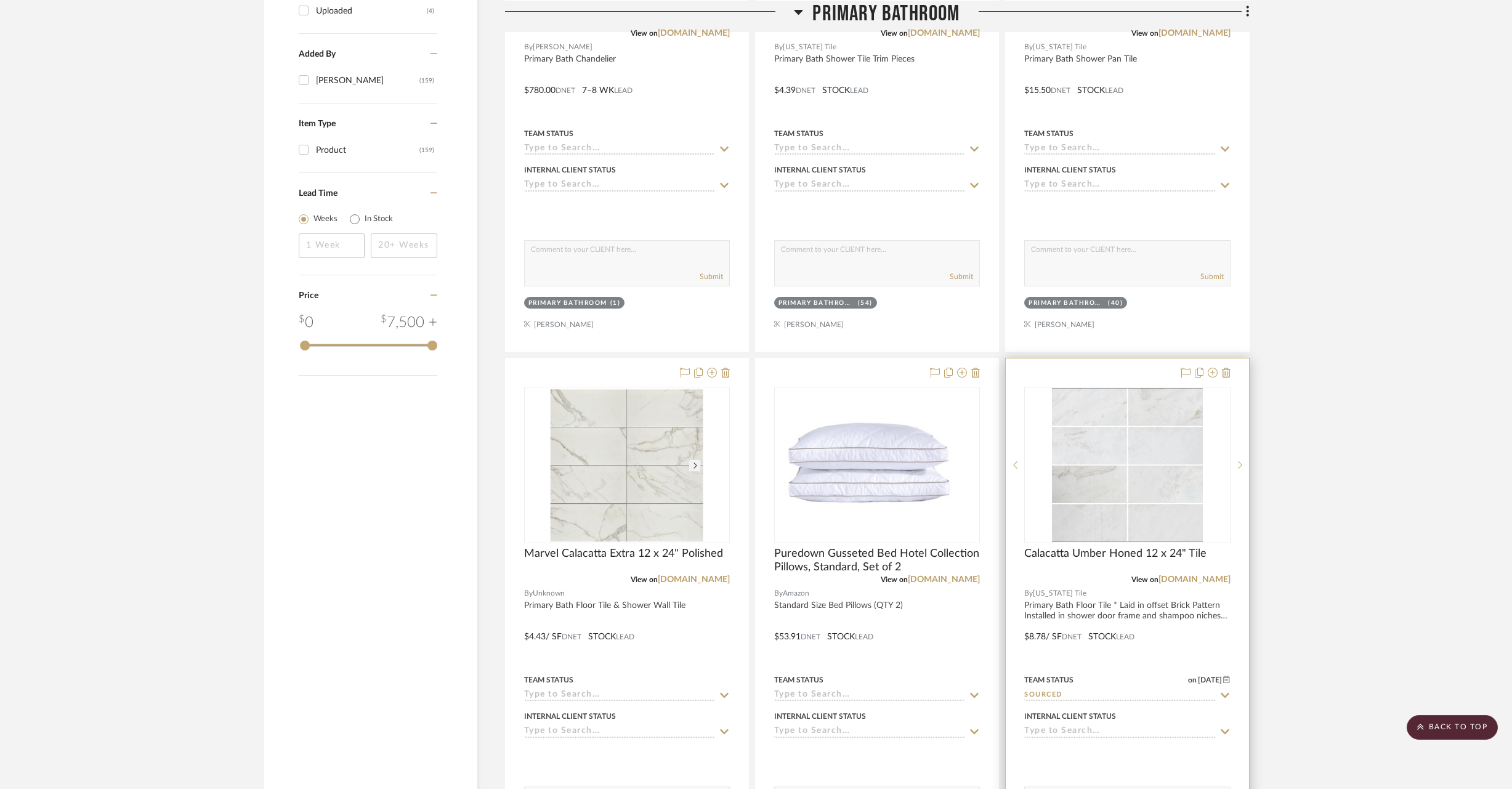
scroll to position [1673, 0]
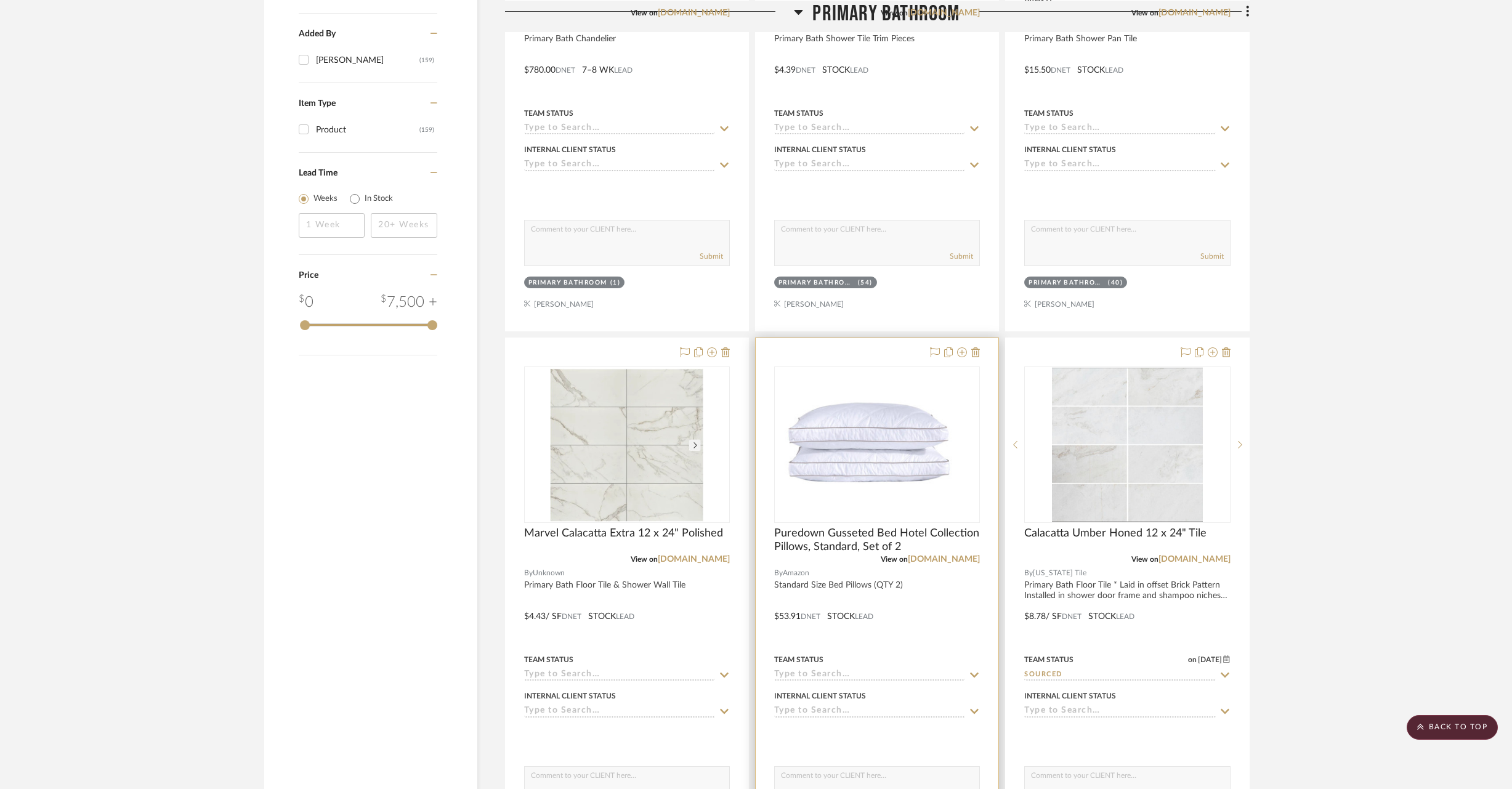
click at [981, 351] on div at bounding box center [877, 608] width 243 height 539
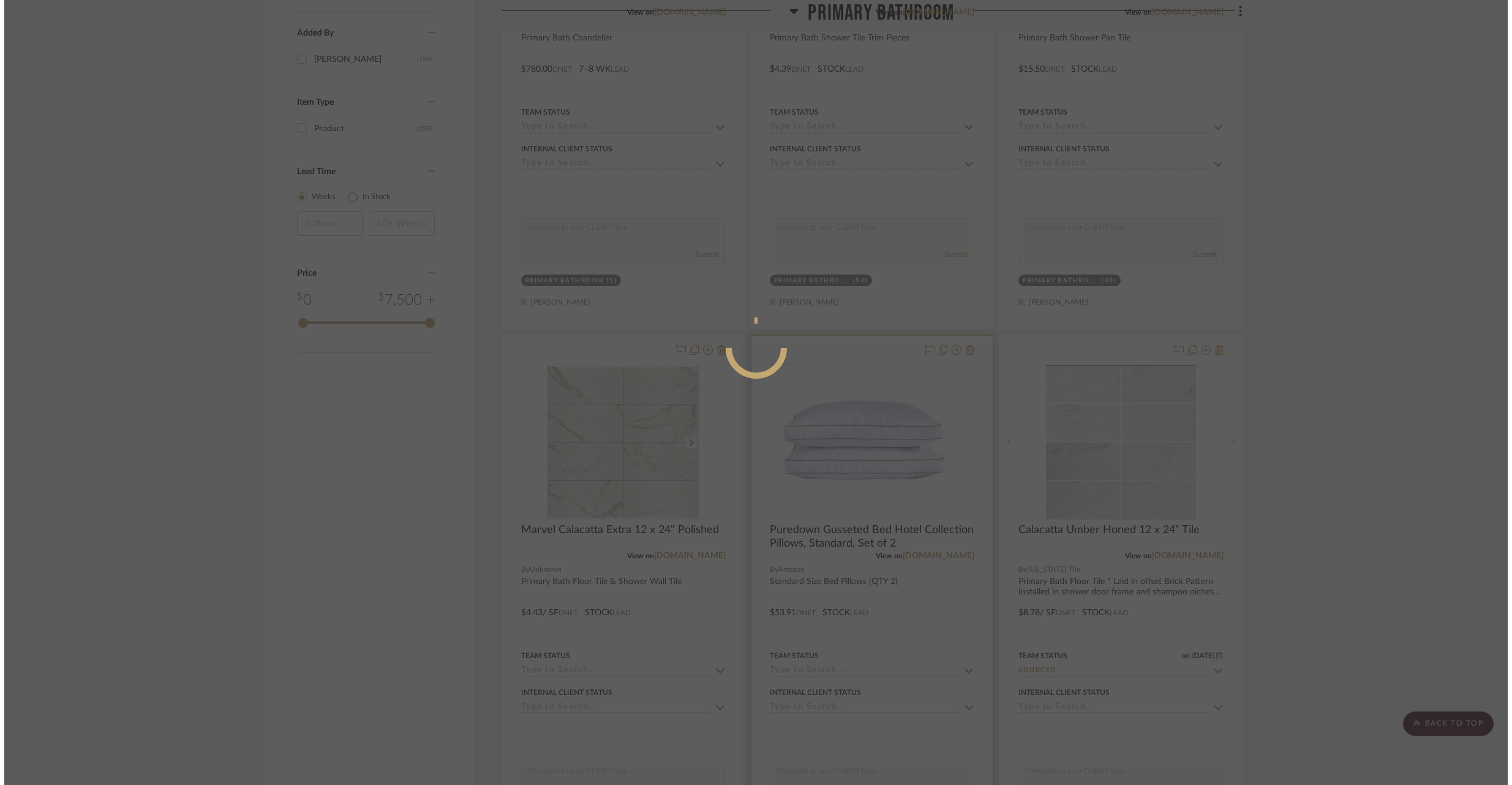
scroll to position [0, 0]
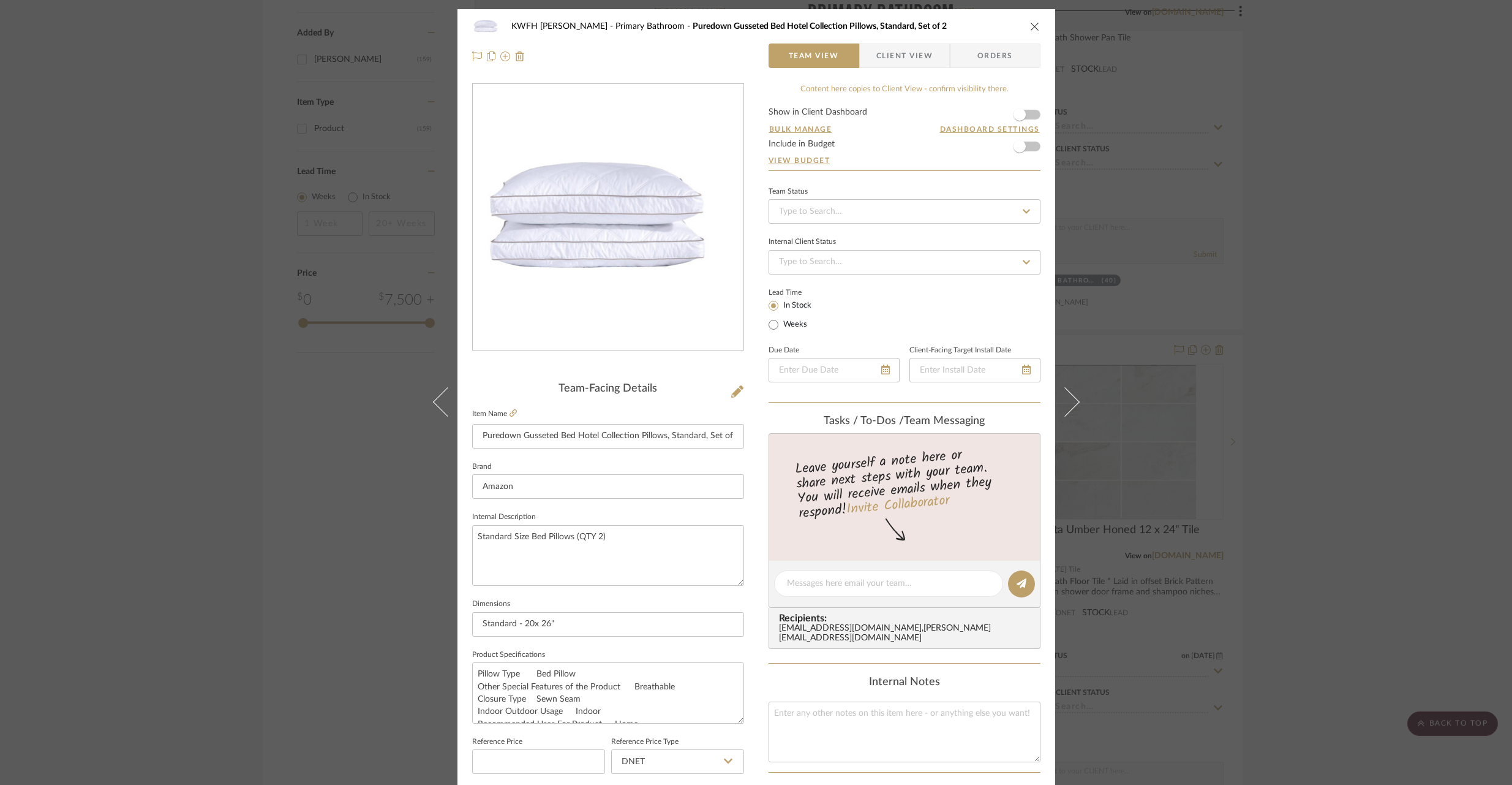
click at [1032, 26] on icon "close" at bounding box center [1035, 26] width 10 height 10
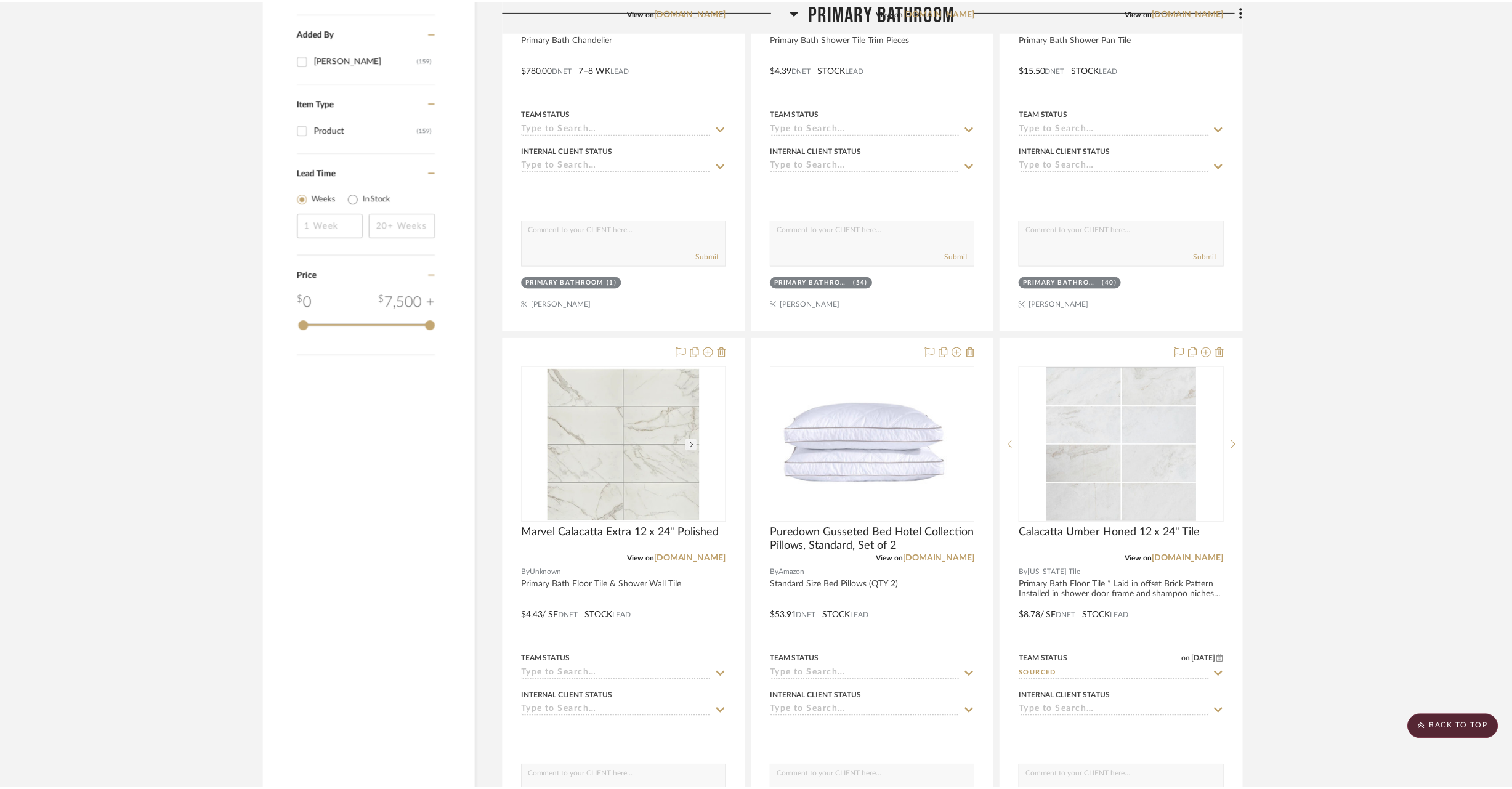
scroll to position [1673, 0]
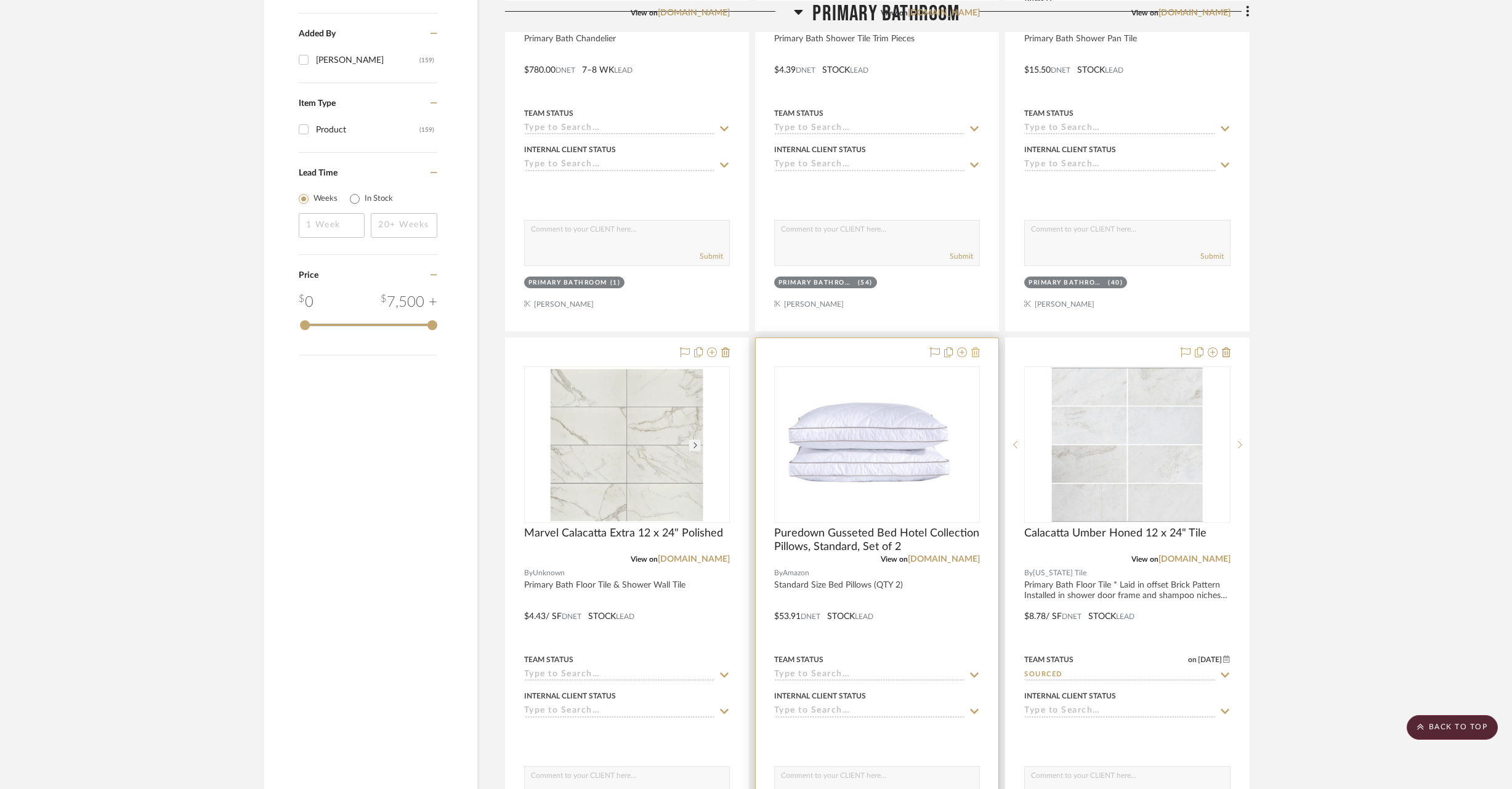
click at [979, 350] on icon at bounding box center [975, 352] width 8 height 10
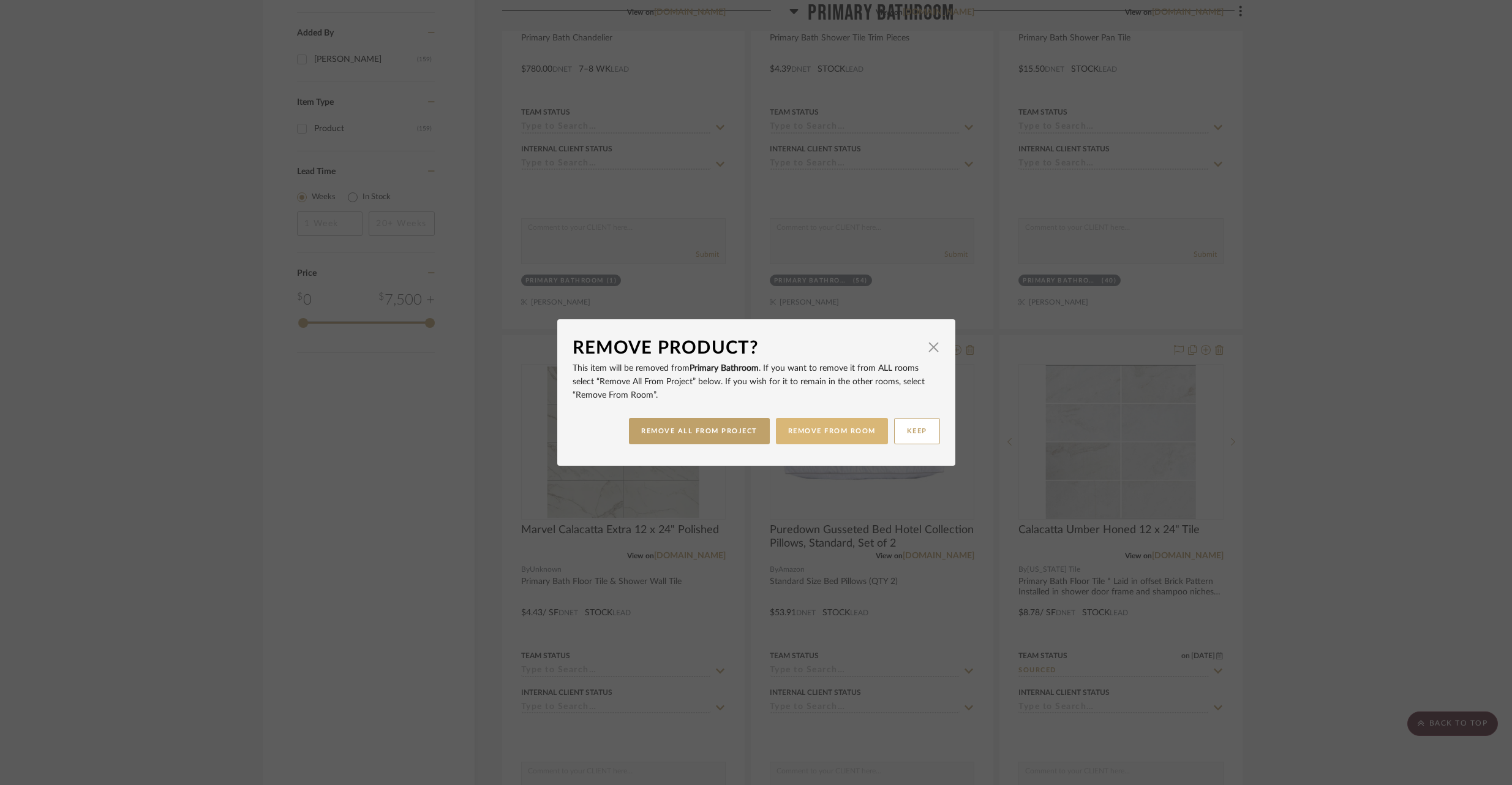
click at [820, 435] on button "REMOVE FROM ROOM" at bounding box center [832, 431] width 112 height 27
